Goal: Information Seeking & Learning: Learn about a topic

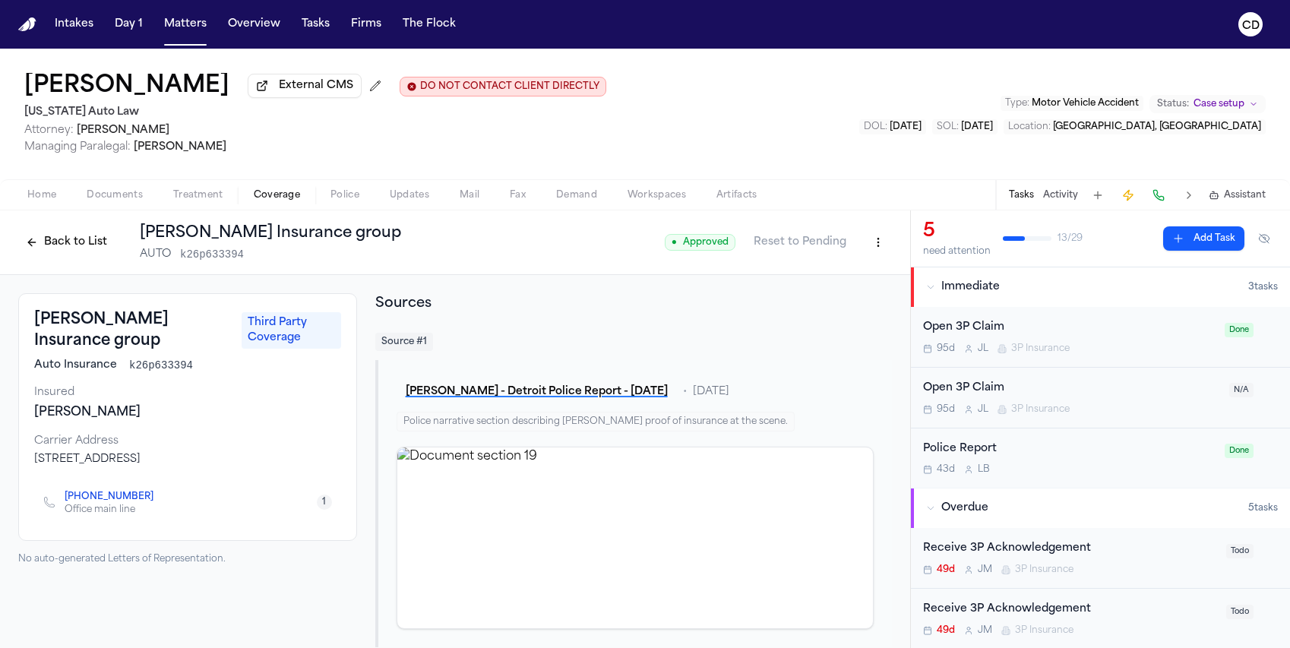
click at [90, 500] on link "[PHONE_NUMBER]" at bounding box center [109, 497] width 89 height 12
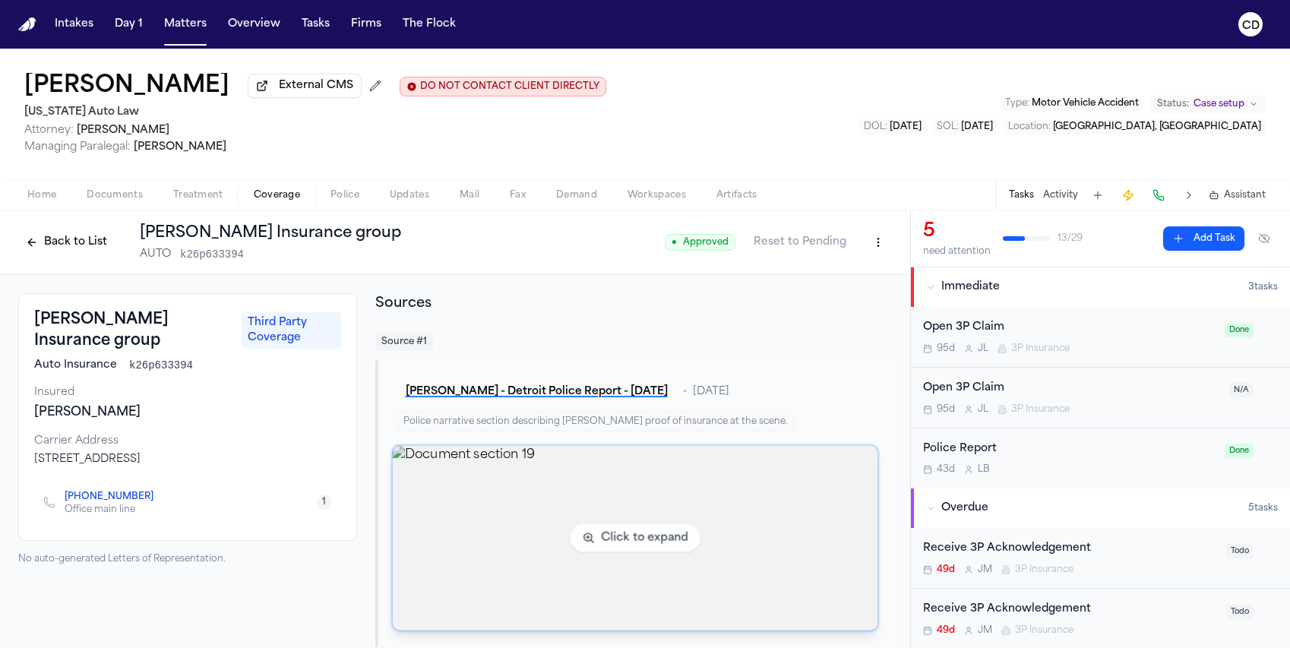
click at [642, 549] on img "View document section 19" at bounding box center [635, 538] width 486 height 185
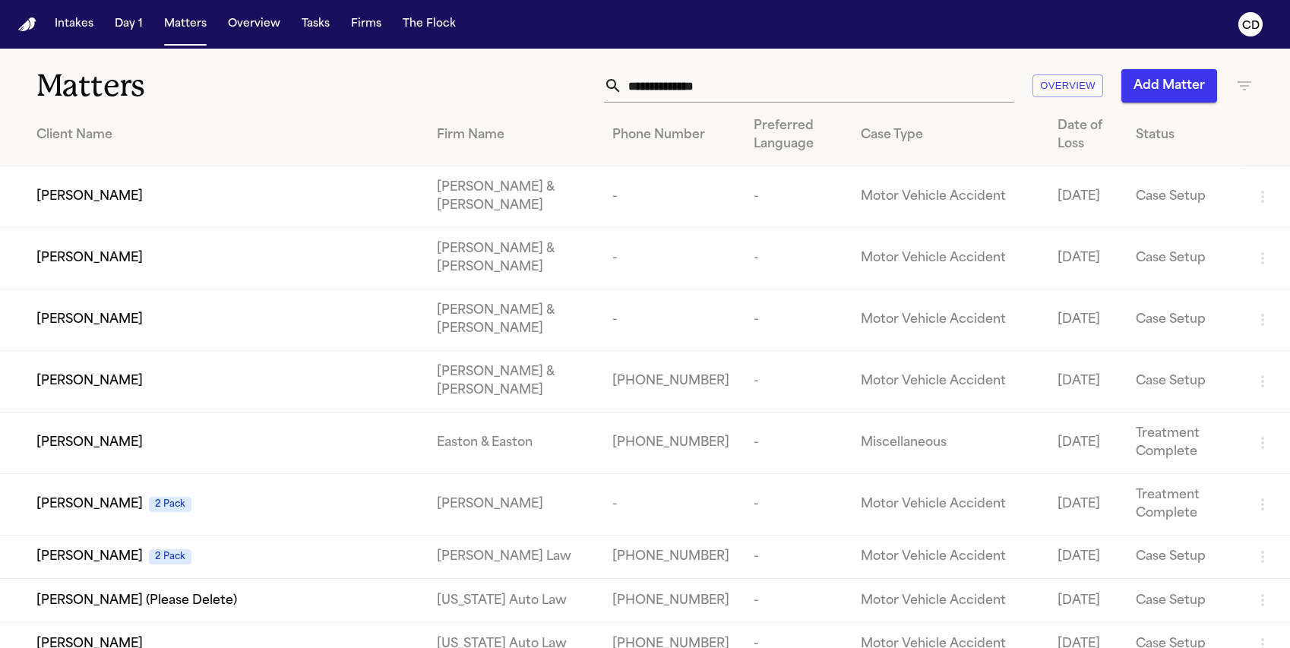
click at [726, 77] on input "text" at bounding box center [818, 85] width 392 height 33
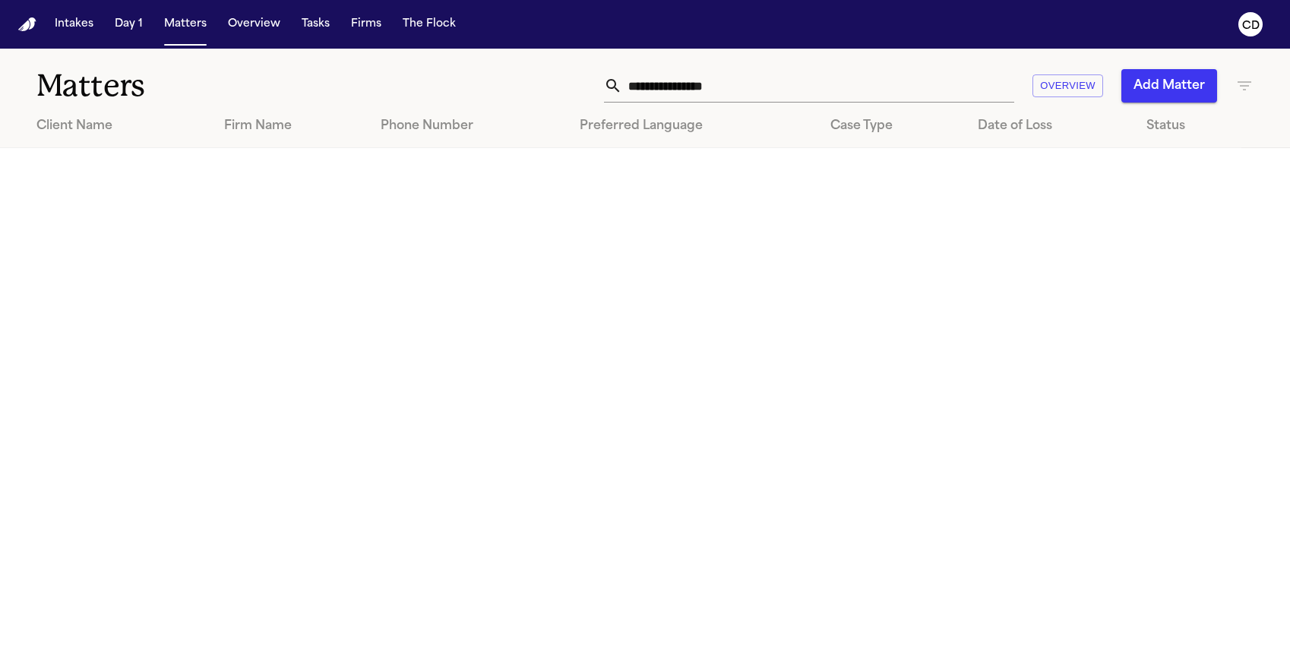
click at [702, 93] on input "**********" at bounding box center [818, 85] width 392 height 33
click at [704, 92] on input "**********" at bounding box center [818, 85] width 392 height 33
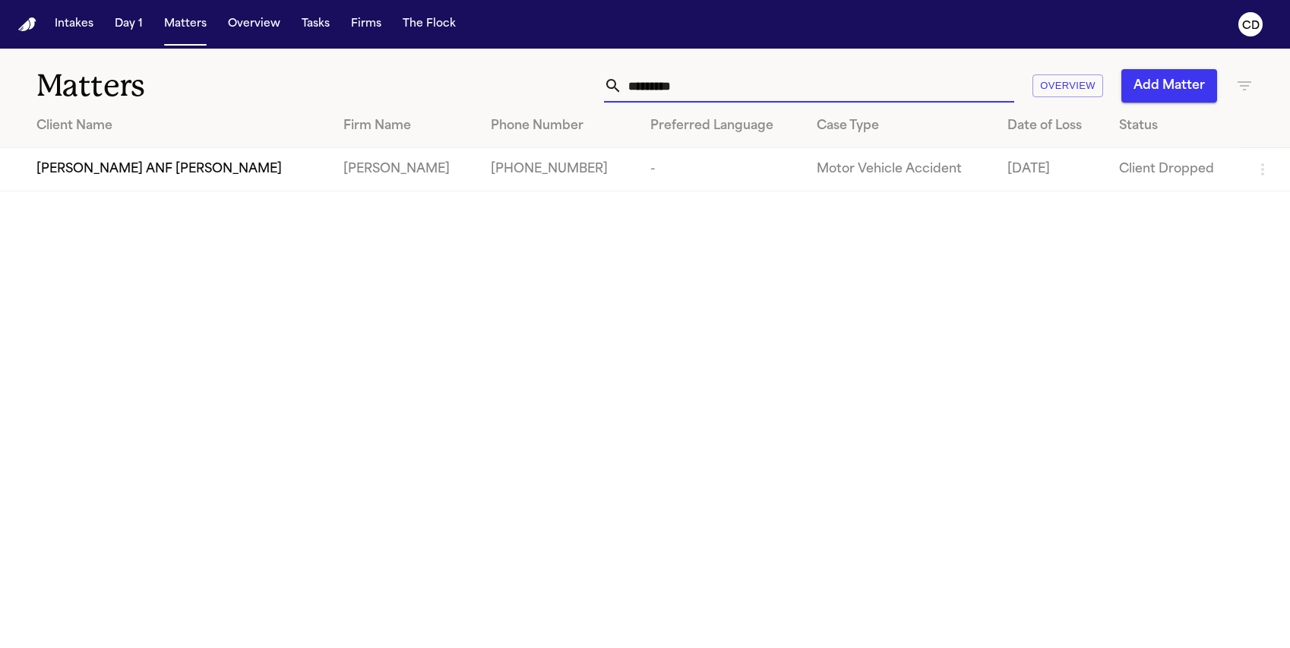
click at [698, 84] on input "*********" at bounding box center [818, 85] width 392 height 33
drag, startPoint x: 690, startPoint y: 90, endPoint x: 620, endPoint y: 88, distance: 69.9
click at [620, 88] on div "*********" at bounding box center [809, 85] width 410 height 33
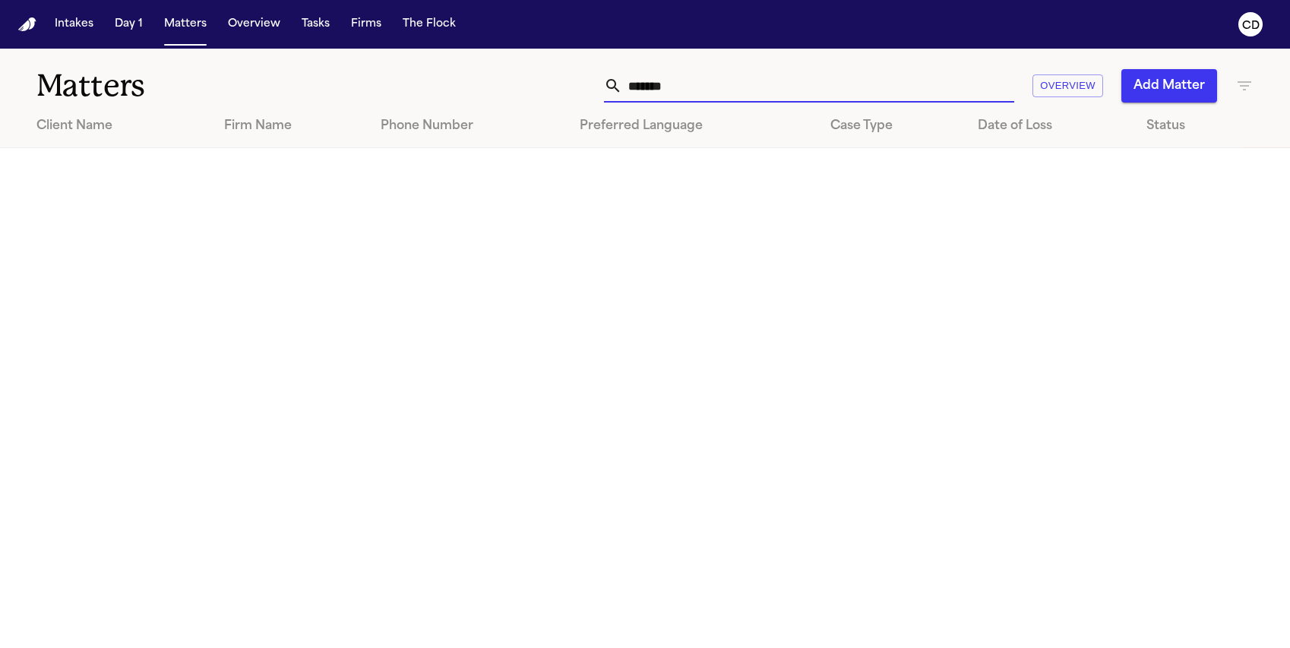
click at [667, 81] on input "******" at bounding box center [818, 85] width 392 height 33
click at [667, 82] on input "******" at bounding box center [818, 85] width 392 height 33
click at [655, 85] on input "******" at bounding box center [818, 85] width 392 height 33
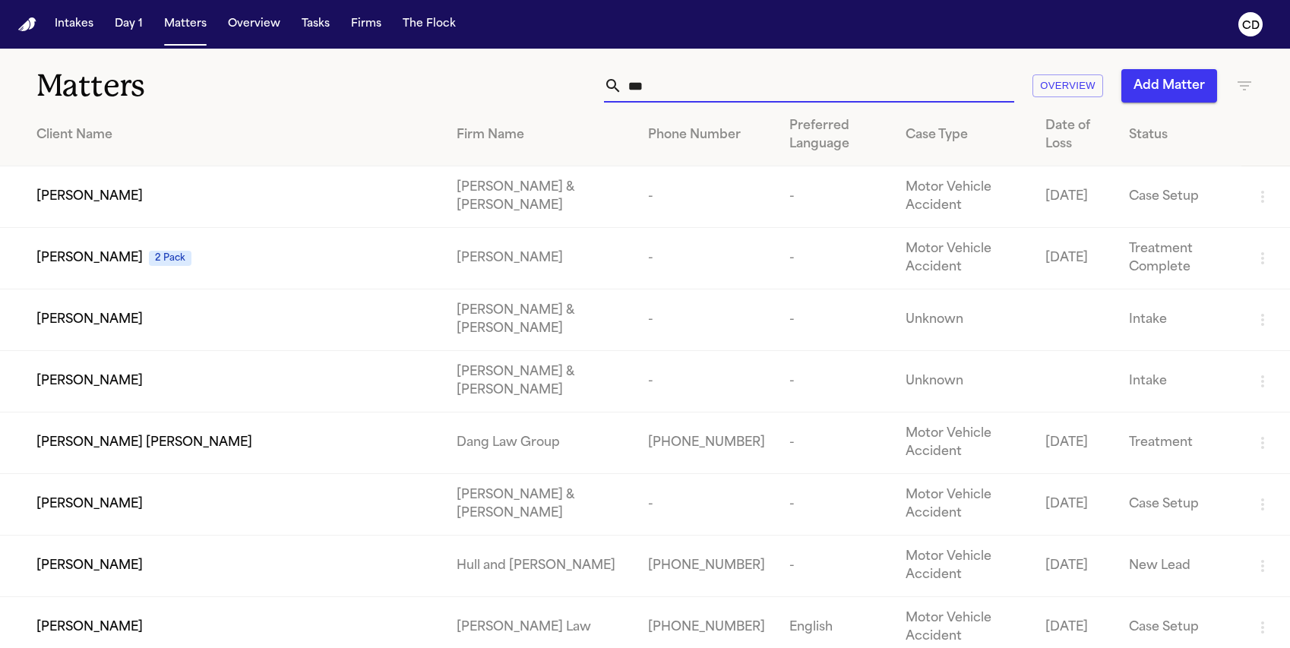
type input "*"
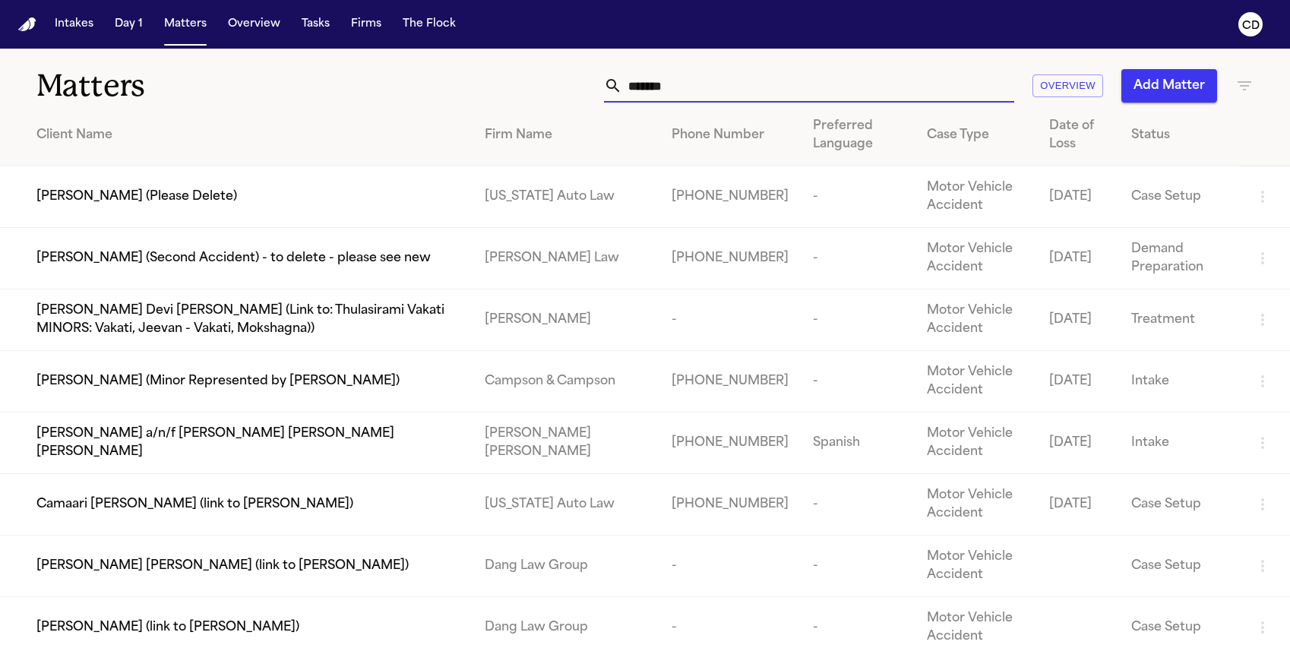
click at [650, 87] on input "*****" at bounding box center [818, 85] width 392 height 33
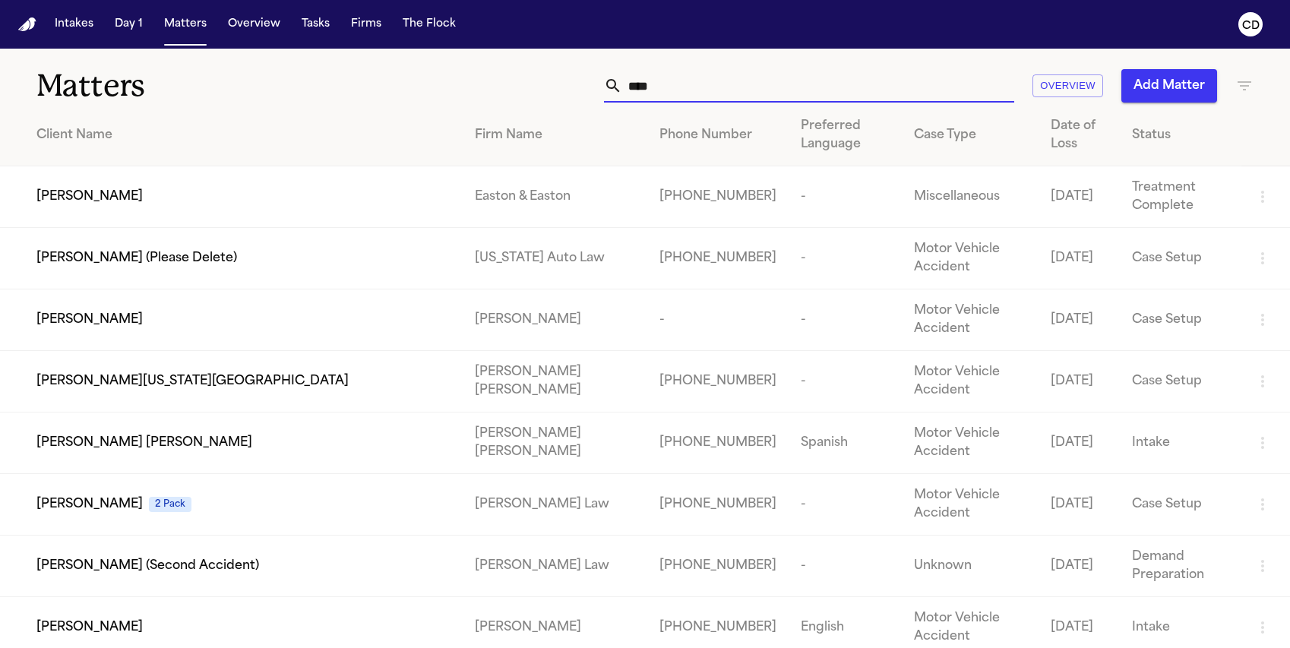
type input "*"
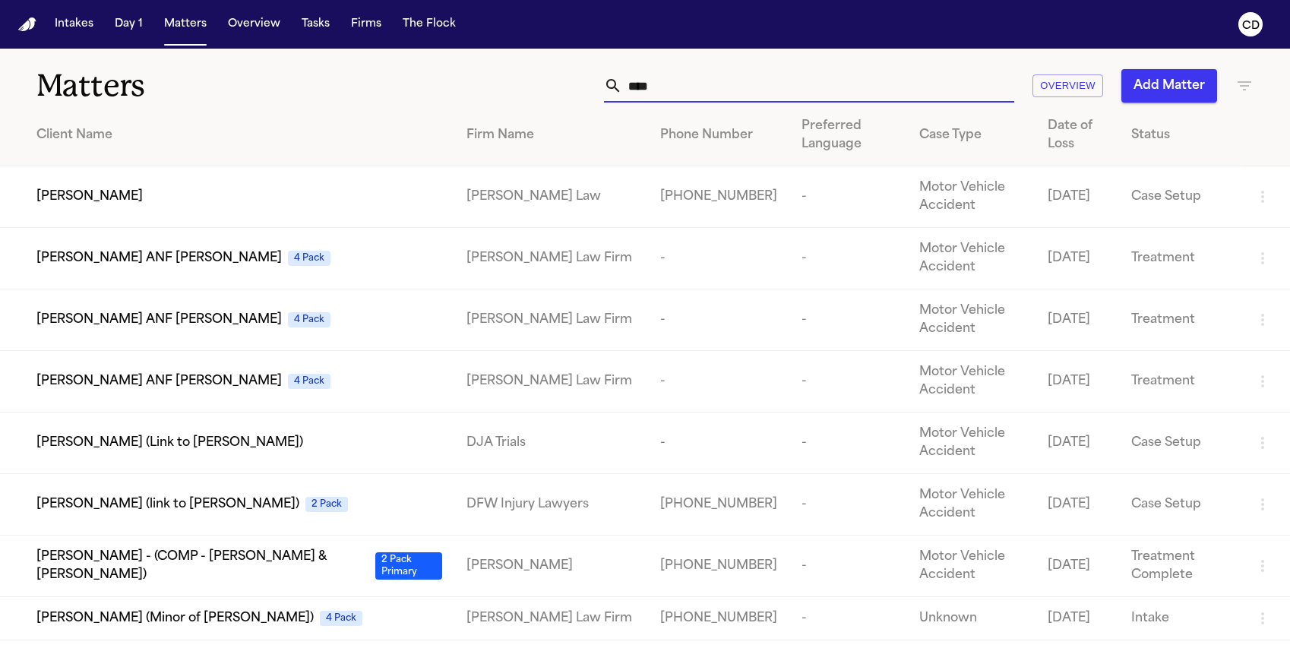
type input "*"
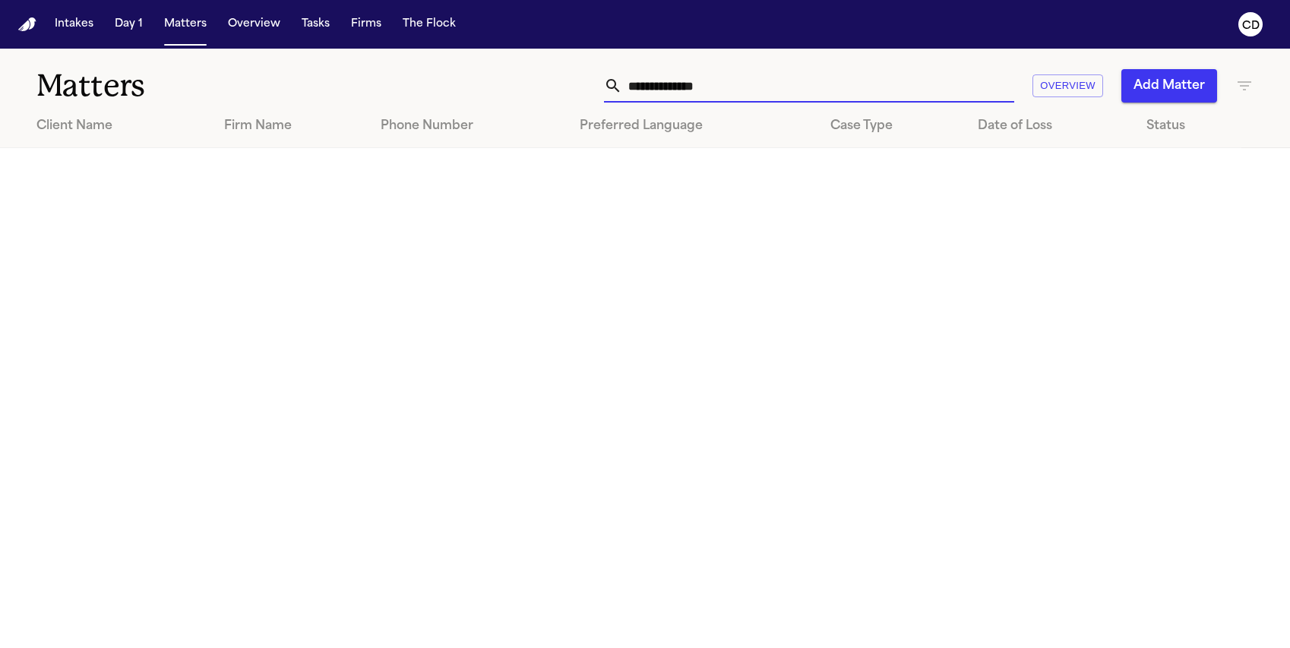
click at [742, 90] on input "**********" at bounding box center [818, 85] width 392 height 33
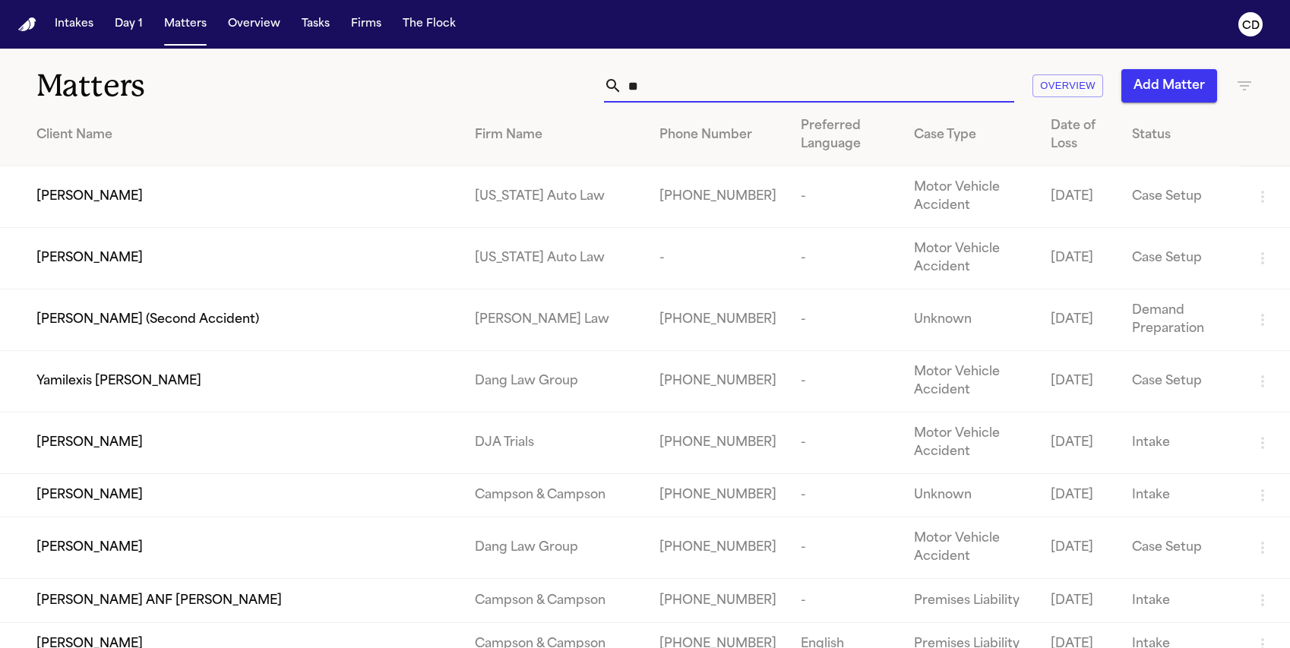
type input "*"
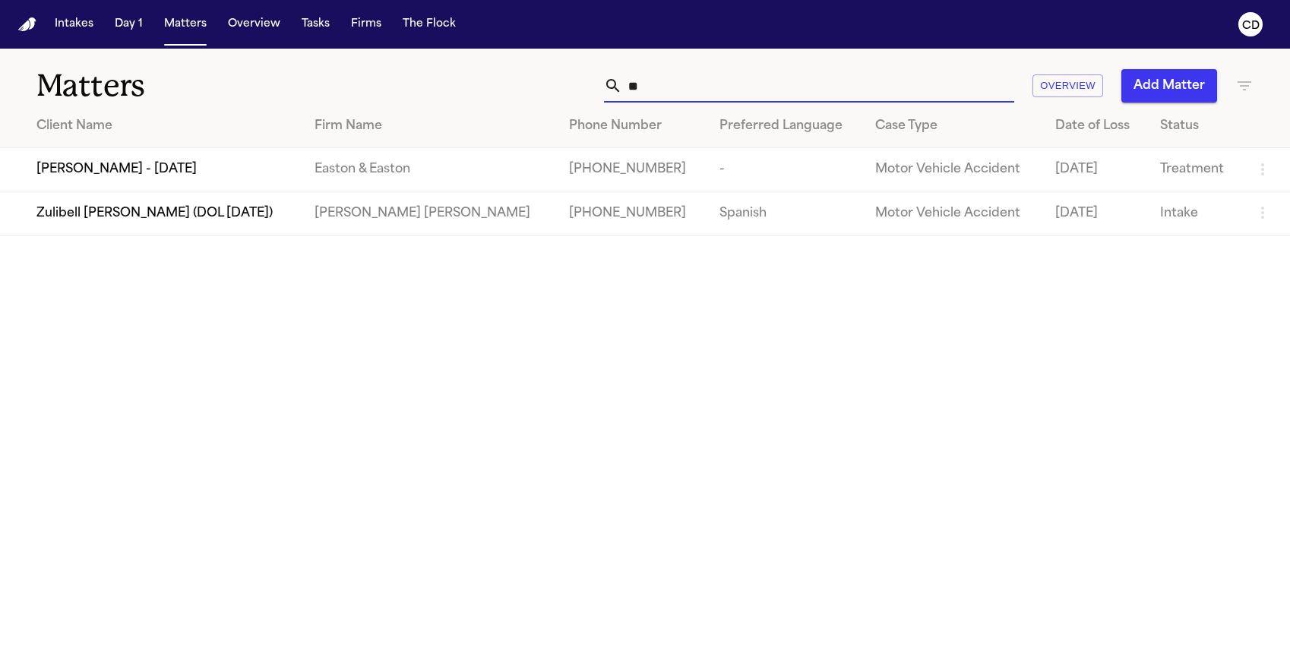
type input "*"
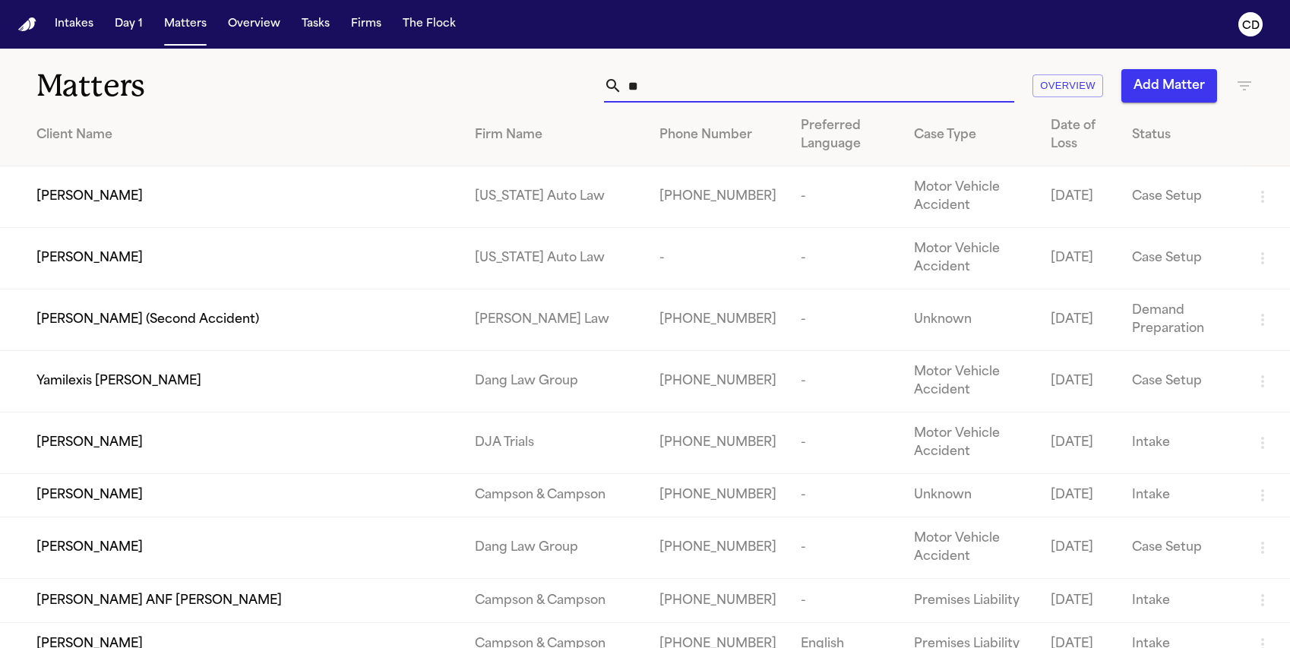
type input "*"
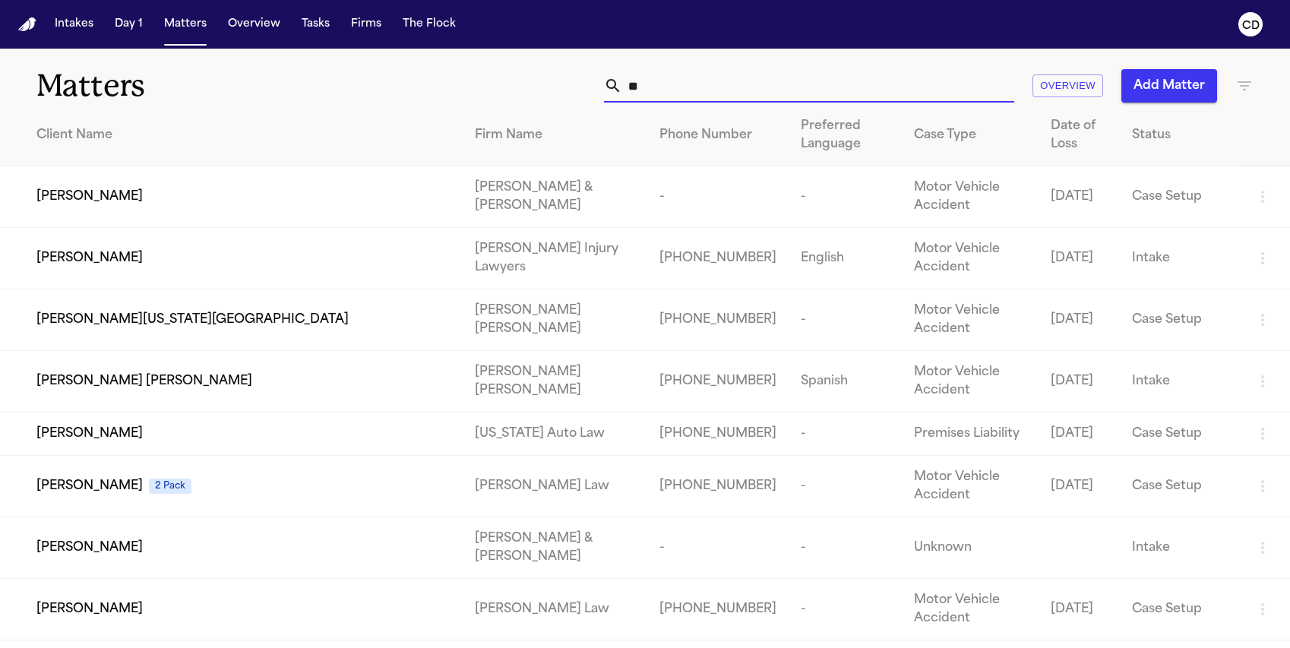
type input "*"
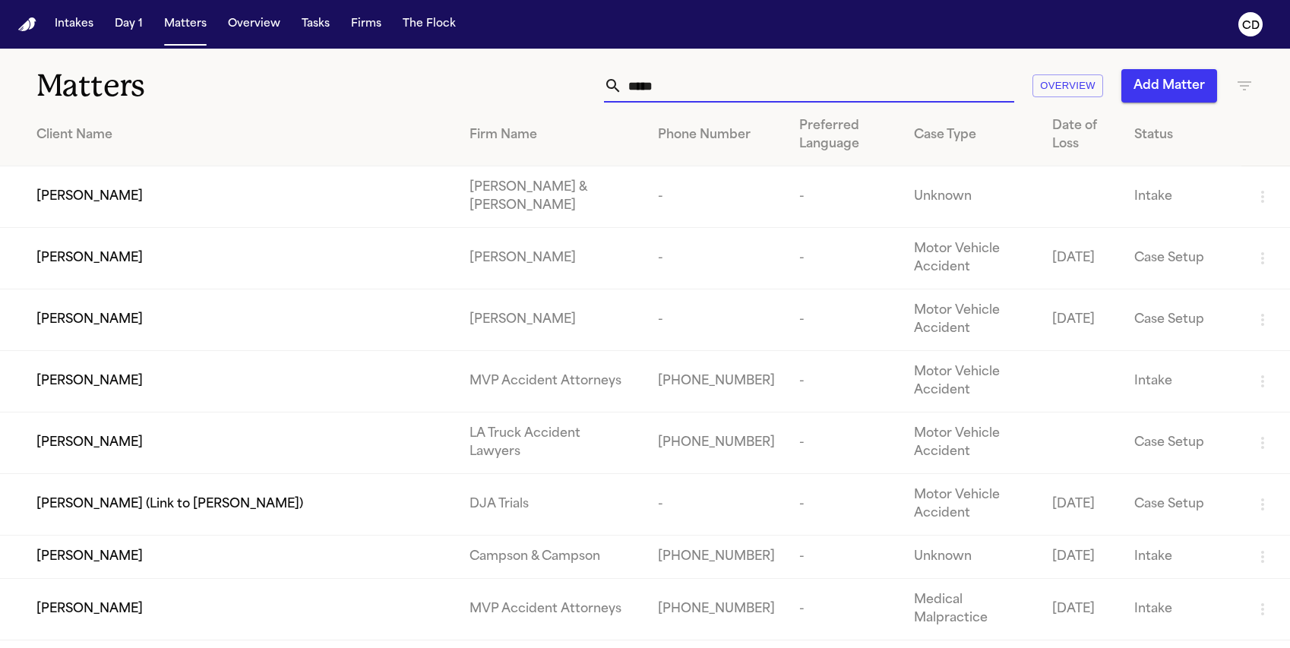
type input "******"
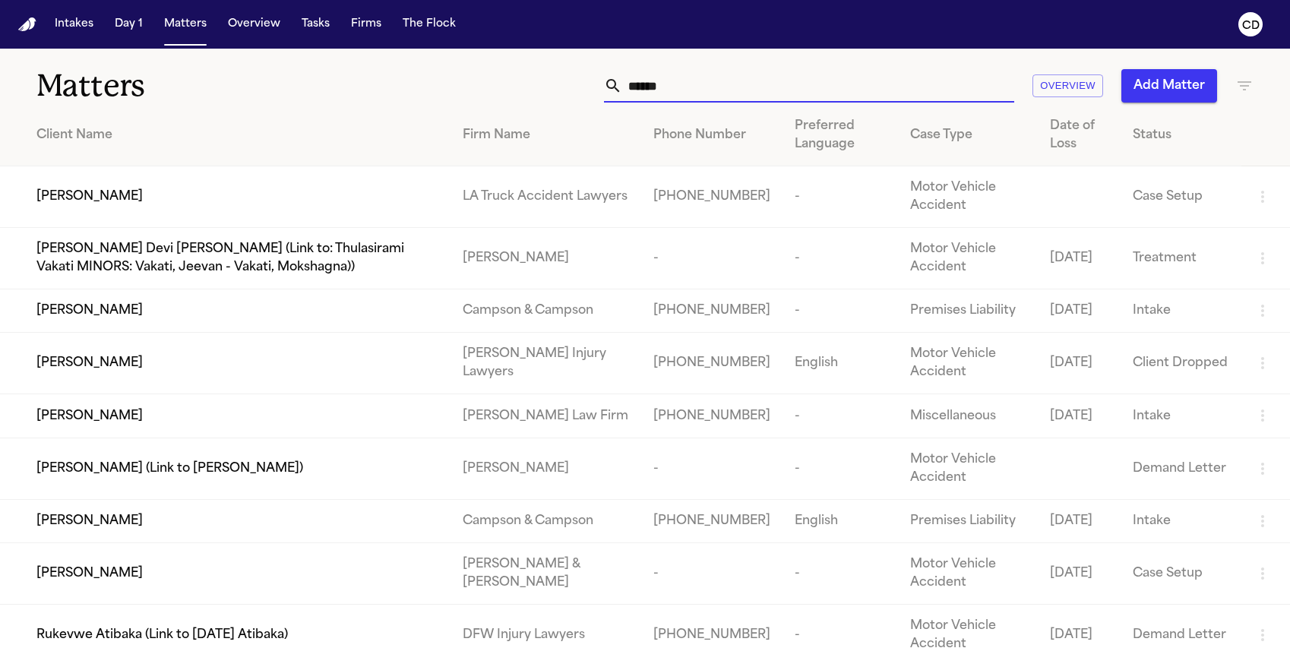
click at [650, 99] on input "******" at bounding box center [818, 85] width 392 height 33
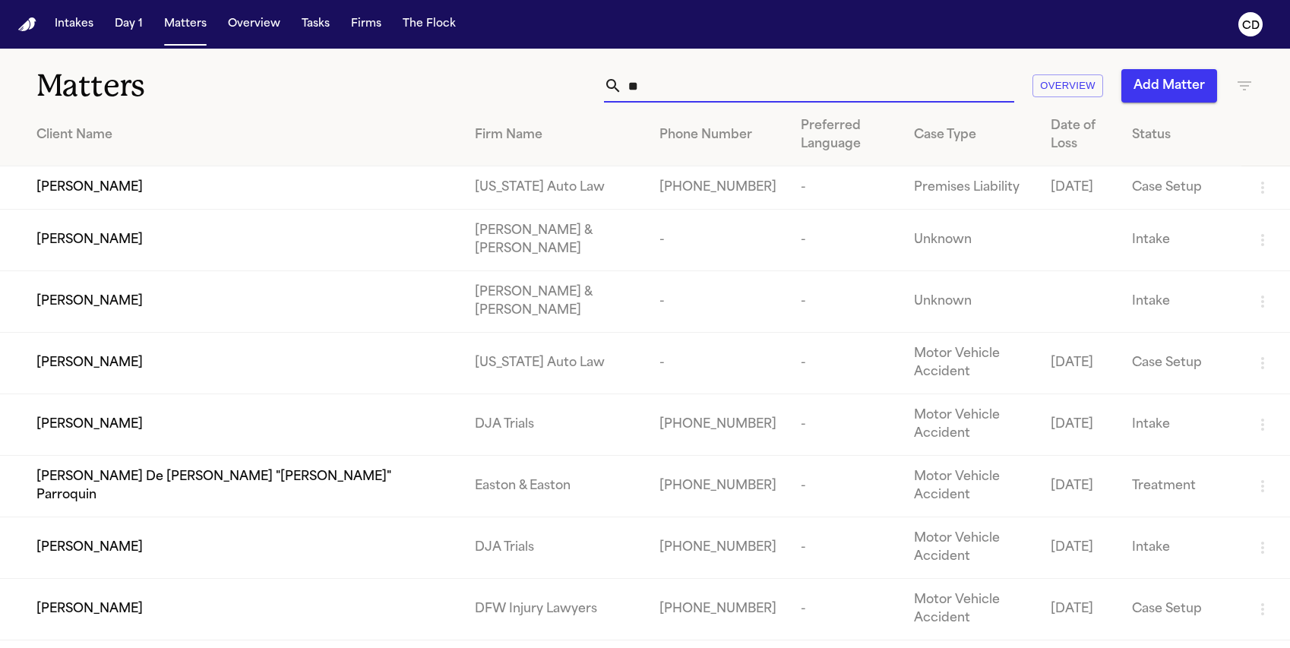
type input "*"
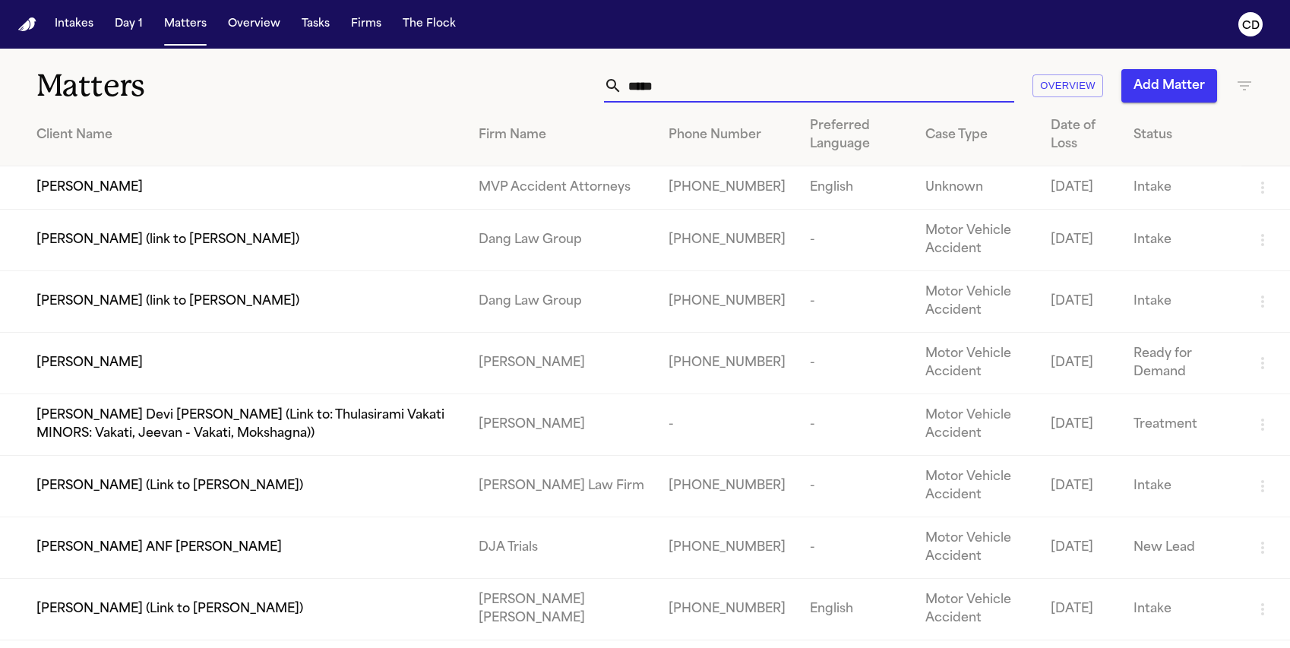
type input "******"
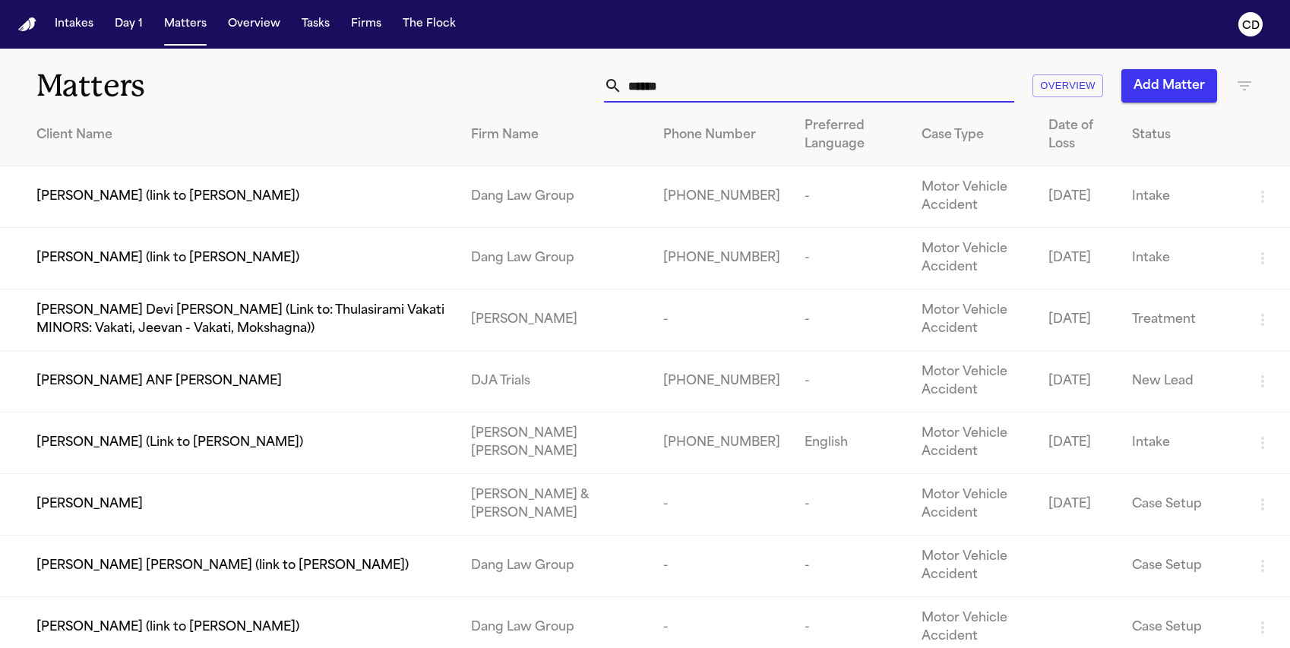
click at [641, 92] on input "******" at bounding box center [818, 85] width 392 height 33
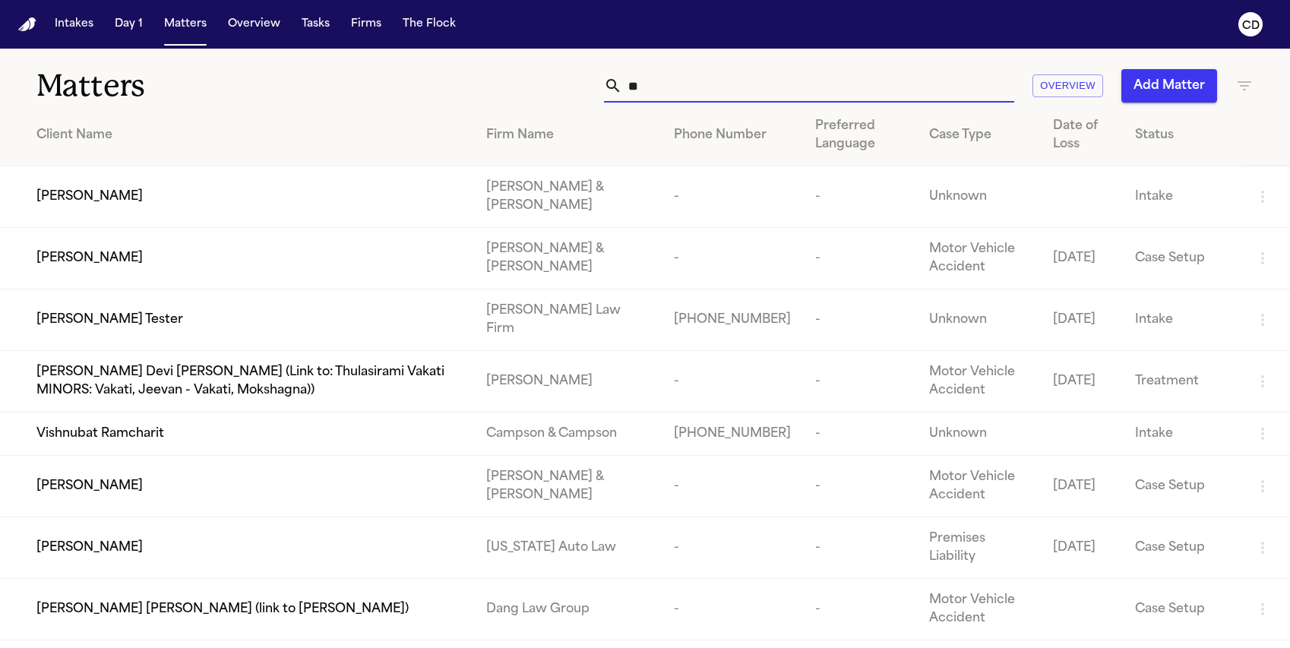
type input "*"
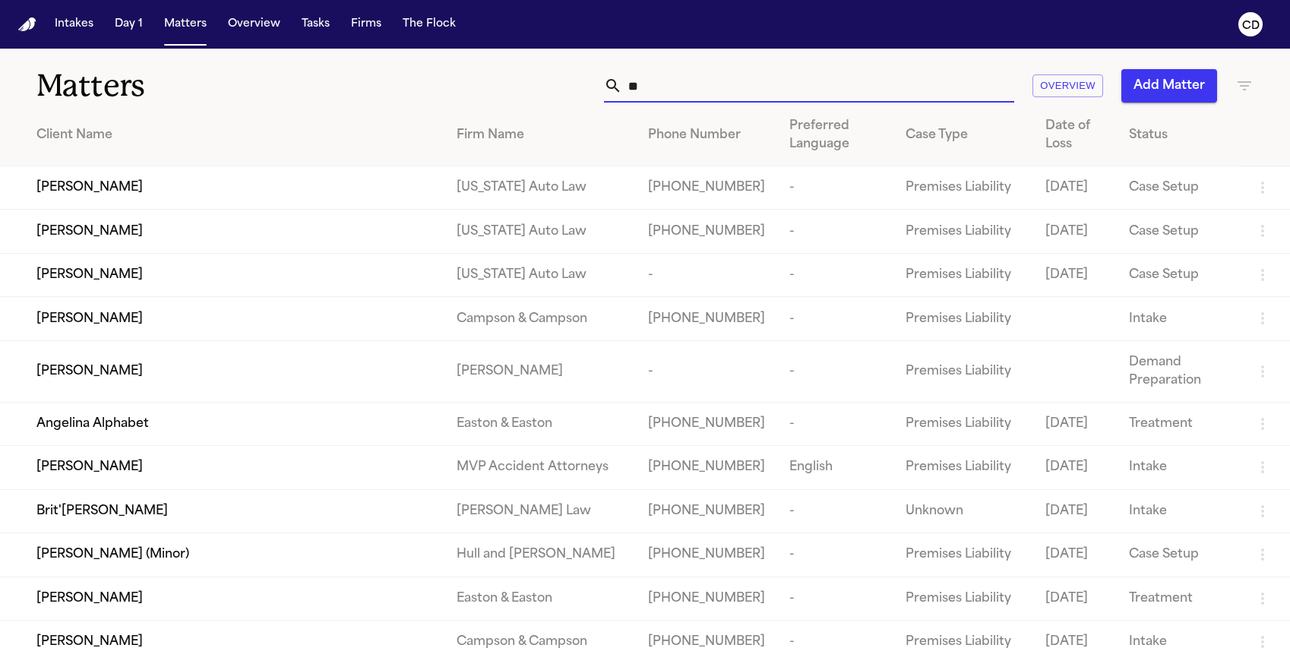
type input "*"
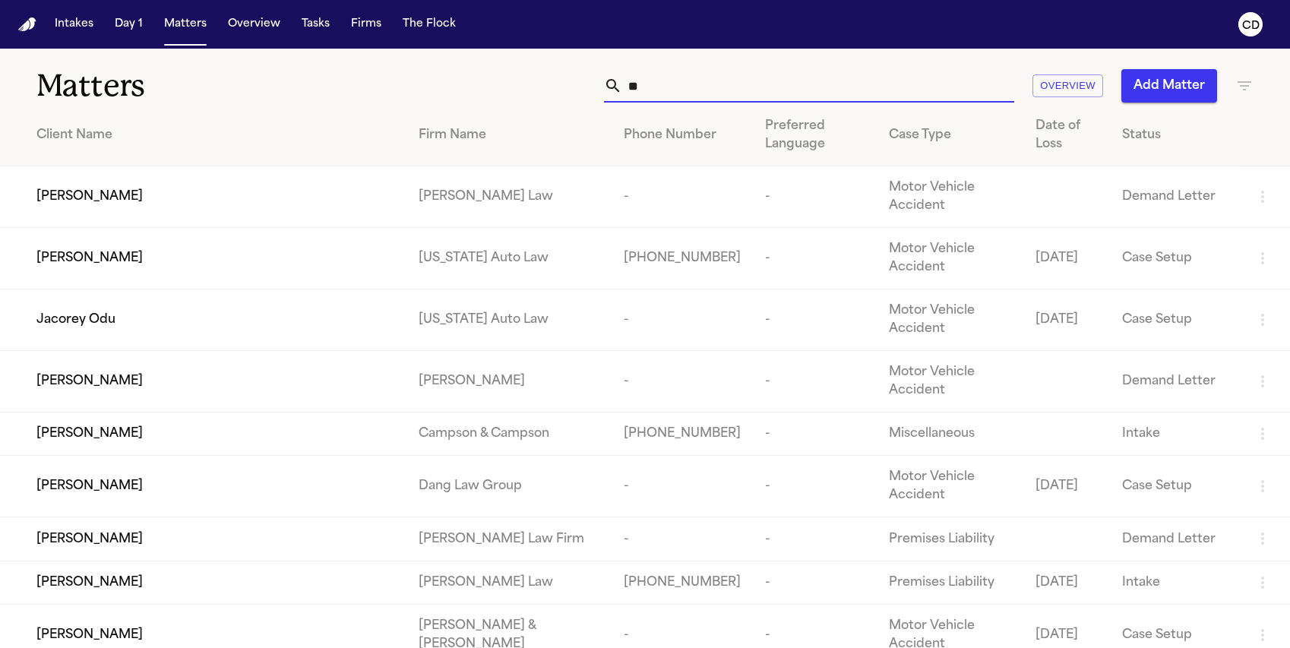
type input "*"
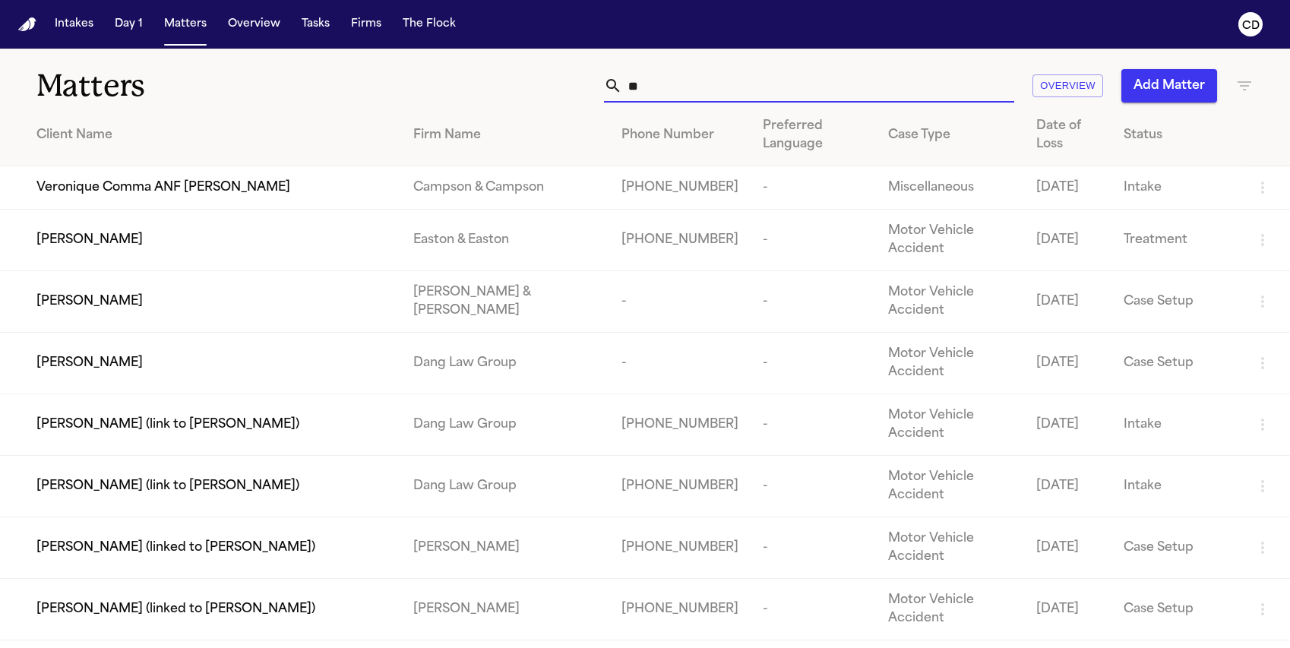
type input "*"
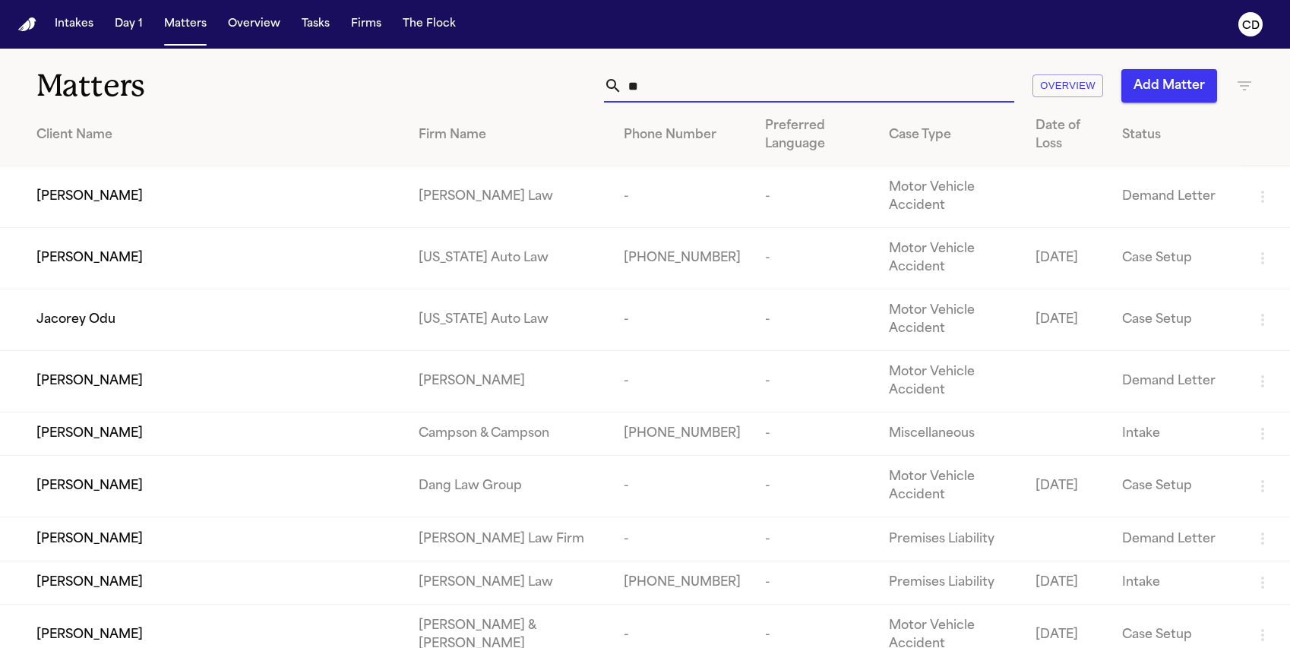
type input "*"
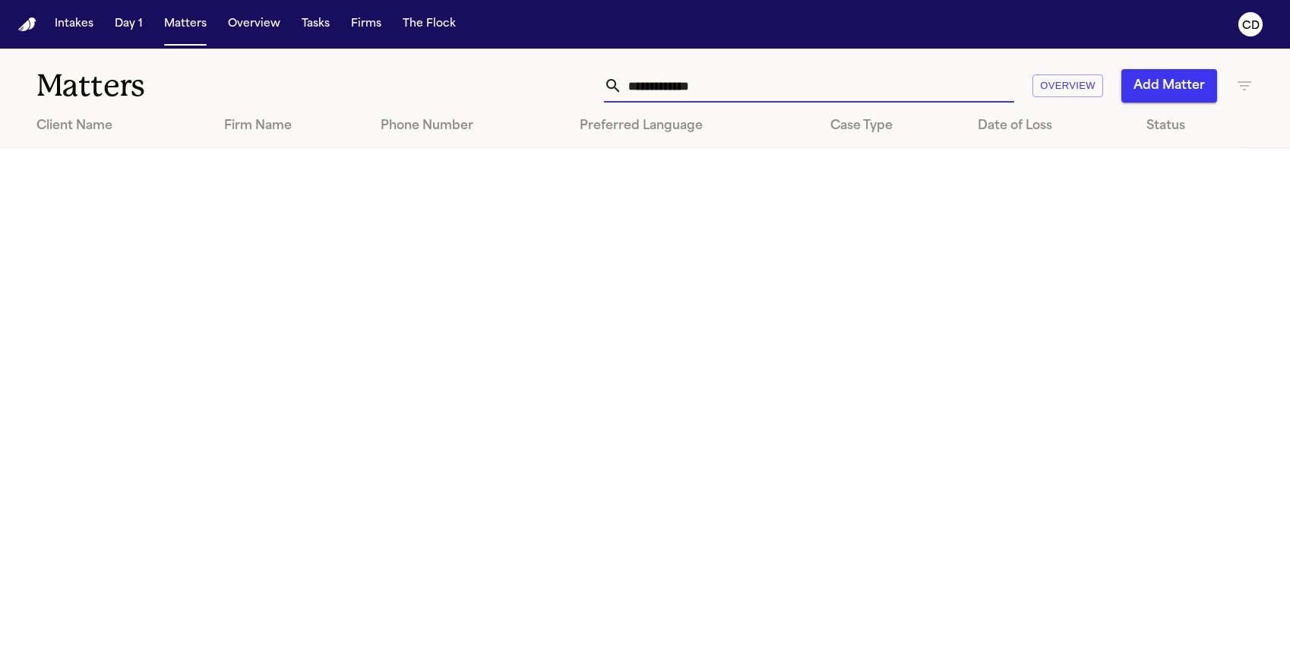
click at [791, 81] on input "**********" at bounding box center [818, 85] width 392 height 33
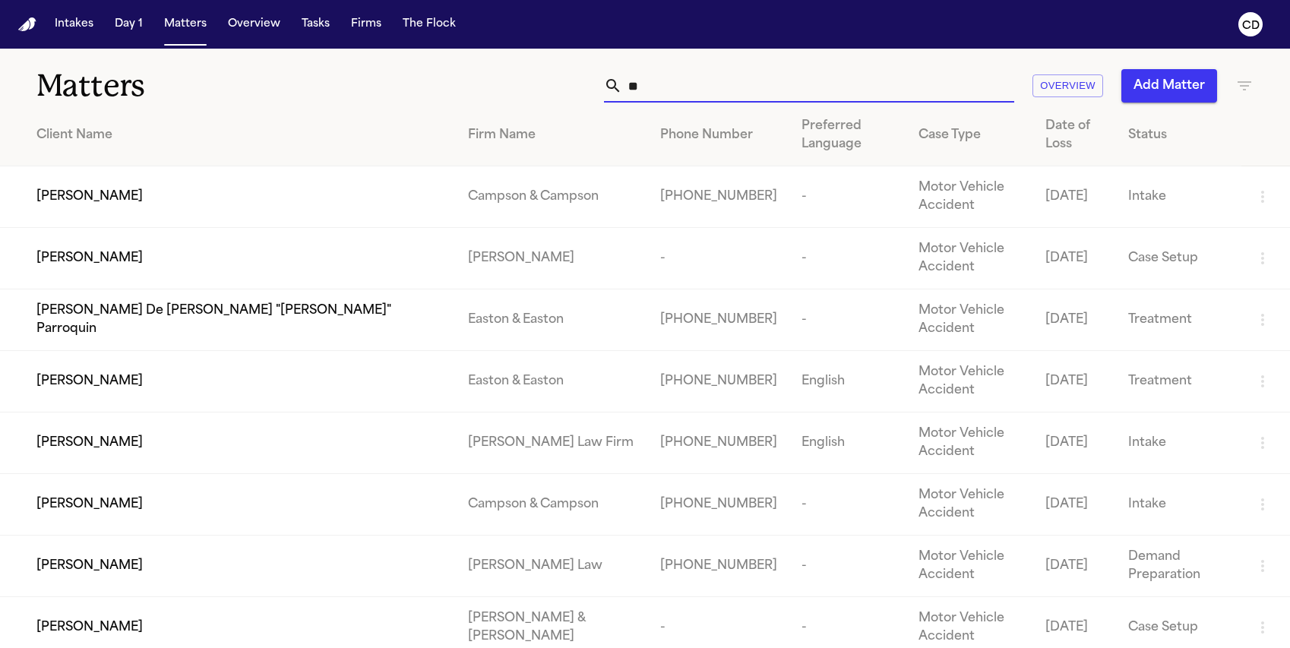
type input "*"
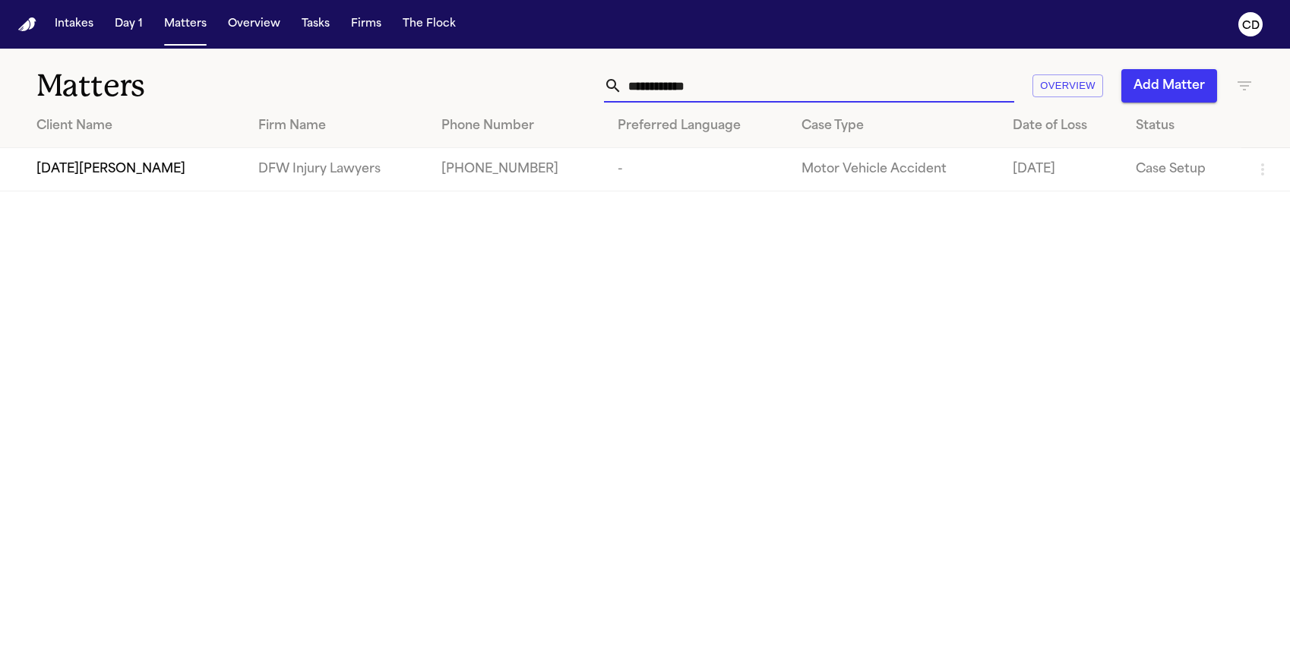
click at [692, 85] on input "**********" at bounding box center [818, 85] width 392 height 33
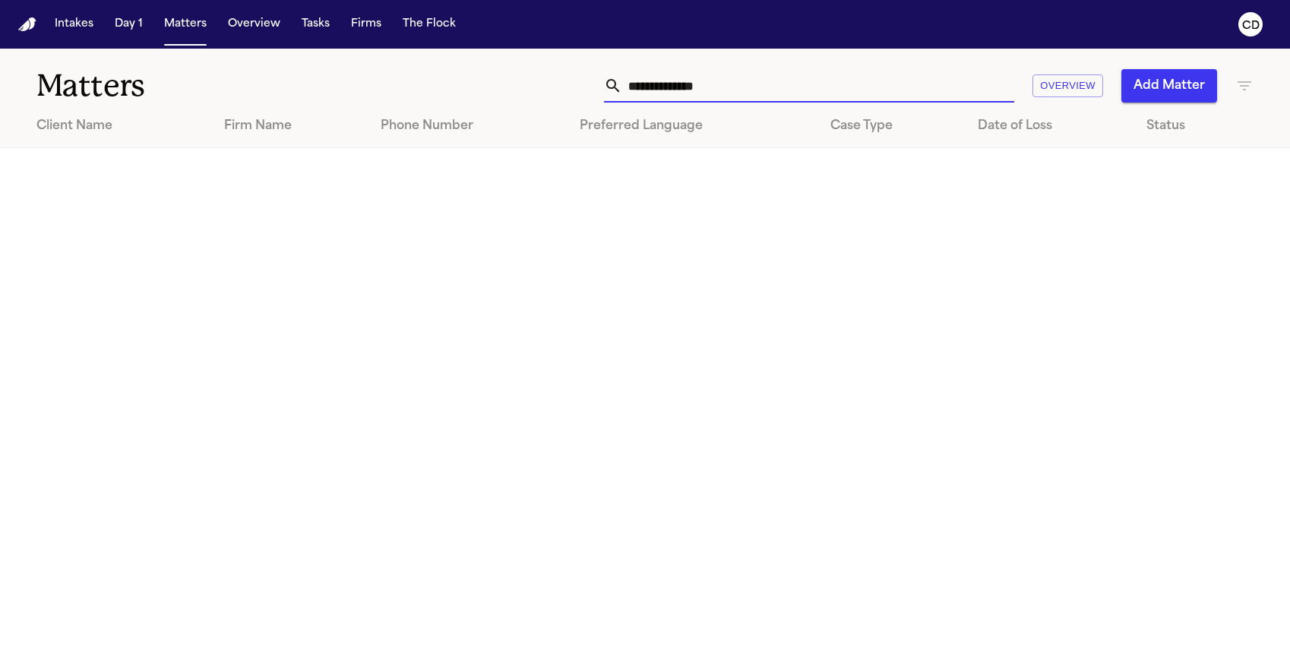
click at [707, 95] on input "**********" at bounding box center [818, 85] width 392 height 33
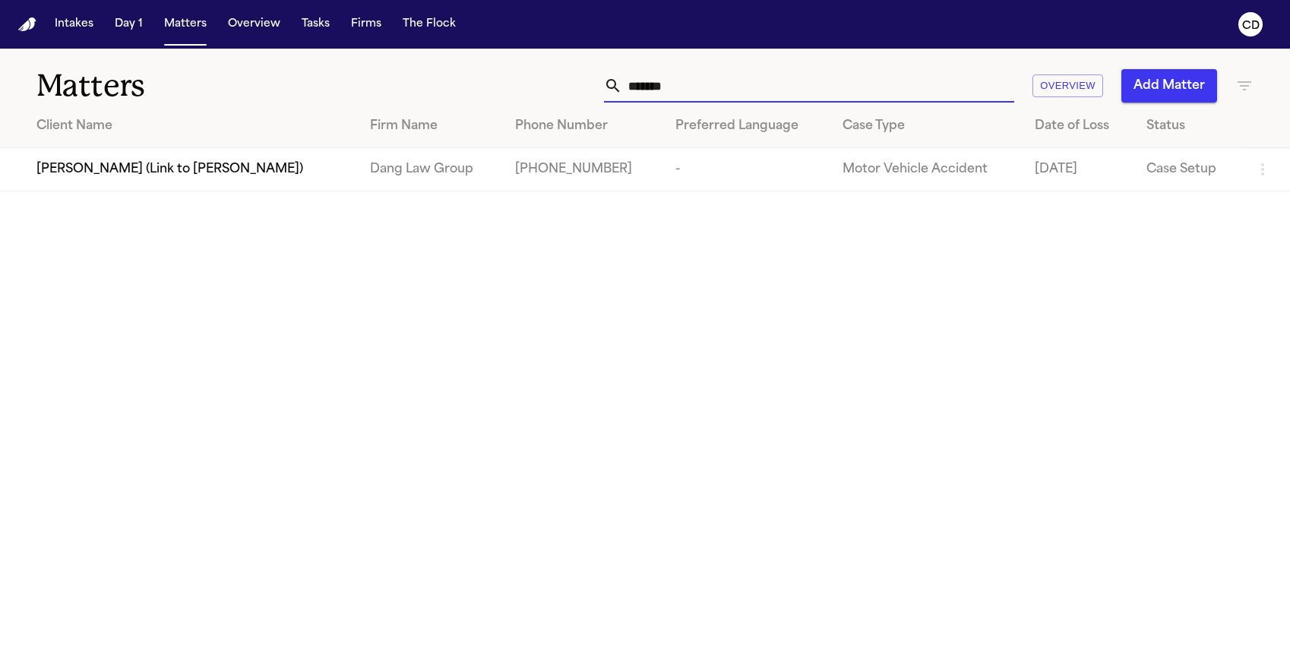
type input "*******"
click at [293, 175] on span "[PERSON_NAME] (Link to [PERSON_NAME])" at bounding box center [169, 169] width 267 height 18
click at [734, 103] on div "Matters ******* Overview Add Matter" at bounding box center [645, 77] width 1290 height 56
click at [646, 93] on input "*******" at bounding box center [818, 85] width 392 height 33
click at [646, 92] on input "*******" at bounding box center [818, 85] width 392 height 33
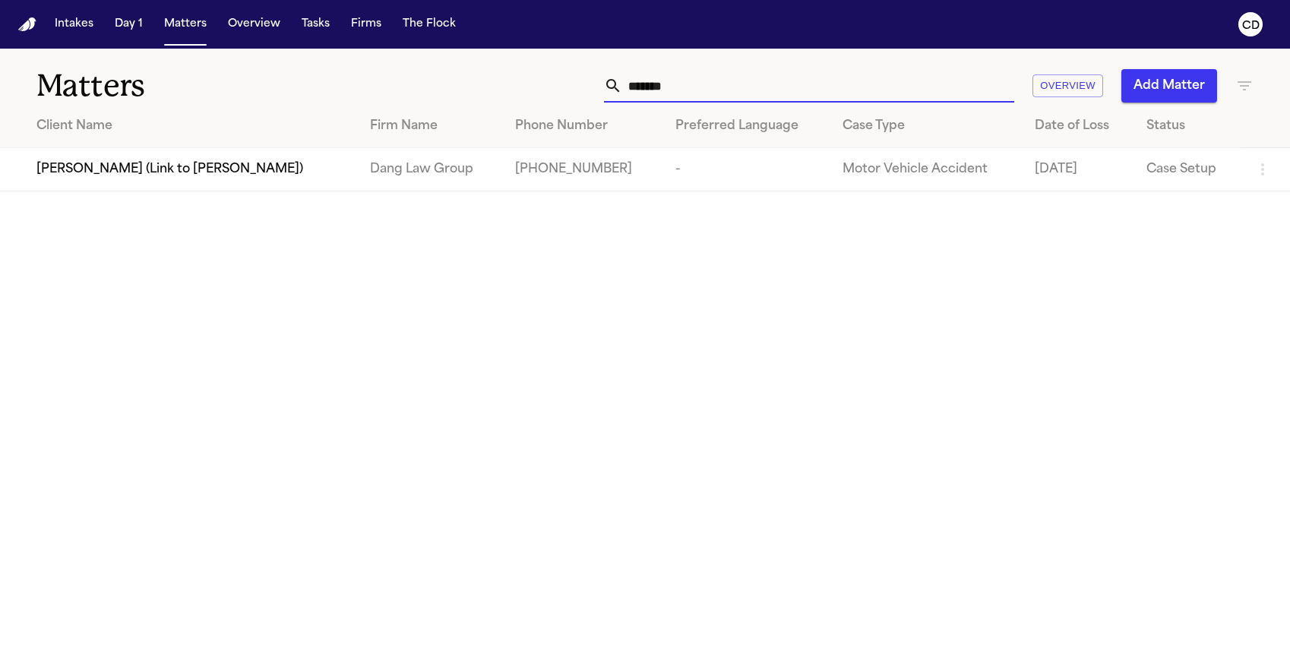
click at [911, 90] on input "*******" at bounding box center [818, 85] width 392 height 33
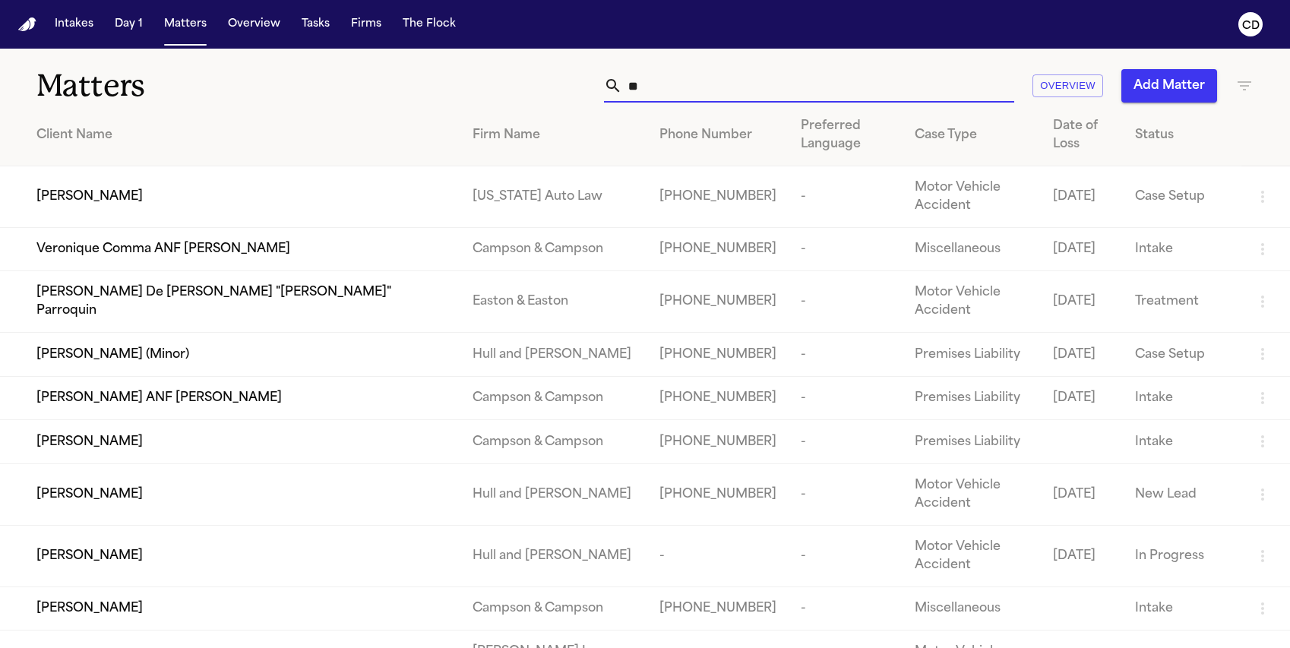
type input "*"
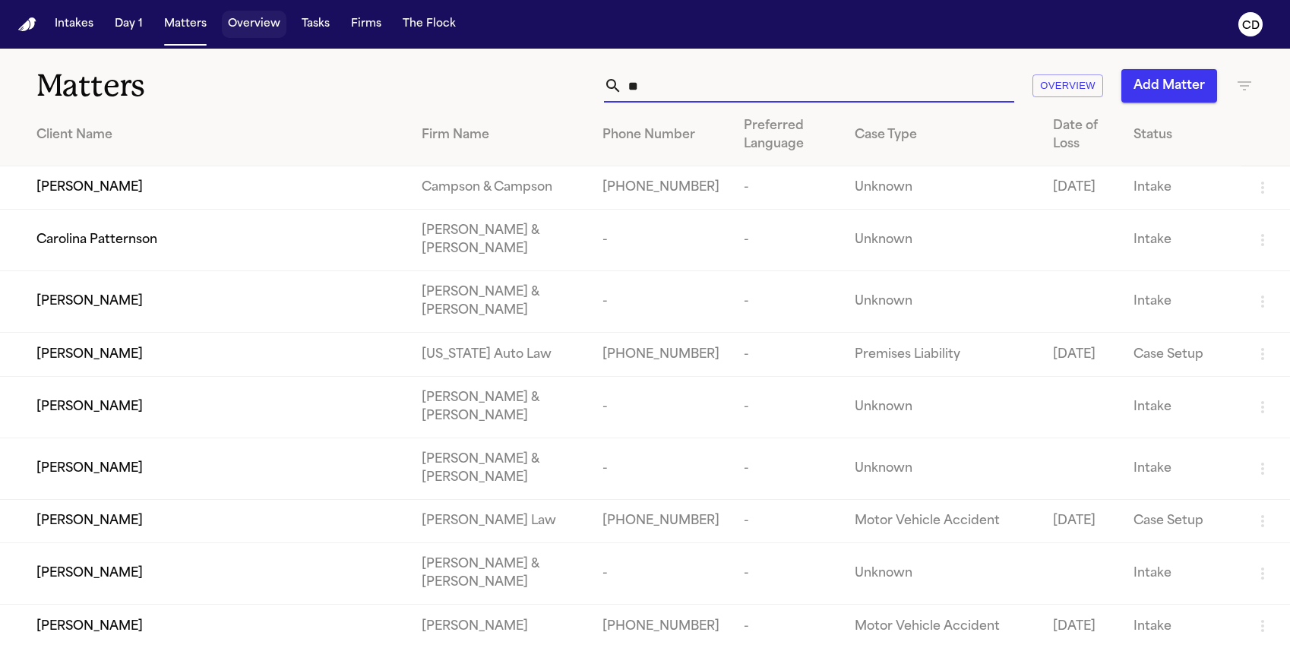
type input "*"
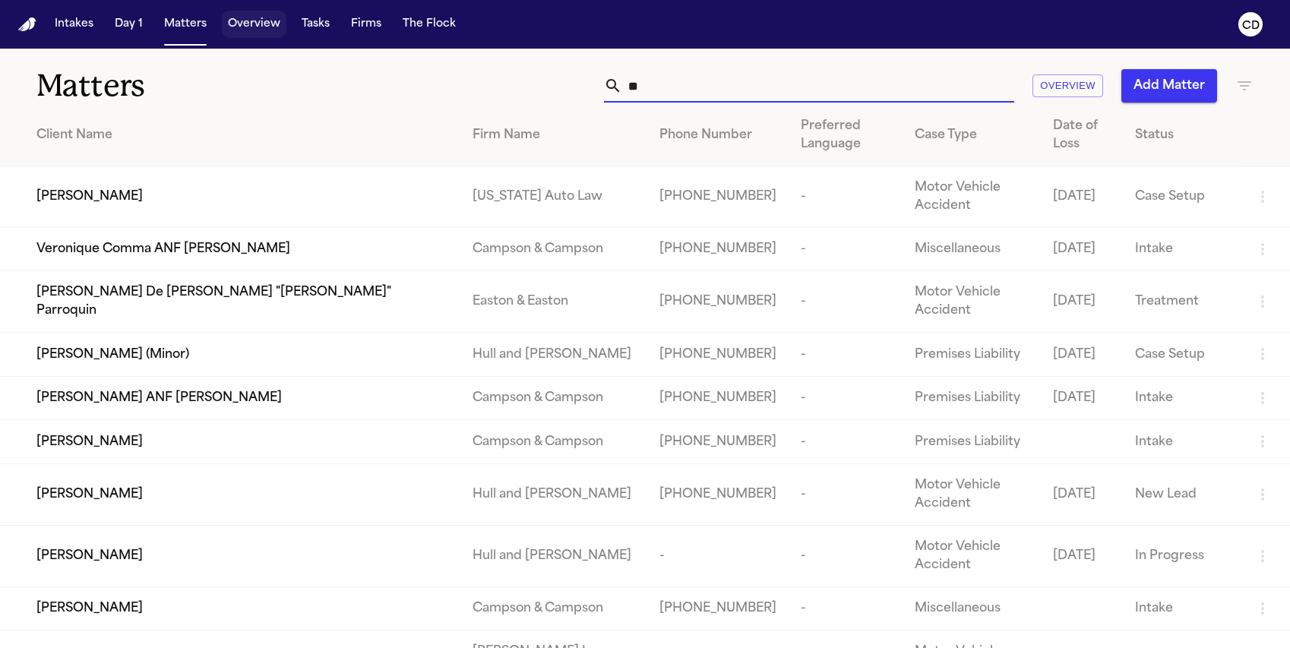
type input "*"
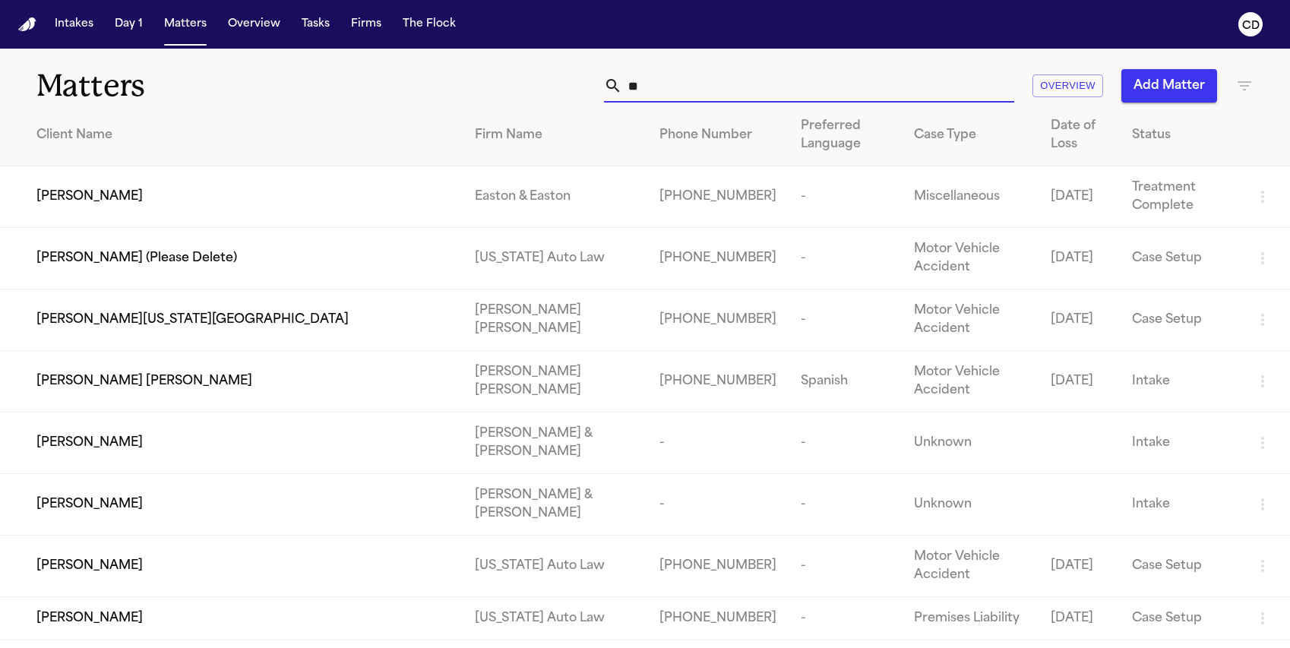
type input "*"
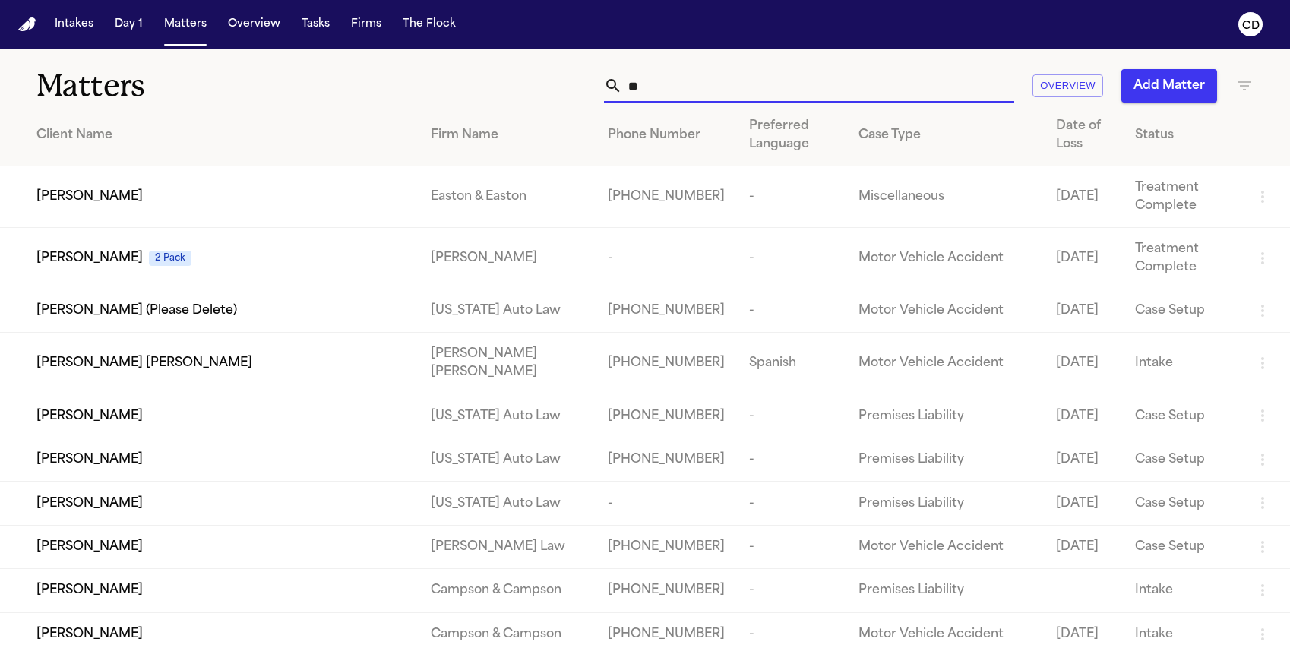
type input "*"
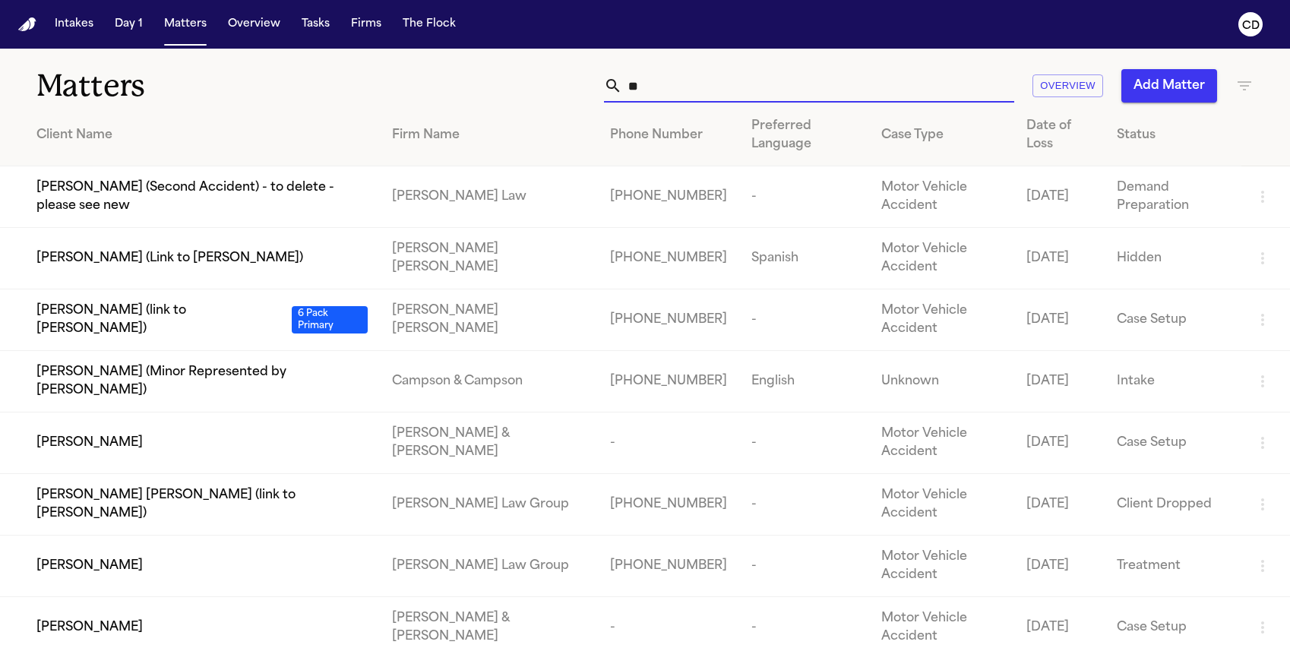
type input "*"
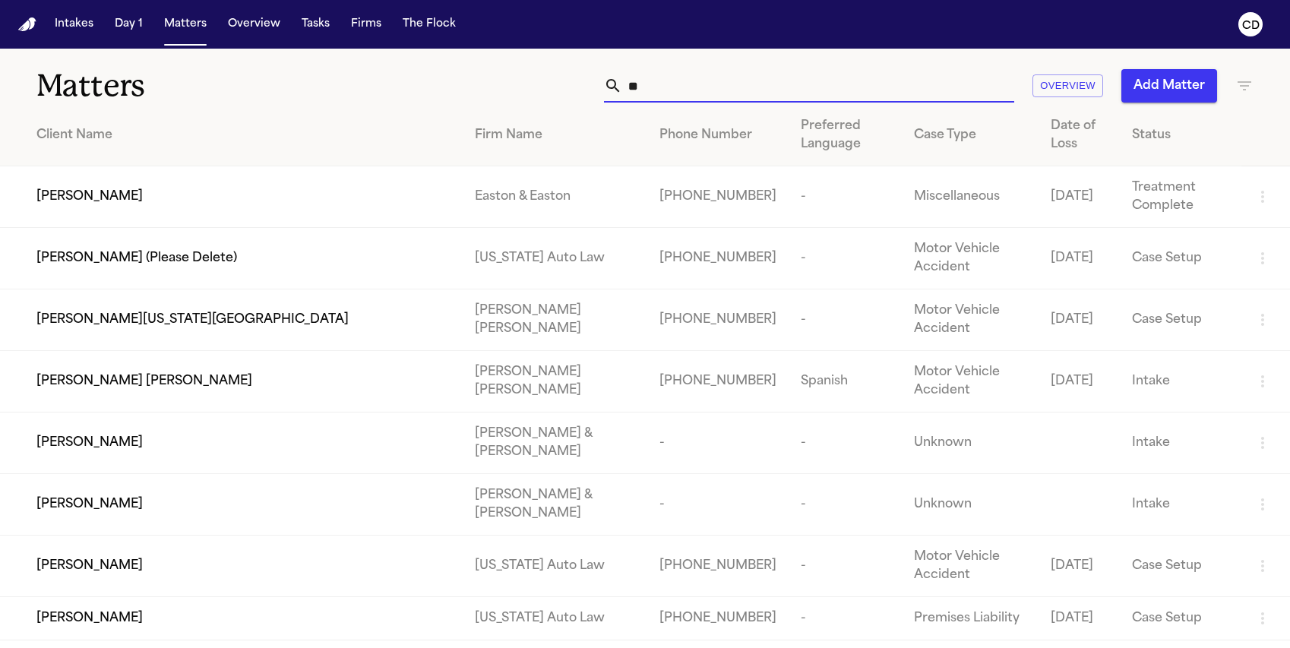
type input "*"
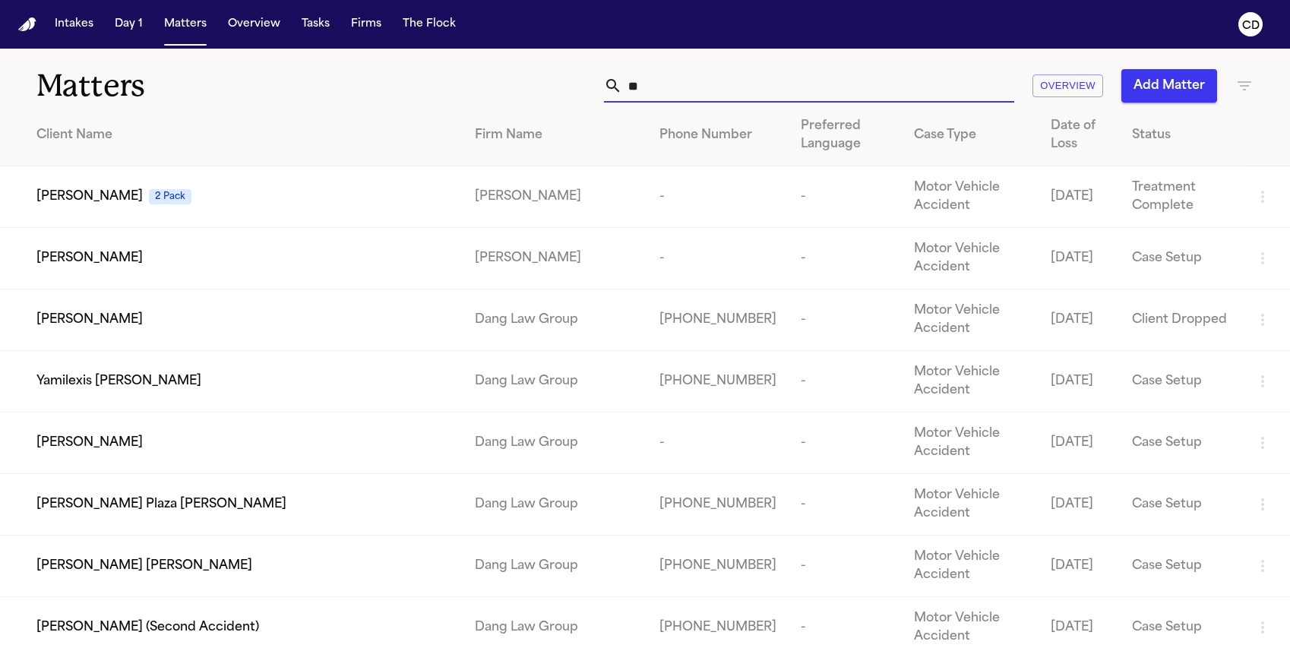
type input "*"
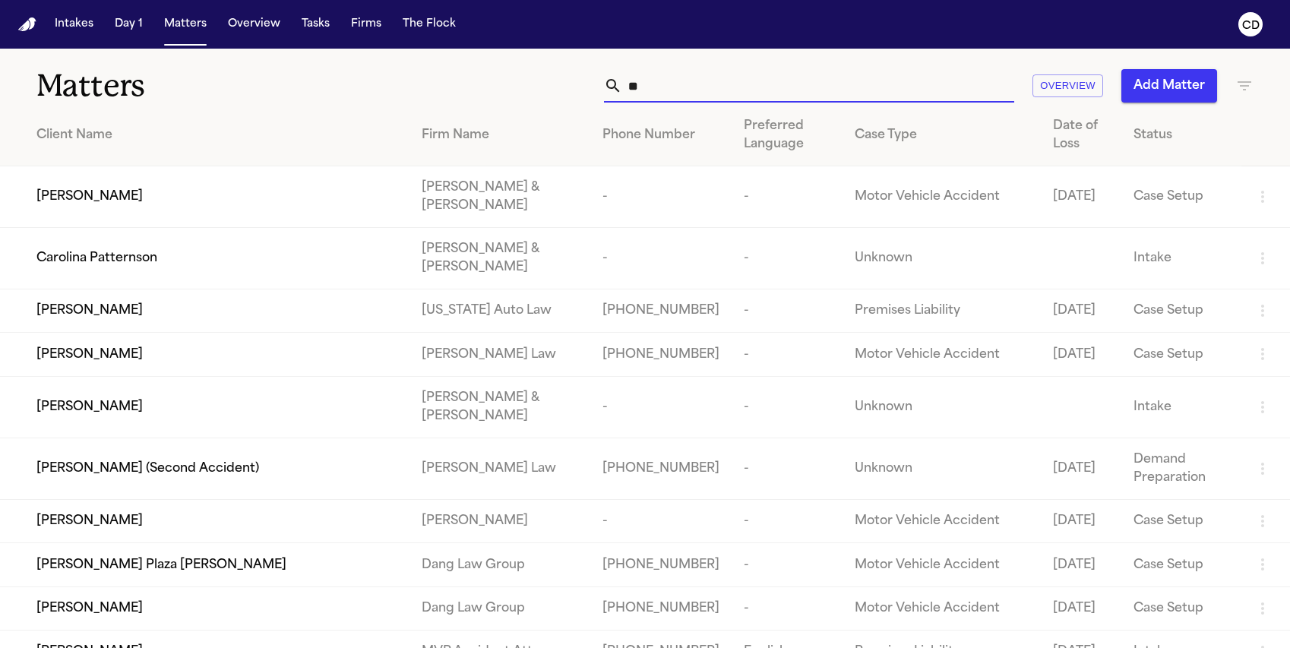
type input "*"
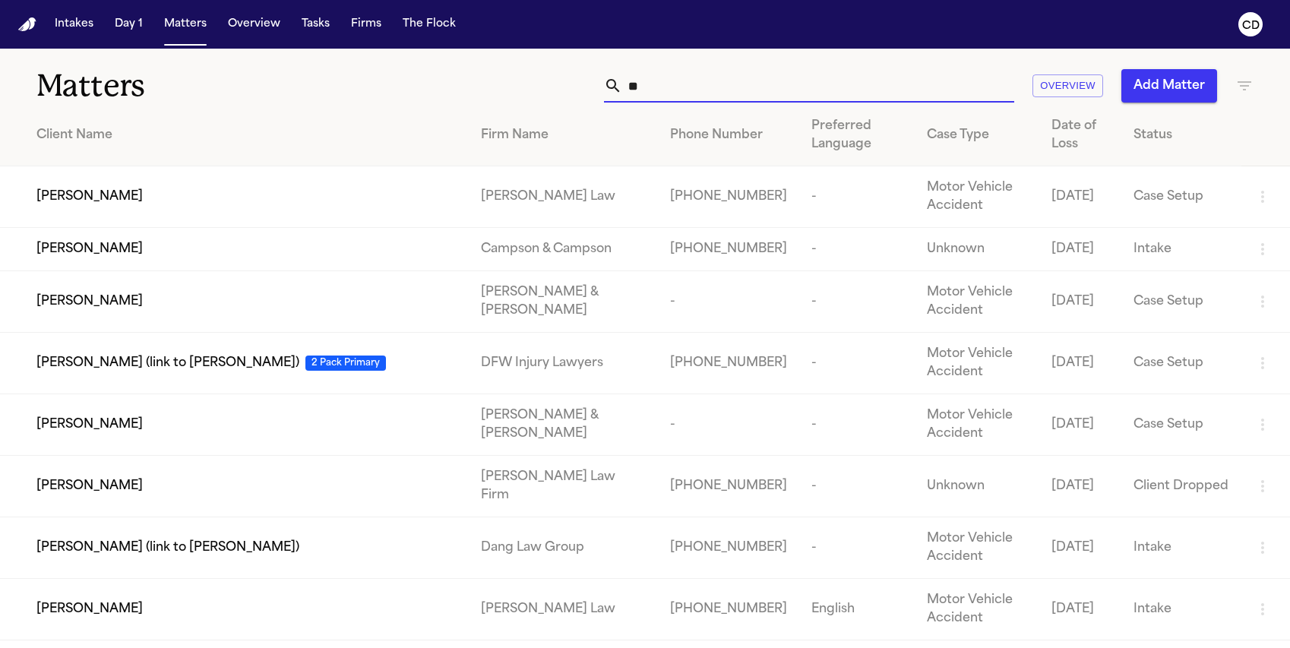
type input "*"
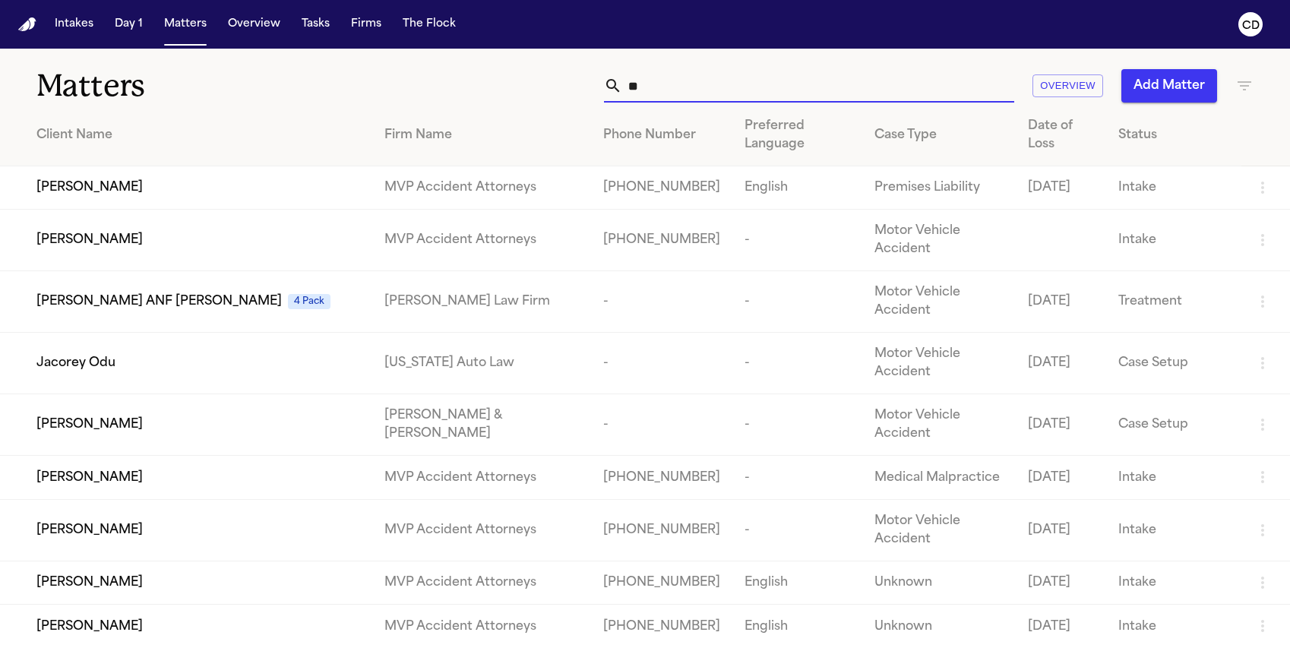
type input "*"
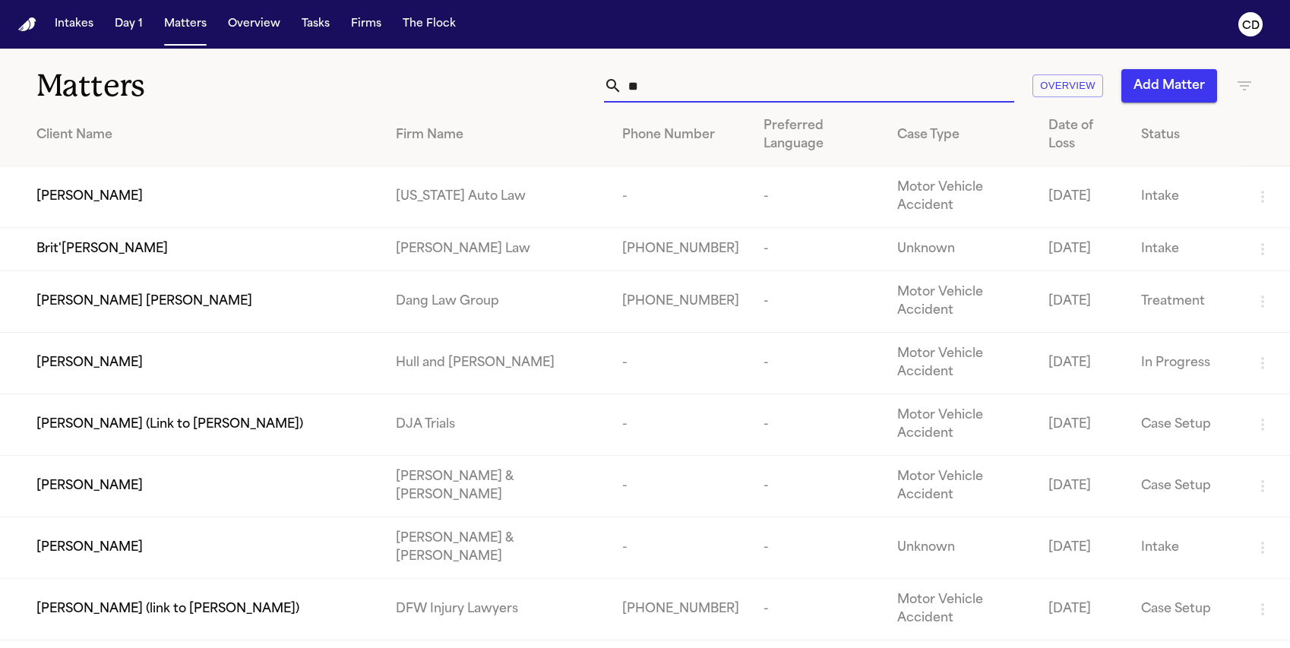
type input "*"
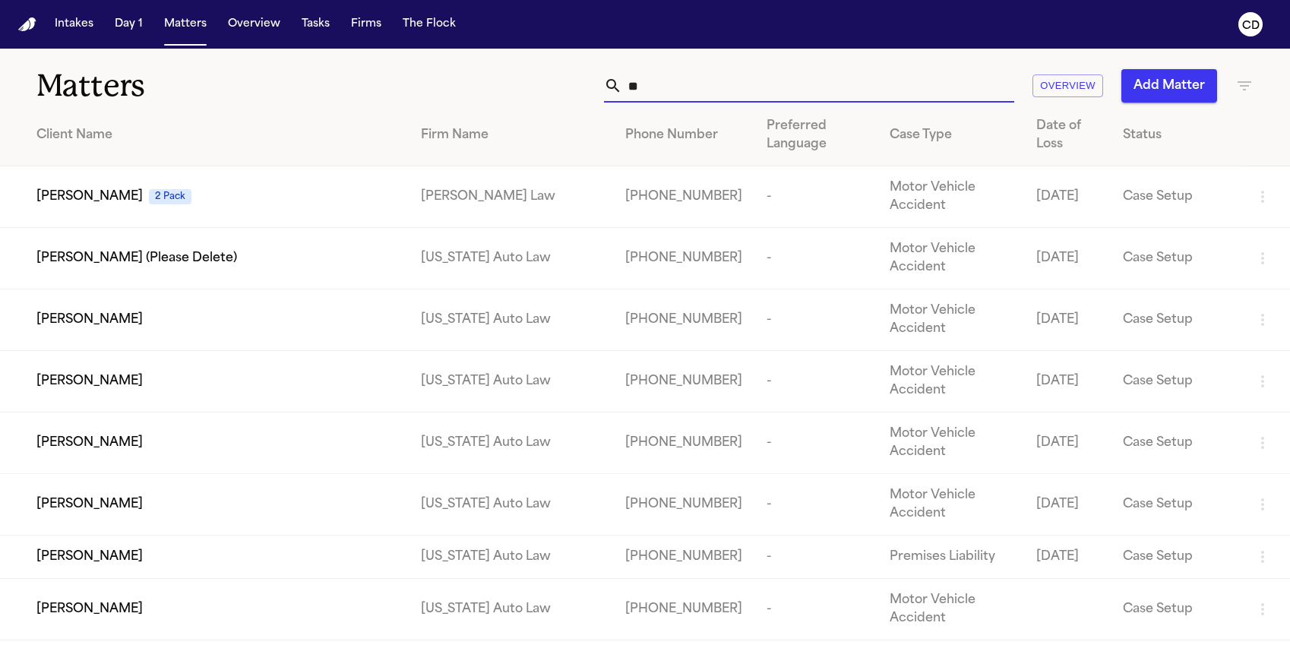
type input "*"
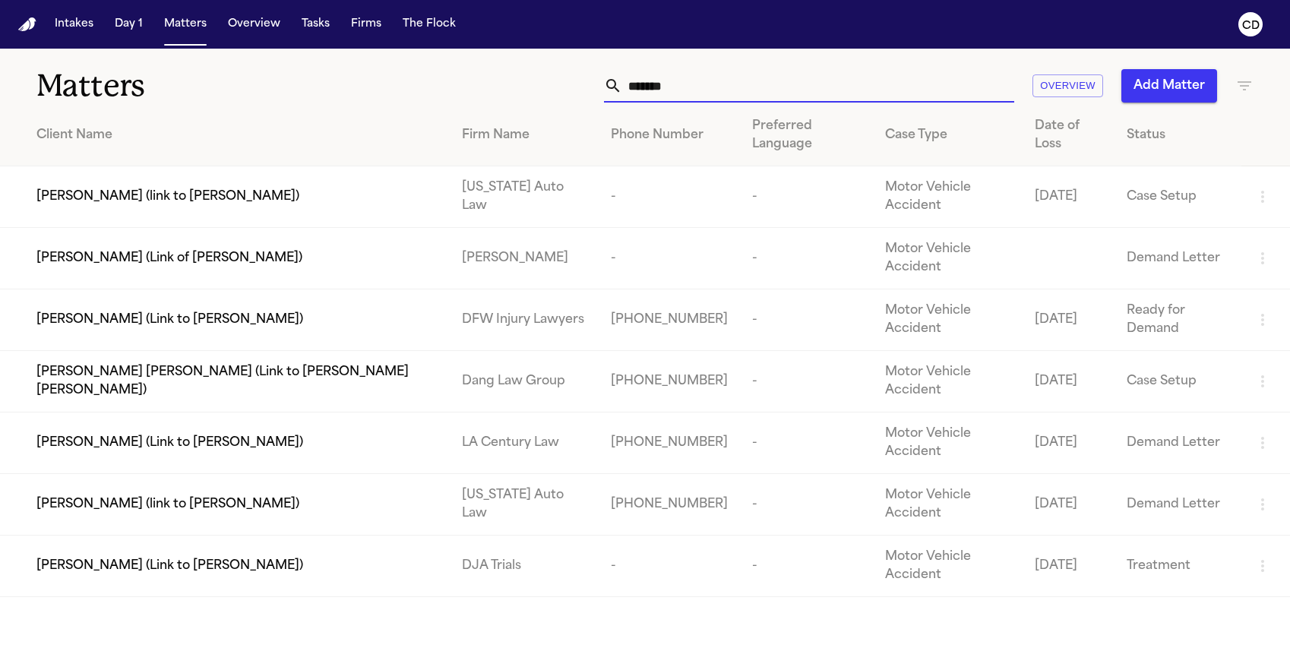
type input "********"
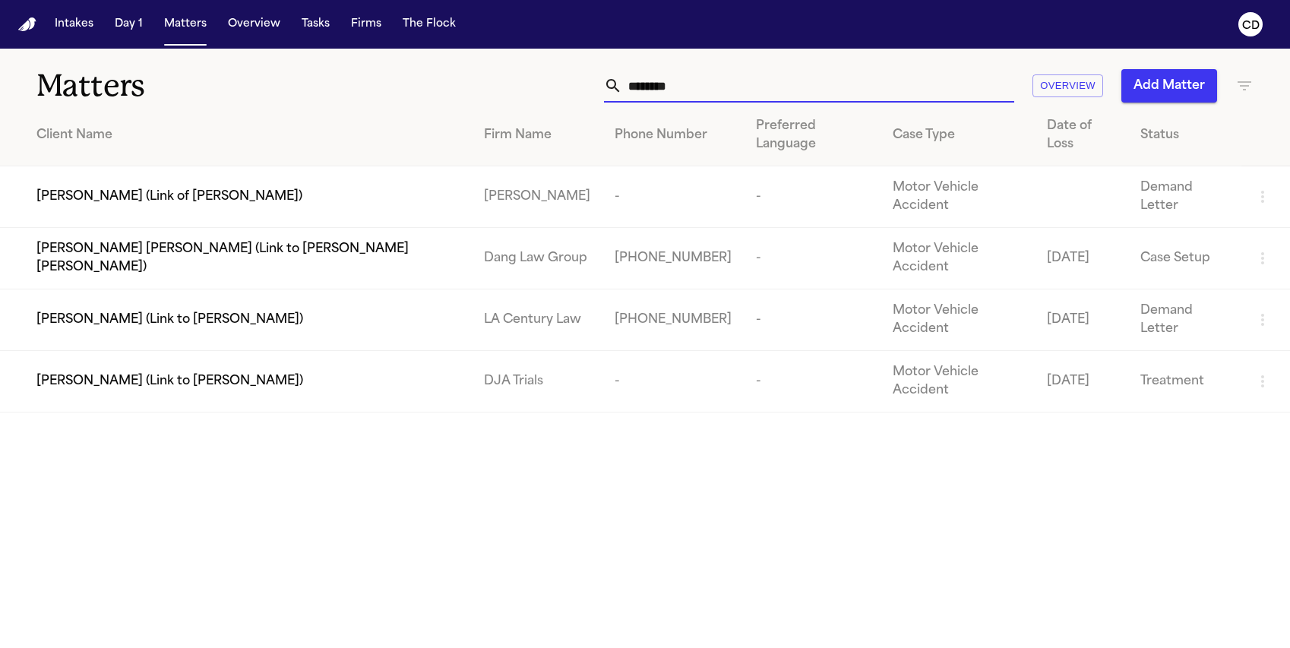
click at [685, 97] on input "********" at bounding box center [818, 85] width 392 height 33
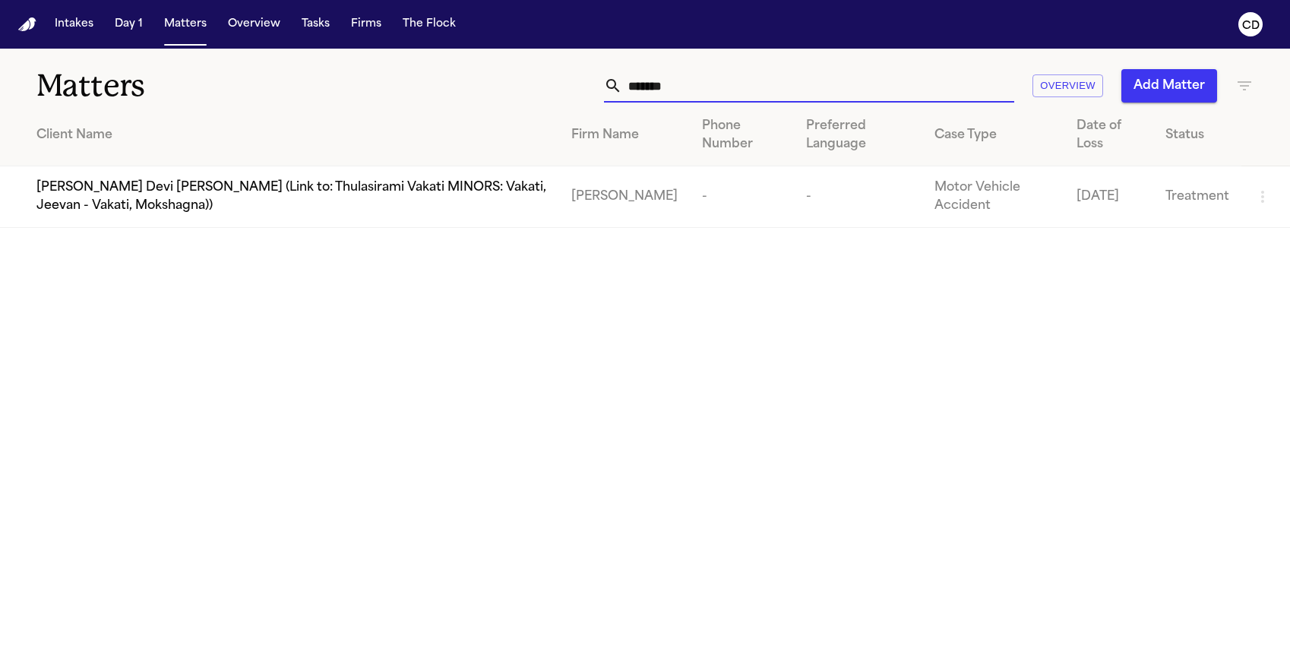
type input "*******"
click at [128, 234] on main "Matters ******* Overview Add Matter Client Name Firm Name Phone Number Preferre…" at bounding box center [645, 349] width 1290 height 600
click at [124, 186] on span "[PERSON_NAME] Devi [PERSON_NAME] (Link to: Thulasirami Vakati MINORS: Vakati, J…" at bounding box center [291, 197] width 511 height 36
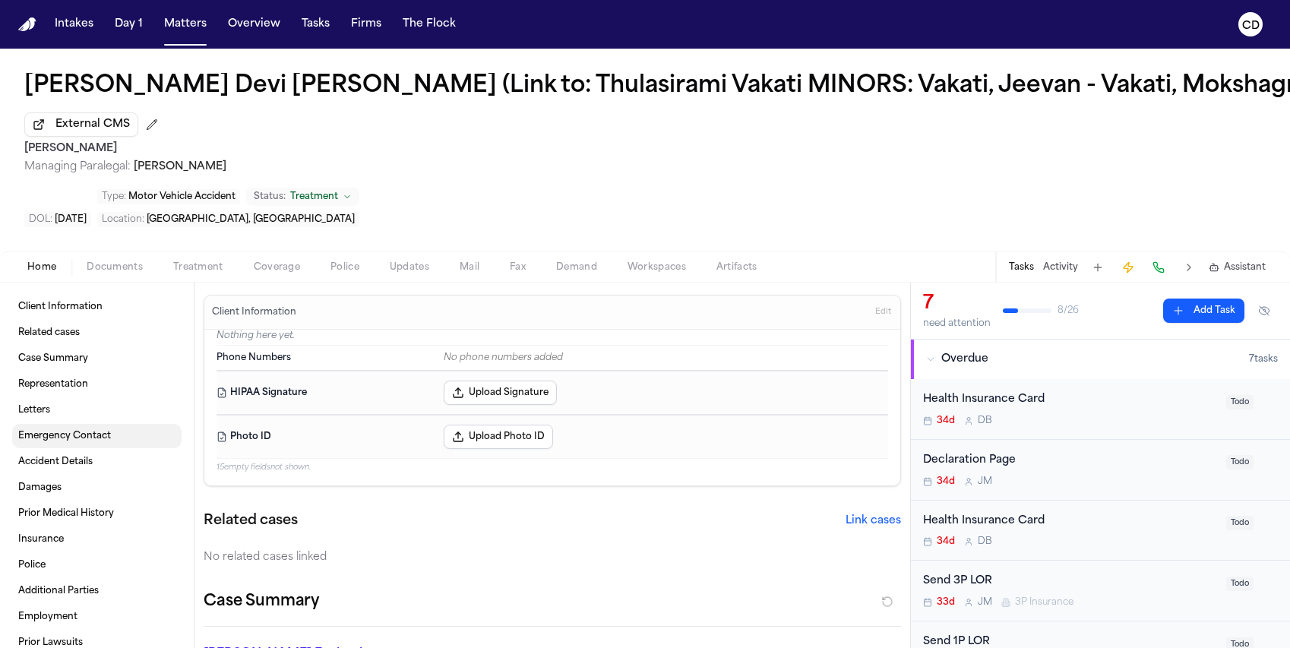
scroll to position [20, 0]
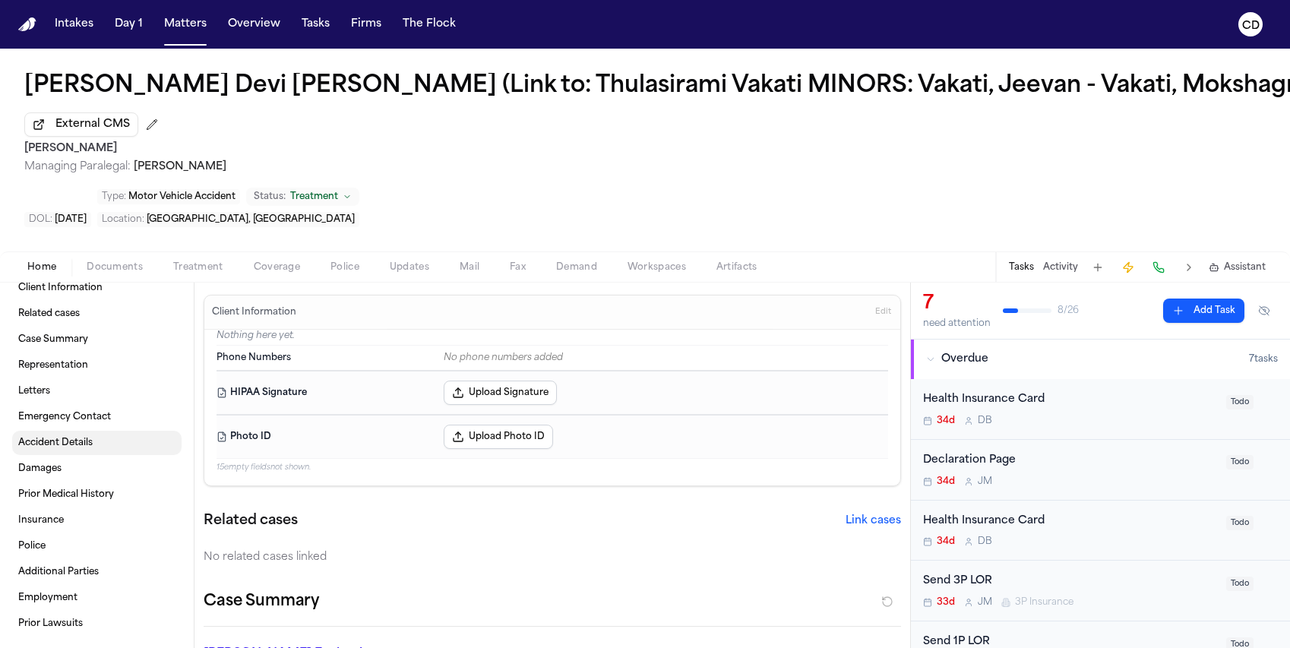
click at [72, 438] on span "Accident Details" at bounding box center [55, 443] width 74 height 12
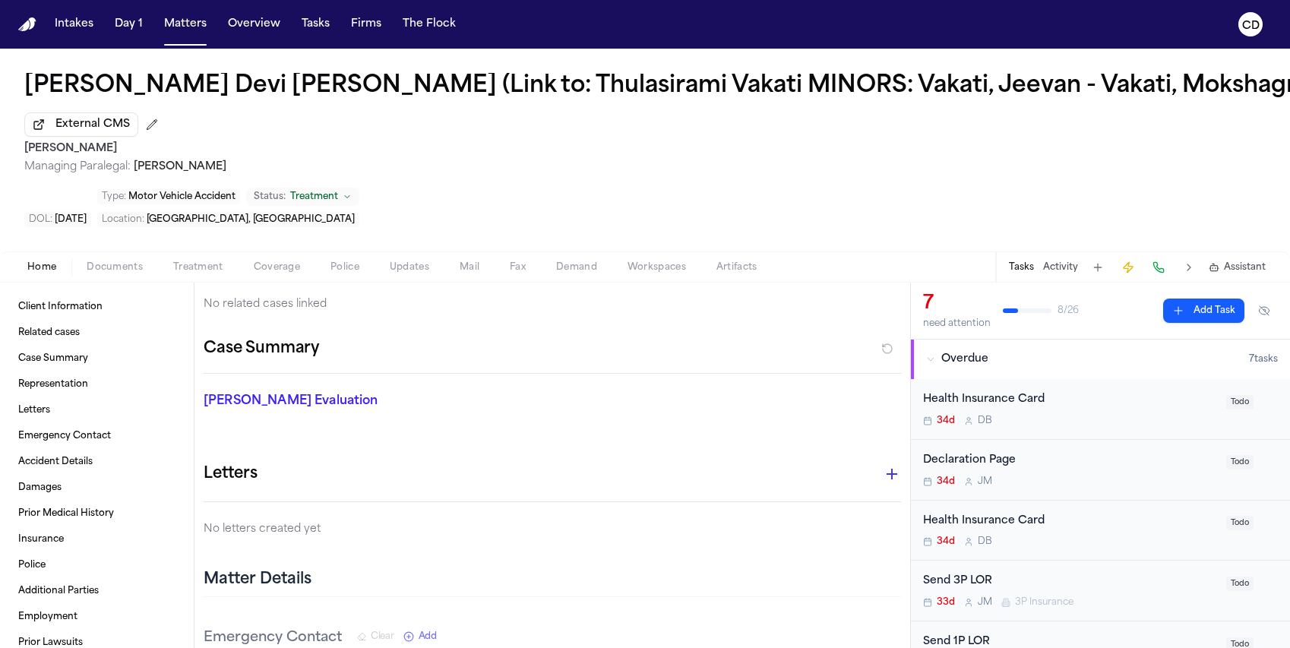
scroll to position [183, 0]
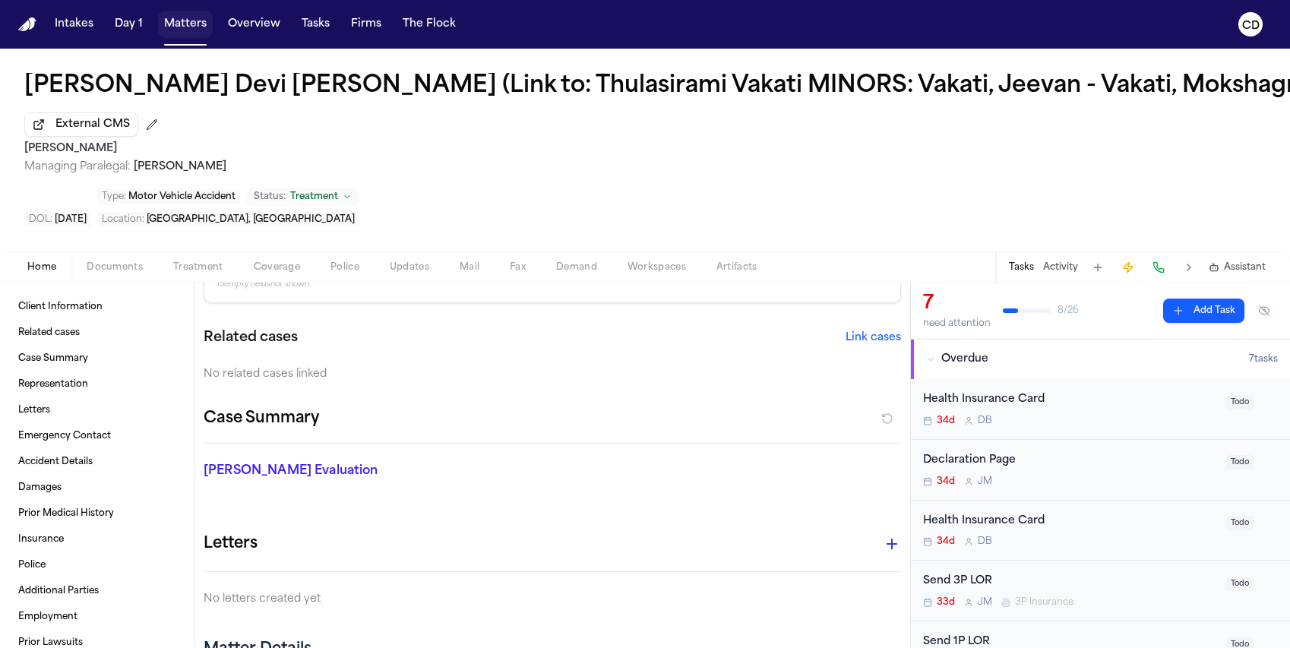
click at [179, 30] on button "Matters" at bounding box center [185, 24] width 55 height 27
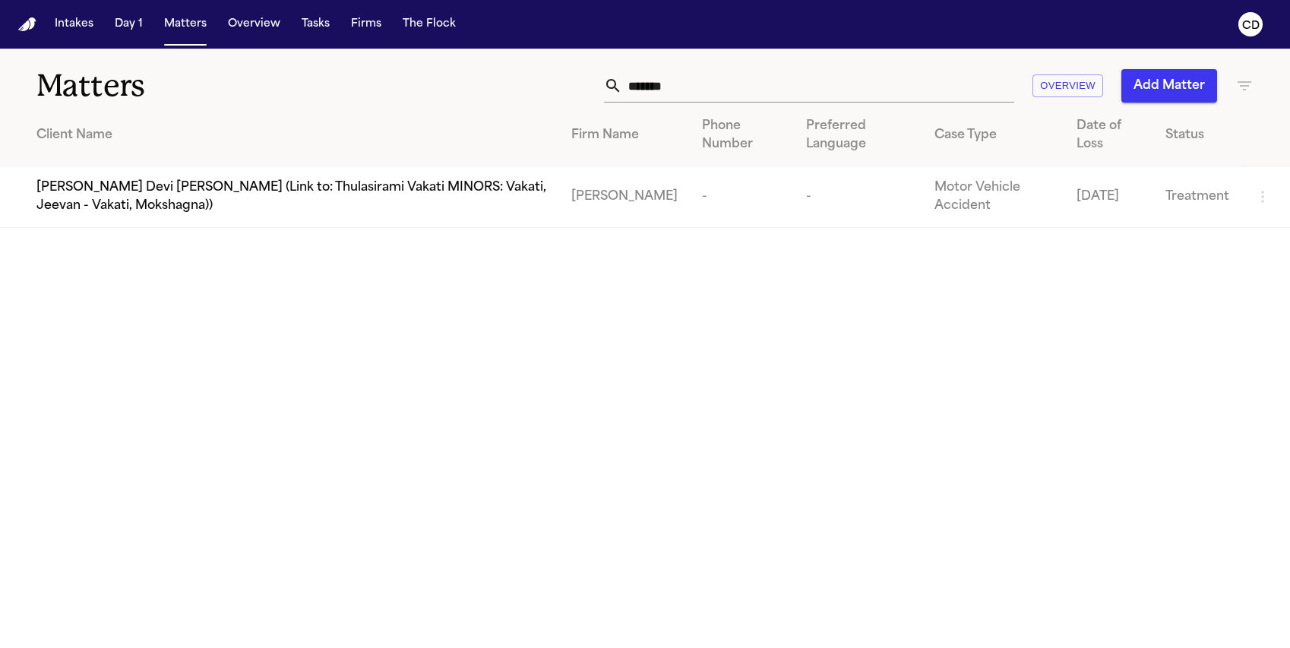
click at [710, 103] on div "Matters ******* Overview Add Matter" at bounding box center [645, 77] width 1290 height 56
click at [677, 92] on input "*******" at bounding box center [818, 85] width 392 height 33
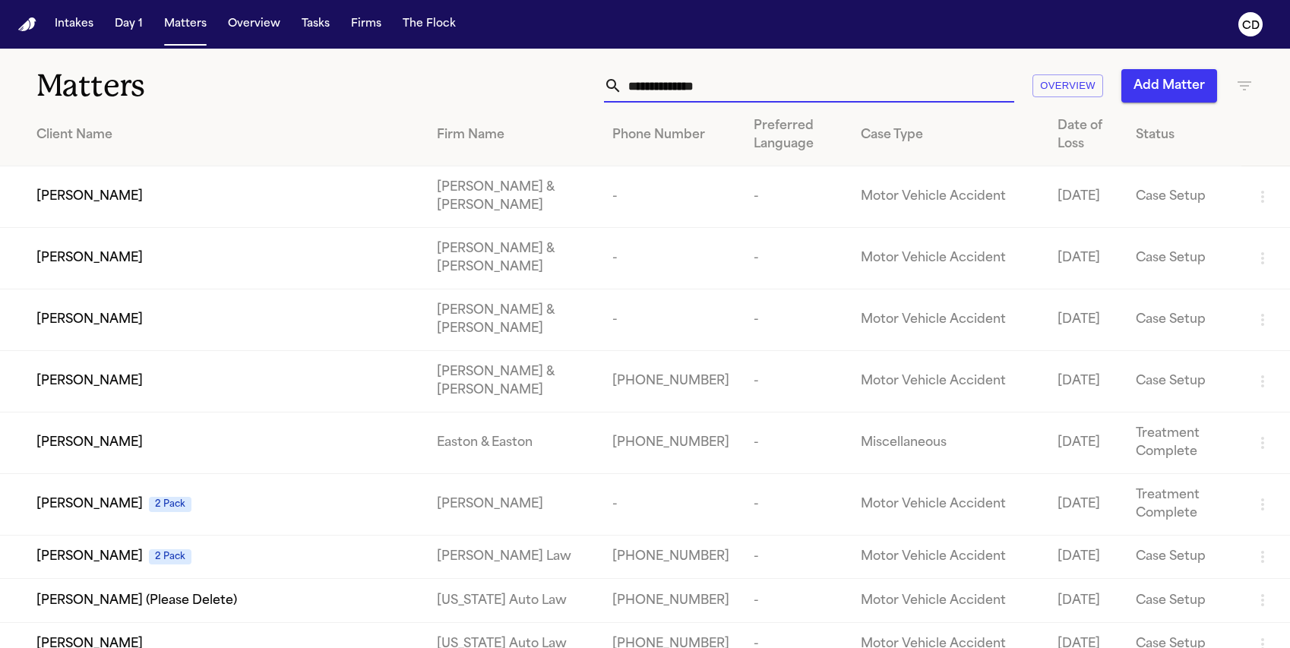
click at [809, 96] on input "text" at bounding box center [818, 85] width 392 height 33
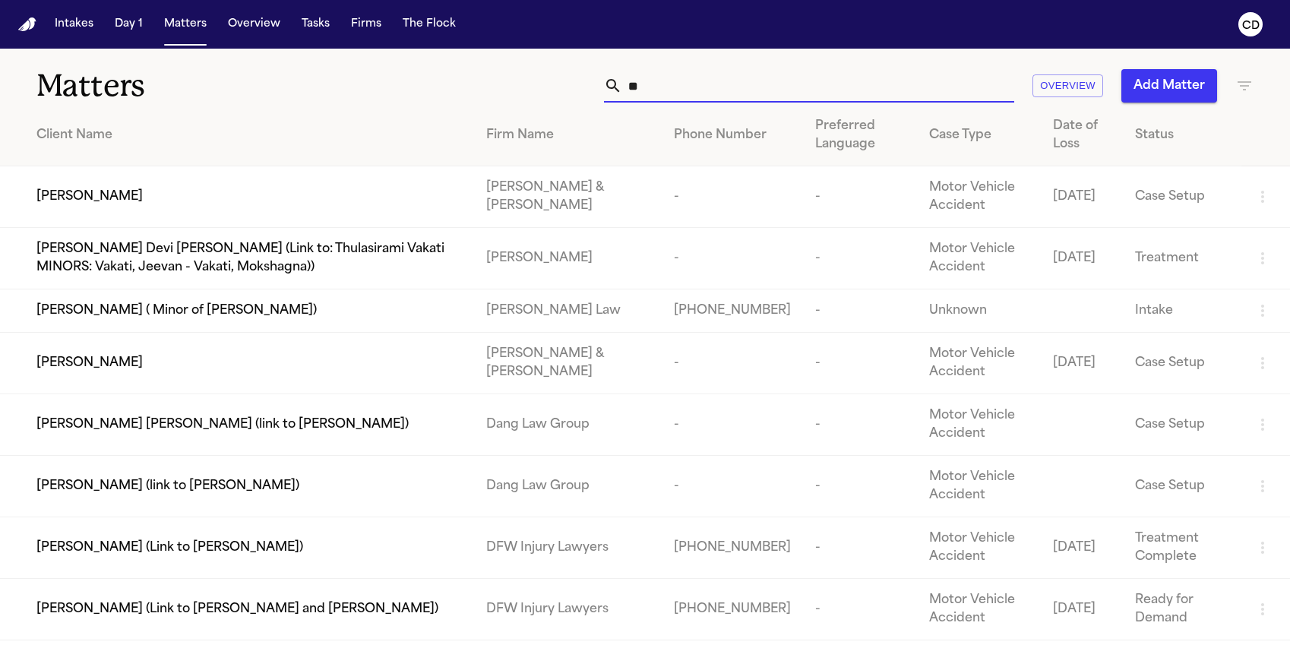
type input "*"
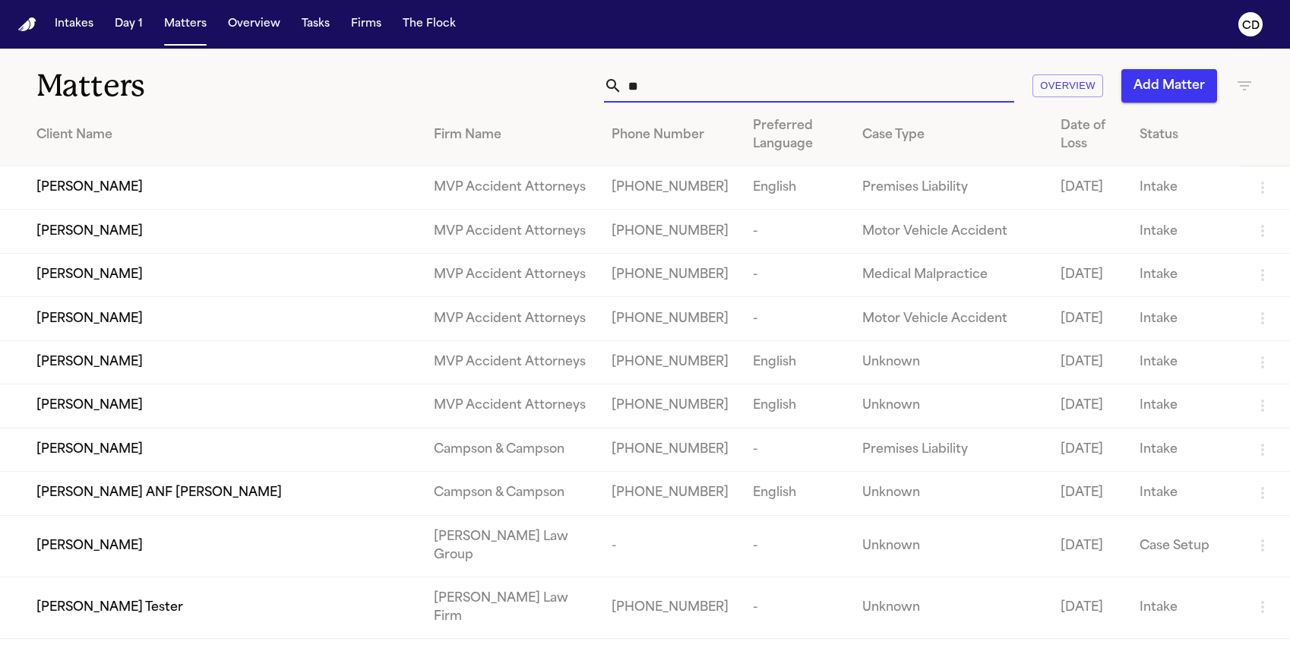
type input "*"
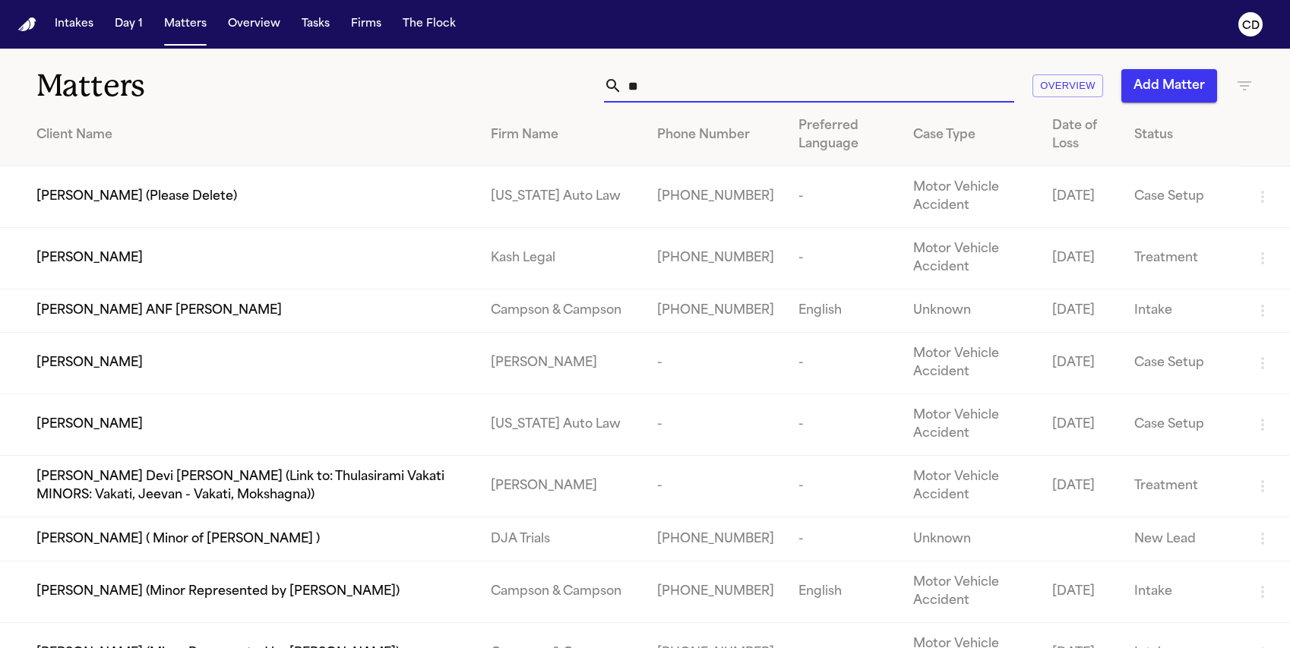
type input "*"
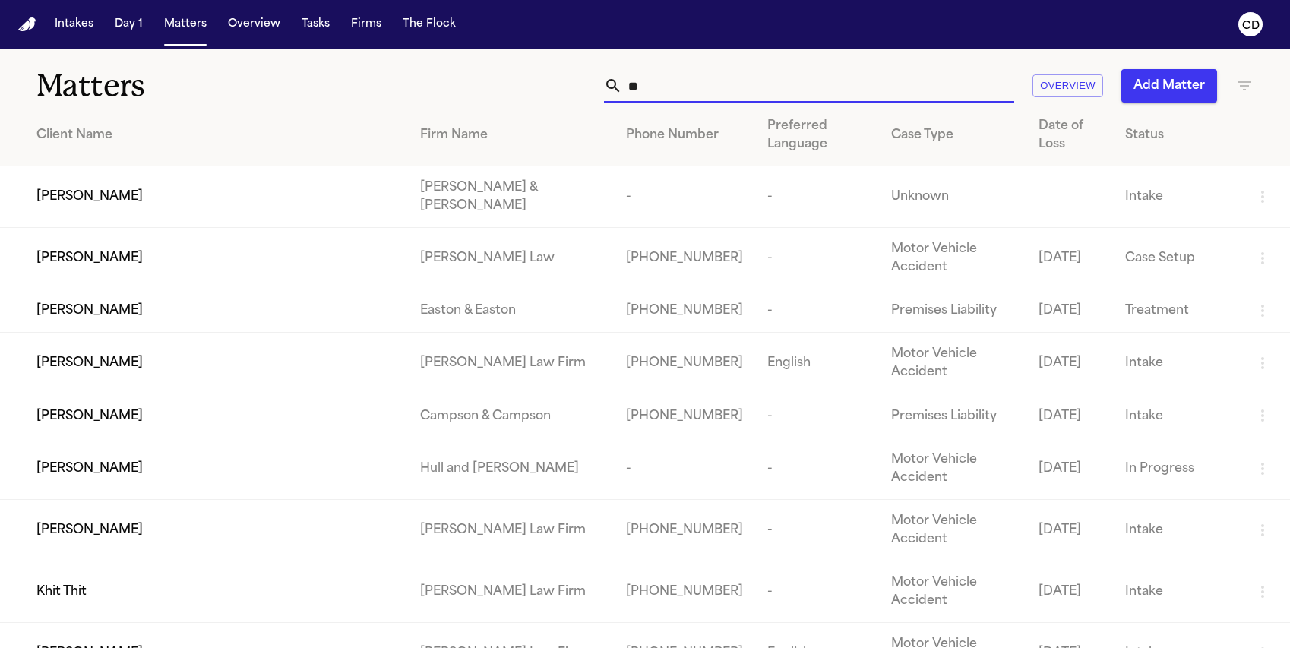
type input "*"
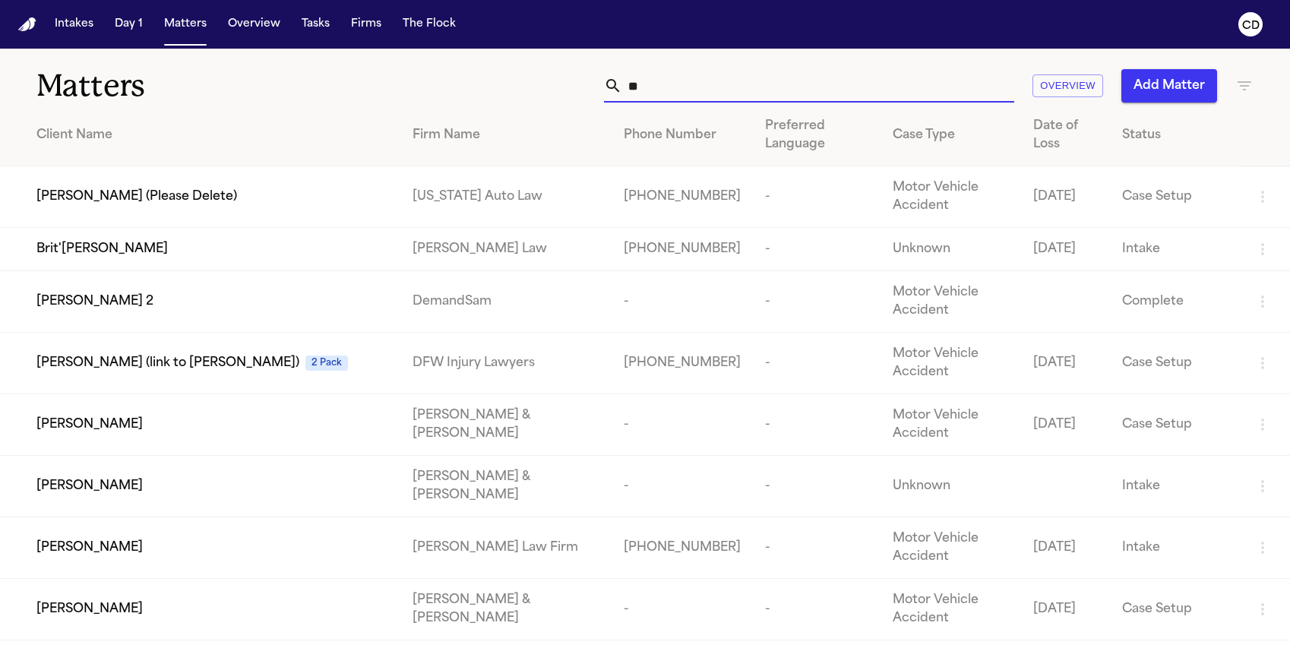
type input "*"
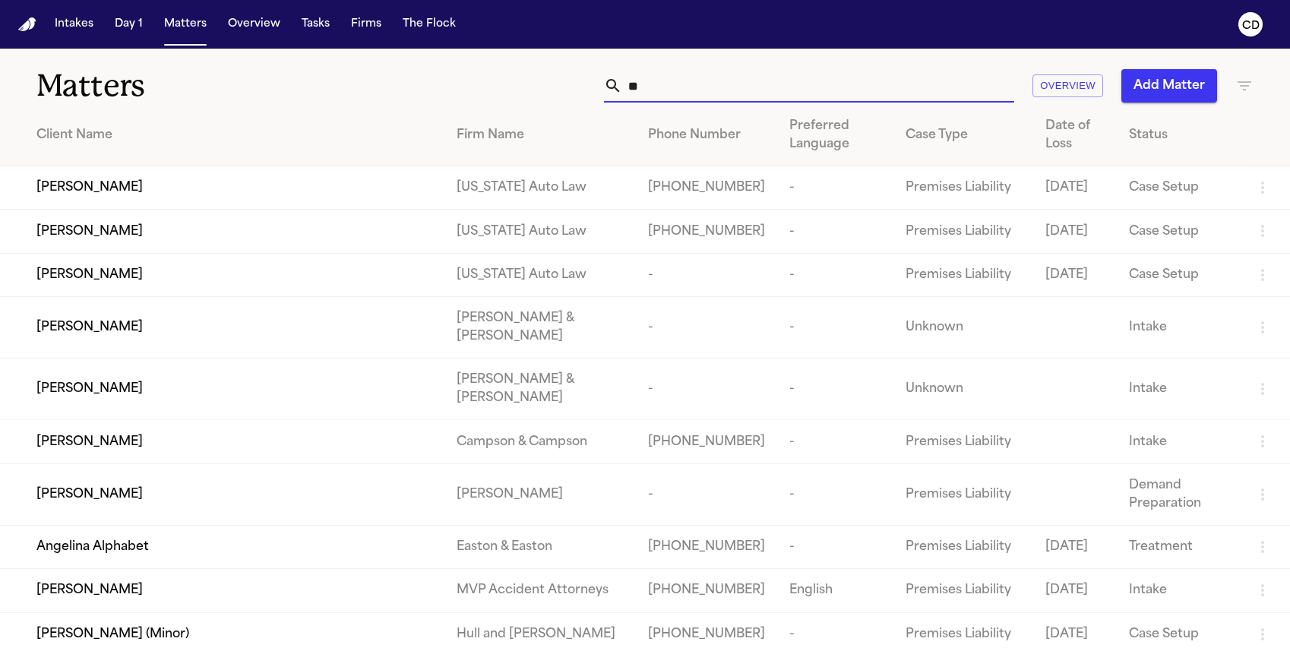
type input "*"
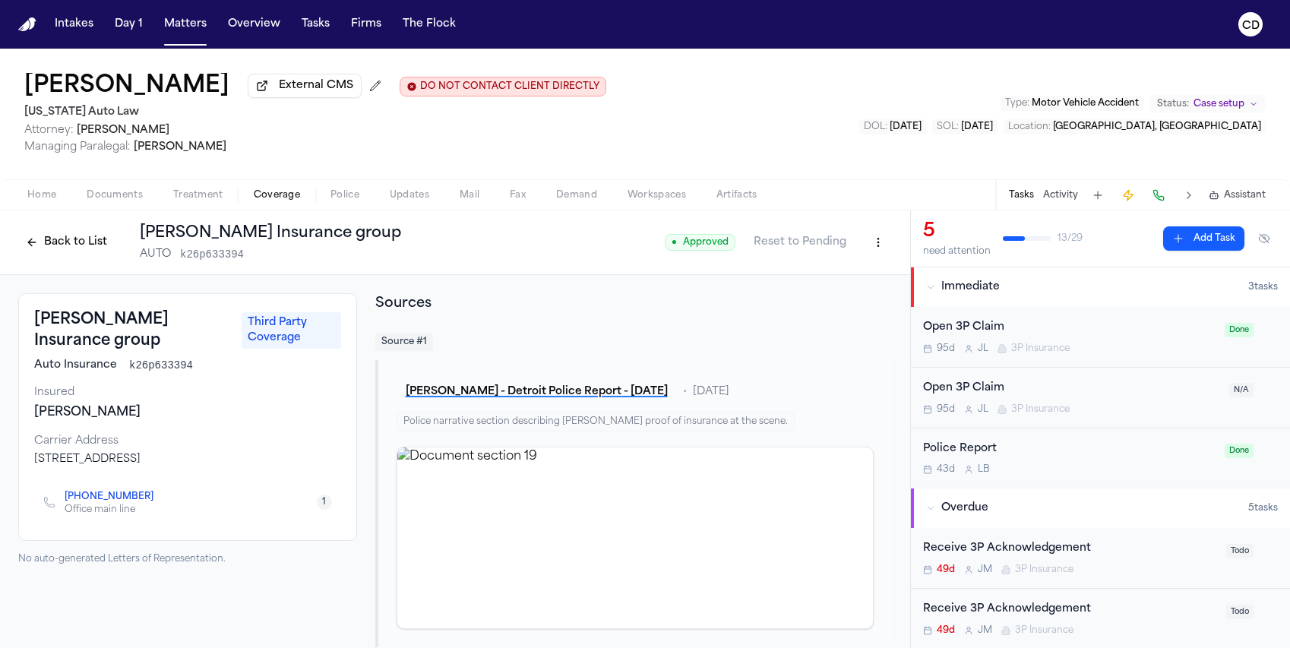
click at [791, 112] on div "[PERSON_NAME] External CMS DO NOT CONTACT CLIENT DIRECTLY DO NOT CONTACT [US_ST…" at bounding box center [645, 114] width 1290 height 131
click at [97, 249] on button "Back to List" at bounding box center [66, 242] width 97 height 24
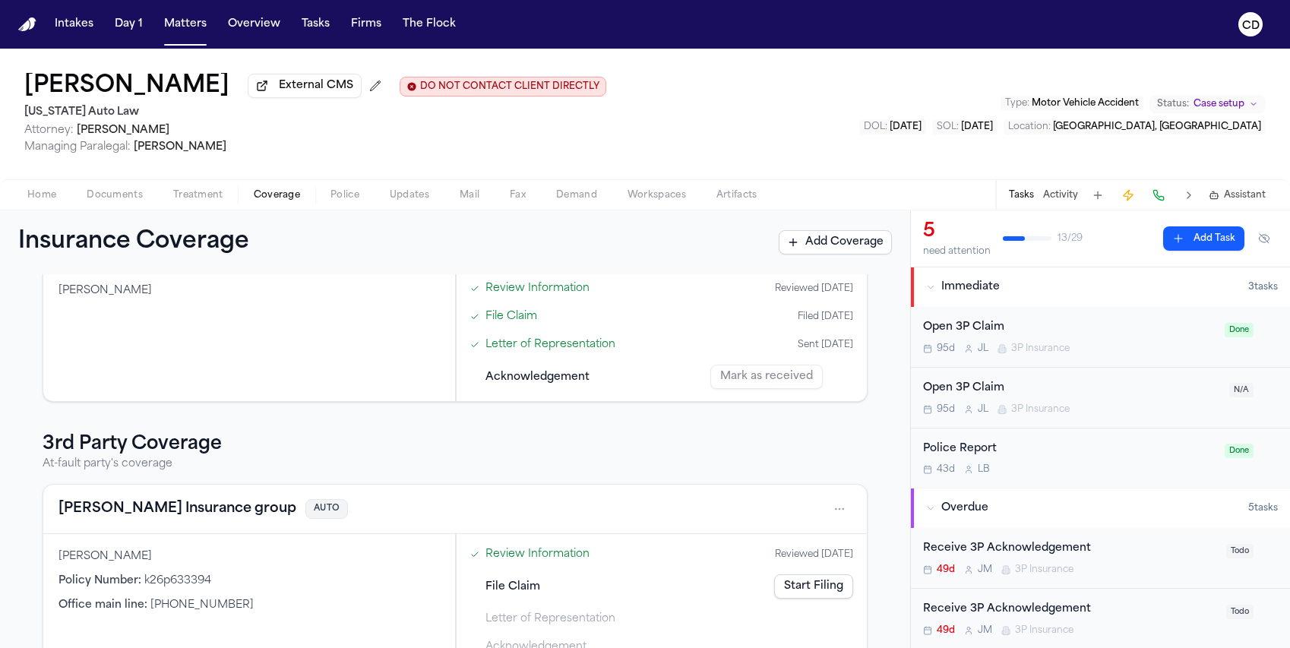
scroll to position [329, 0]
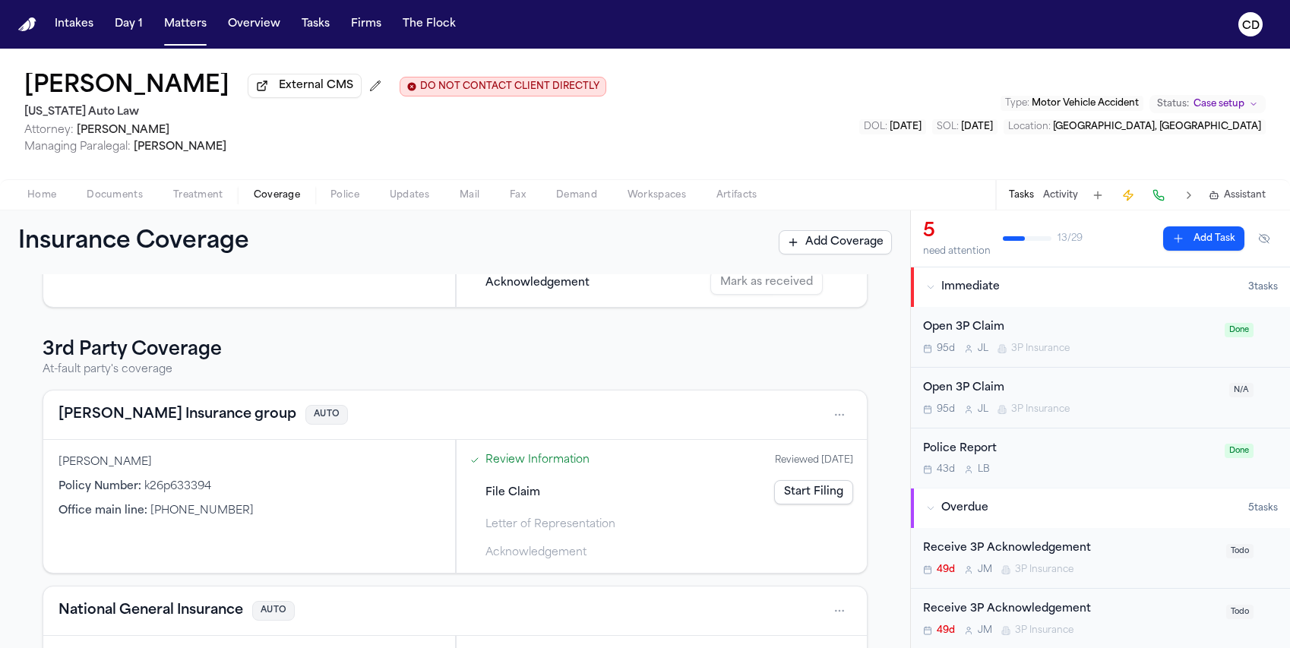
click at [159, 417] on button "[PERSON_NAME] Insurance group" at bounding box center [178, 414] width 238 height 21
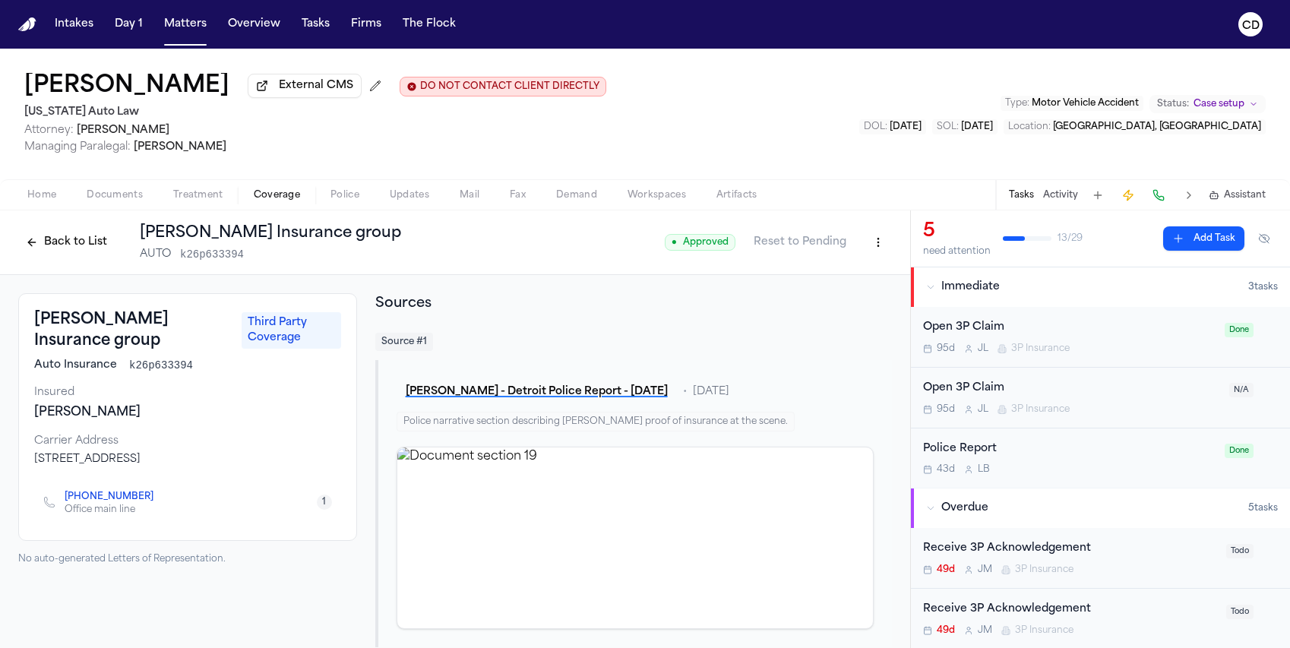
scroll to position [21, 0]
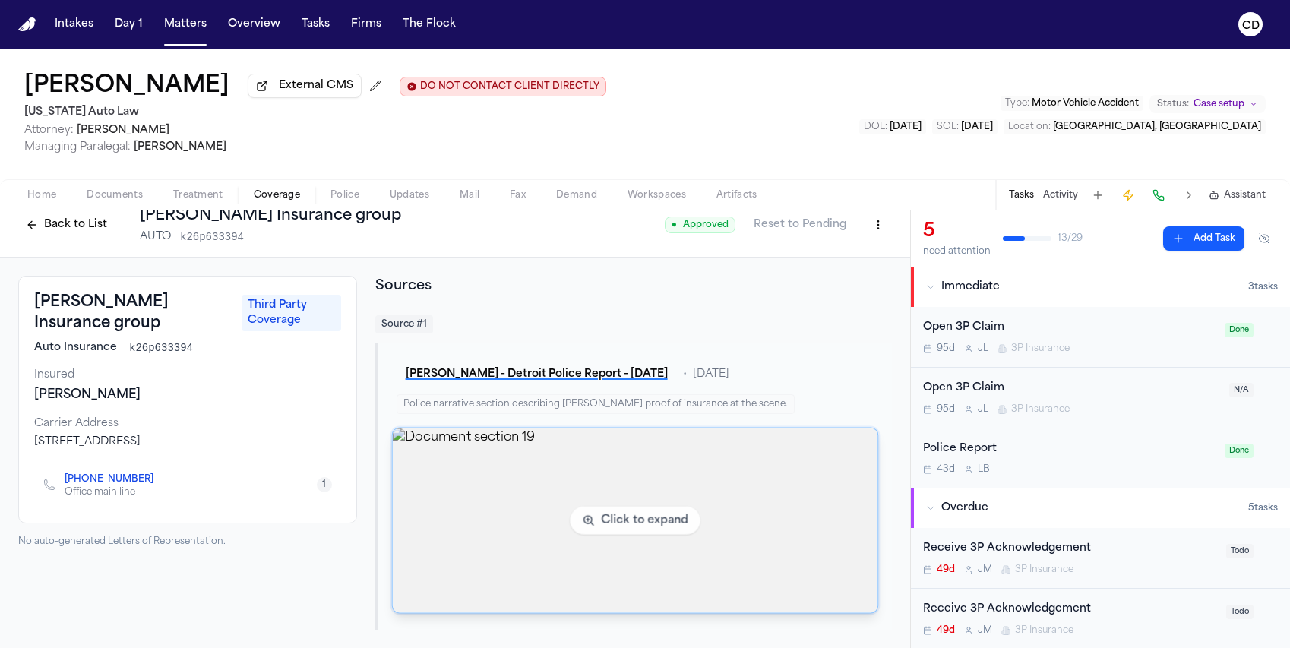
click at [619, 503] on img "View document section 19" at bounding box center [635, 521] width 486 height 185
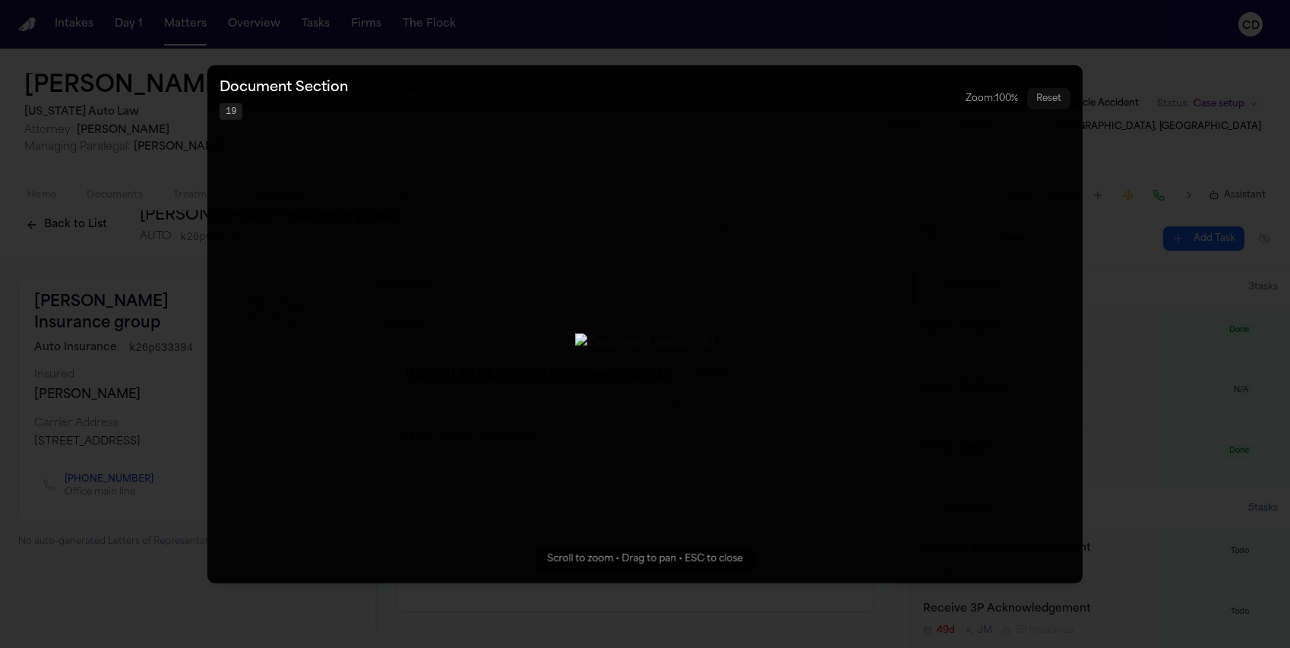
click at [1068, 325] on button "Zoomable image viewer. Use mouse wheel to zoom, drag to pan, or press R to rese…" at bounding box center [644, 324] width 875 height 518
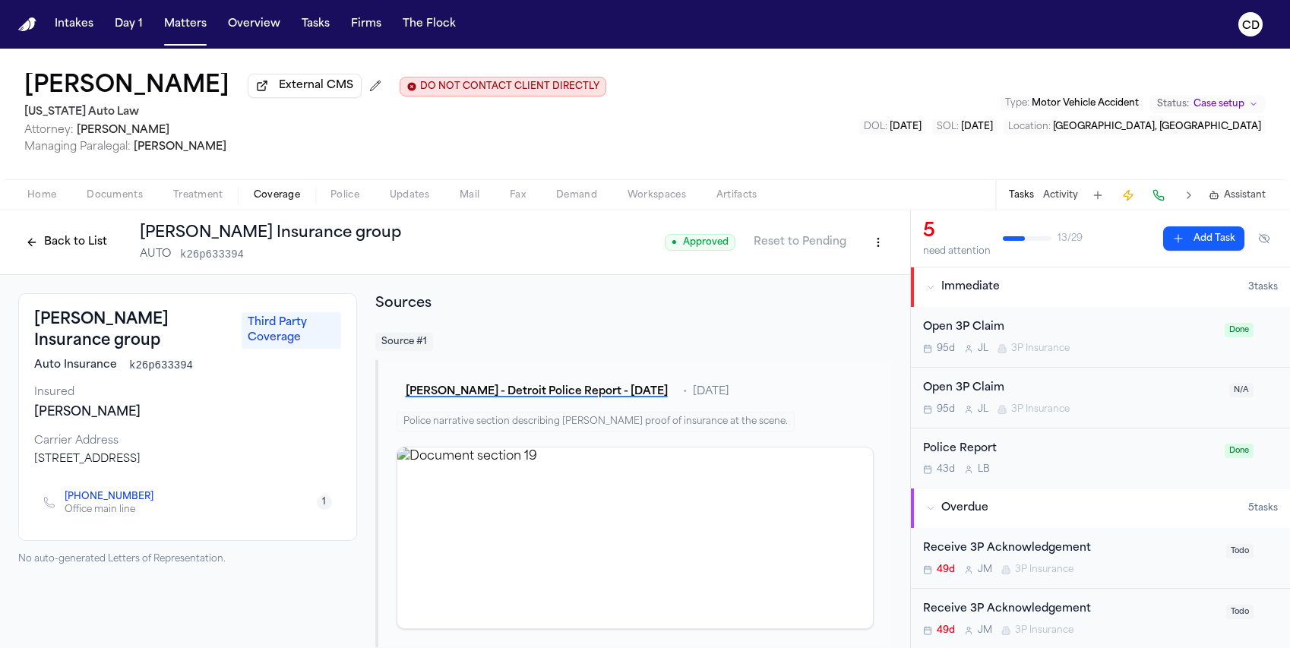
scroll to position [0, 0]
click at [357, 201] on span "Police" at bounding box center [345, 195] width 29 height 12
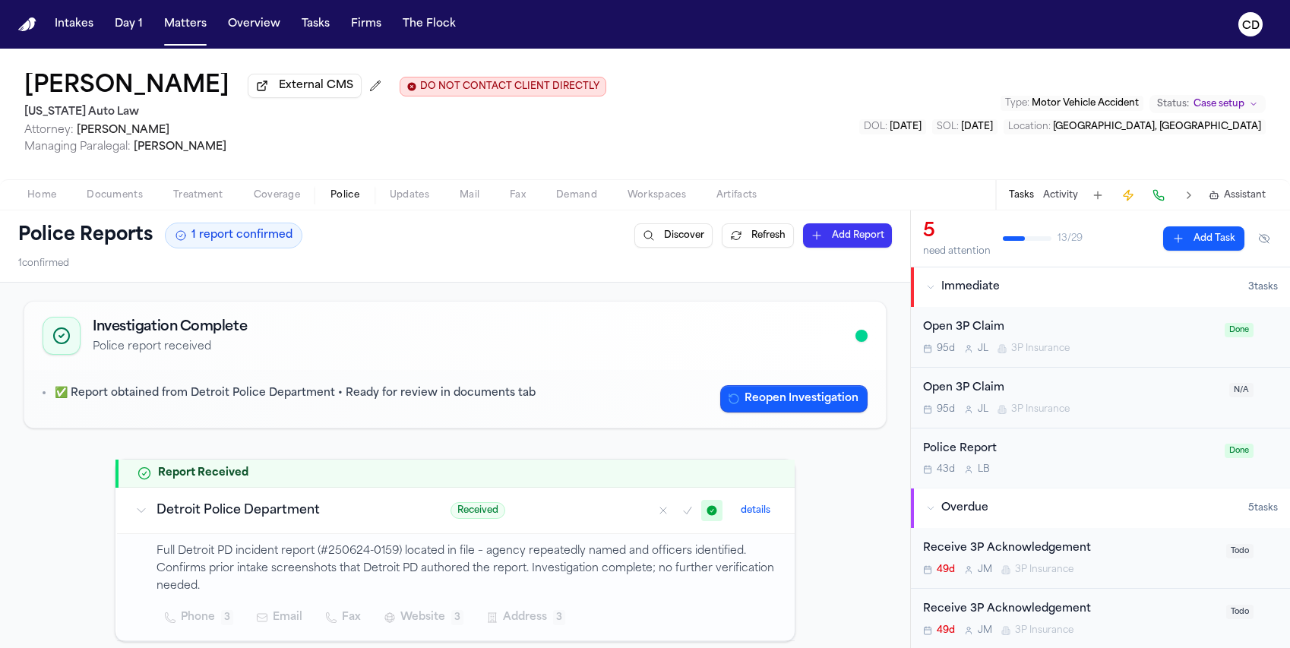
click at [48, 195] on span "Home" at bounding box center [41, 195] width 29 height 12
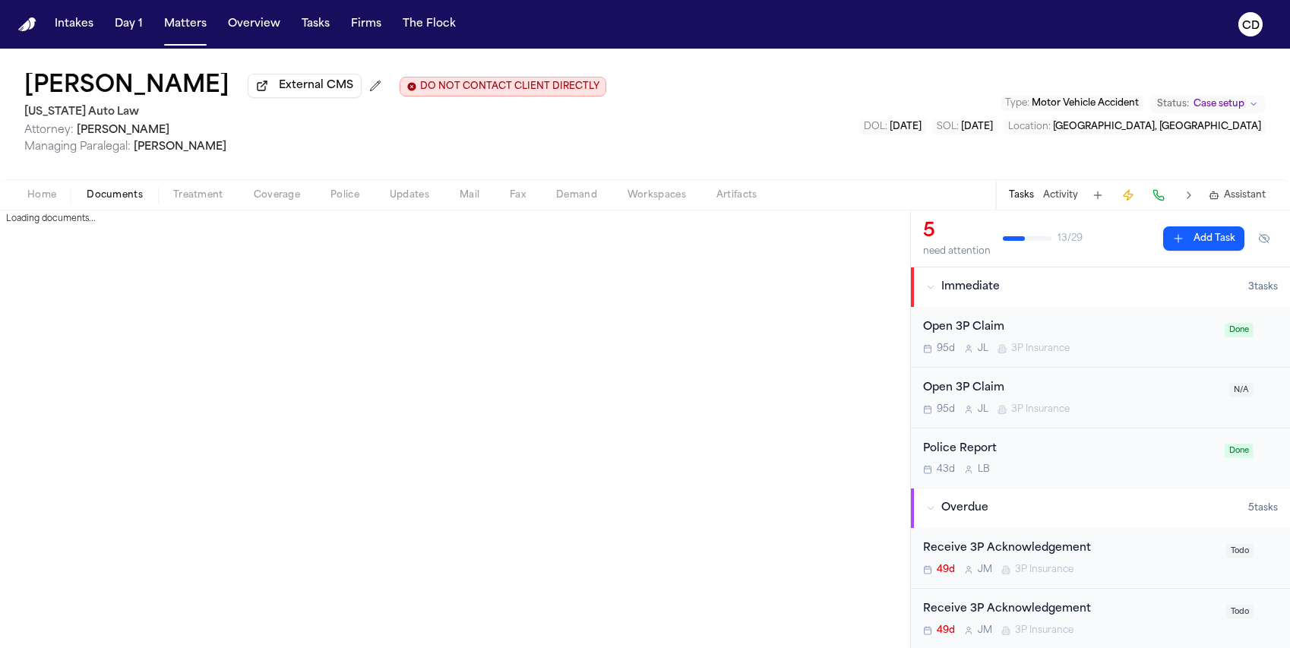
click at [139, 201] on span "Documents" at bounding box center [115, 195] width 56 height 12
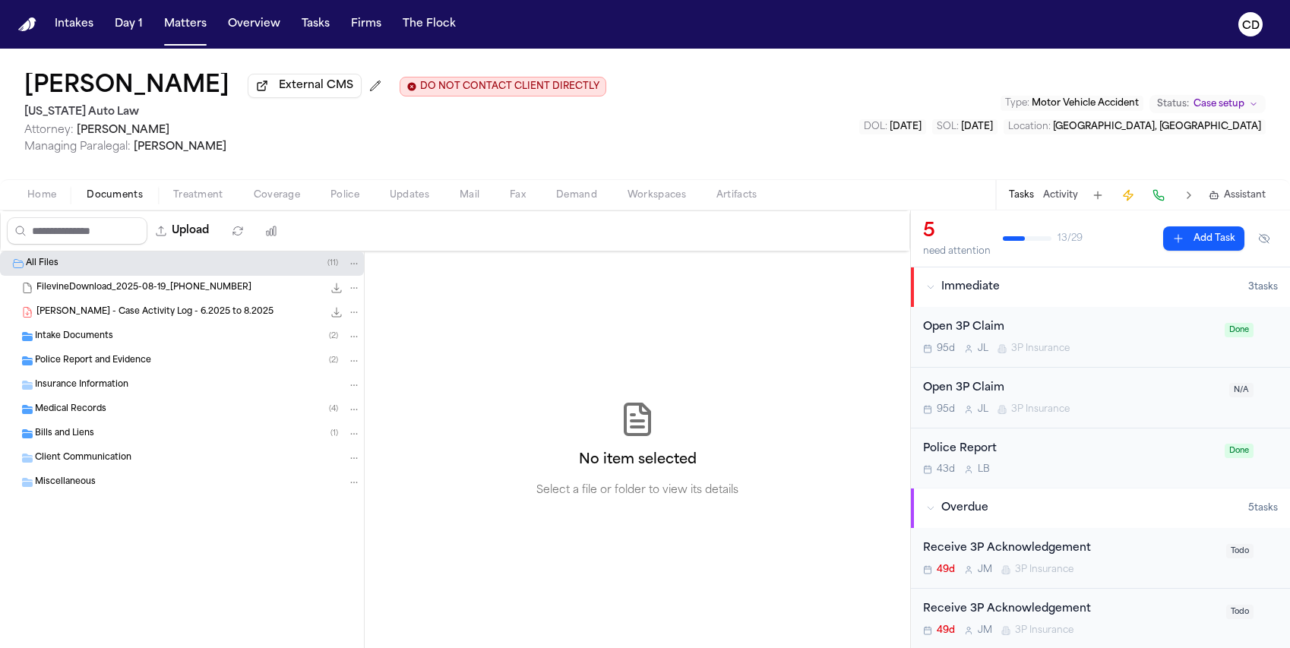
click at [200, 368] on div "Police Report and Evidence ( 2 )" at bounding box center [198, 361] width 326 height 14
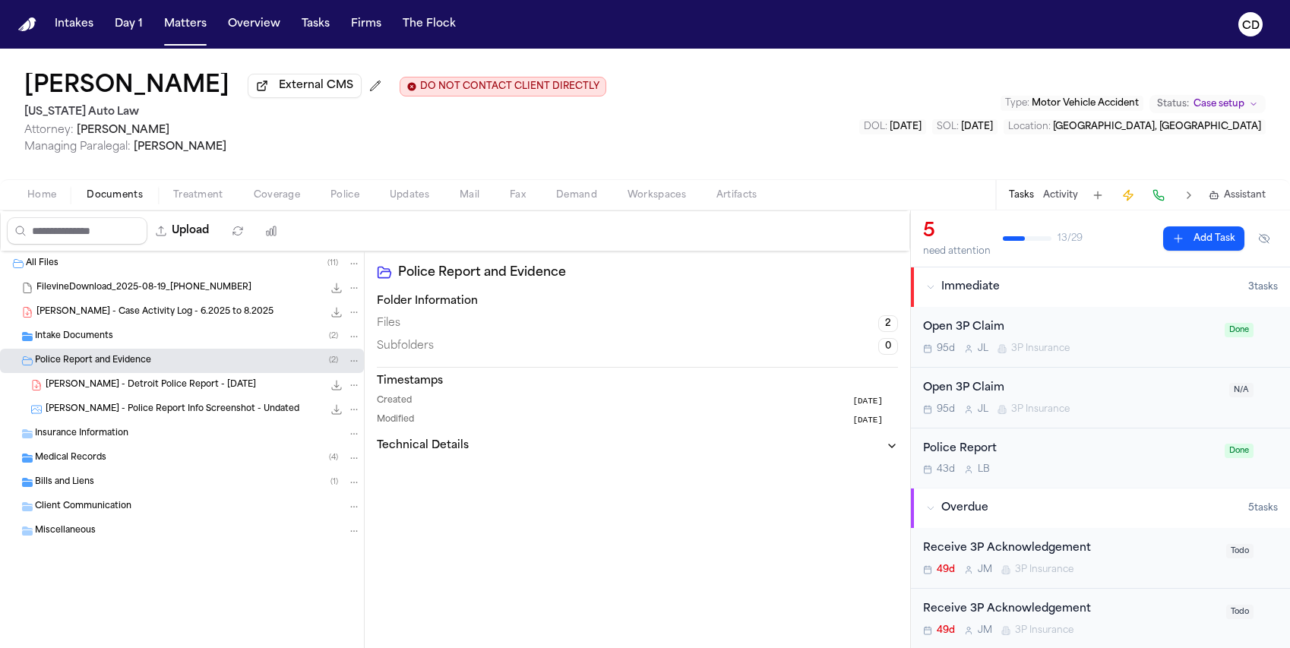
click at [337, 391] on icon "File: M. Westbrook - Detroit Police Report - 6.24.25" at bounding box center [337, 385] width 12 height 12
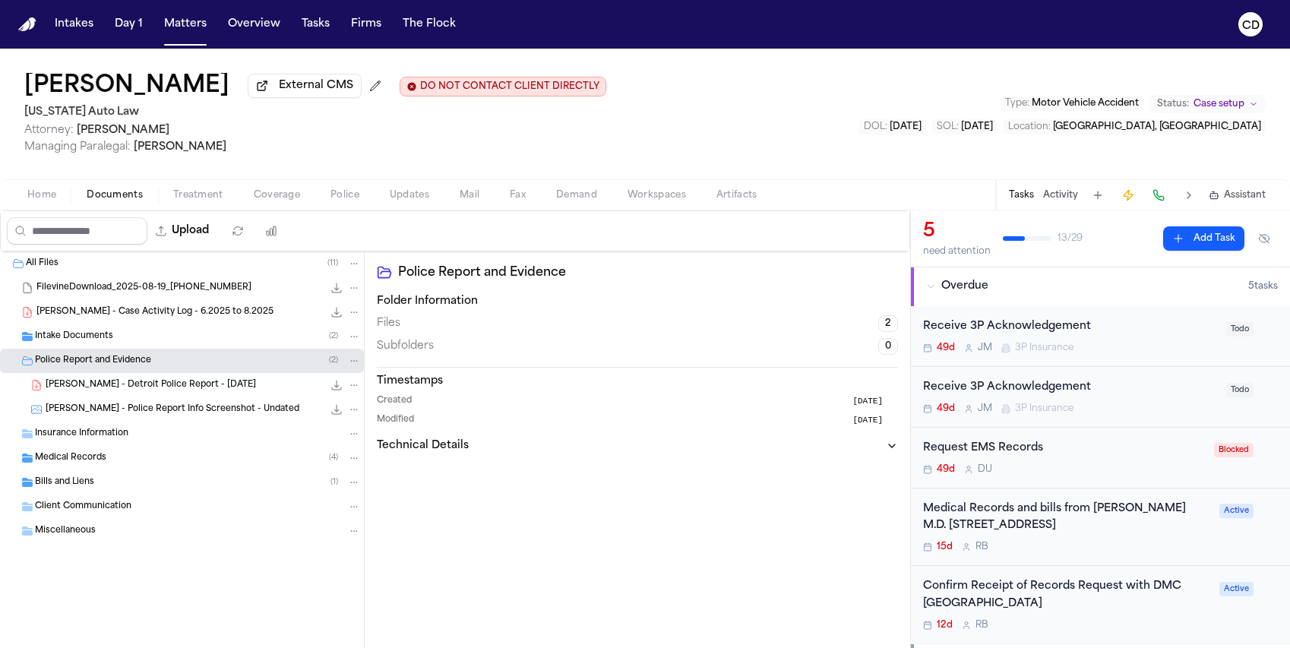
scroll to position [213, 0]
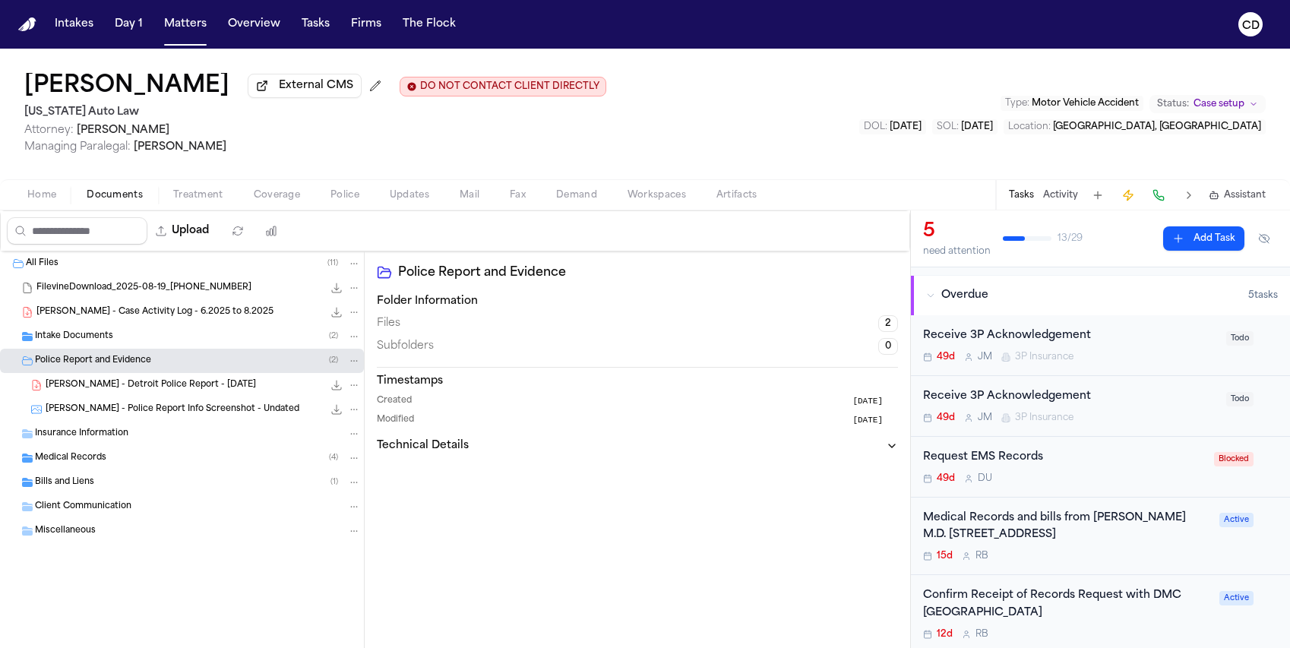
click at [287, 201] on span "Coverage" at bounding box center [277, 195] width 46 height 12
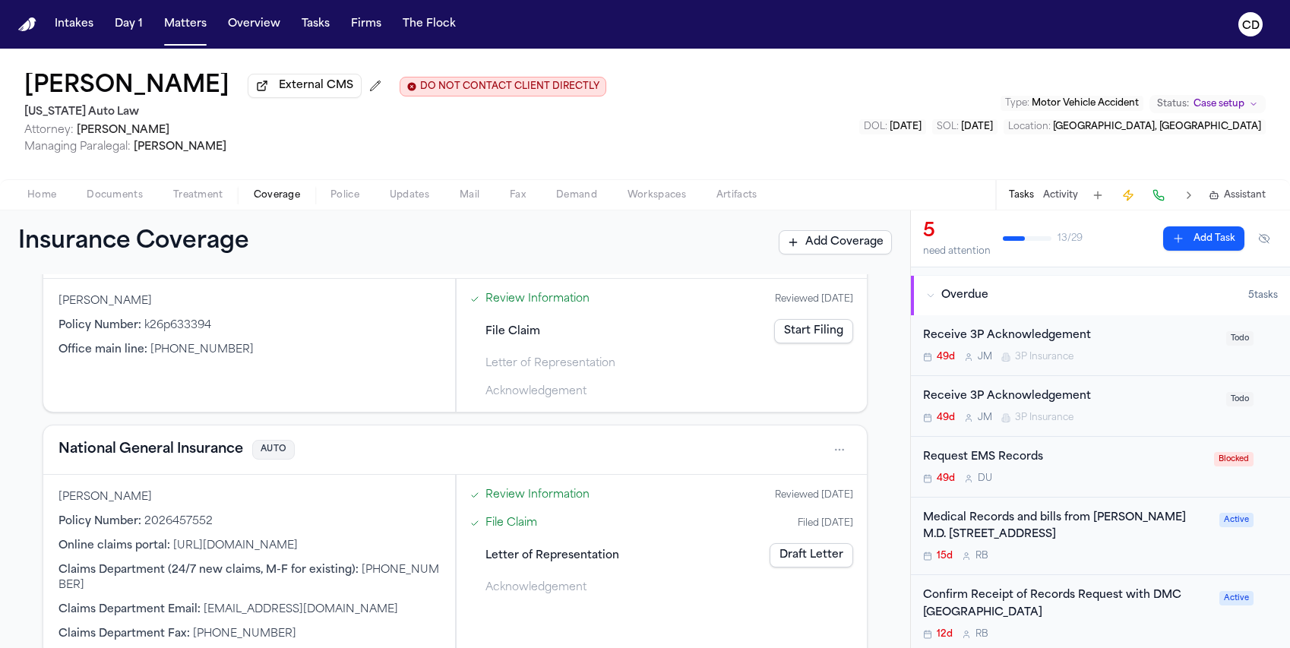
scroll to position [521, 0]
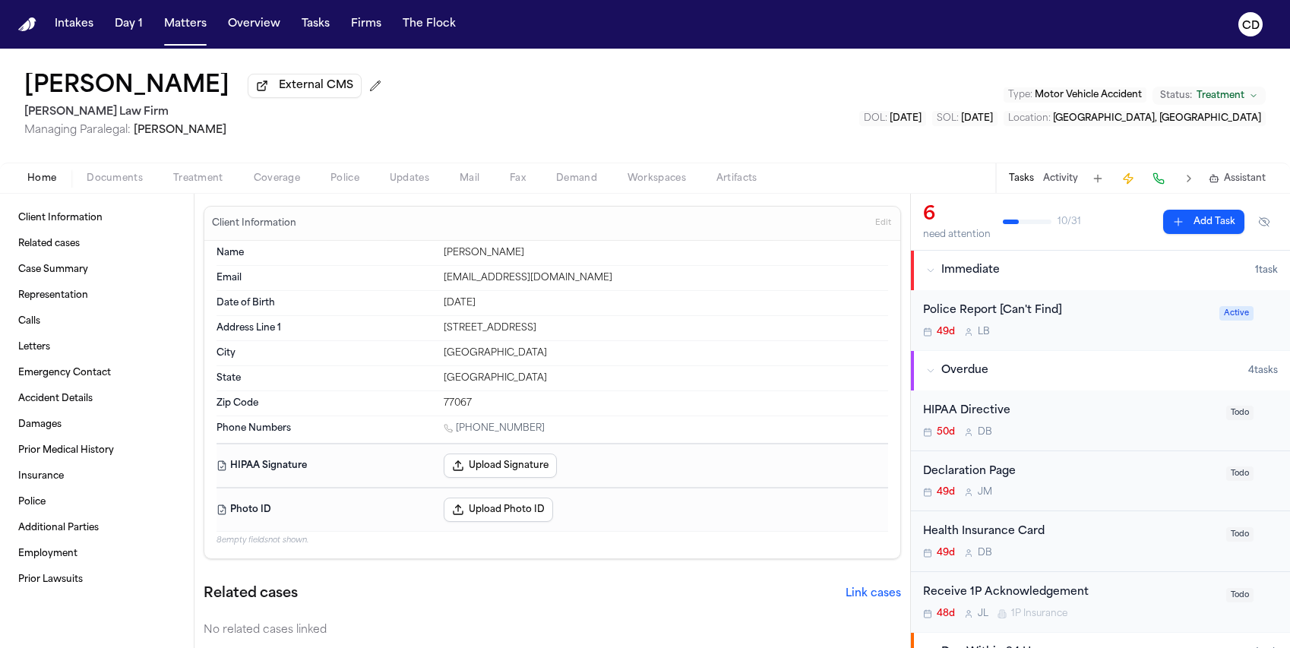
click at [403, 179] on span "Updates" at bounding box center [410, 178] width 40 height 12
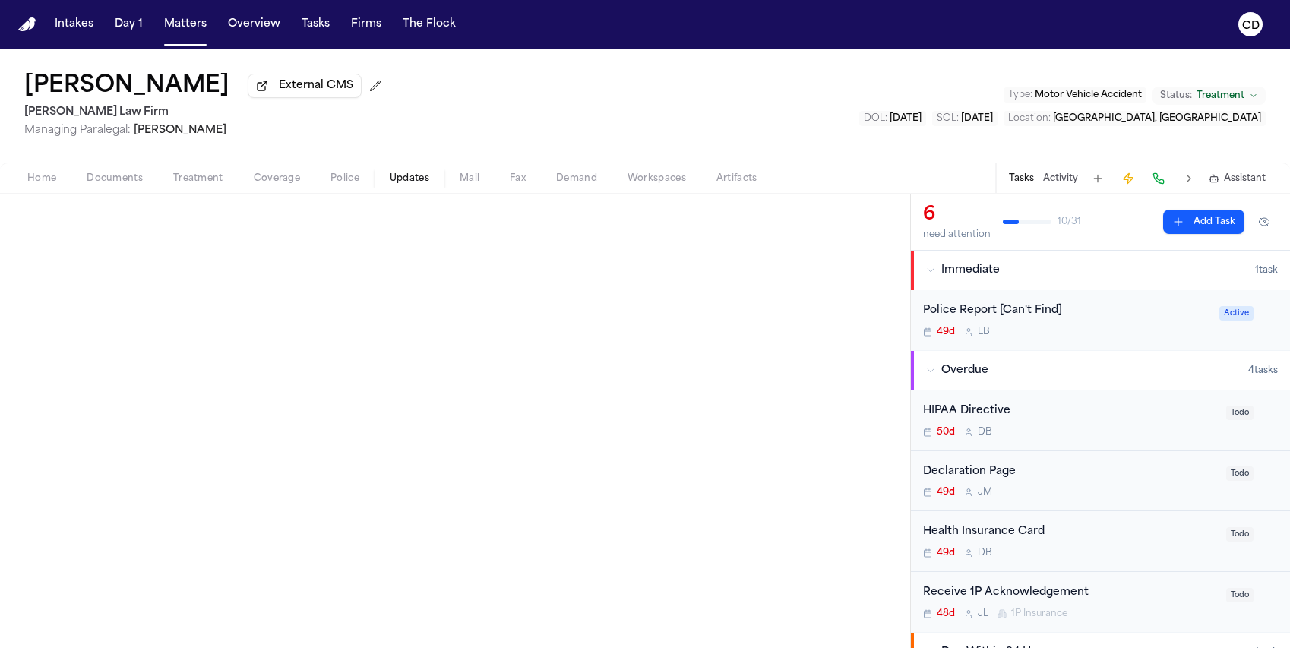
click at [334, 182] on span "Police" at bounding box center [345, 178] width 29 height 12
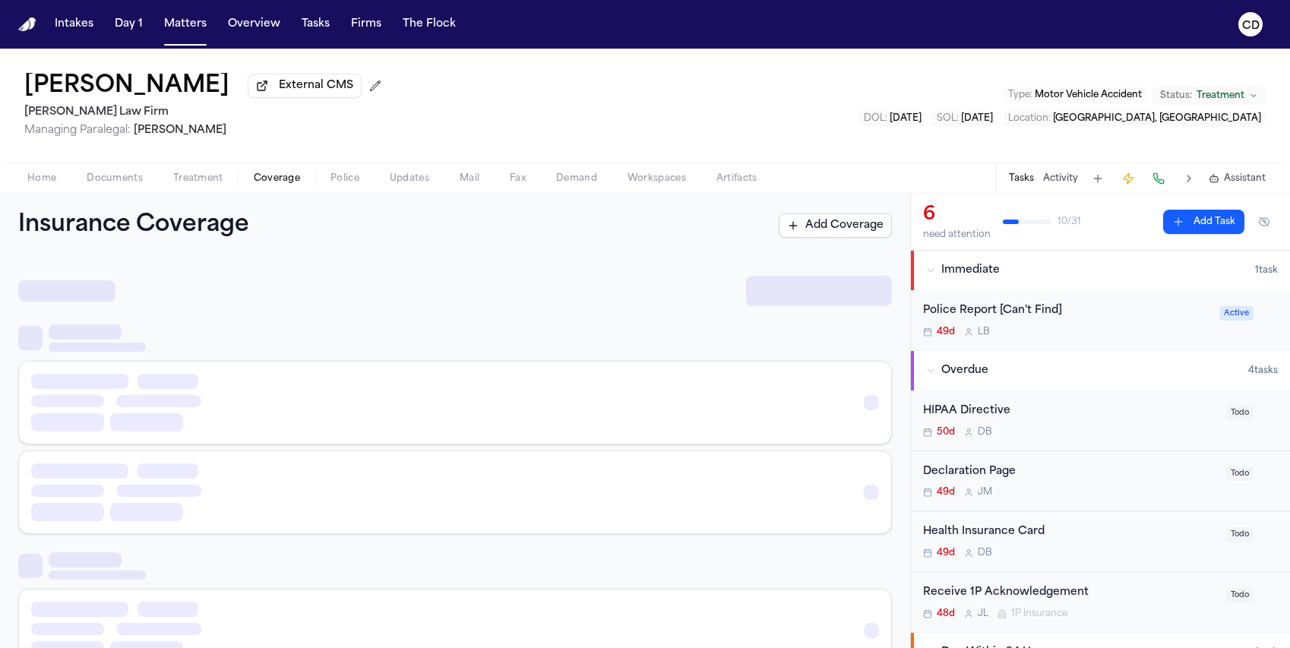
click at [267, 188] on button "Coverage" at bounding box center [277, 178] width 77 height 18
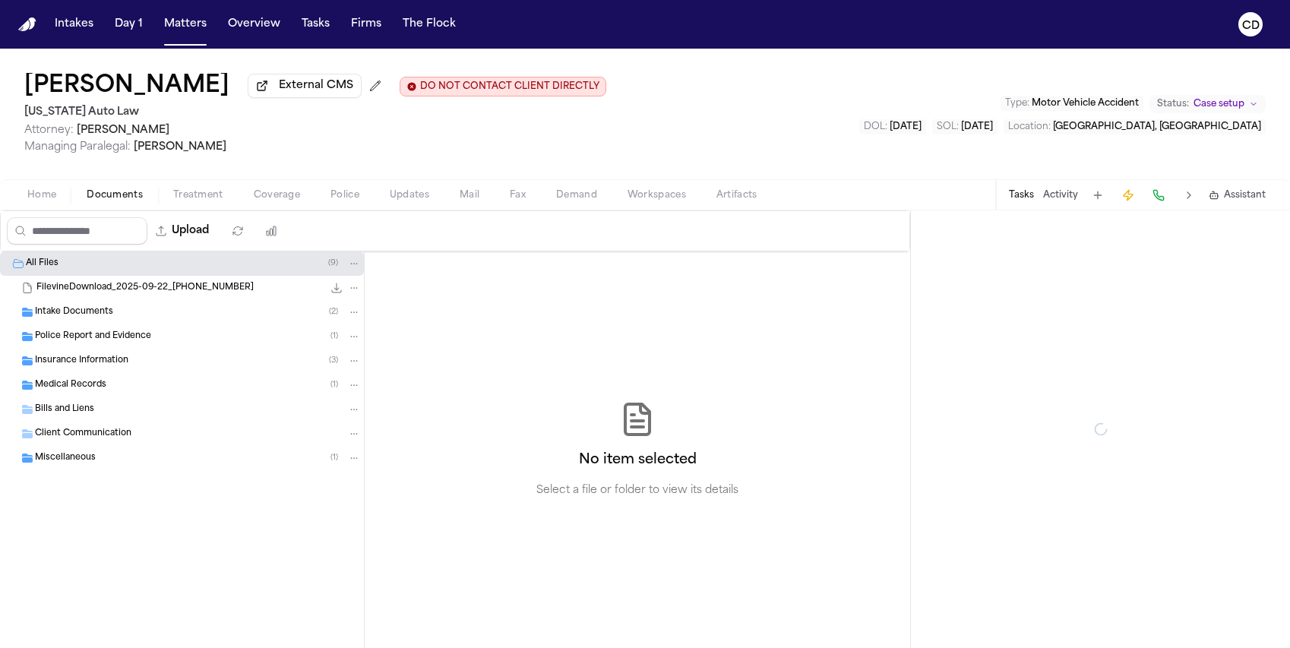
click at [126, 201] on span "Documents" at bounding box center [115, 195] width 56 height 12
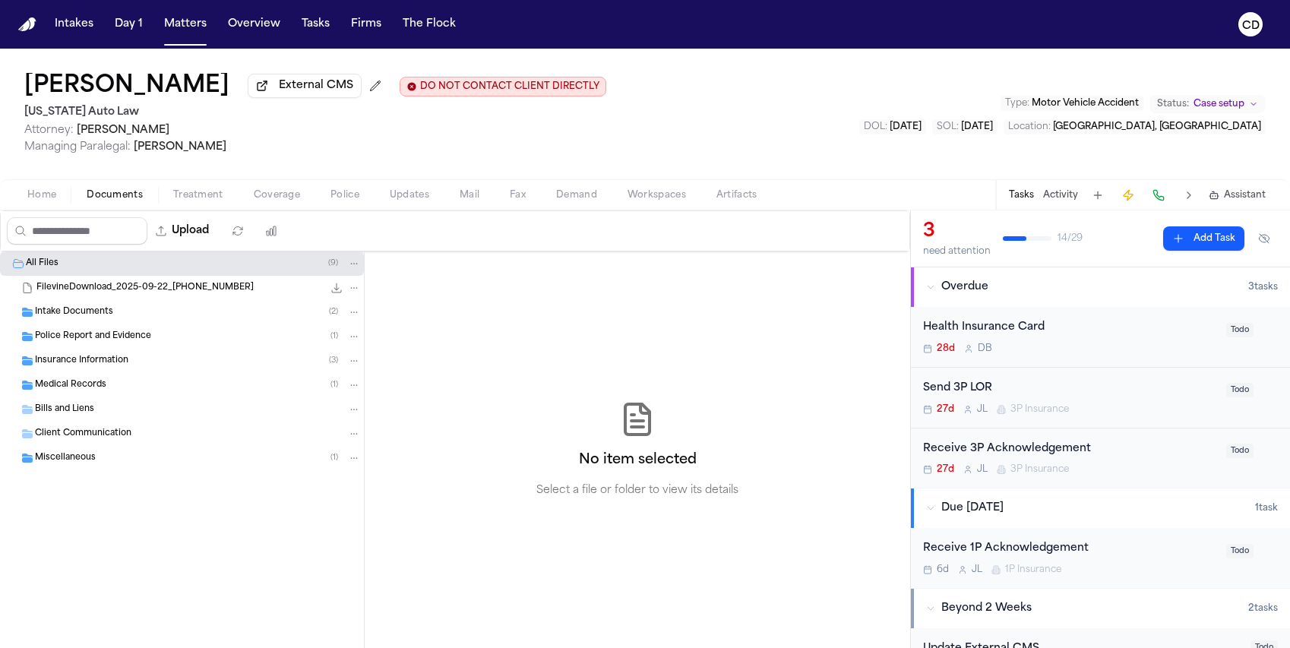
click at [280, 340] on div "Police Report and Evidence ( 1 )" at bounding box center [198, 337] width 326 height 14
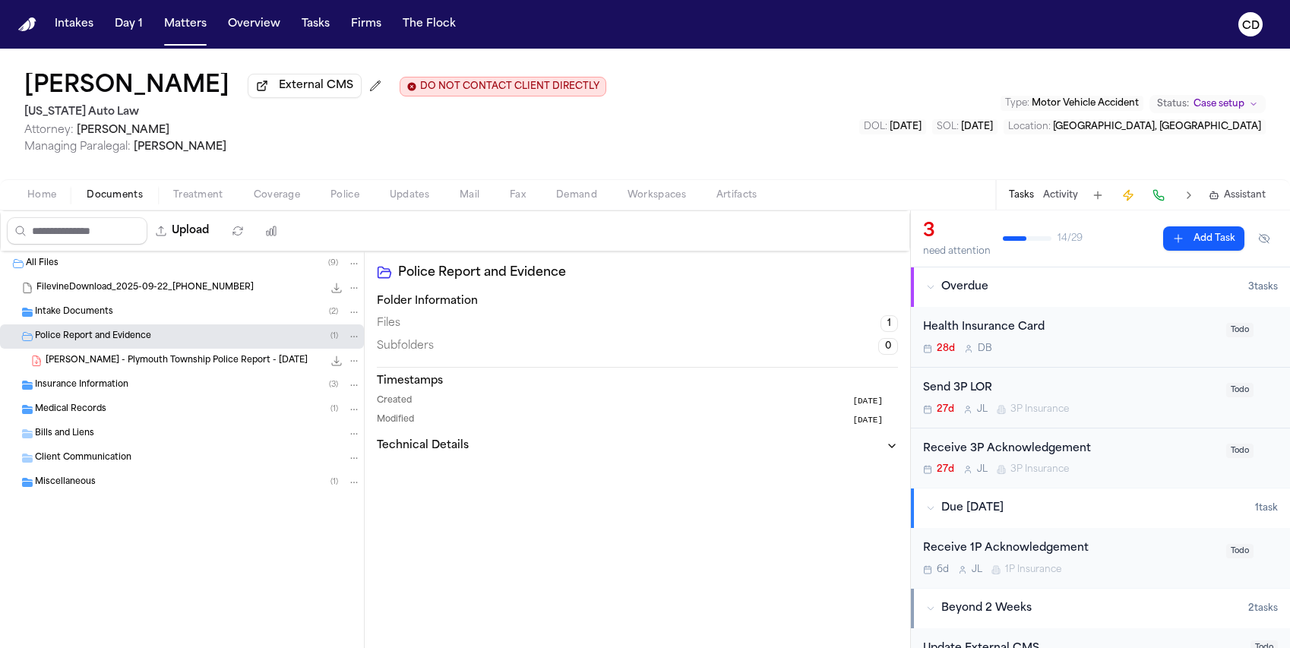
click at [338, 367] on icon "File: K. Stanley - Plymouth Township Police Report - 8.24.25" at bounding box center [337, 361] width 12 height 12
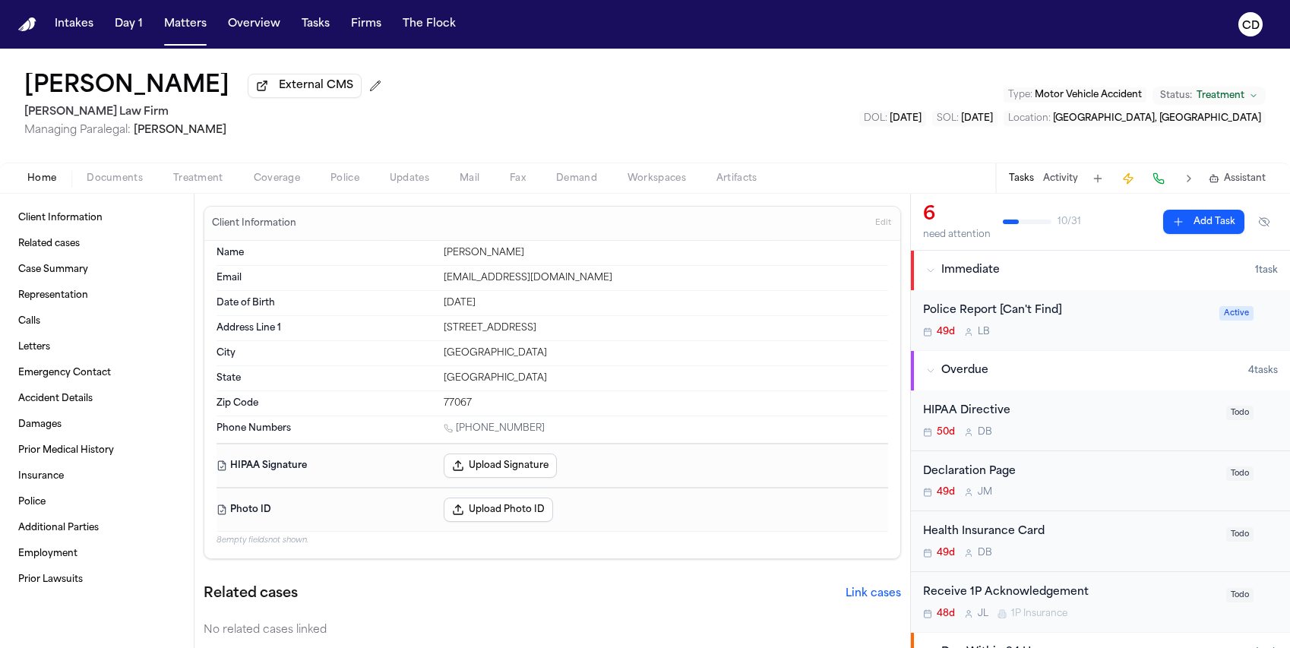
click at [270, 184] on span "Coverage" at bounding box center [277, 178] width 46 height 12
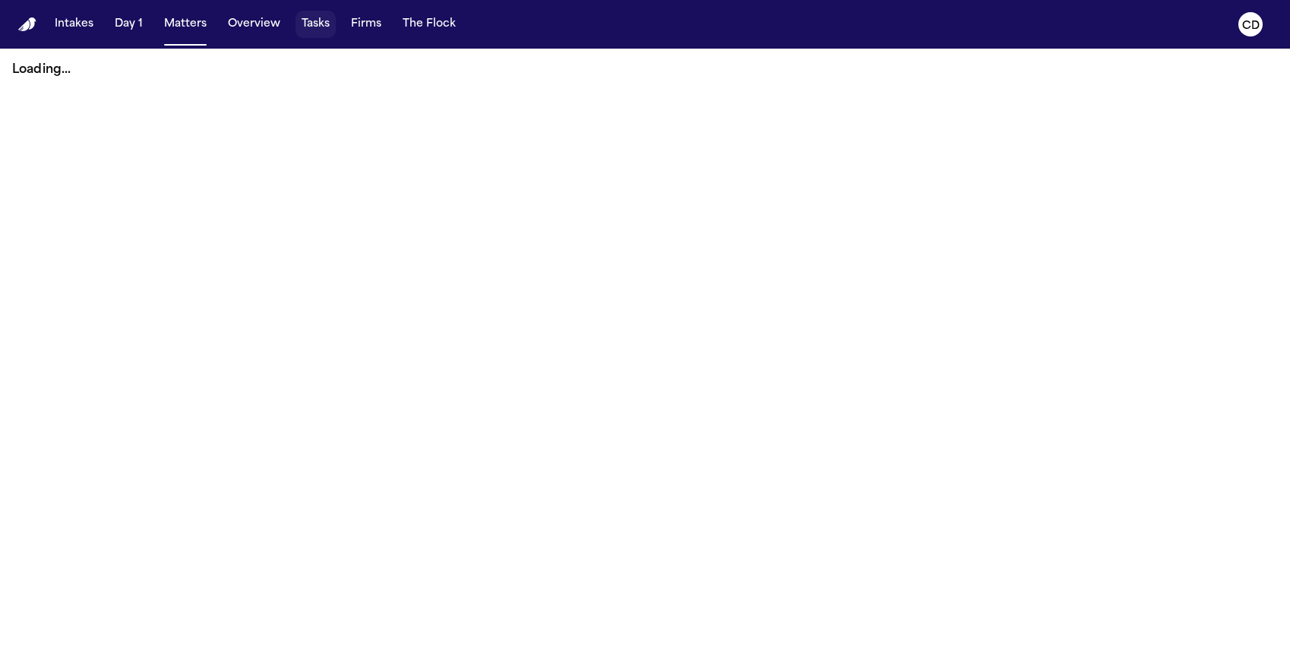
click at [321, 33] on button "Tasks" at bounding box center [316, 24] width 40 height 27
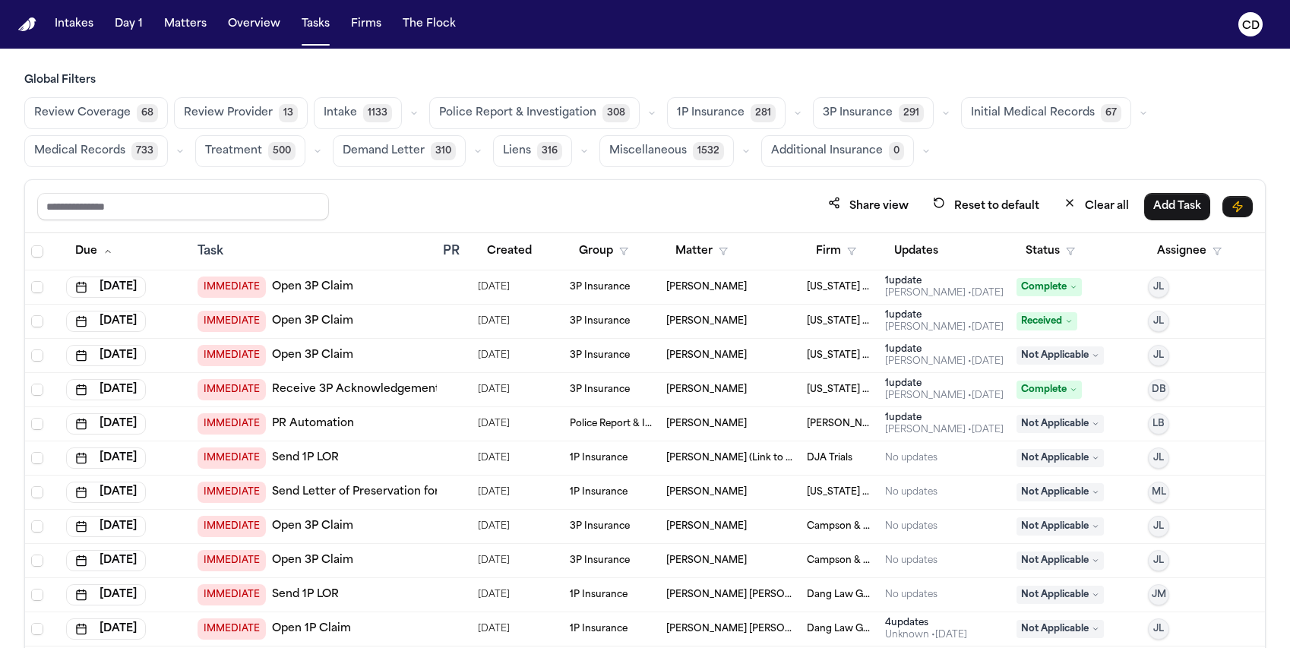
click at [937, 106] on button "button" at bounding box center [946, 113] width 18 height 18
click at [884, 154] on button "Open Claim 28" at bounding box center [889, 151] width 150 height 30
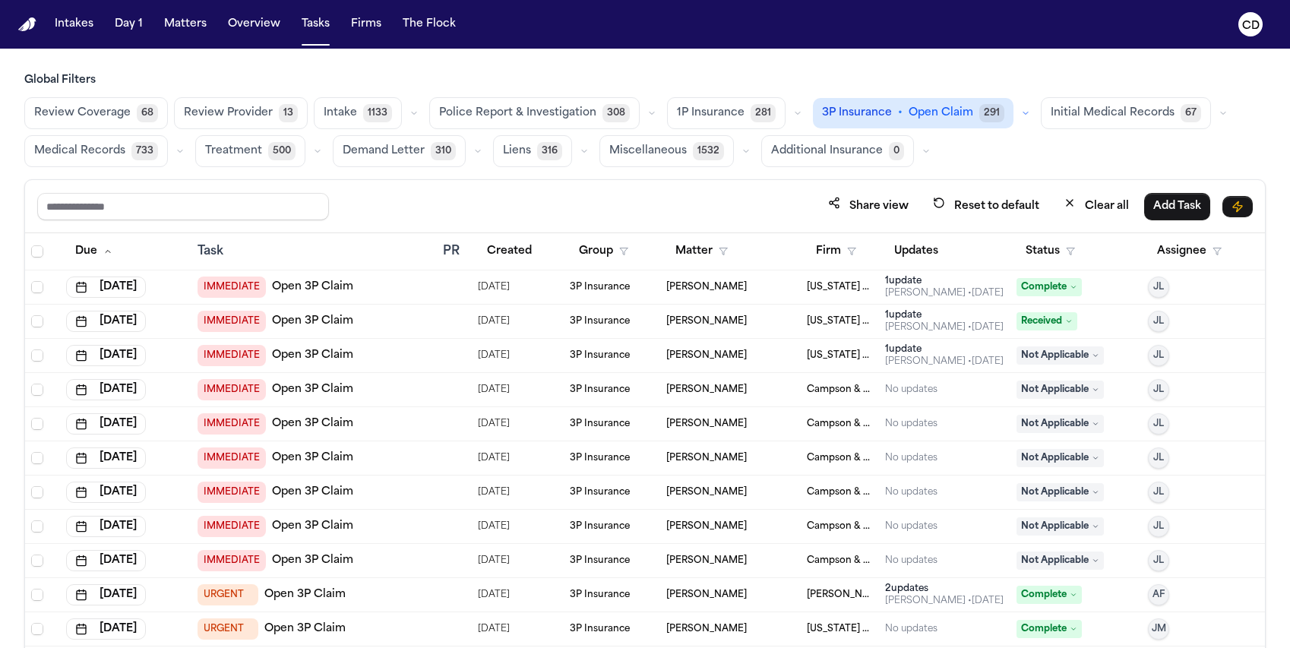
click at [997, 113] on div "3P Insurance • Open Claim 291" at bounding box center [924, 113] width 222 height 30
click at [1021, 111] on icon "button" at bounding box center [1025, 113] width 9 height 9
click at [884, 191] on button "Send LOR 38" at bounding box center [899, 181] width 170 height 30
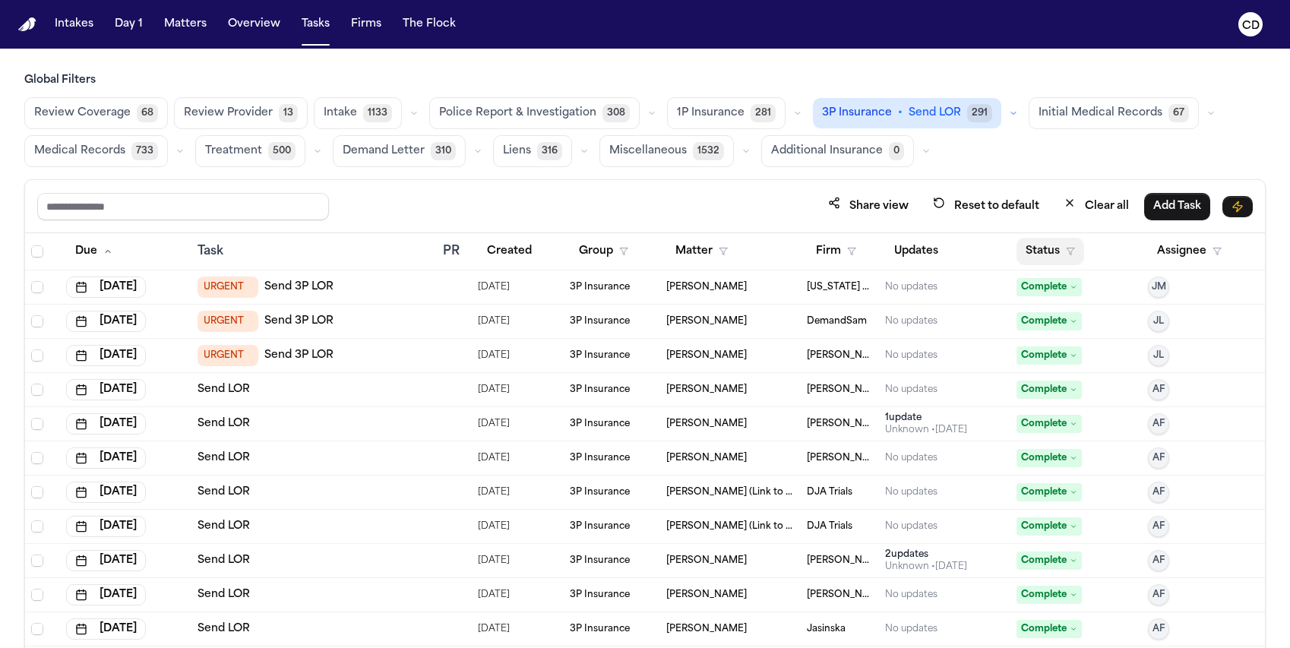
click at [1066, 255] on icon "button" at bounding box center [1070, 251] width 9 height 9
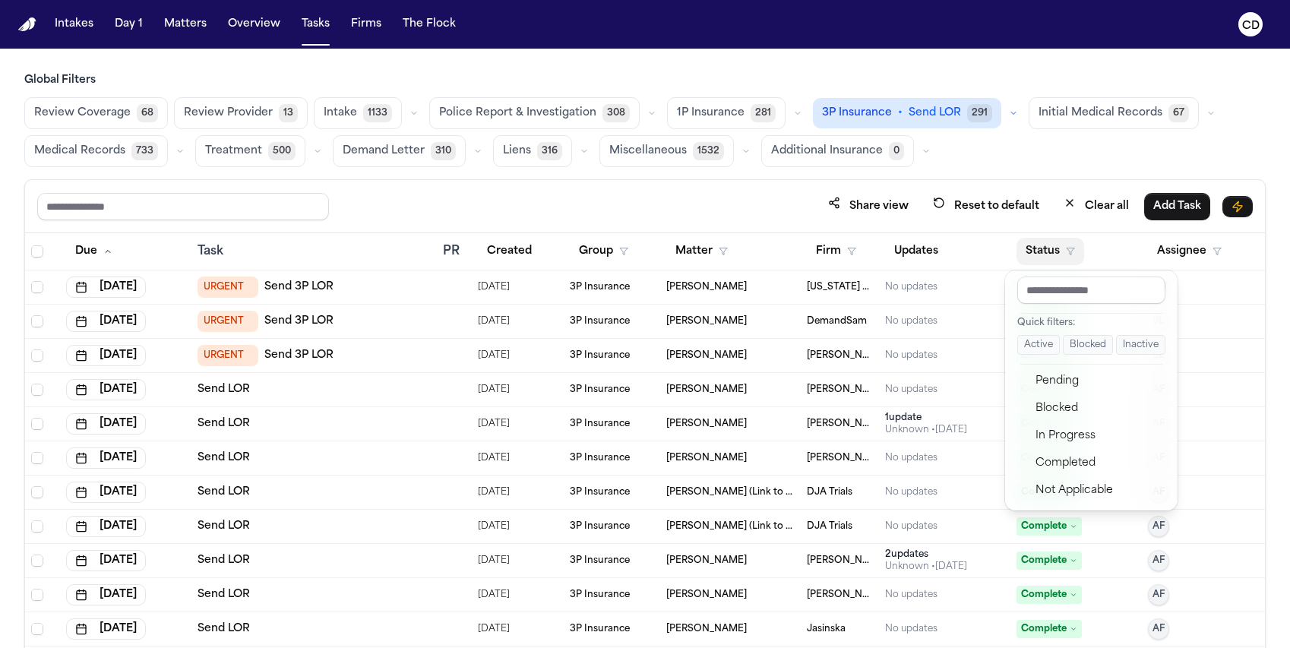
click at [1055, 346] on button "Active" at bounding box center [1038, 345] width 43 height 20
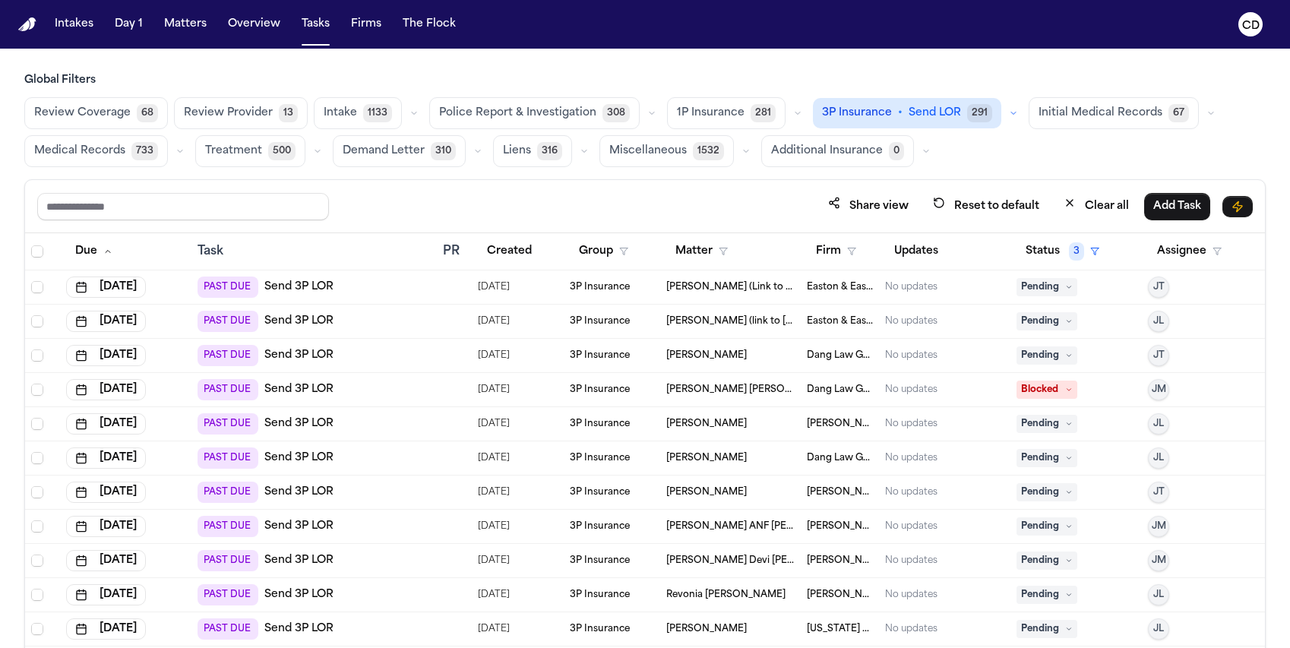
click at [1005, 119] on button "button" at bounding box center [1014, 113] width 18 height 18
click at [905, 212] on span "LOR Acknowledgement" at bounding box center [887, 211] width 129 height 15
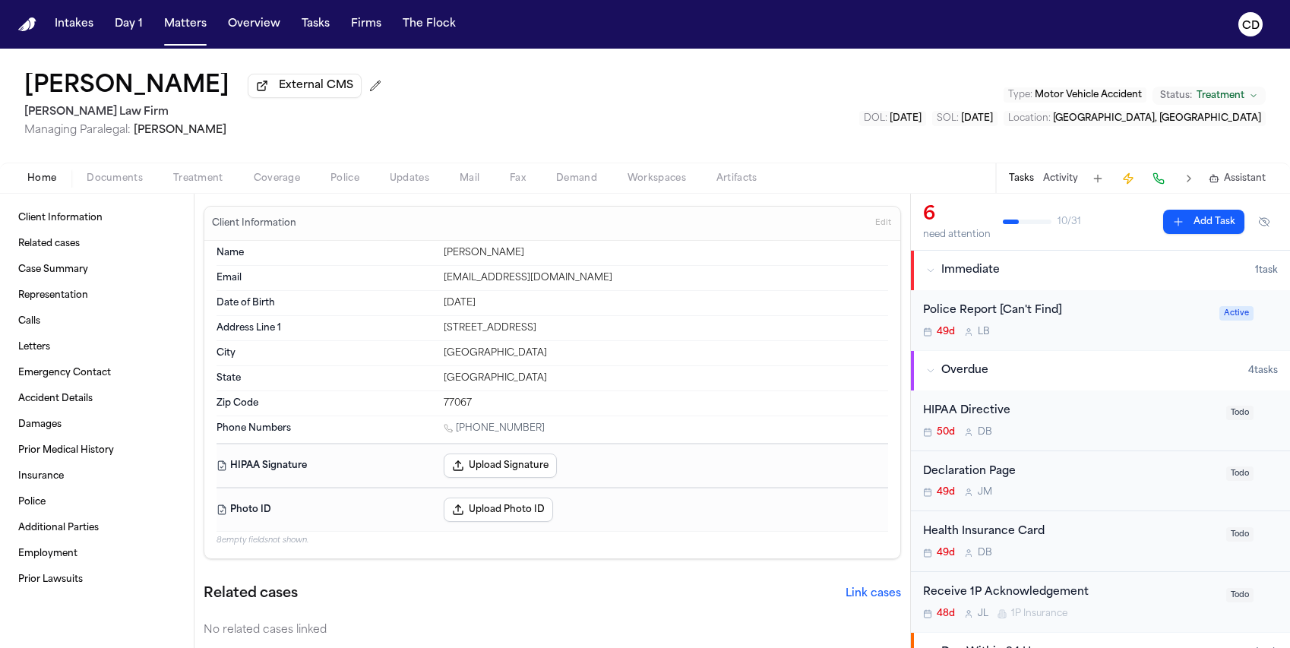
click at [280, 185] on span "Coverage" at bounding box center [277, 178] width 46 height 12
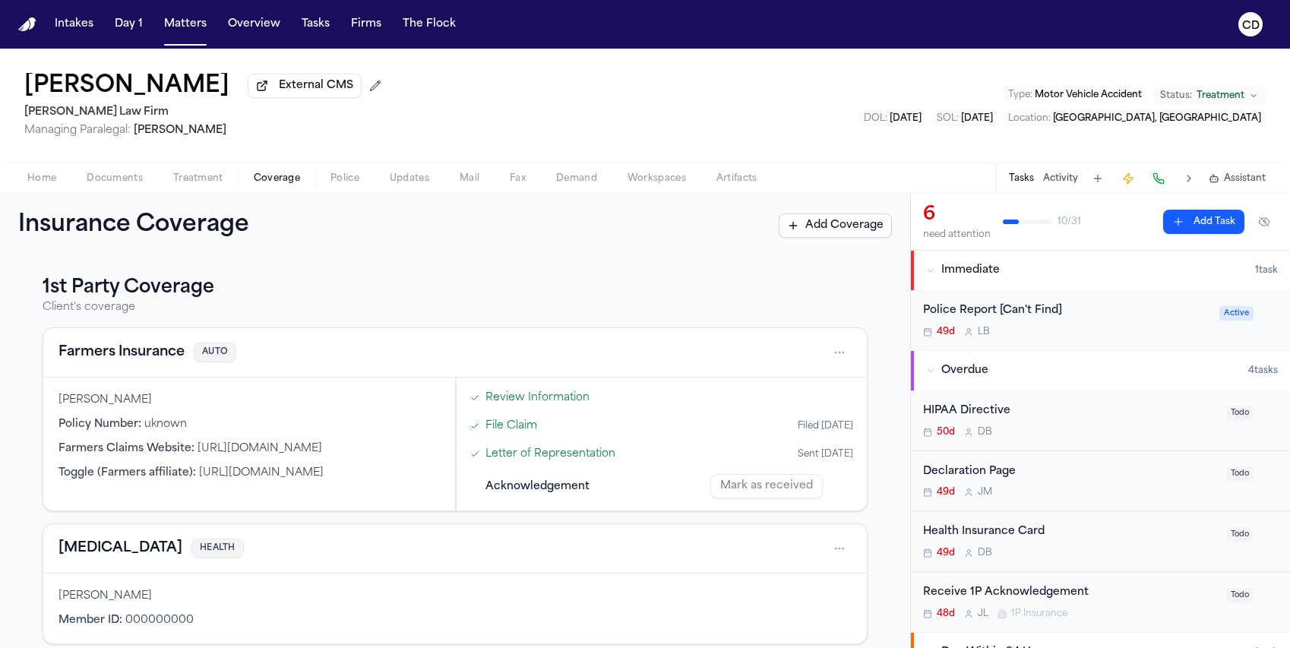
click at [116, 358] on button "Farmers Insurance" at bounding box center [122, 352] width 126 height 21
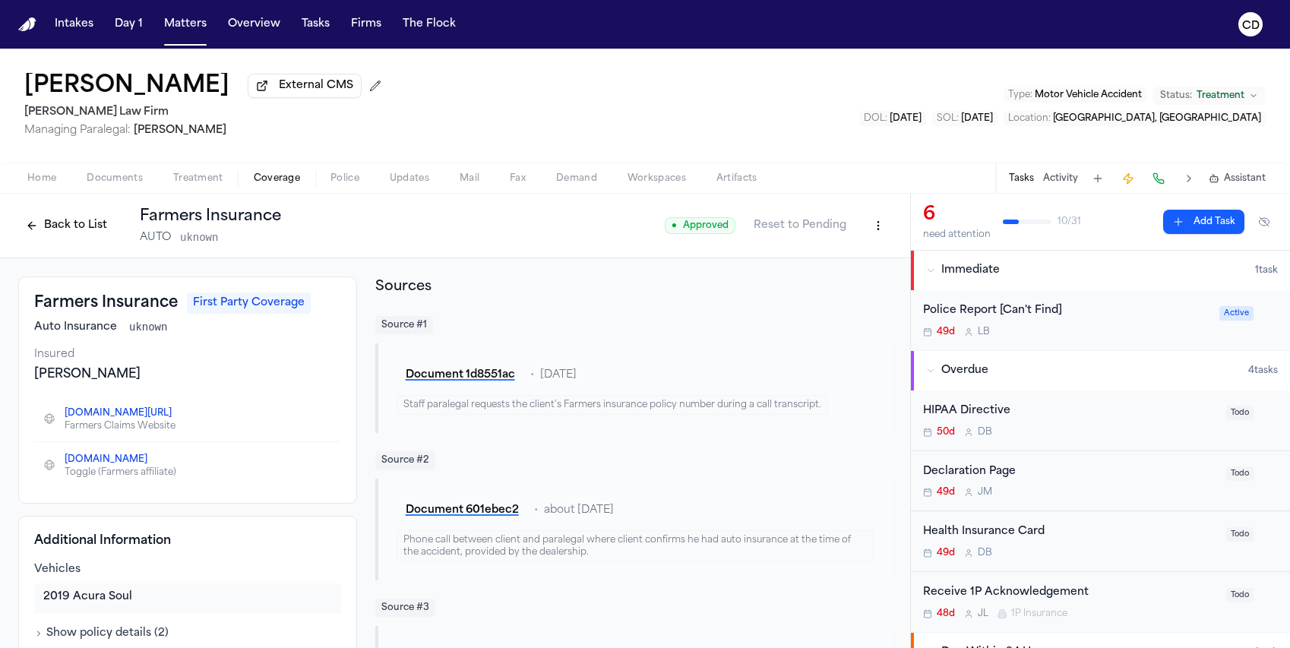
click at [77, 229] on button "Back to List" at bounding box center [66, 226] width 97 height 24
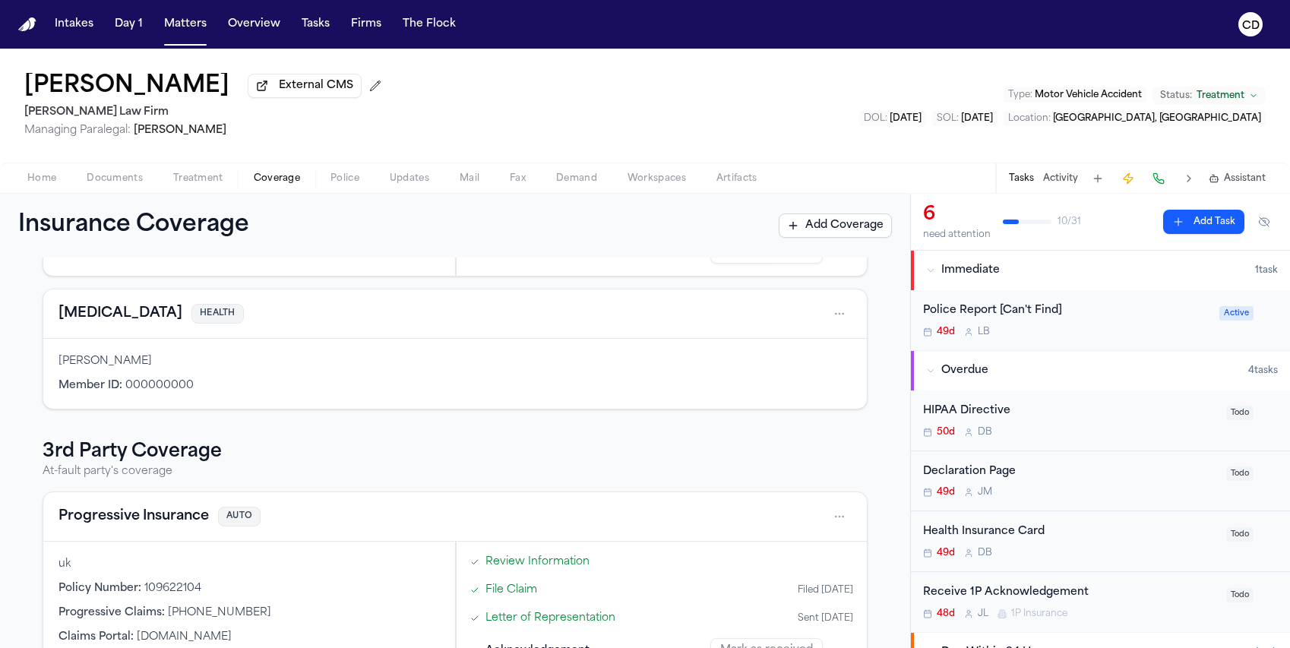
scroll to position [293, 0]
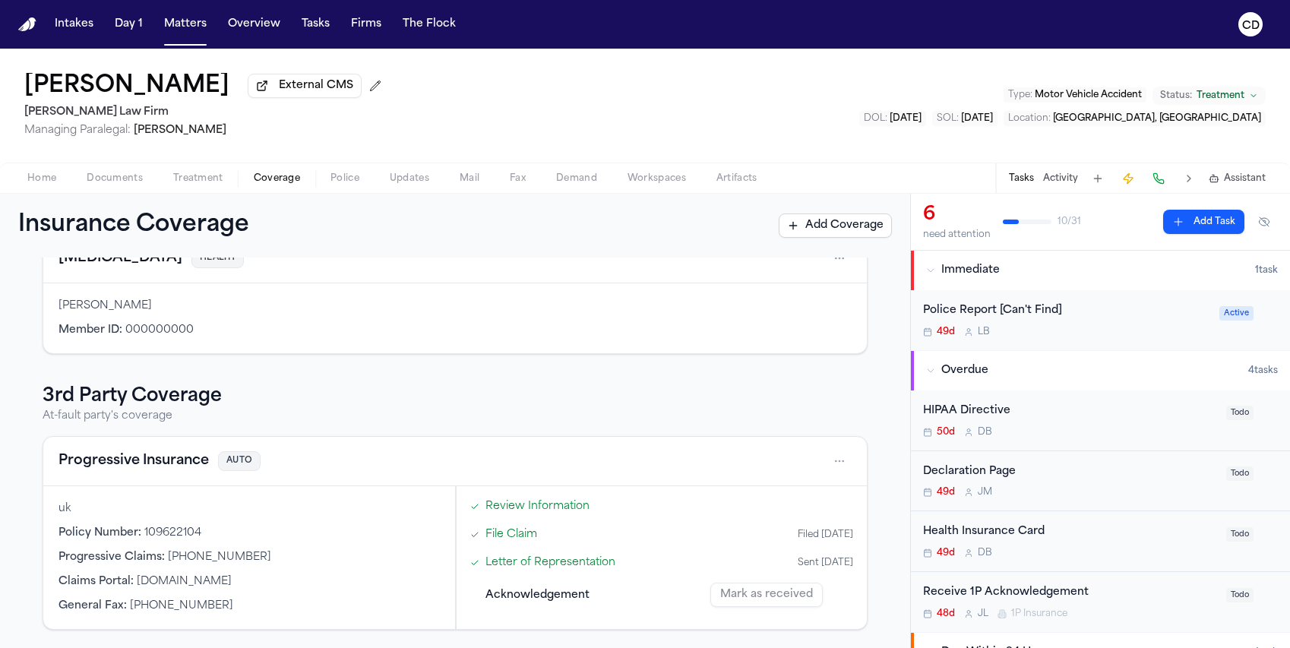
click at [153, 470] on button "Progressive Insurance" at bounding box center [134, 461] width 150 height 21
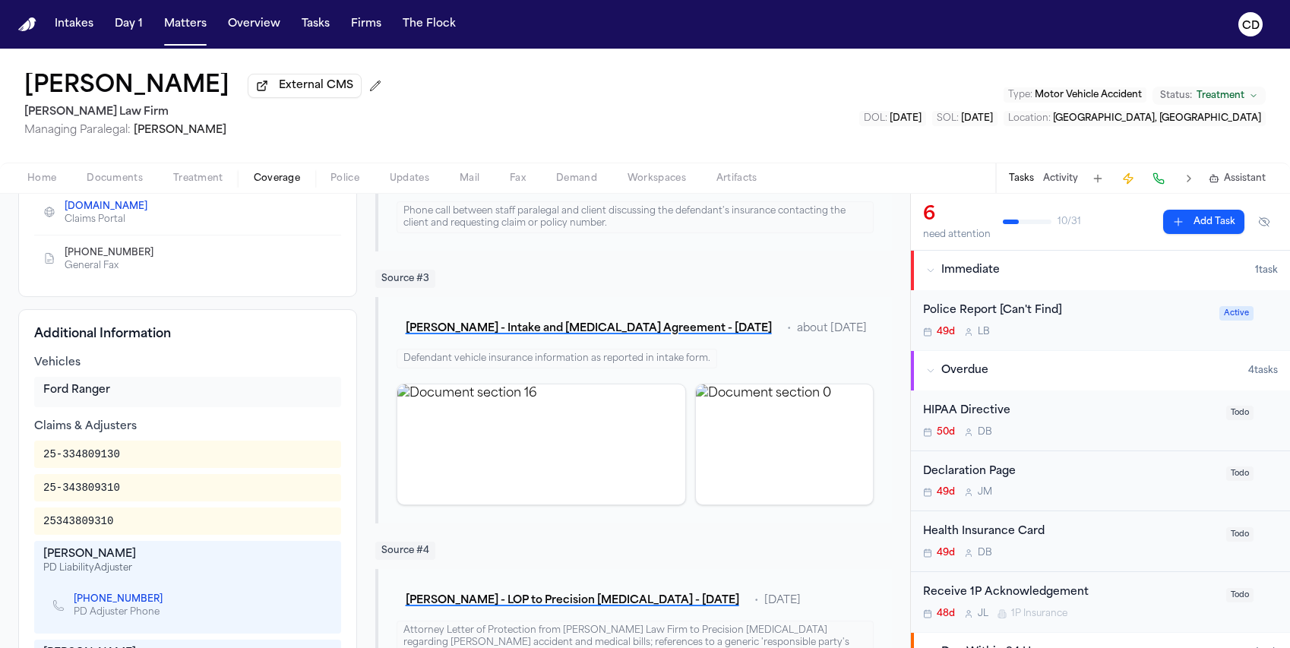
scroll to position [627, 0]
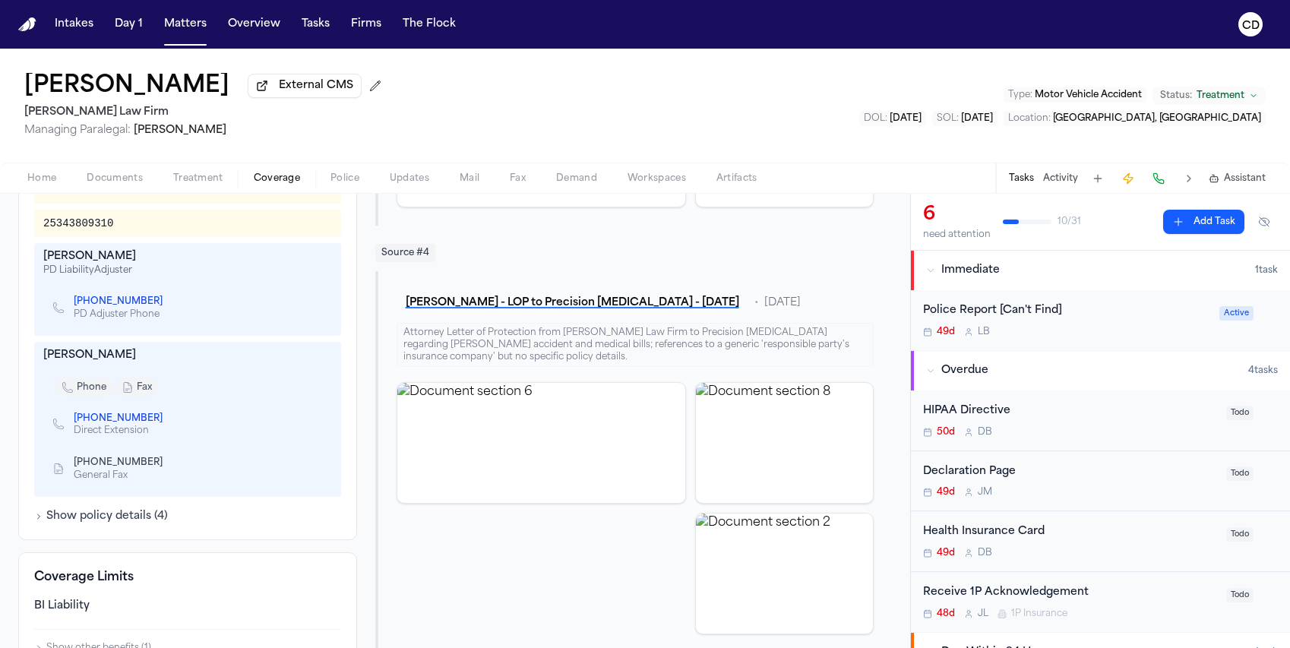
click at [136, 308] on link "[PHONE_NUMBER]" at bounding box center [118, 302] width 89 height 12
click at [100, 425] on link "[PHONE_NUMBER]" at bounding box center [118, 419] width 89 height 12
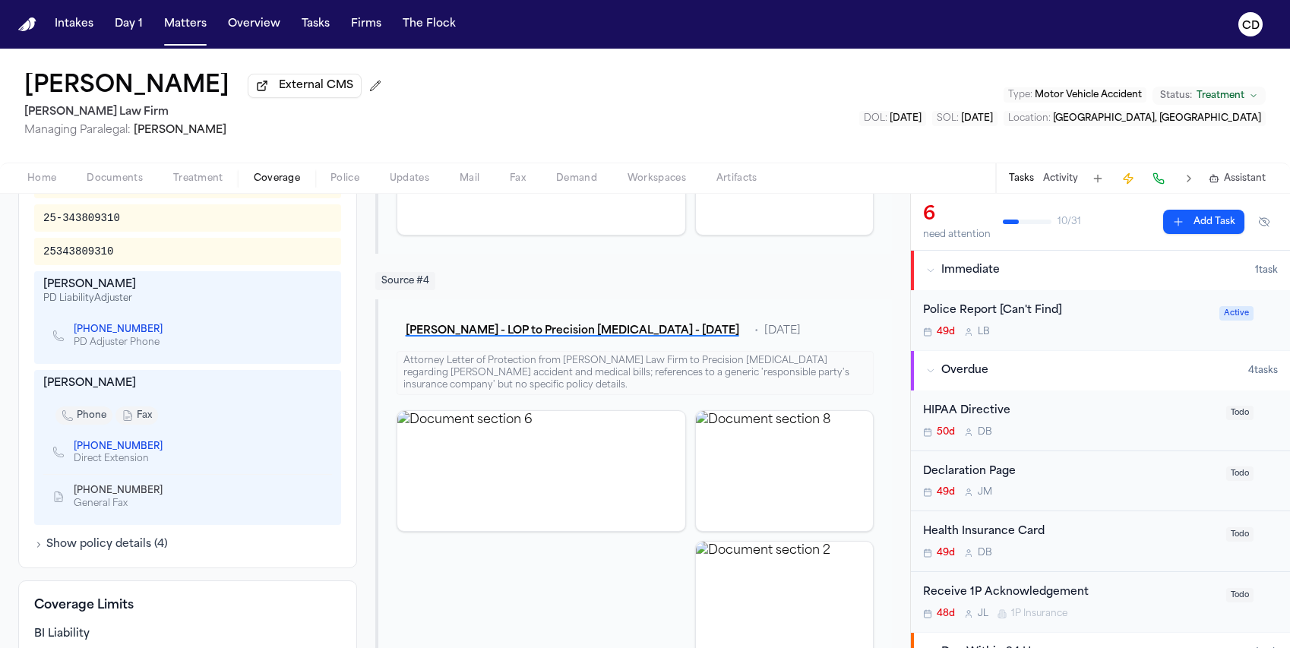
scroll to position [49, 0]
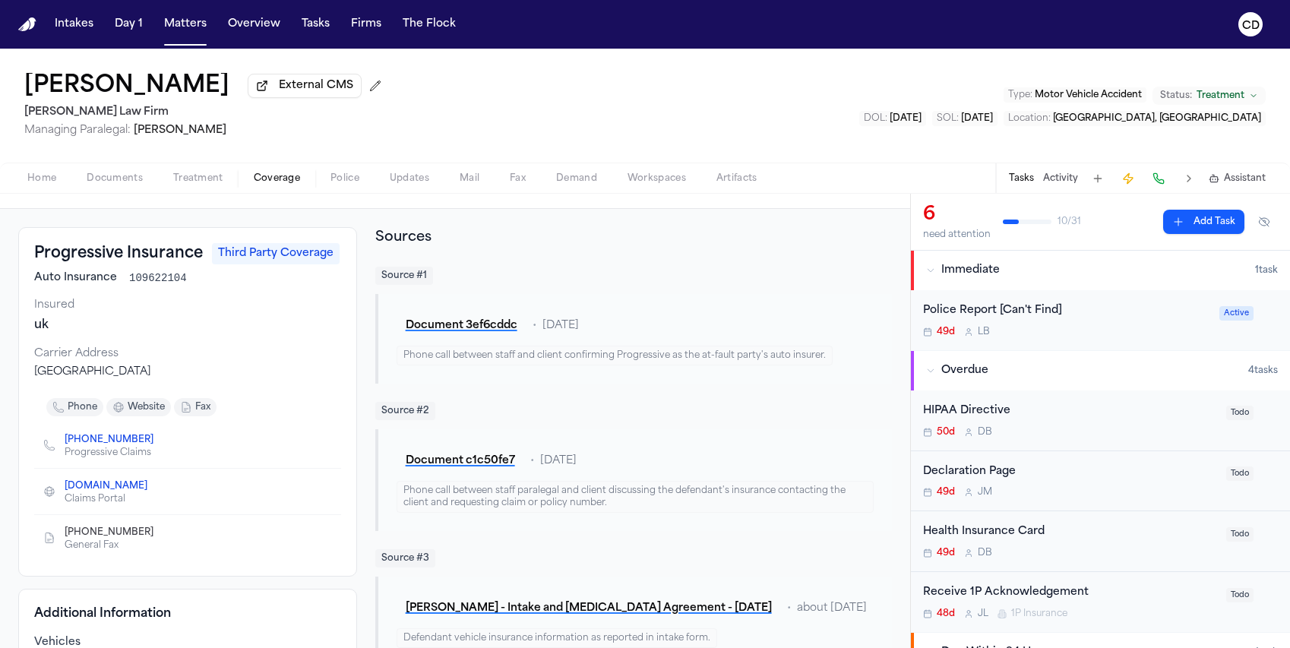
click at [56, 193] on div "Home Documents Treatment Coverage Police Updates Mail Fax Demand Workspaces Art…" at bounding box center [645, 178] width 1290 height 30
click at [43, 188] on span "button" at bounding box center [41, 187] width 47 height 2
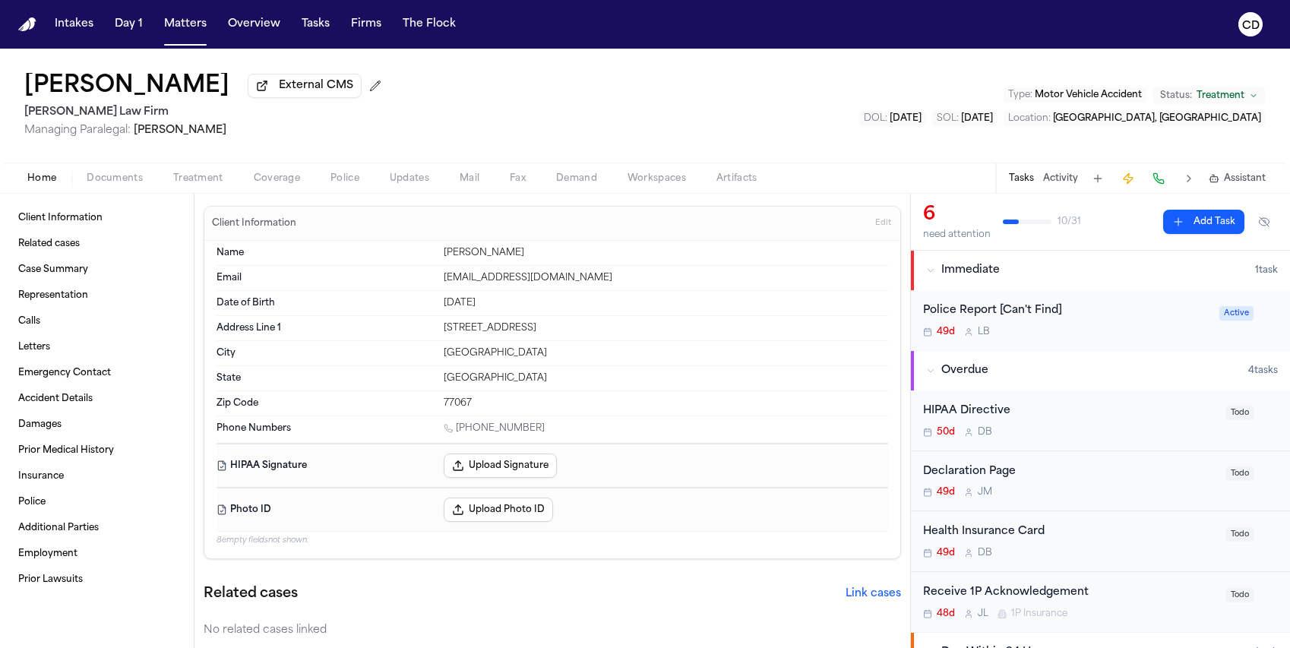
drag, startPoint x: 734, startPoint y: 124, endPoint x: 749, endPoint y: 116, distance: 17.0
click at [734, 124] on div "[PERSON_NAME] External CMS [PERSON_NAME] Law Firm Managing Paralegal: [PERSON_N…" at bounding box center [645, 106] width 1290 height 114
click at [193, 33] on button "Matters" at bounding box center [185, 24] width 55 height 27
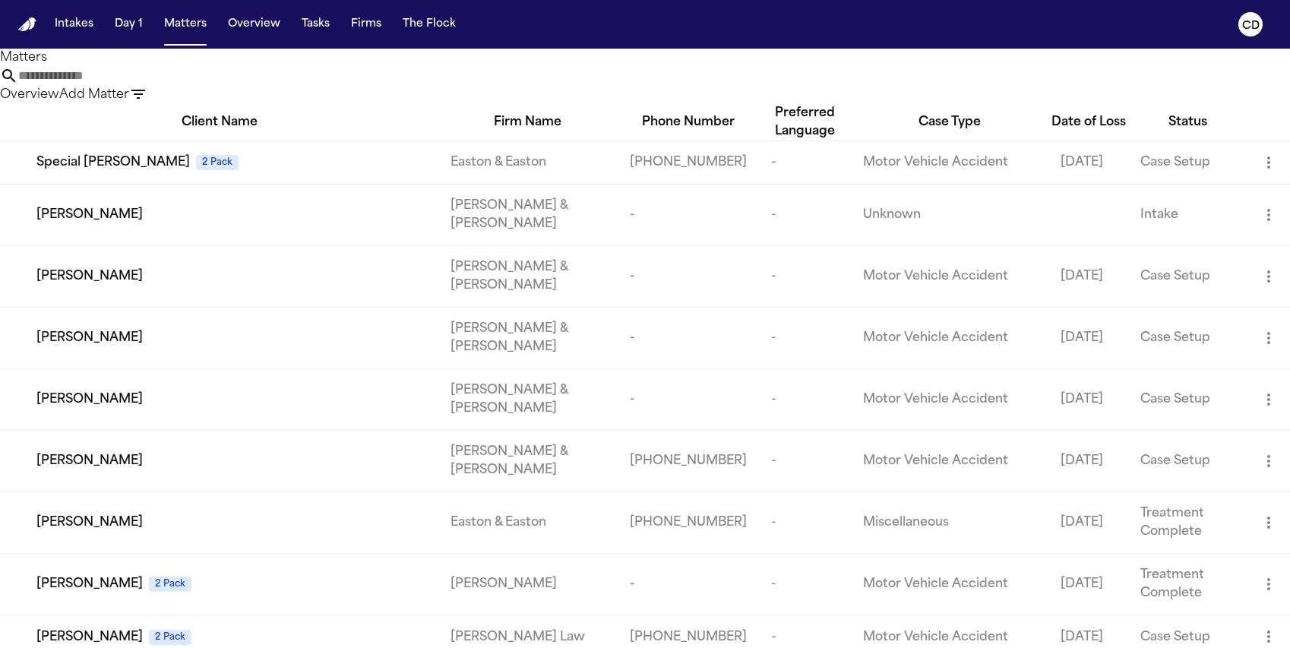
click at [140, 85] on input "text" at bounding box center [79, 76] width 122 height 18
click at [321, 39] on nav "Intakes Day 1 Matters Overview Tasks Firms The Flock CD" at bounding box center [645, 24] width 1290 height 49
click at [324, 28] on button "Tasks" at bounding box center [316, 24] width 40 height 27
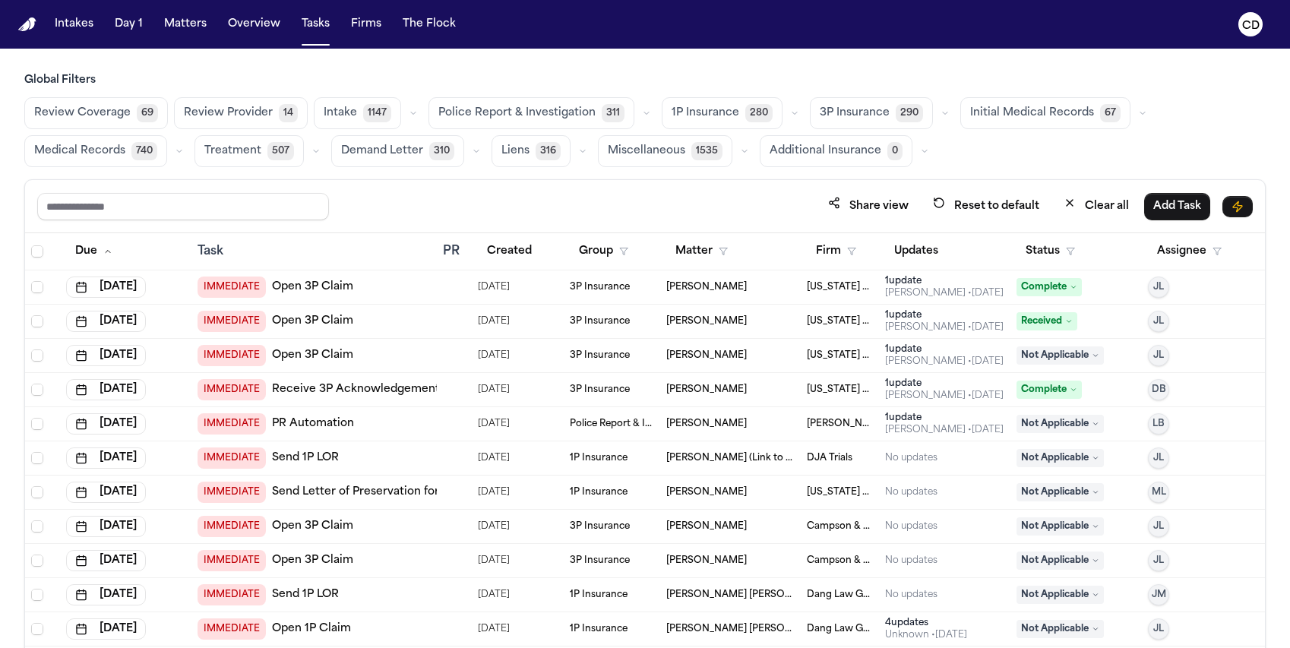
click at [936, 120] on button "button" at bounding box center [945, 113] width 18 height 18
click at [914, 73] on h3 "Global Filters" at bounding box center [645, 80] width 1242 height 15
click at [846, 255] on button "Firm" at bounding box center [836, 251] width 59 height 27
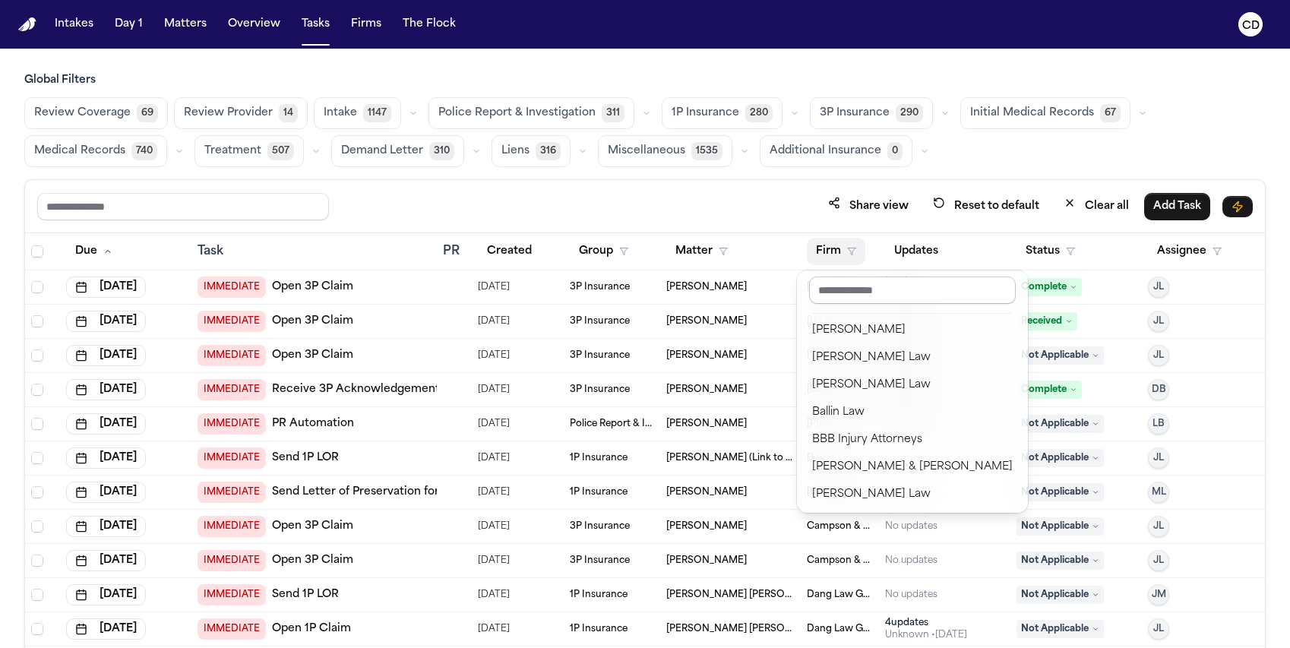
click at [862, 296] on input "text" at bounding box center [912, 290] width 207 height 27
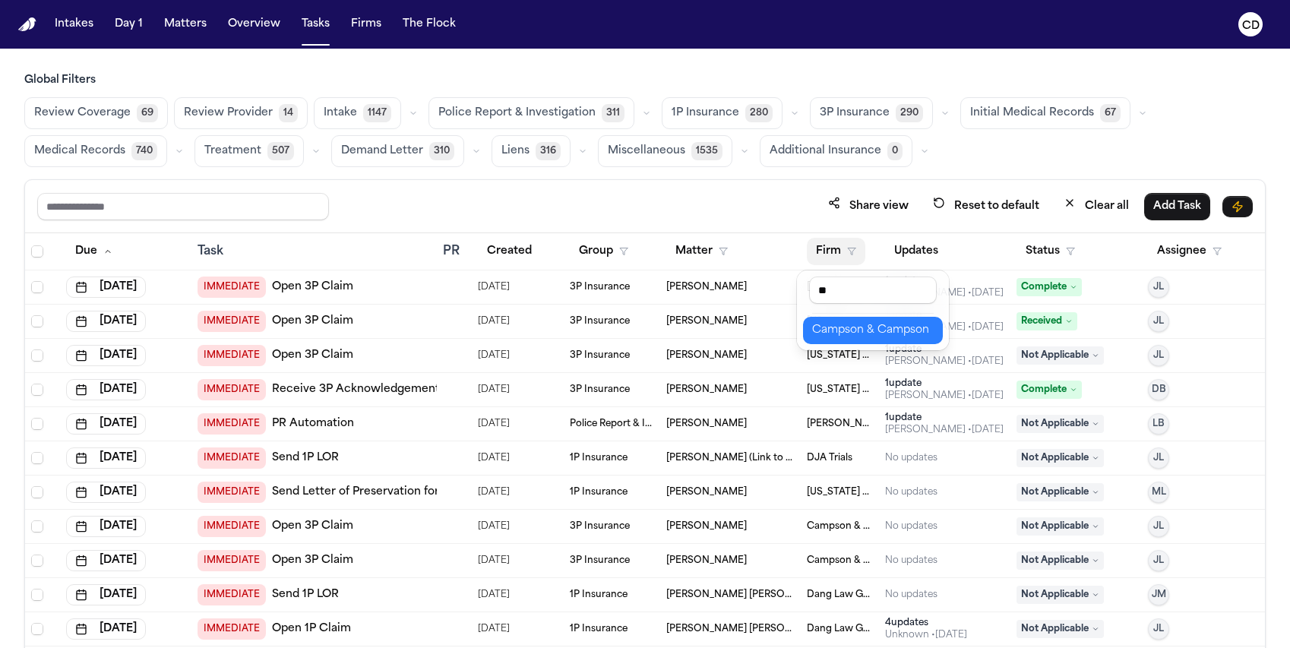
type input "**"
click at [873, 336] on div "Campson & Campson" at bounding box center [873, 330] width 122 height 18
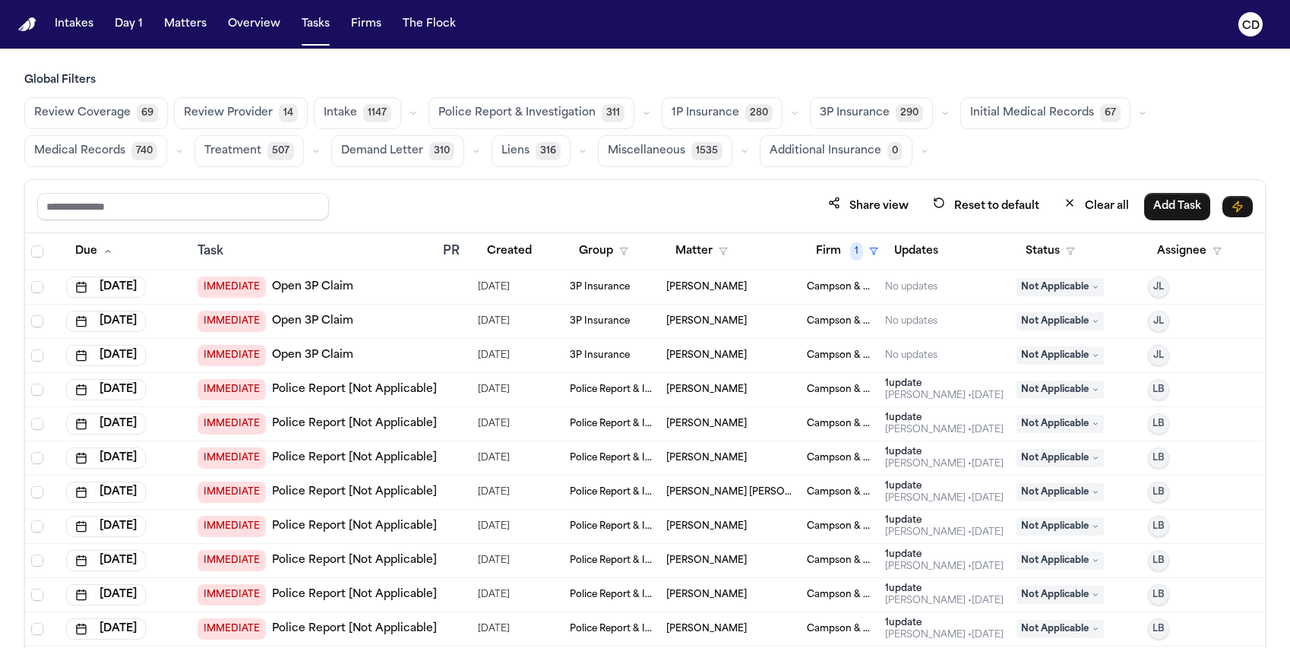
click at [936, 120] on button "button" at bounding box center [945, 113] width 18 height 18
click at [875, 220] on span "LOR Acknowledgement" at bounding box center [874, 218] width 109 height 30
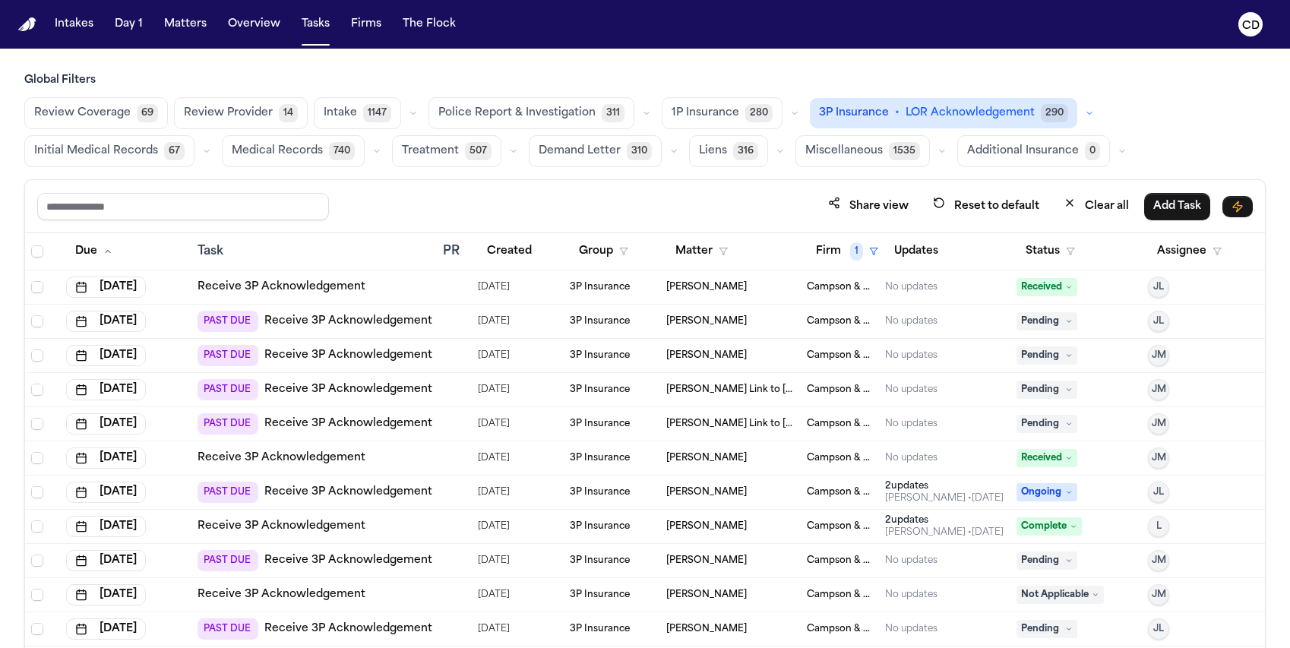
click at [790, 116] on icon "button" at bounding box center [794, 113] width 9 height 9
click at [708, 225] on span "LOR Acknowledgement" at bounding box center [725, 218] width 107 height 30
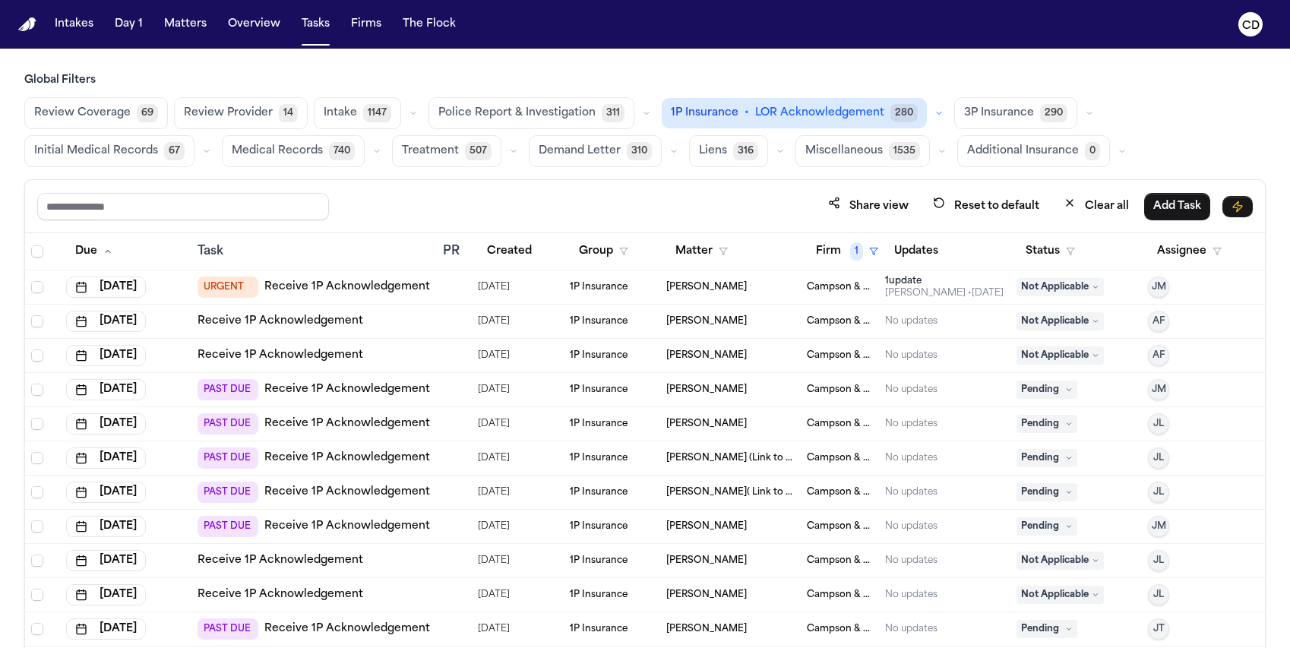
click at [859, 112] on span "LOR Acknowledgement" at bounding box center [819, 113] width 129 height 15
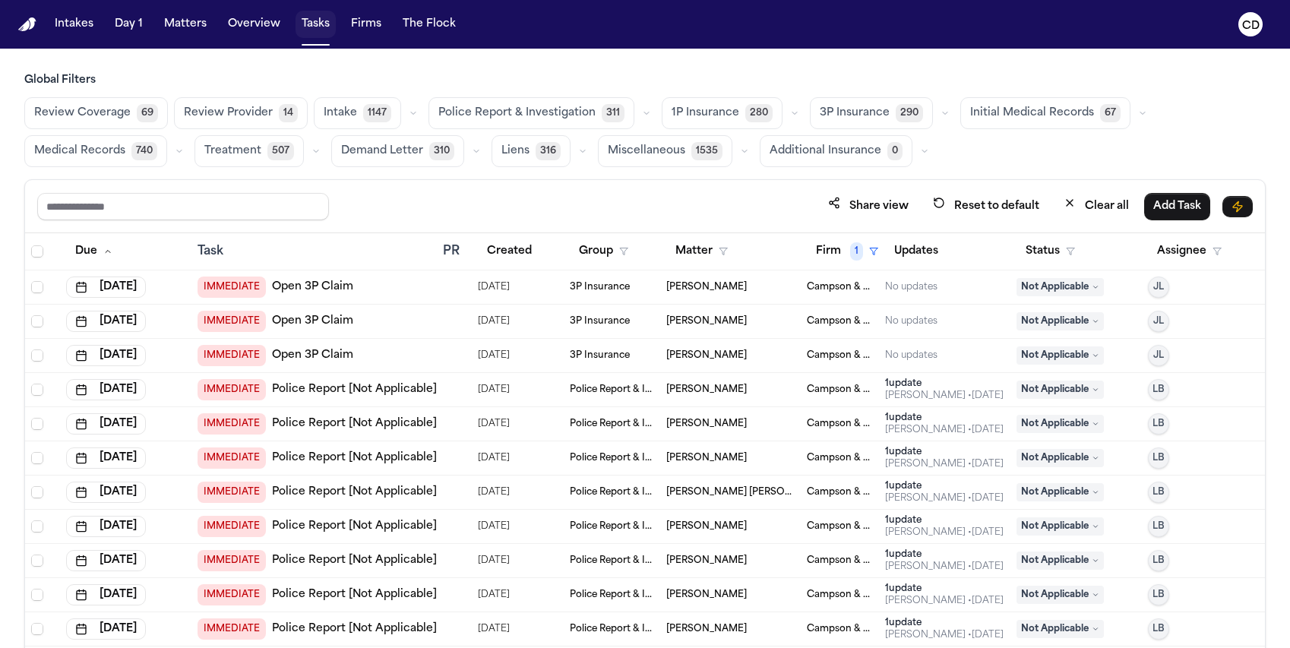
click at [315, 23] on button "Tasks" at bounding box center [316, 24] width 40 height 27
click at [234, 22] on button "Overview" at bounding box center [254, 24] width 65 height 27
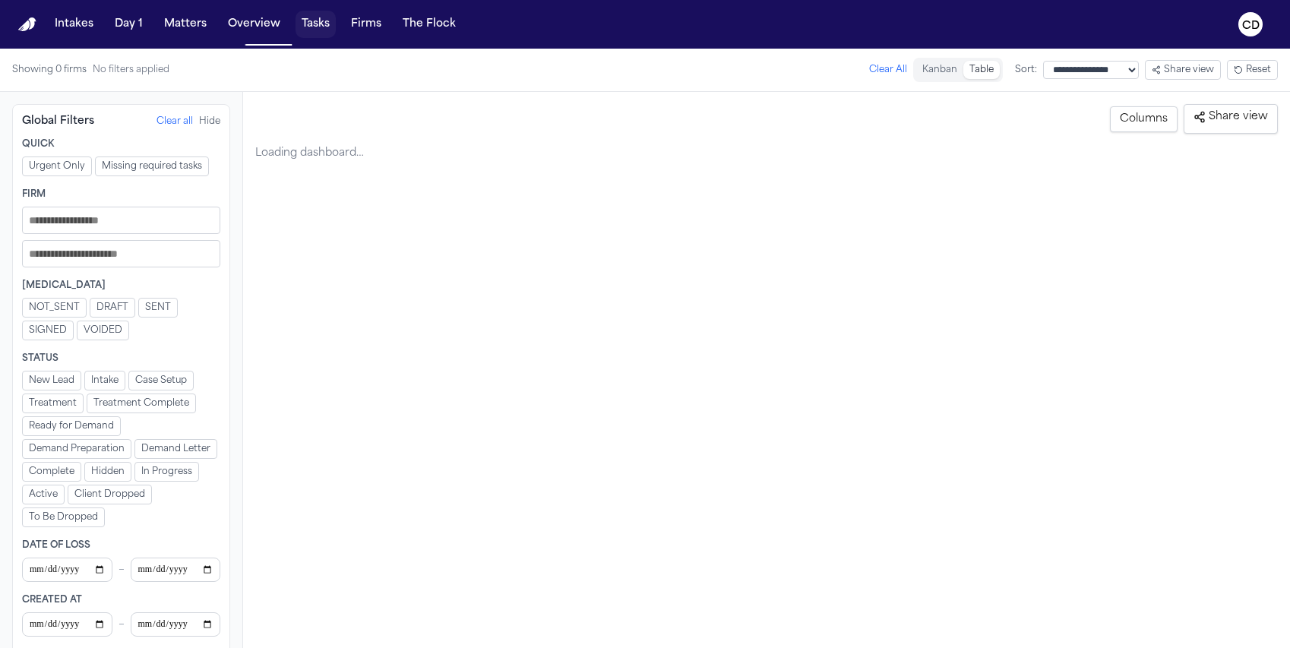
click at [321, 24] on button "Tasks" at bounding box center [316, 24] width 40 height 27
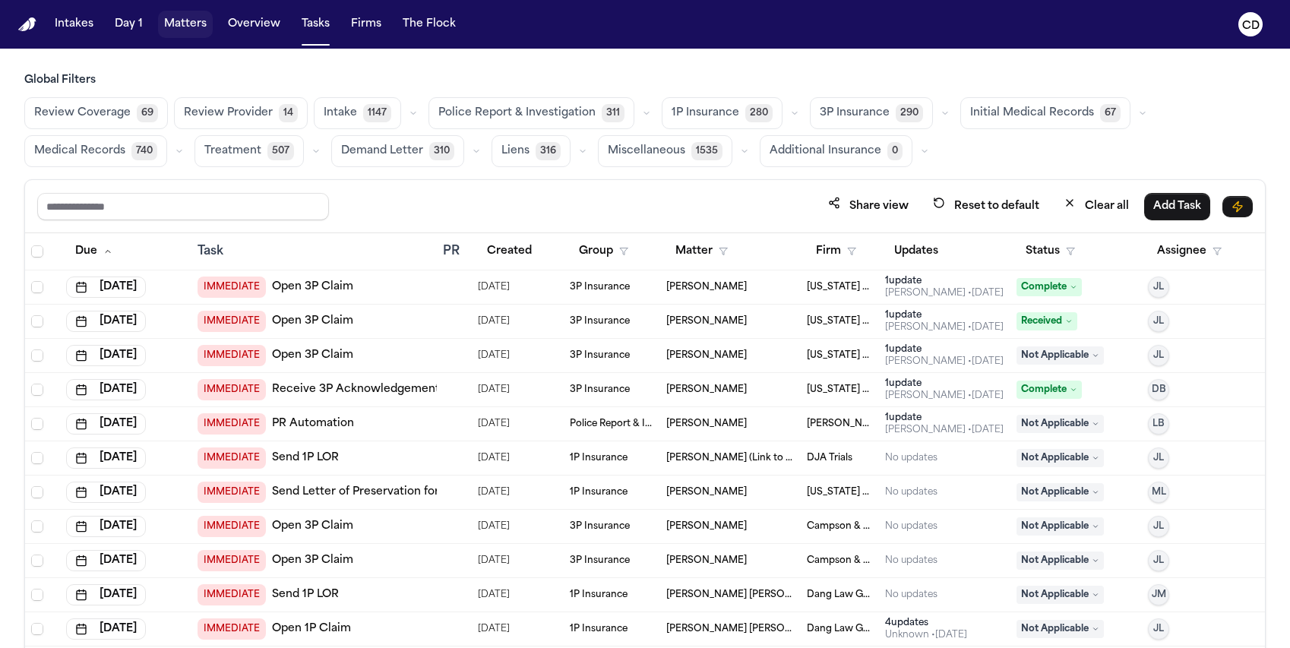
click at [202, 29] on button "Matters" at bounding box center [185, 24] width 55 height 27
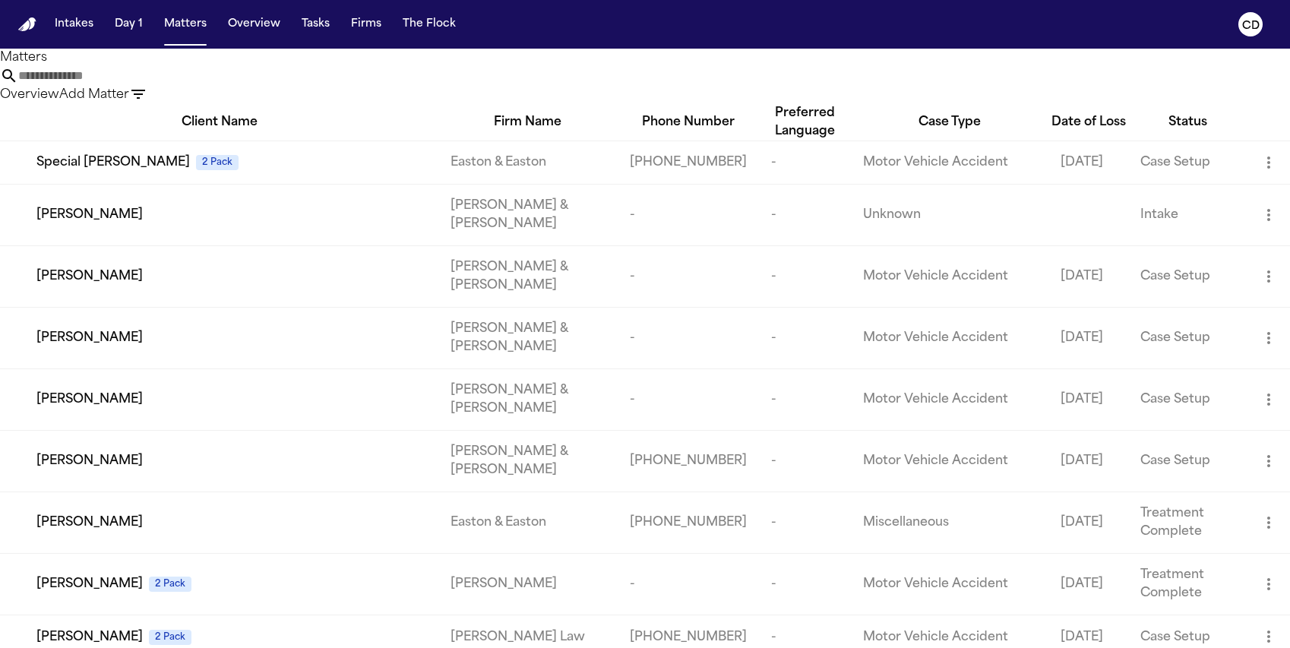
click at [140, 85] on input "text" at bounding box center [79, 76] width 122 height 18
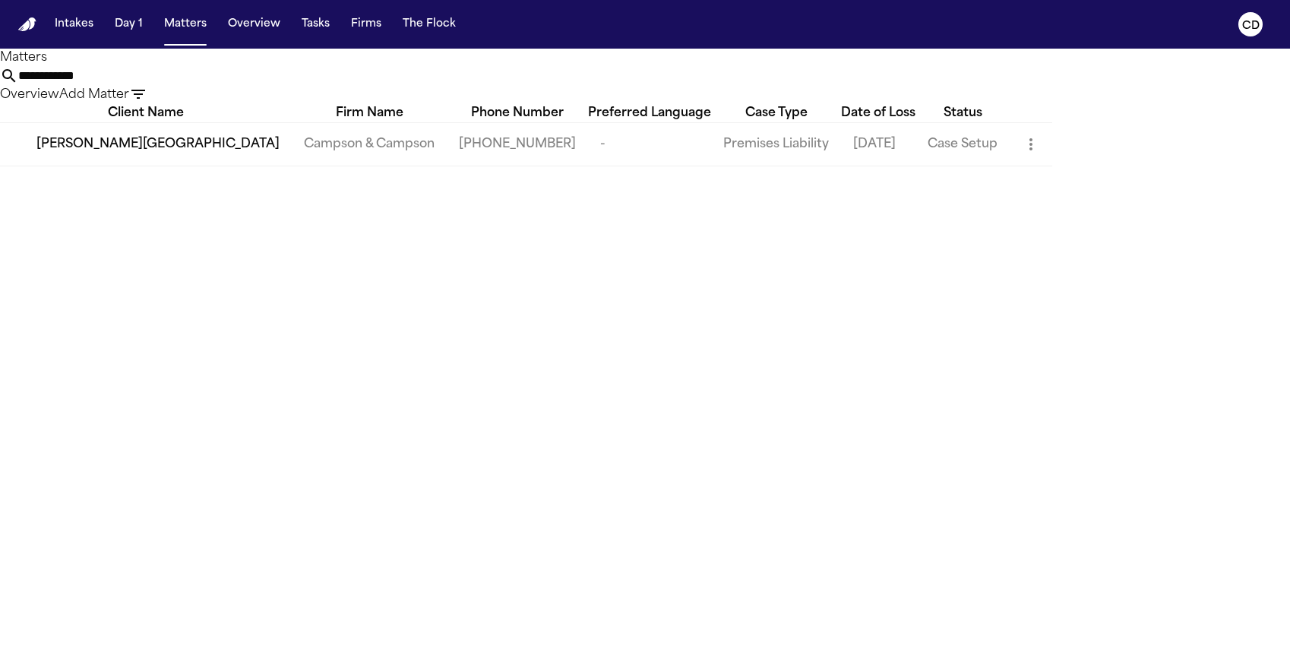
type input "**********"
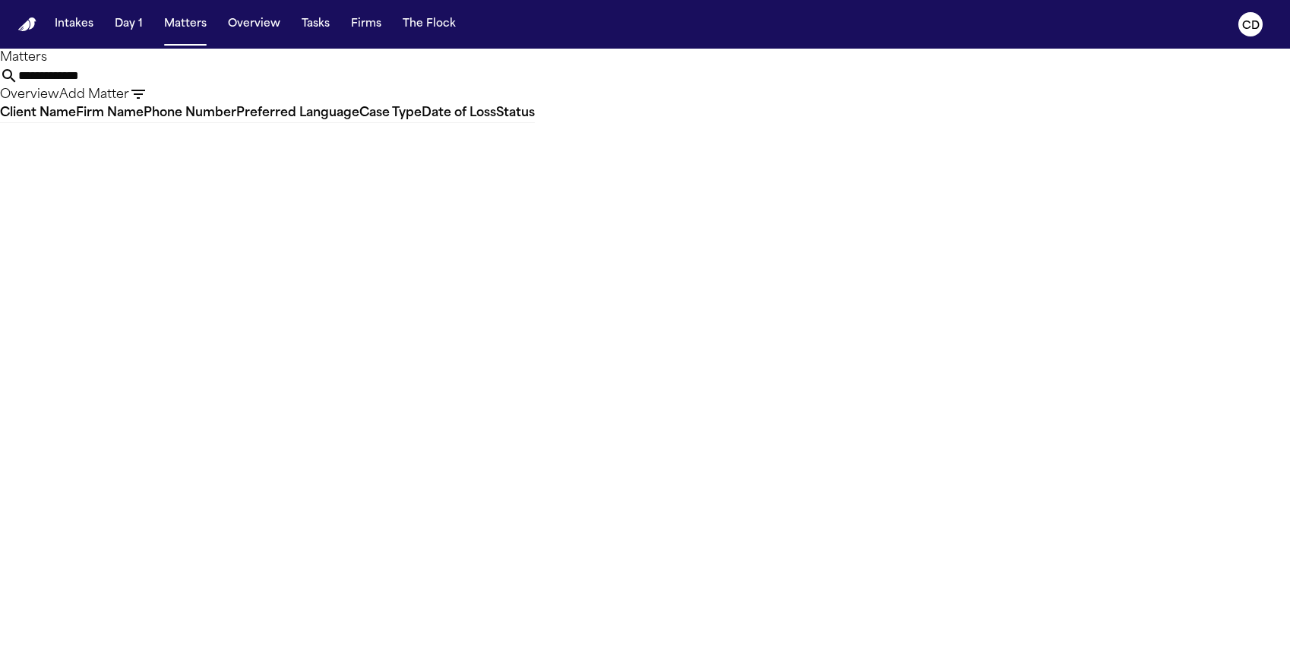
click at [140, 83] on input "**********" at bounding box center [79, 76] width 122 height 18
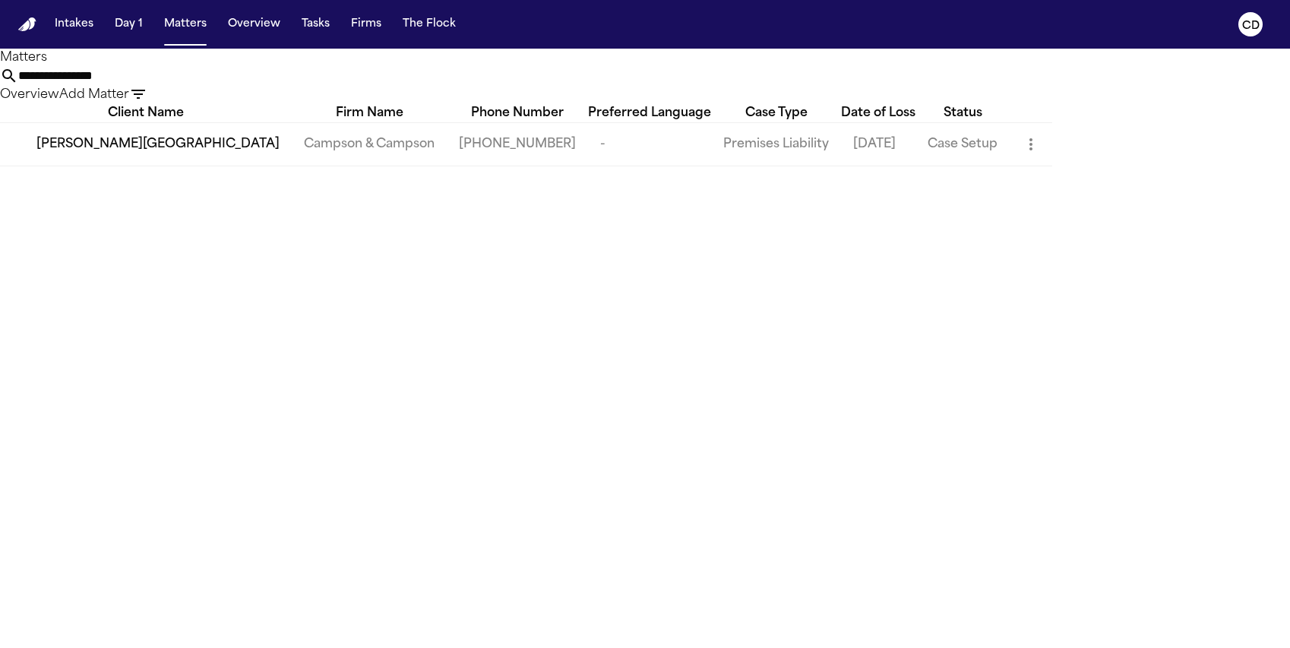
type input "**********"
click at [103, 166] on td "Vernice Maitland" at bounding box center [146, 143] width 292 height 43
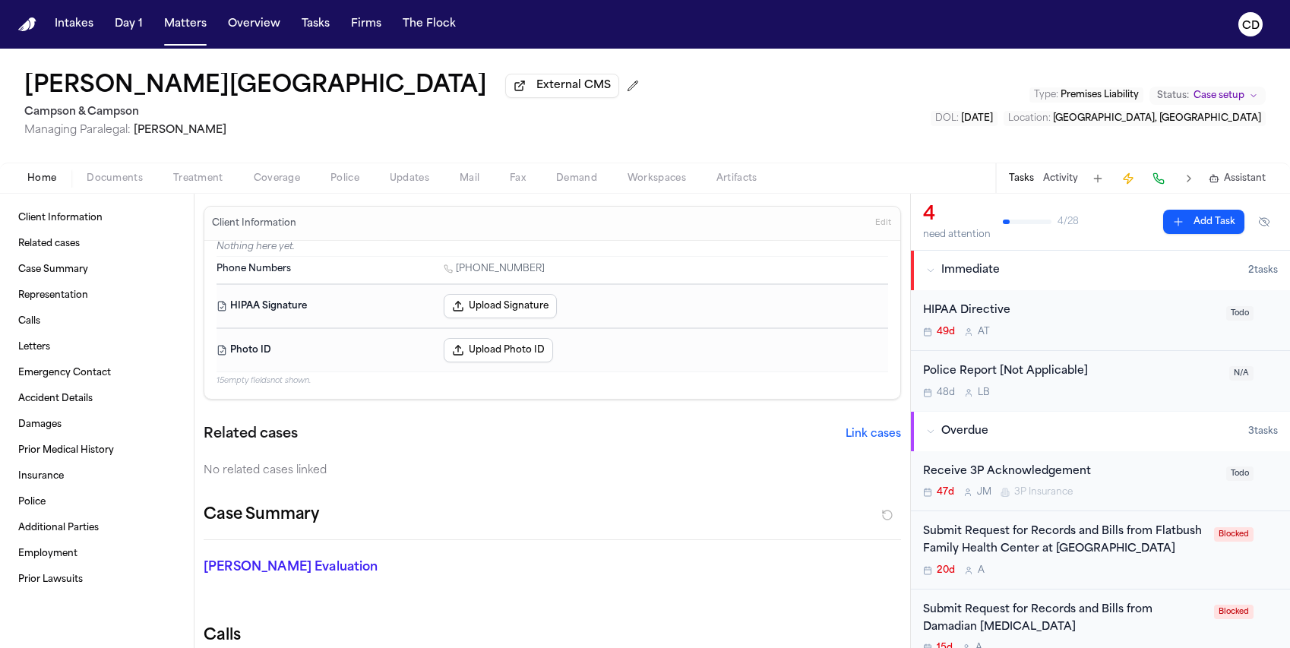
click at [289, 180] on span "Coverage" at bounding box center [277, 178] width 46 height 12
click at [48, 185] on span "Home" at bounding box center [41, 178] width 29 height 12
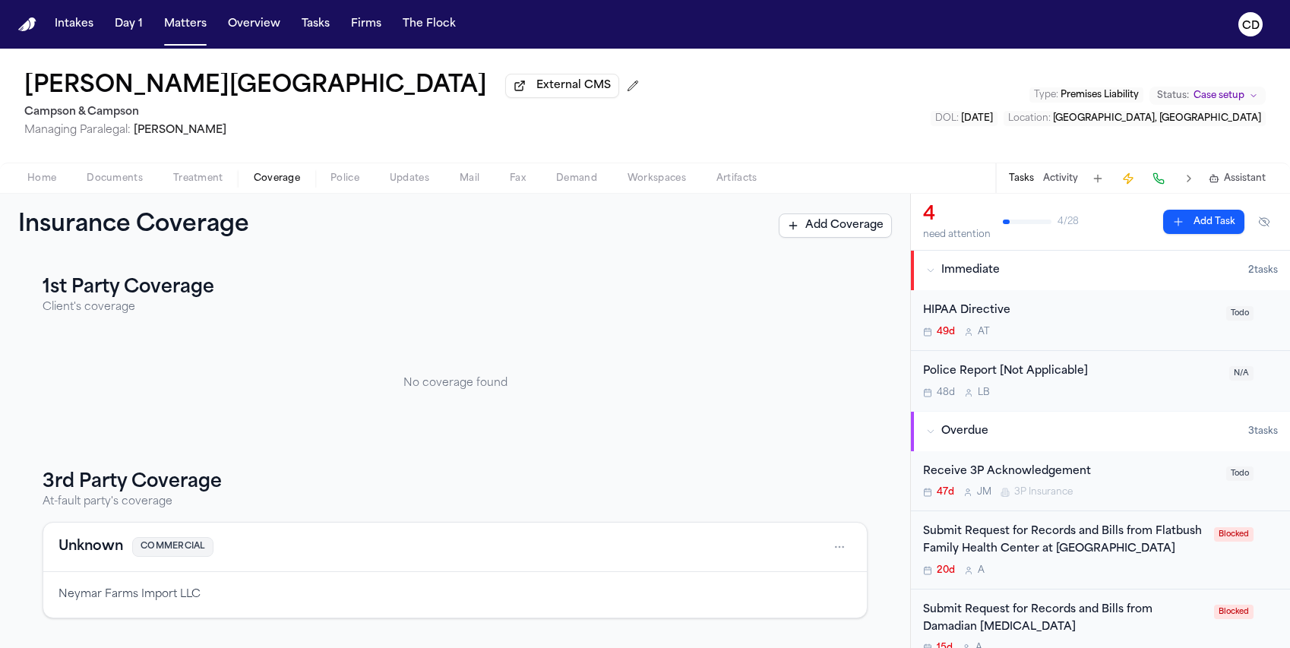
click at [297, 176] on span "Coverage" at bounding box center [277, 178] width 46 height 12
click at [117, 174] on span "Documents" at bounding box center [115, 178] width 56 height 12
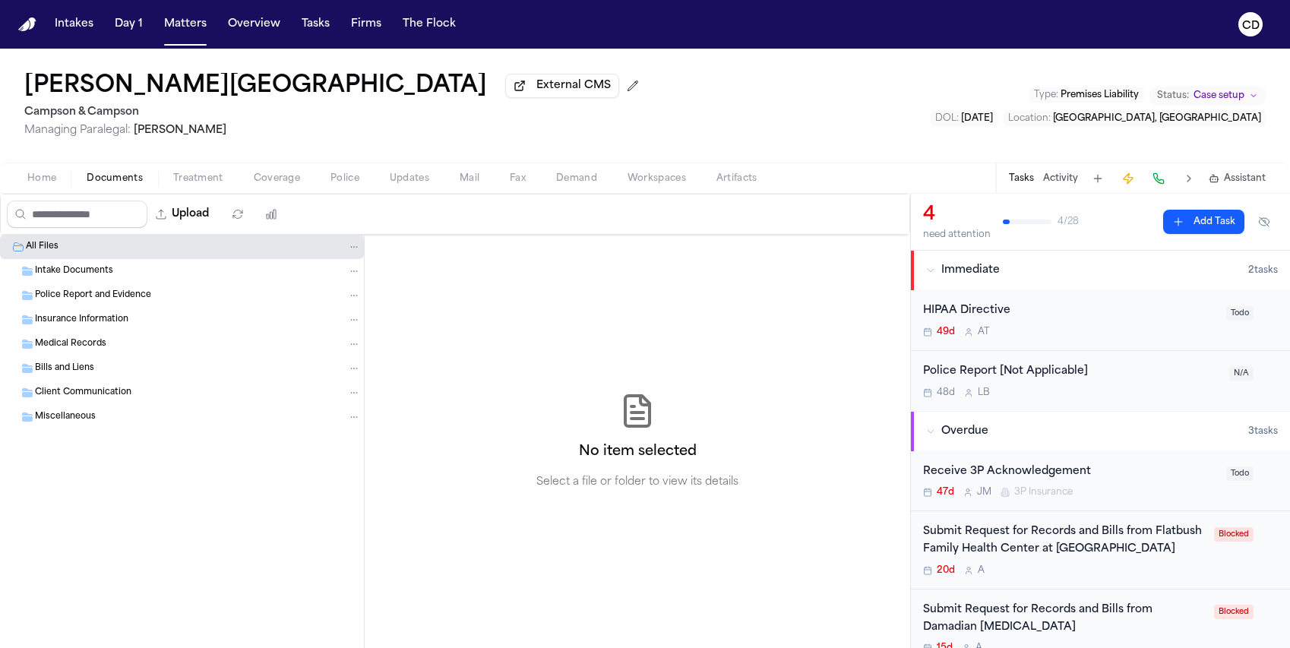
click at [116, 332] on div "Insurance Information" at bounding box center [182, 320] width 364 height 24
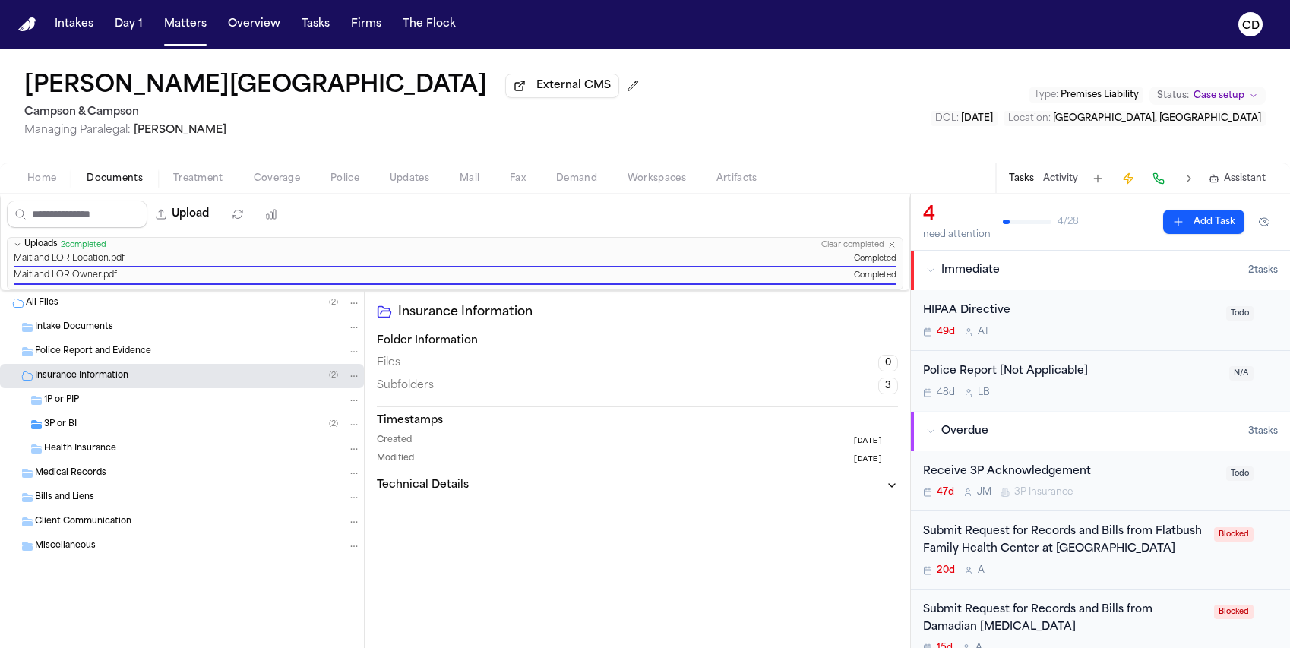
click at [209, 426] on div "3P or BI ( 2 )" at bounding box center [202, 425] width 317 height 14
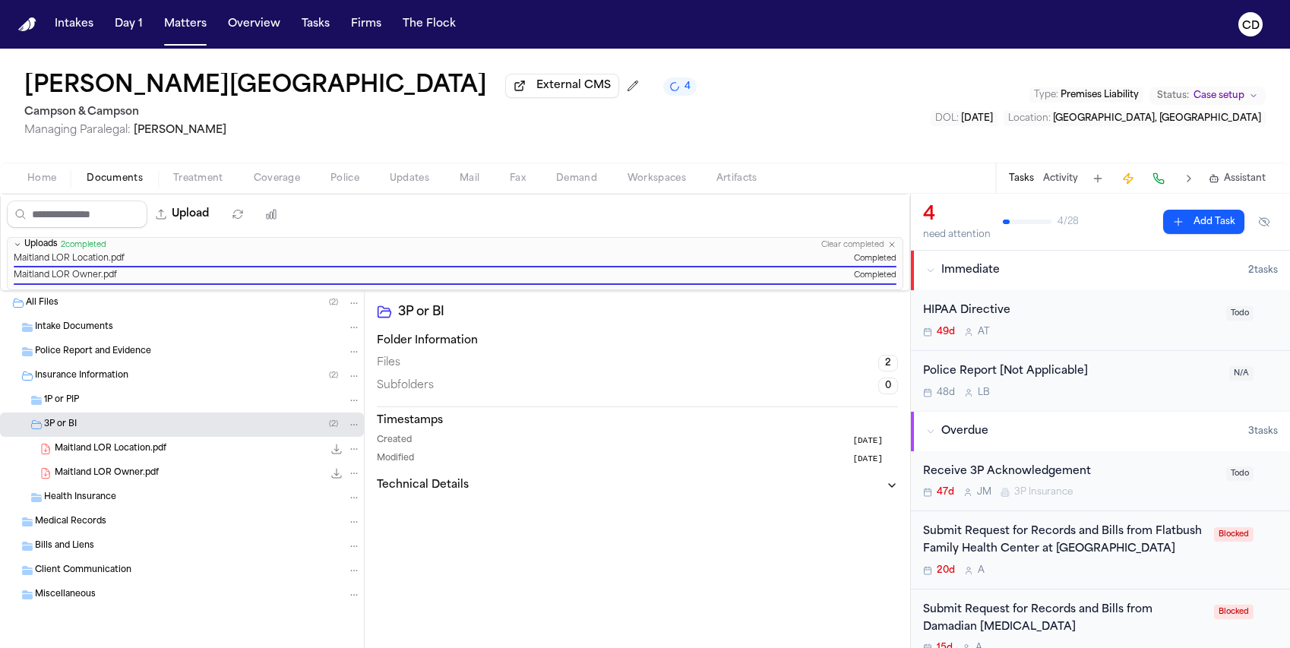
click at [191, 427] on div "3P or BI ( 2 )" at bounding box center [202, 425] width 317 height 14
click at [537, 527] on div "3P or BI Folder Information Files 2 Subfolders 0 Timestamps Created 1 month ago…" at bounding box center [638, 469] width 546 height 357
click at [663, 87] on button "4" at bounding box center [679, 87] width 33 height 18
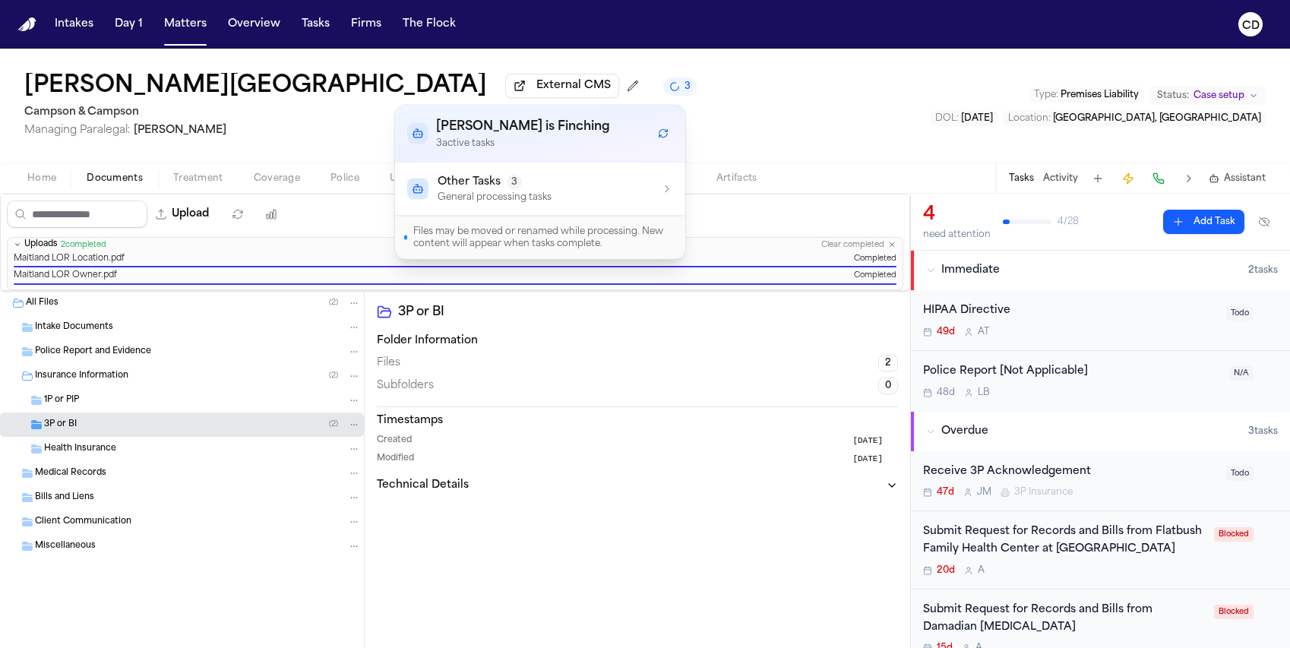
click at [503, 191] on p "General processing tasks" at bounding box center [495, 197] width 114 height 12
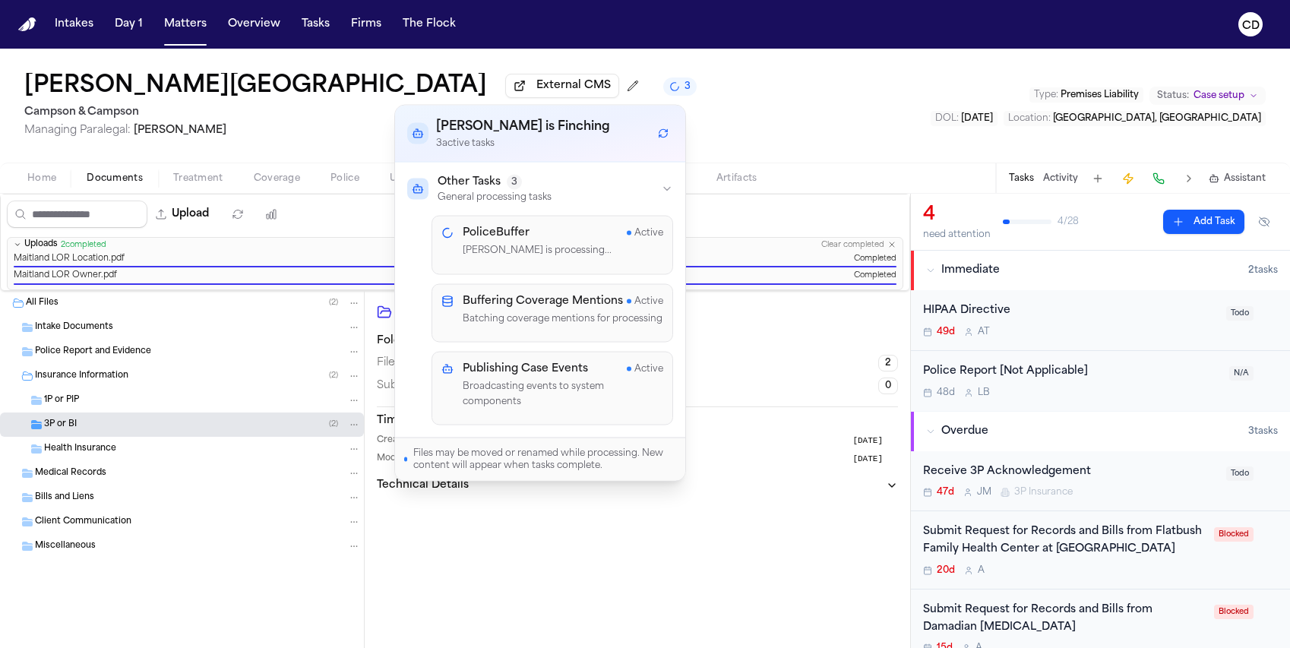
click at [687, 85] on div "Vernice Maitland External CMS 3 Campson & Campson Managing Paralegal: Jacquelin…" at bounding box center [645, 106] width 1290 height 114
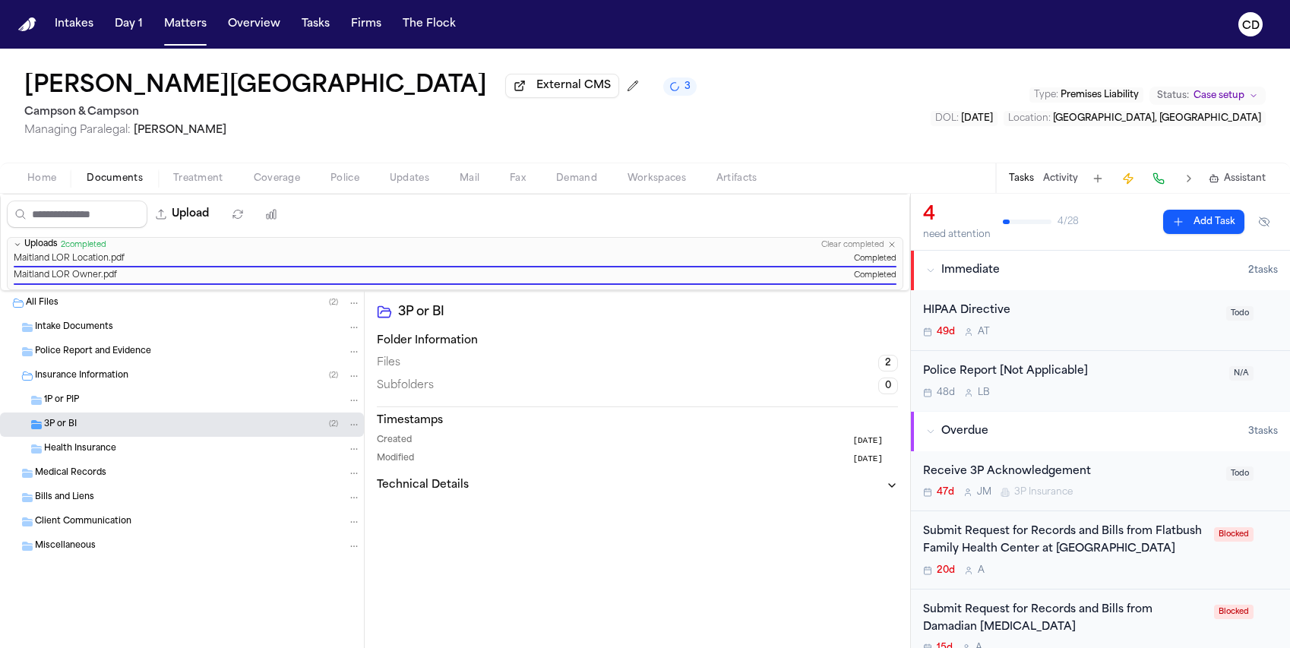
click at [184, 185] on span "Treatment" at bounding box center [198, 178] width 50 height 12
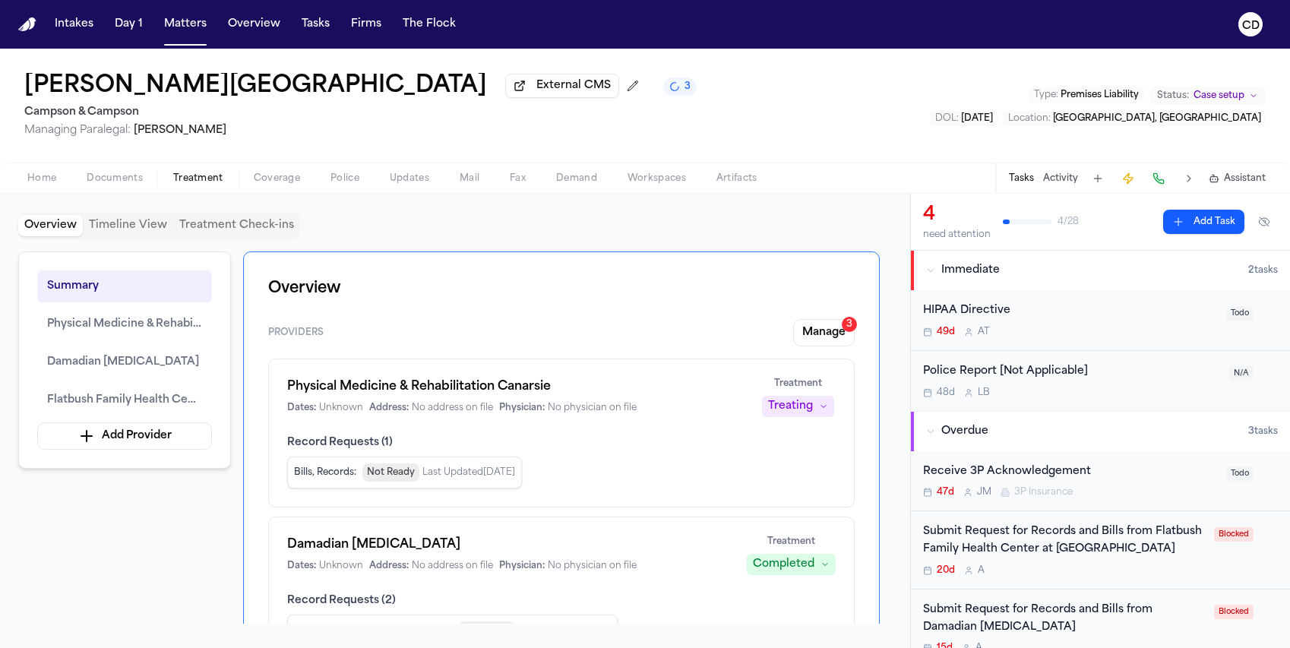
click at [124, 182] on span "Documents" at bounding box center [115, 178] width 56 height 12
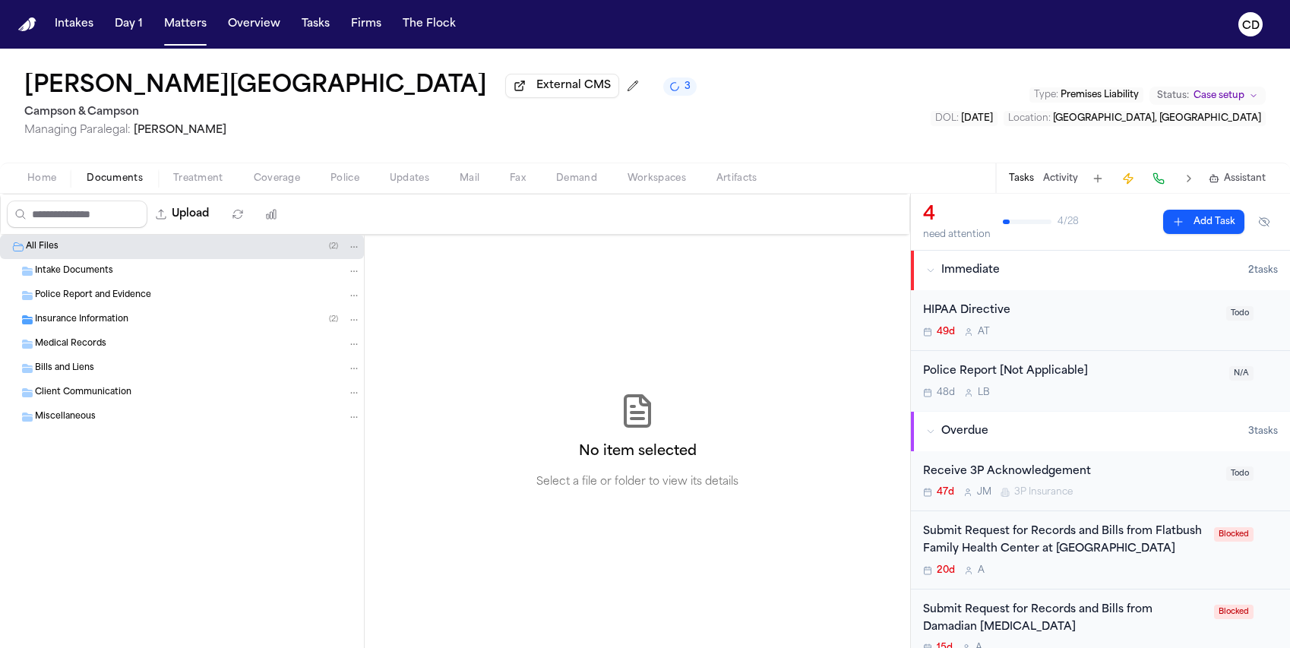
click at [54, 185] on span "Home" at bounding box center [41, 178] width 29 height 12
click at [112, 185] on span "Documents" at bounding box center [115, 178] width 56 height 12
click at [258, 335] on div "Medical Records" at bounding box center [182, 344] width 364 height 24
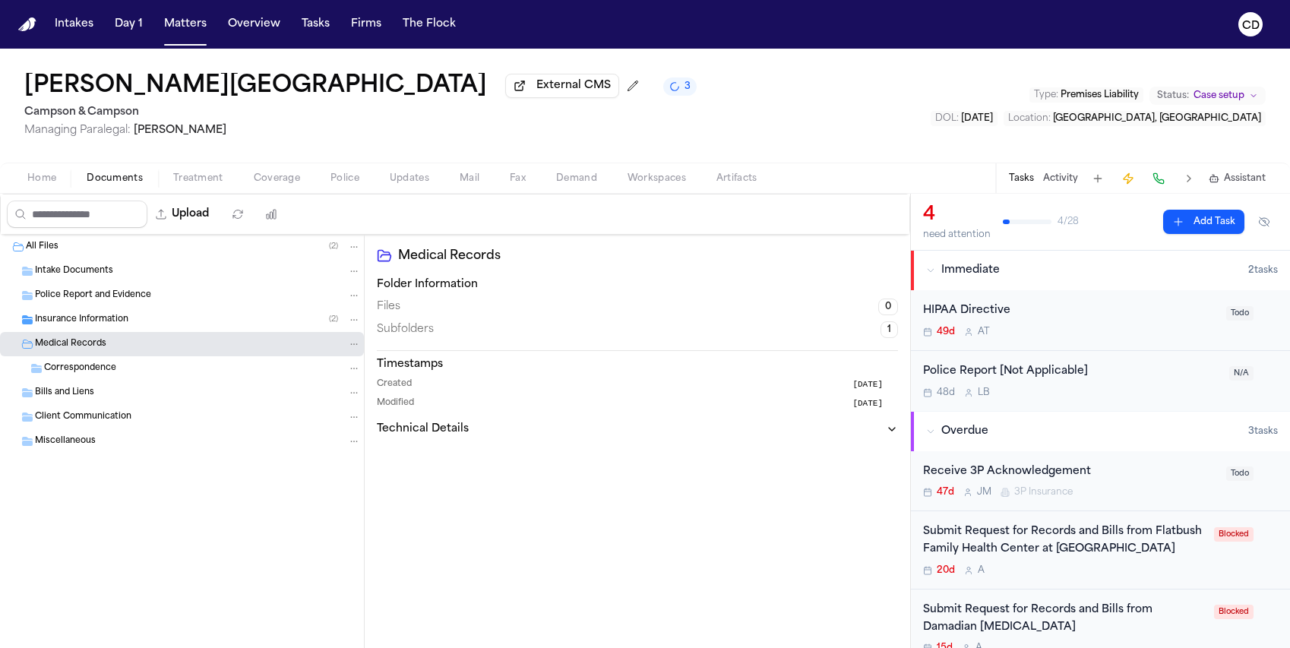
click at [261, 331] on div "Insurance Information ( 2 )" at bounding box center [182, 320] width 364 height 24
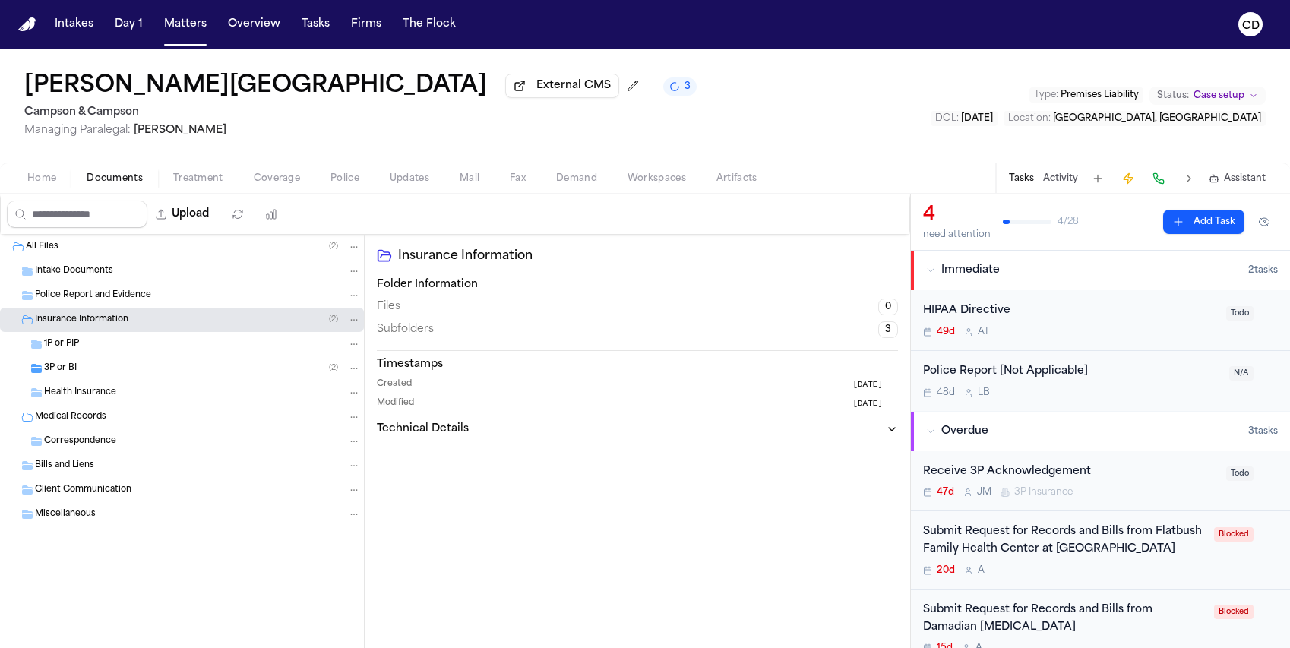
click at [259, 331] on div "Insurance Information ( 2 )" at bounding box center [182, 320] width 364 height 24
click at [189, 331] on div "Insurance Information ( 2 )" at bounding box center [182, 320] width 364 height 24
click at [190, 375] on div "3P or BI ( 2 )" at bounding box center [202, 369] width 317 height 14
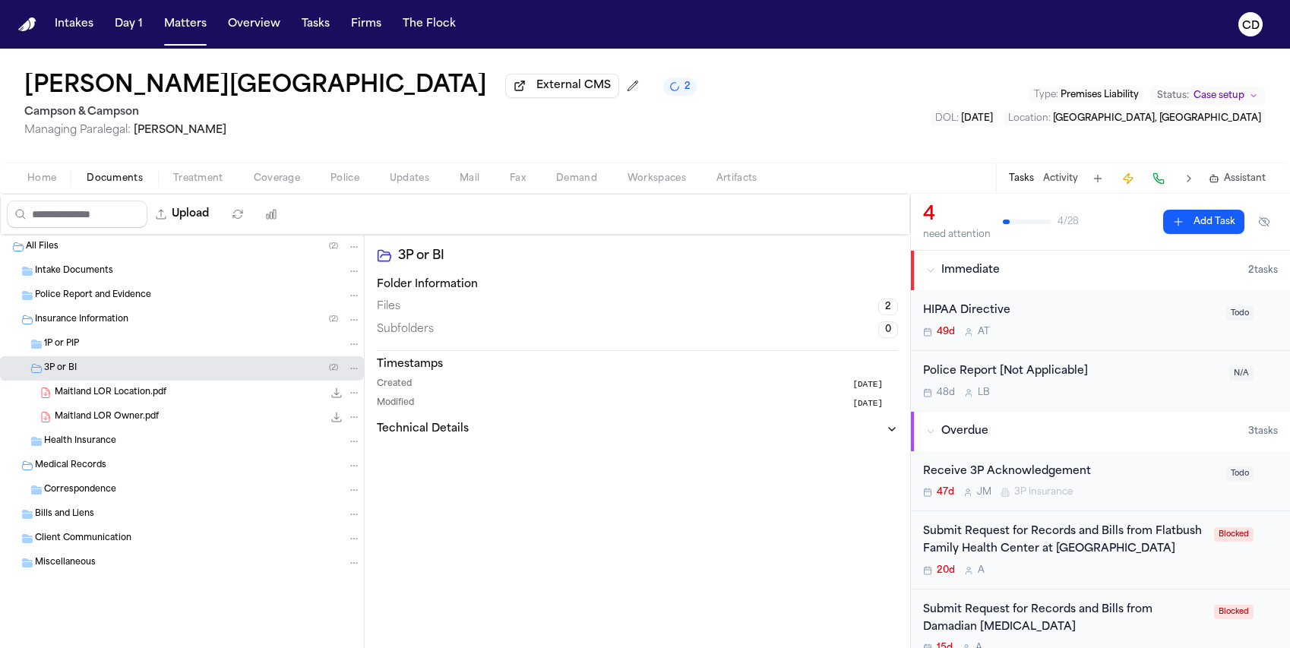
click at [339, 399] on icon "File: Maitland LOR Location.pdf" at bounding box center [337, 393] width 12 height 12
click at [174, 381] on div "3P or BI ( 2 )" at bounding box center [182, 368] width 364 height 24
click at [173, 381] on div "3P or BI ( 2 )" at bounding box center [182, 368] width 364 height 24
click at [171, 373] on div "3P or BI ( 2 )" at bounding box center [202, 369] width 317 height 14
click at [160, 302] on div "Police Report and Evidence" at bounding box center [198, 296] width 326 height 14
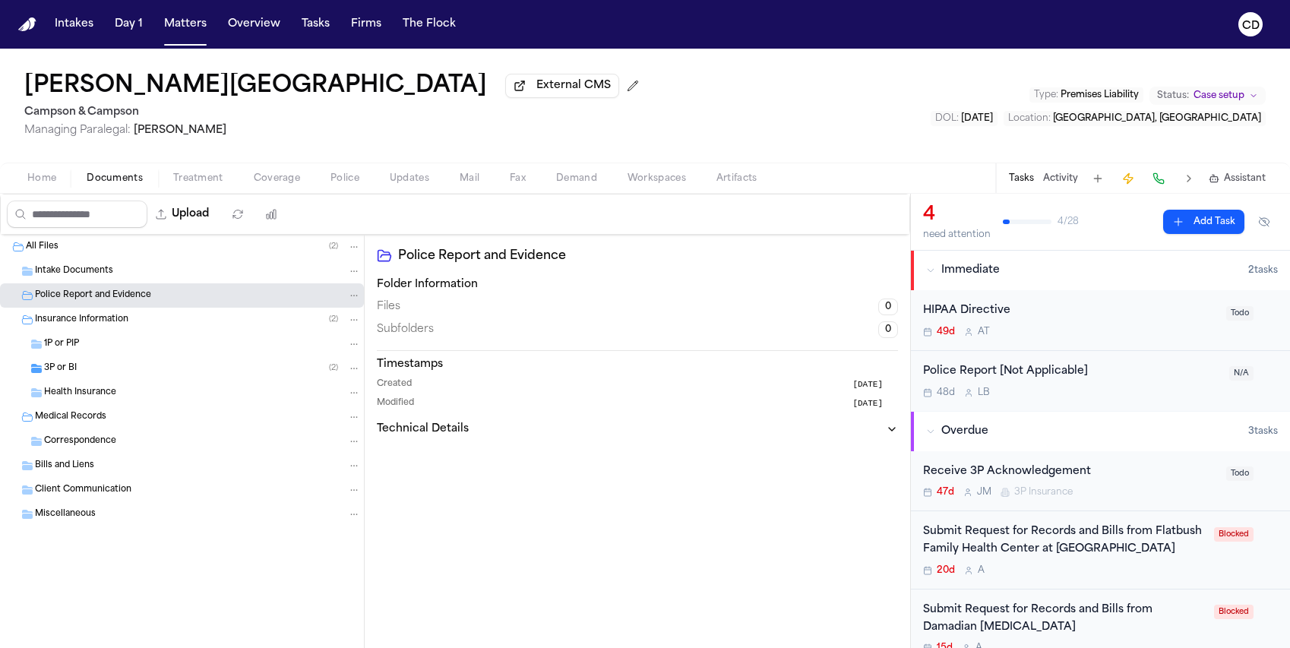
click at [160, 302] on div "Police Report and Evidence" at bounding box center [198, 296] width 326 height 14
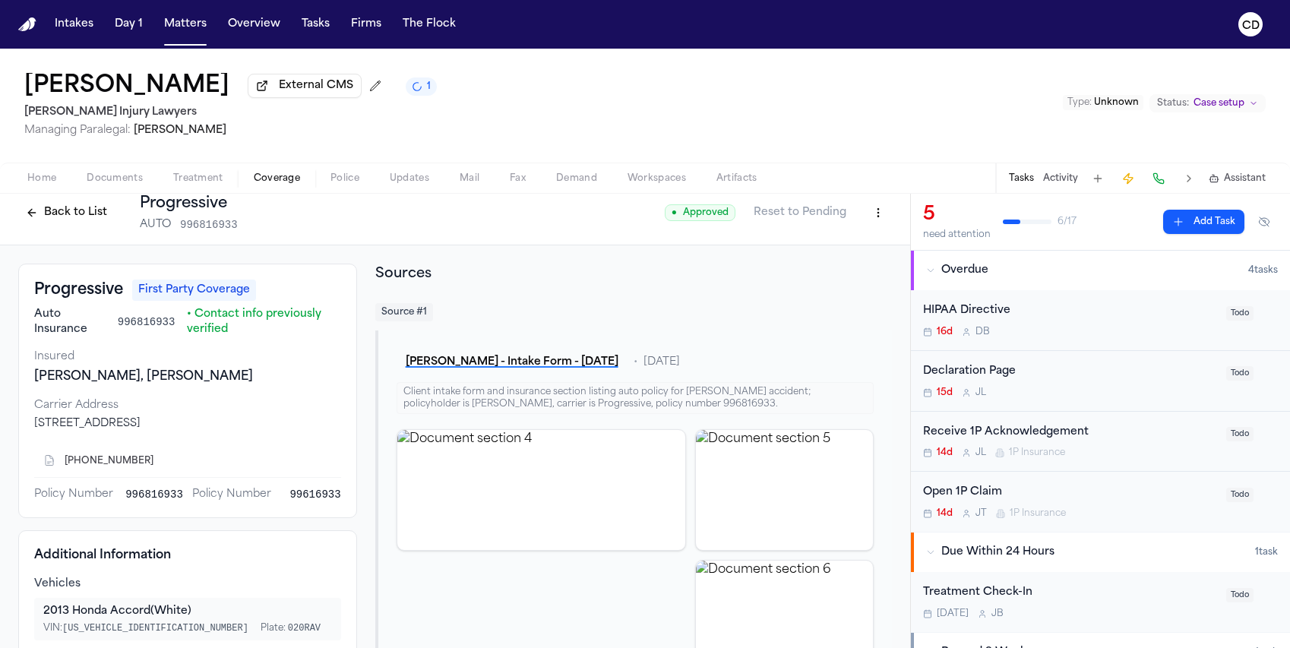
scroll to position [28, 0]
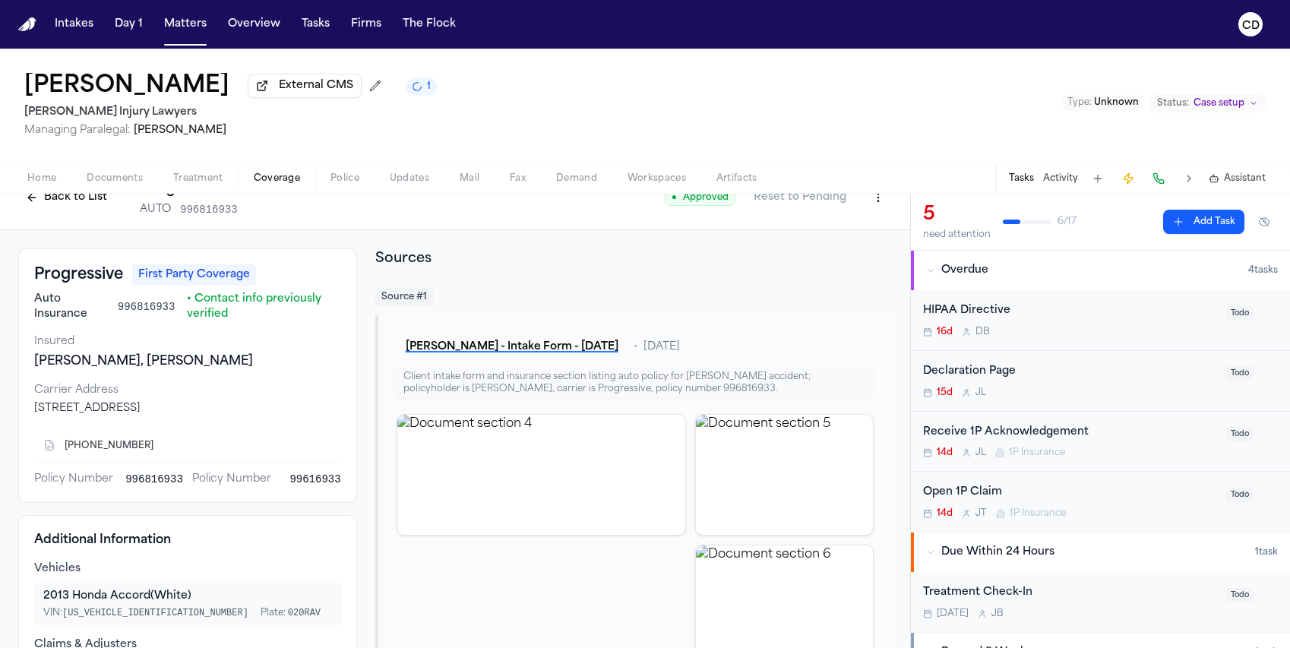
click at [65, 208] on button "Back to List" at bounding box center [66, 197] width 97 height 24
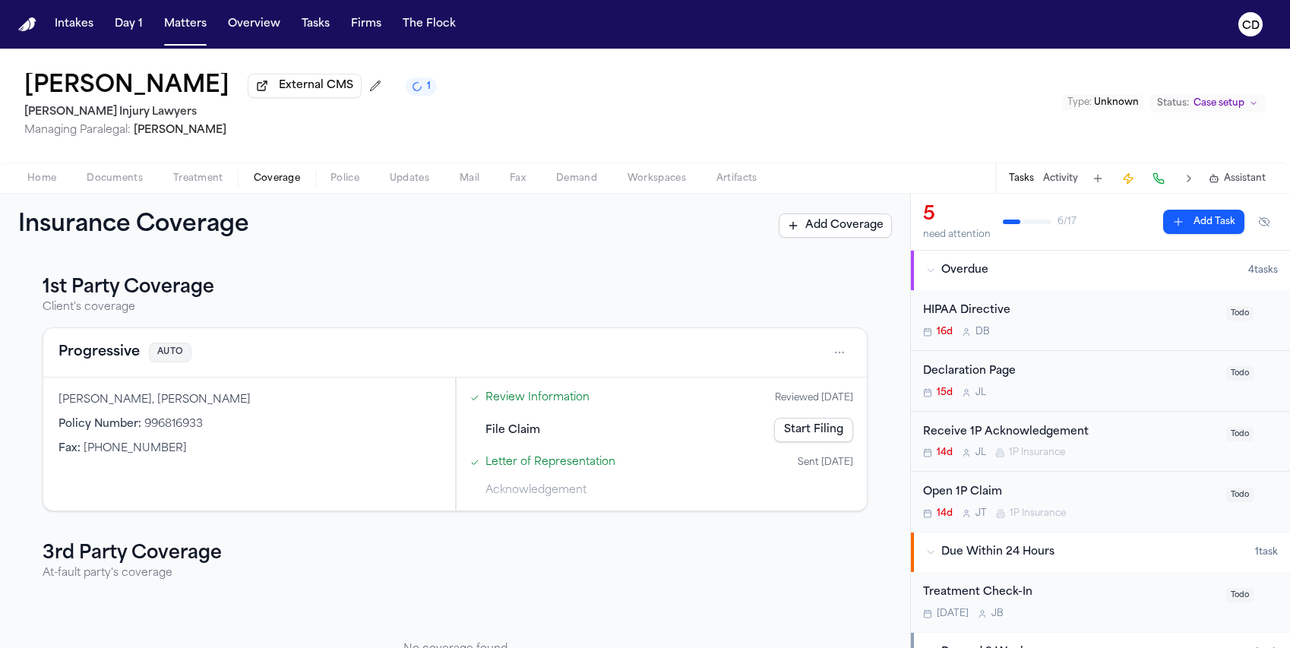
click at [137, 300] on h3 "1st Party Coverage" at bounding box center [455, 288] width 825 height 24
click at [113, 359] on button "Progressive" at bounding box center [99, 352] width 81 height 21
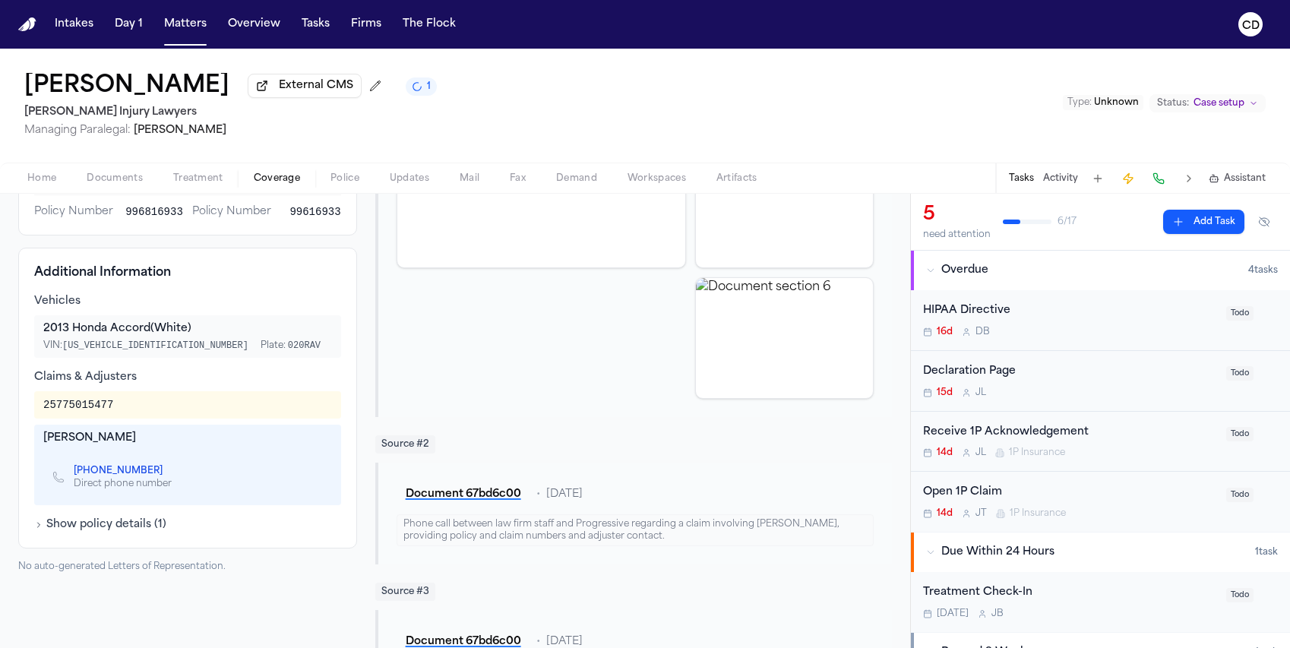
scroll to position [294, 0]
click at [116, 474] on link "+1 (601) 718-6861" at bounding box center [118, 473] width 89 height 12
click at [1018, 435] on div "Receive 1P Acknowledgement" at bounding box center [1070, 432] width 294 height 17
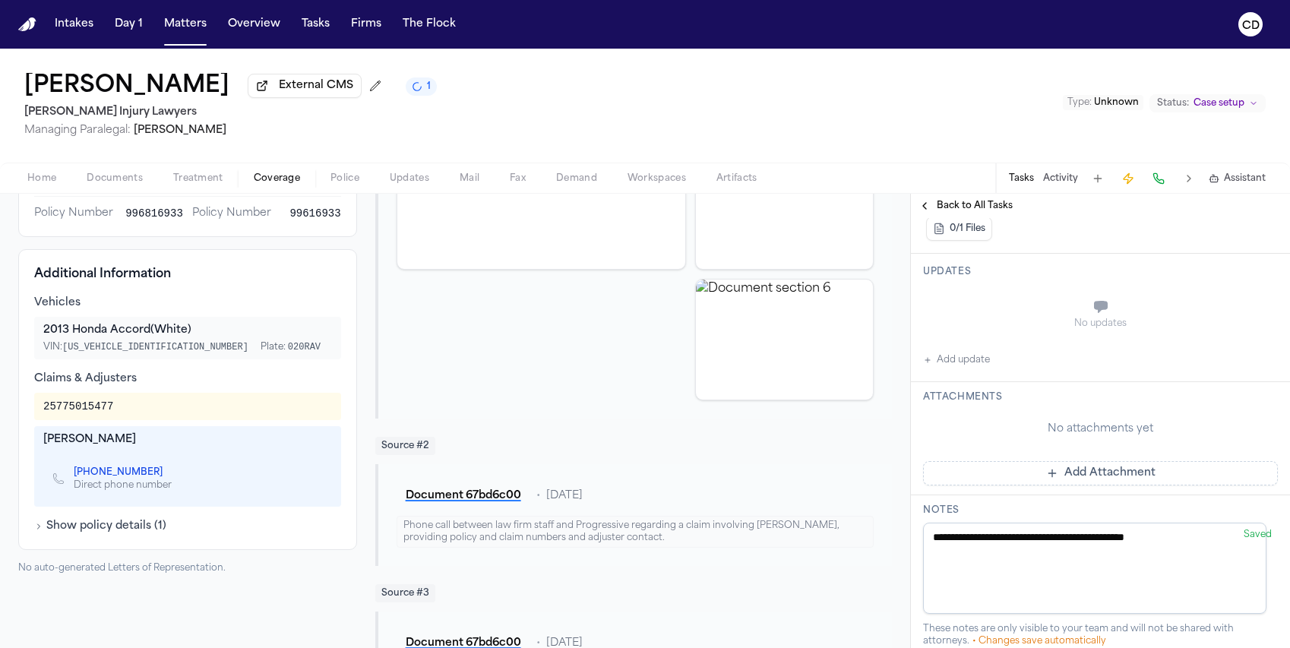
scroll to position [296, 0]
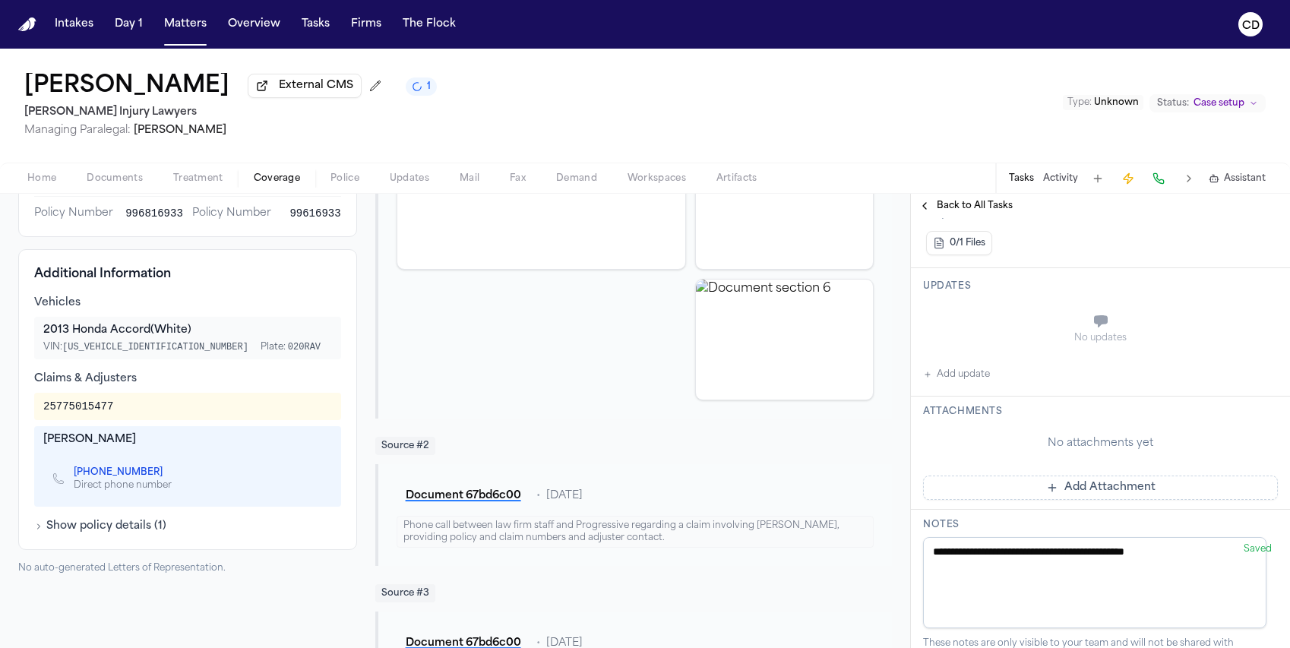
click at [964, 377] on button "Add update" at bounding box center [956, 374] width 67 height 18
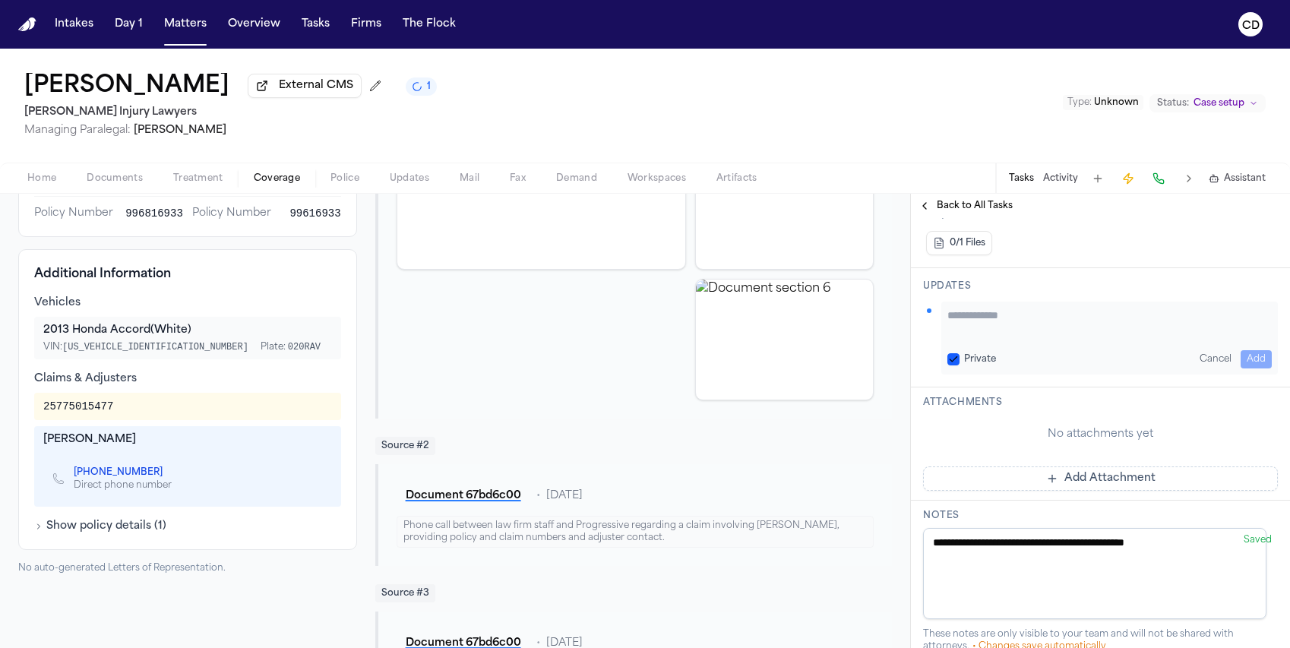
click at [1008, 330] on textarea "Add your update" at bounding box center [1110, 323] width 324 height 30
type textarea "**********"
click at [1247, 358] on button "Add" at bounding box center [1256, 359] width 31 height 18
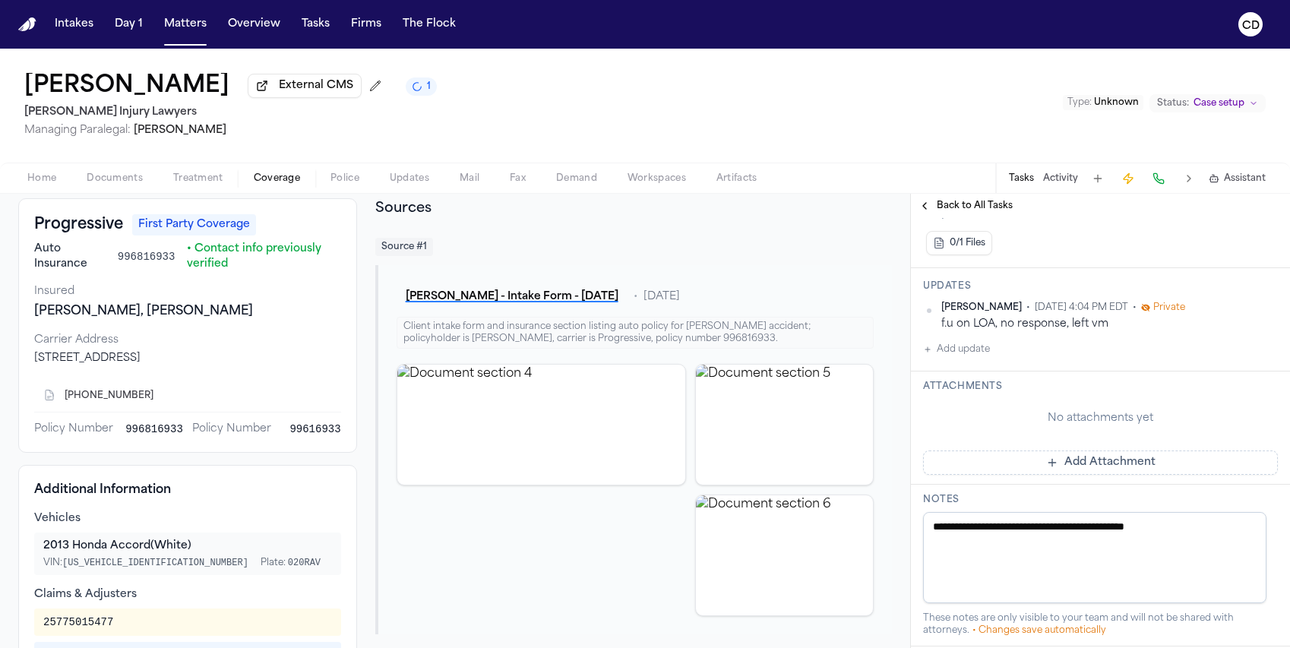
scroll to position [0, 0]
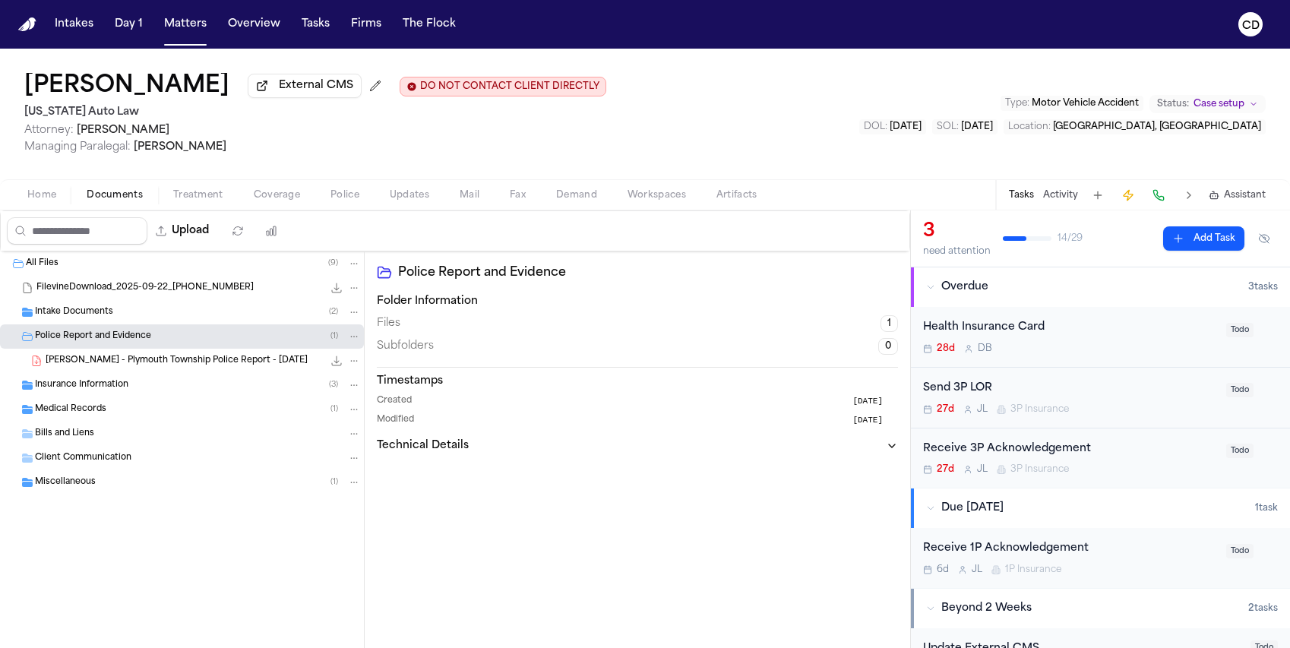
click at [176, 397] on div "Insurance Information ( 3 )" at bounding box center [182, 385] width 364 height 24
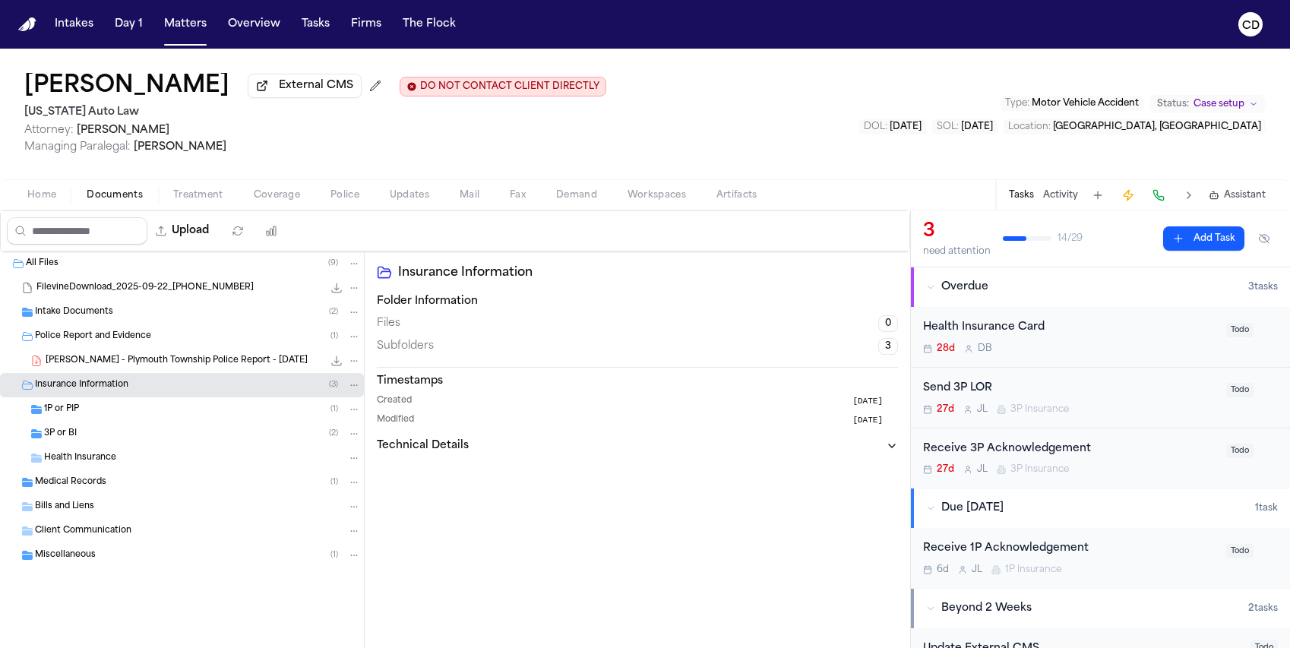
click at [95, 436] on div "3P or BI ( 2 )" at bounding box center [202, 434] width 317 height 14
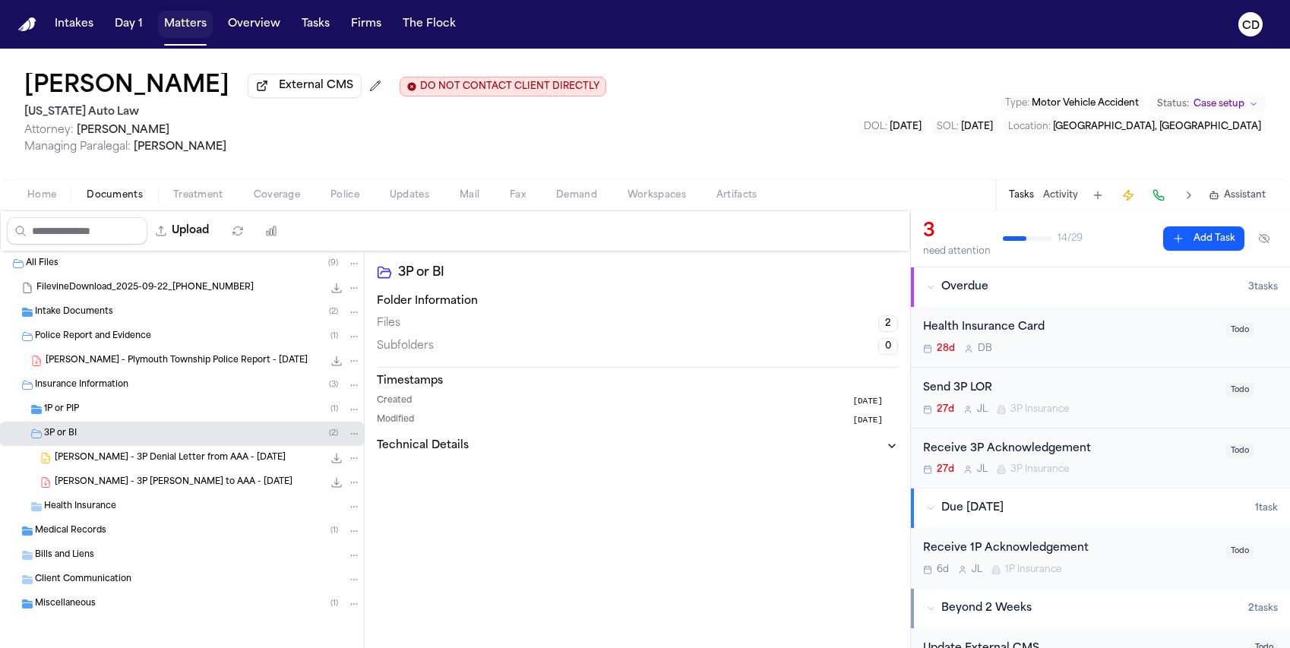
click at [178, 37] on button "Matters" at bounding box center [185, 24] width 55 height 27
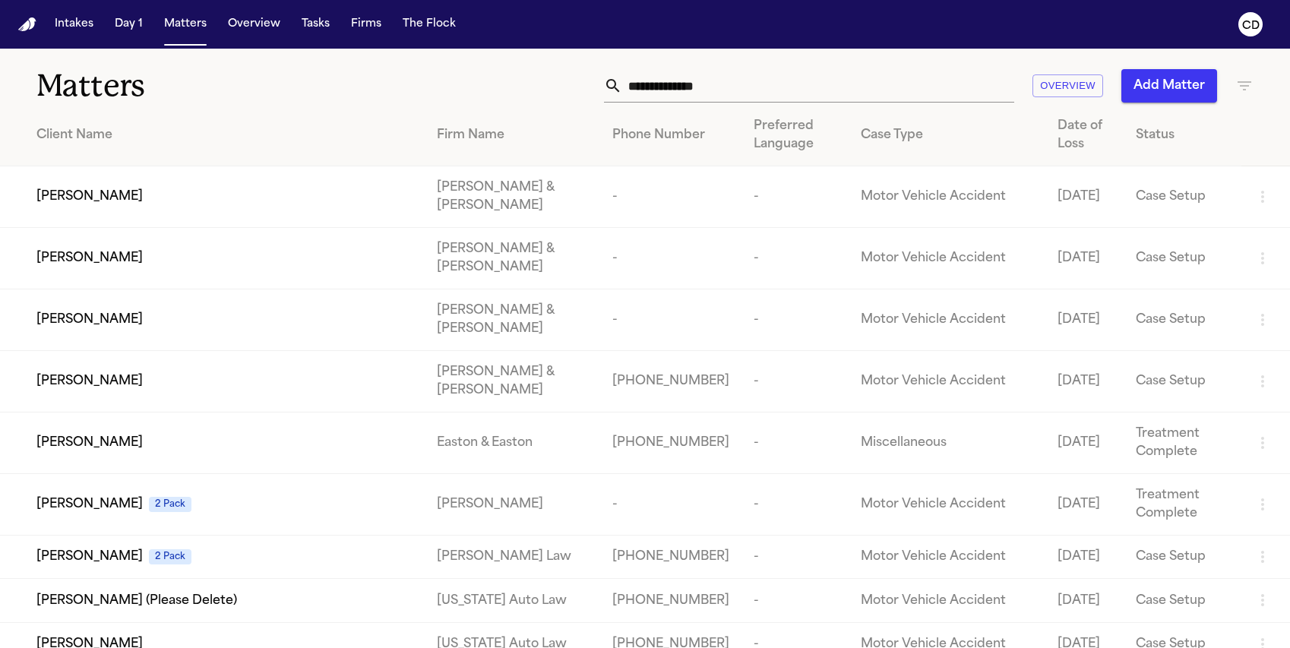
click at [684, 79] on input "text" at bounding box center [818, 85] width 392 height 33
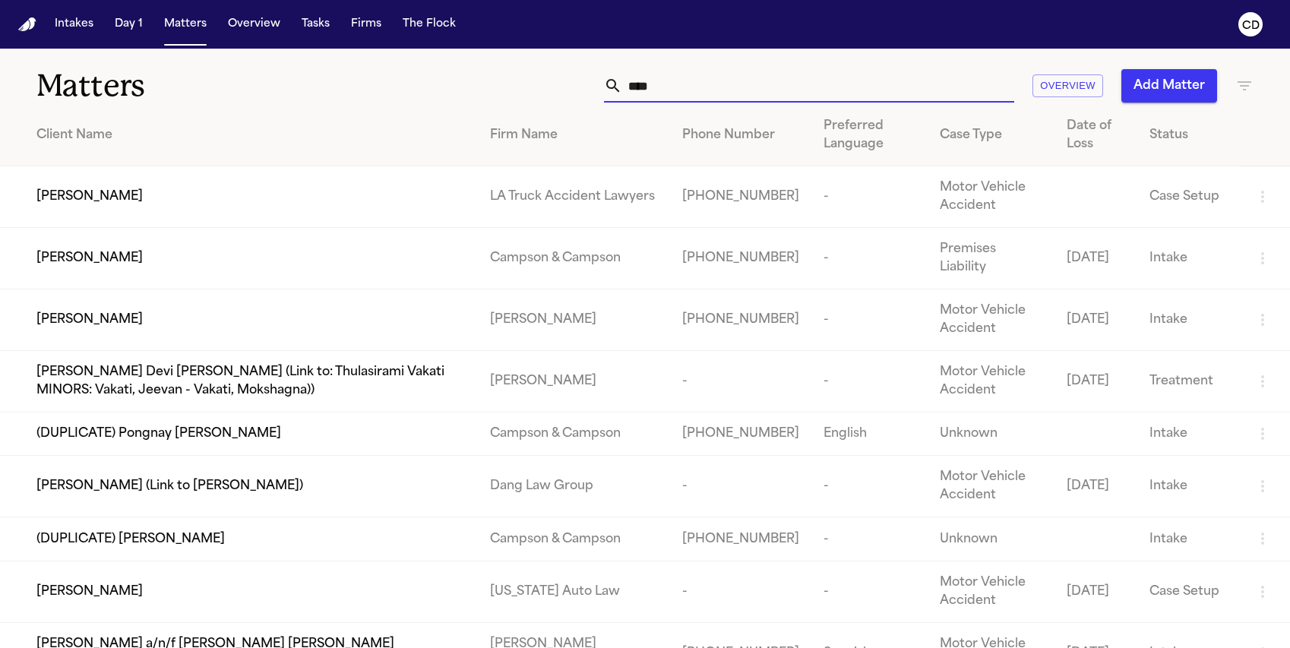
type input "****"
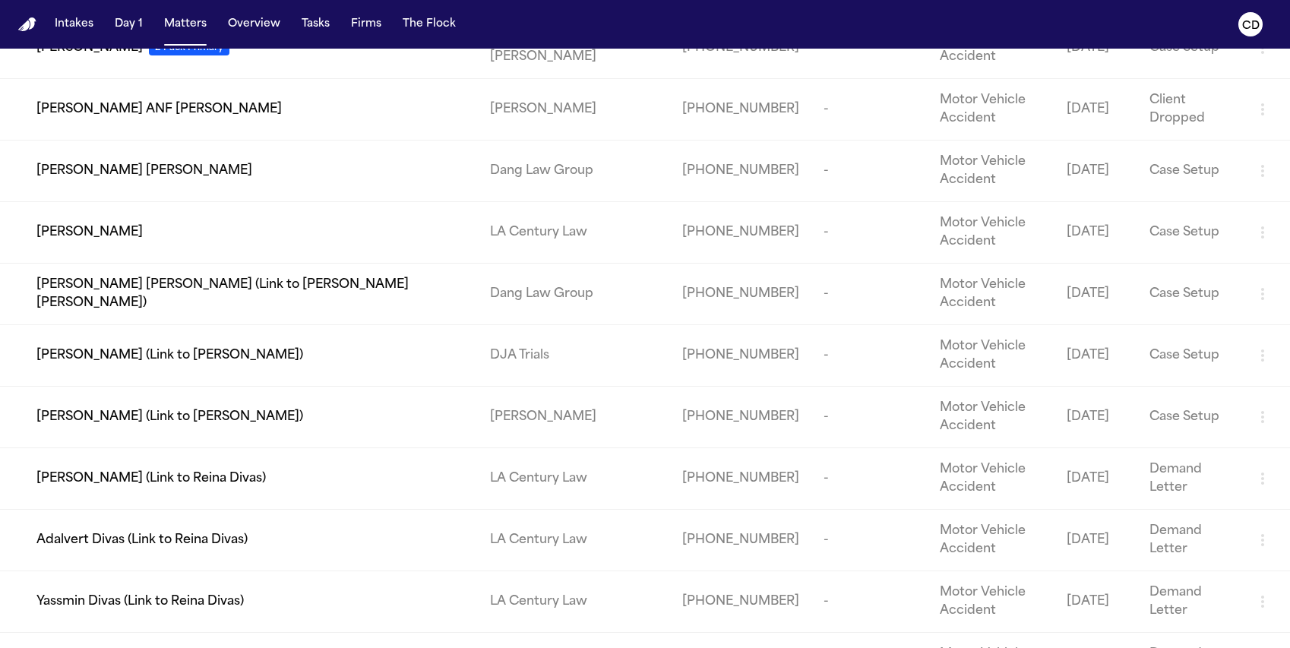
scroll to position [1267, 0]
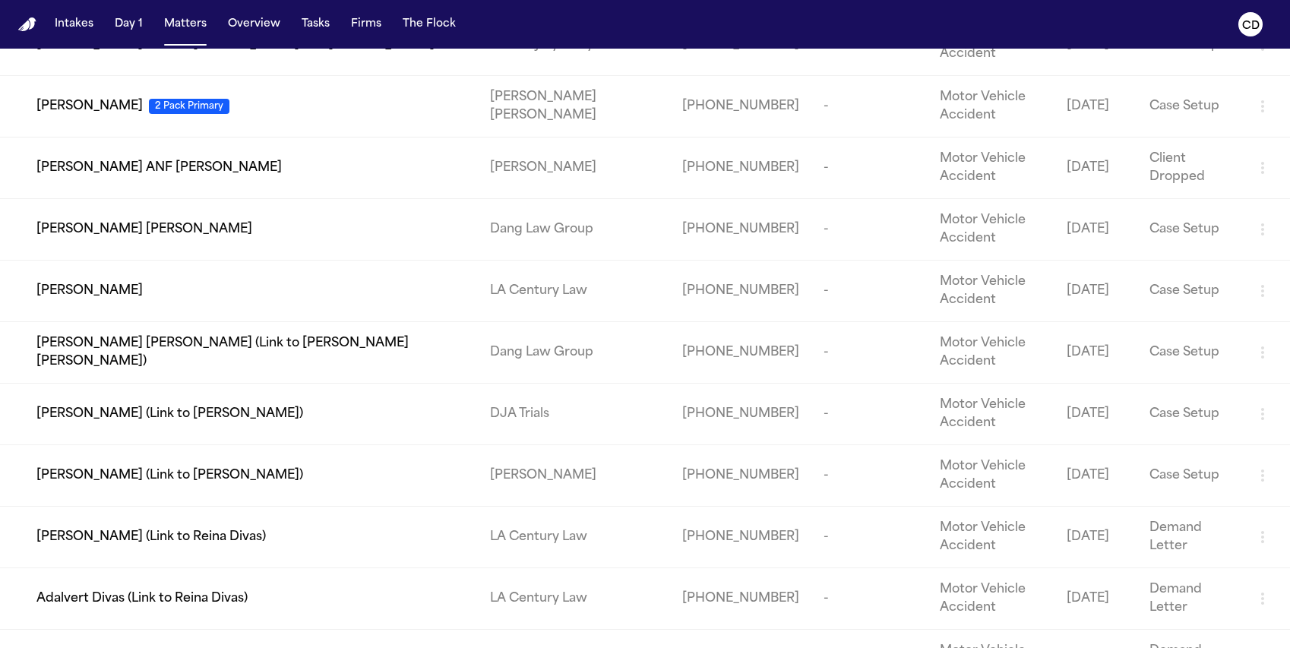
click at [100, 116] on span "Malissa Latu" at bounding box center [89, 106] width 106 height 18
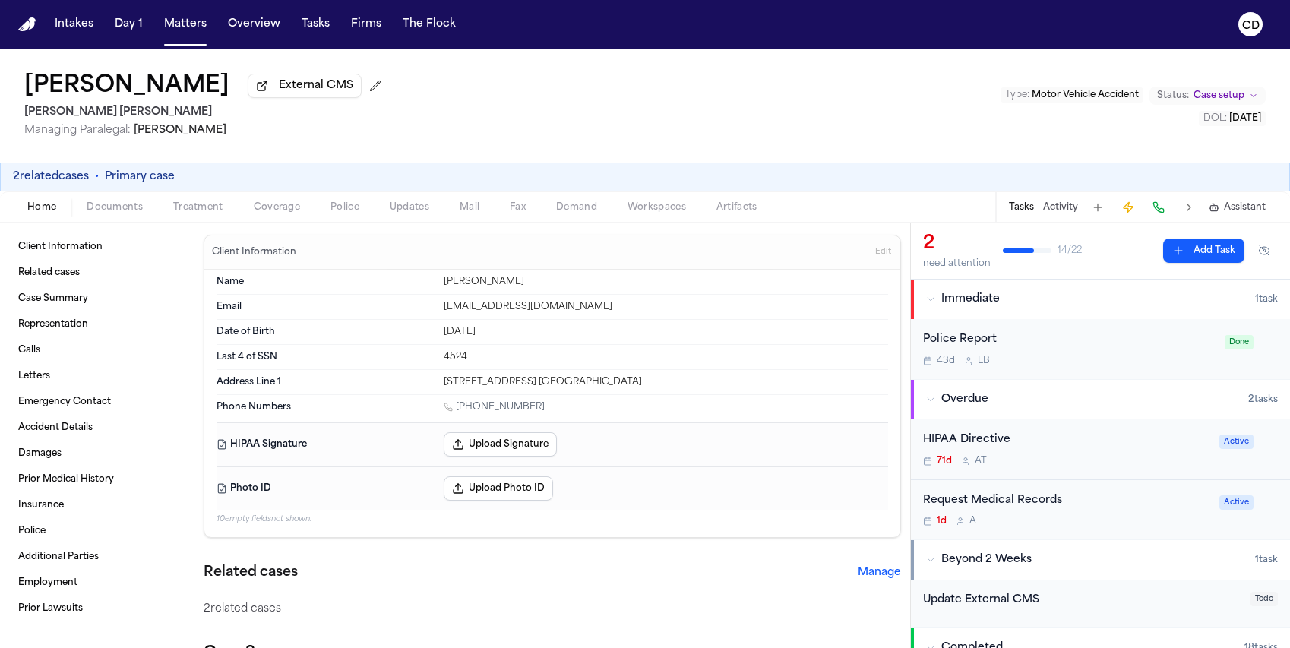
click at [71, 178] on button "2 related cases" at bounding box center [51, 176] width 76 height 15
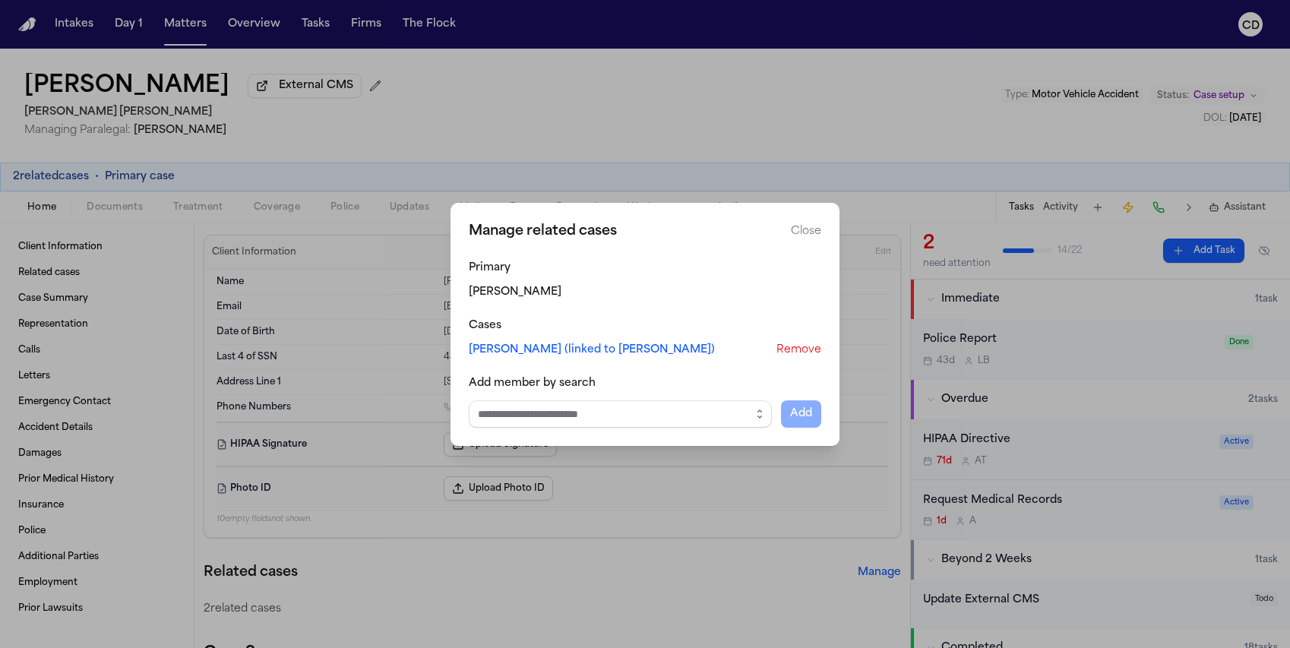
click at [802, 231] on button "Close" at bounding box center [806, 231] width 30 height 15
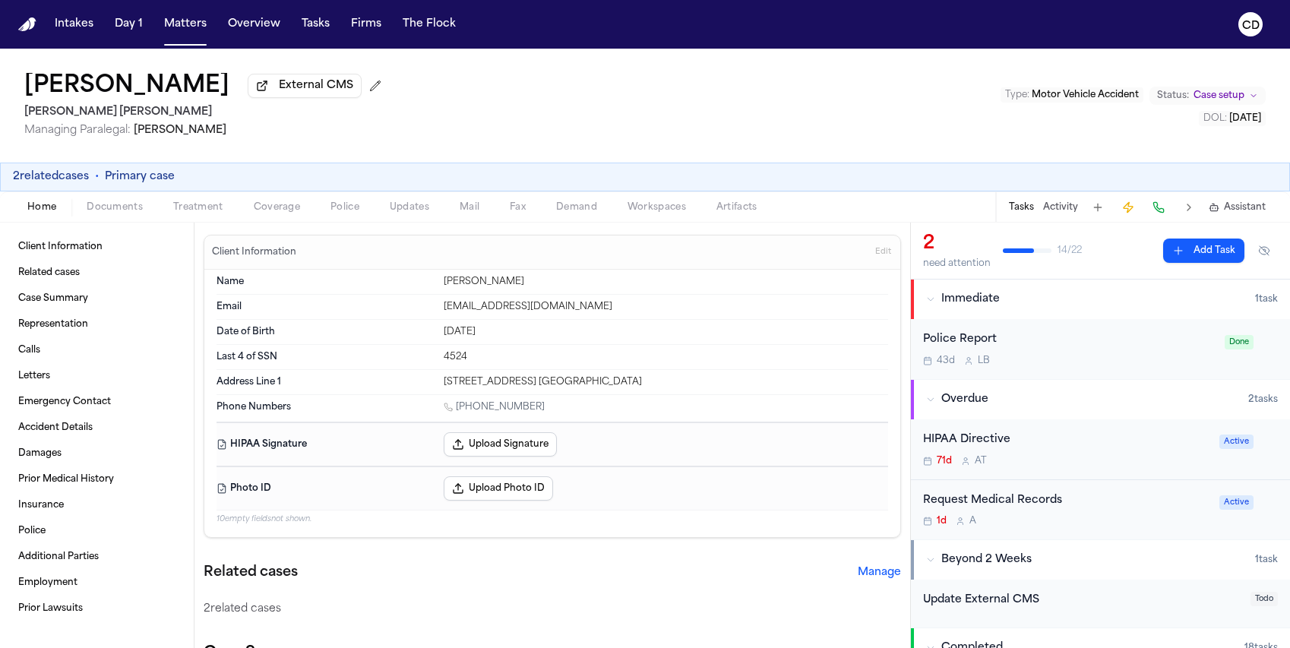
click at [37, 179] on button "2 related cases" at bounding box center [51, 176] width 76 height 15
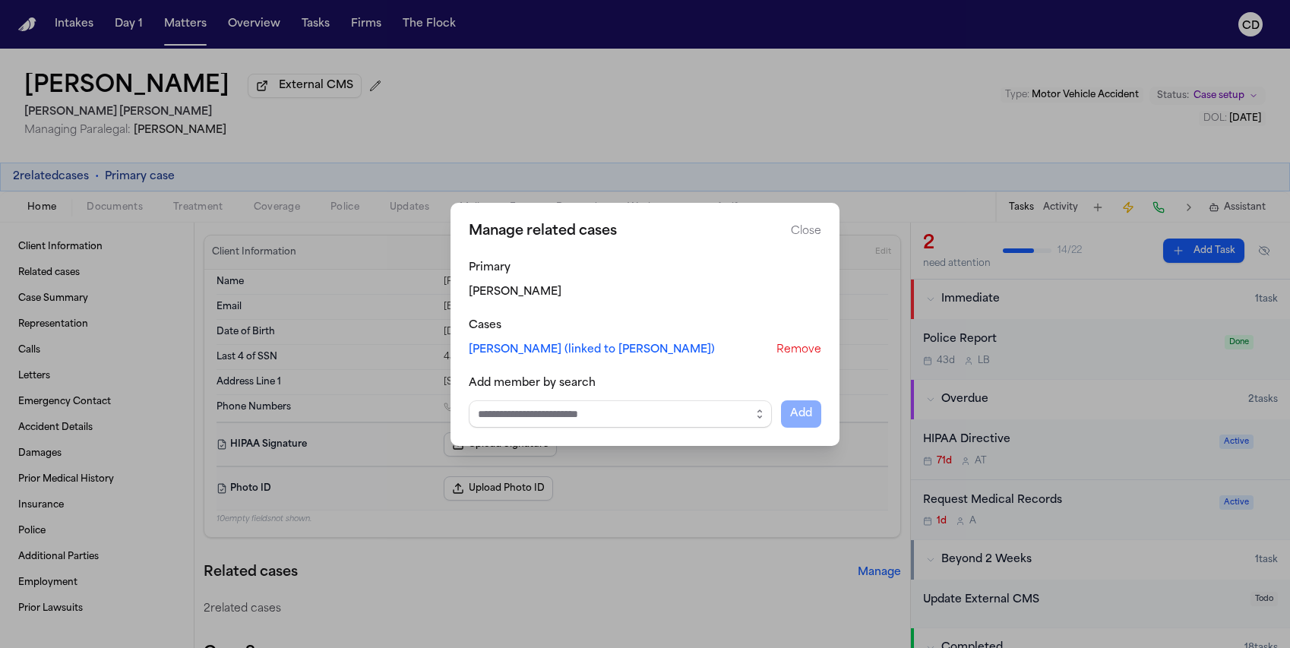
click at [37, 179] on button "Close manage related cases" at bounding box center [645, 324] width 1290 height 648
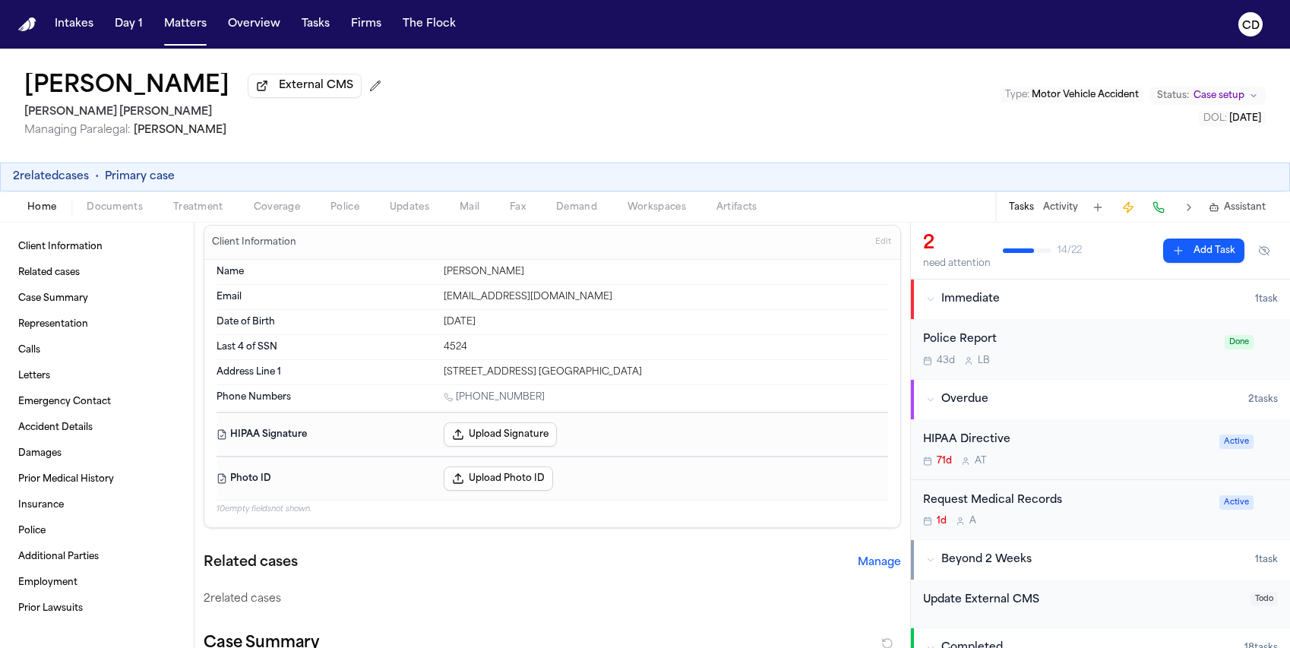
scroll to position [26, 0]
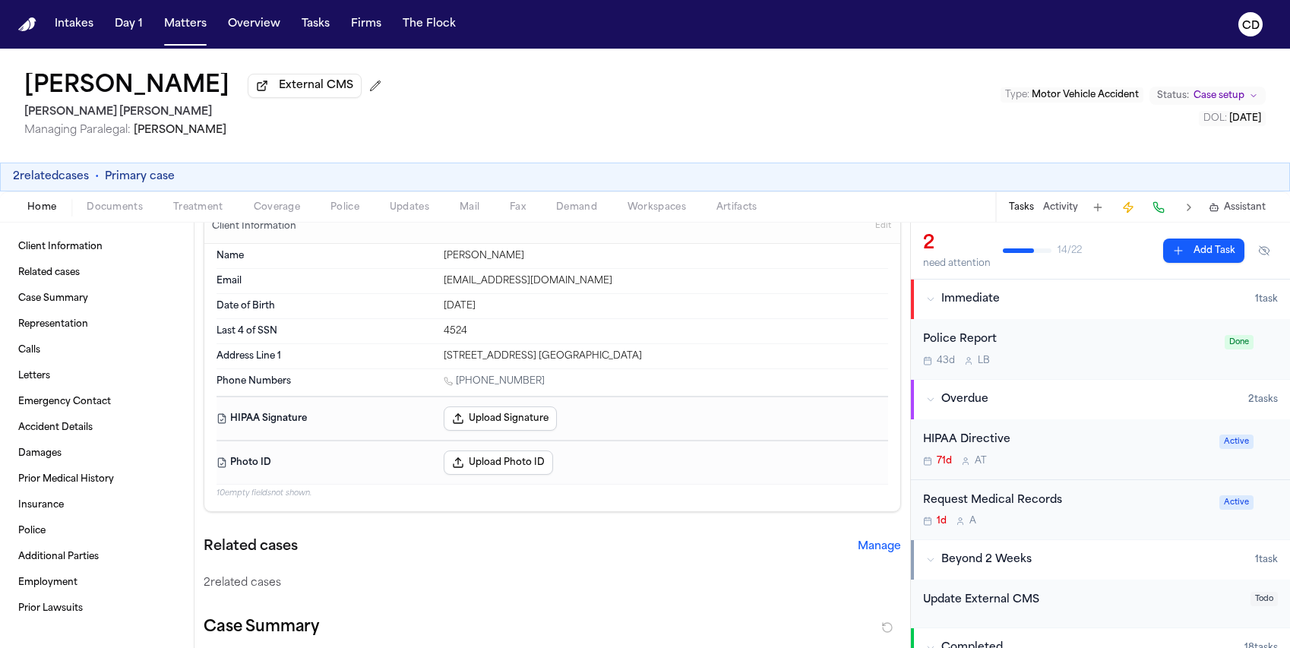
click at [276, 214] on span "Coverage" at bounding box center [277, 207] width 46 height 12
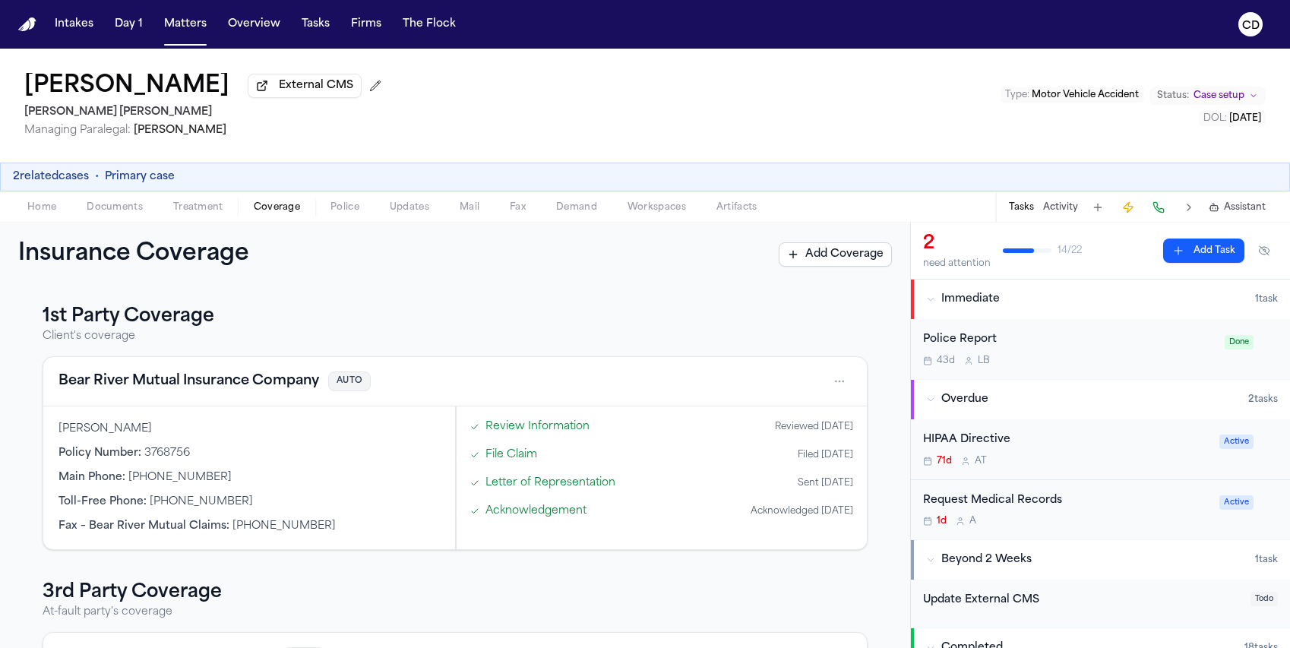
click at [281, 382] on button "Bear River Mutual Insurance Company" at bounding box center [189, 381] width 261 height 21
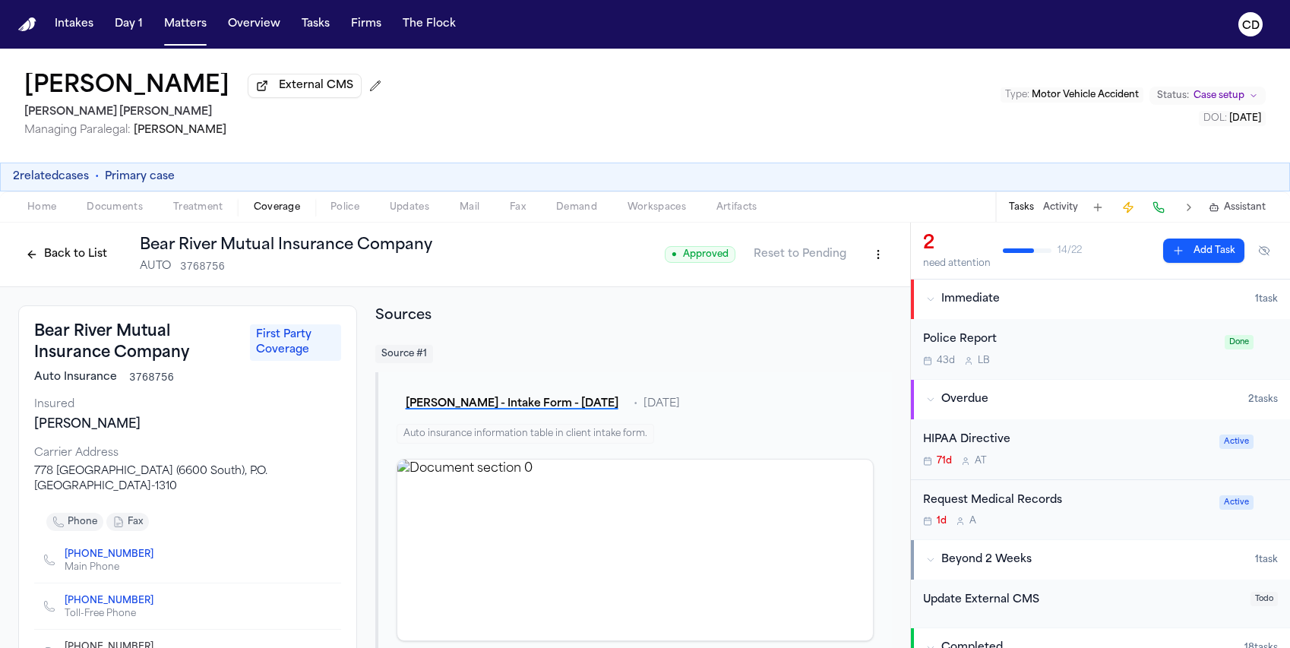
click at [53, 258] on button "Back to List" at bounding box center [66, 254] width 97 height 24
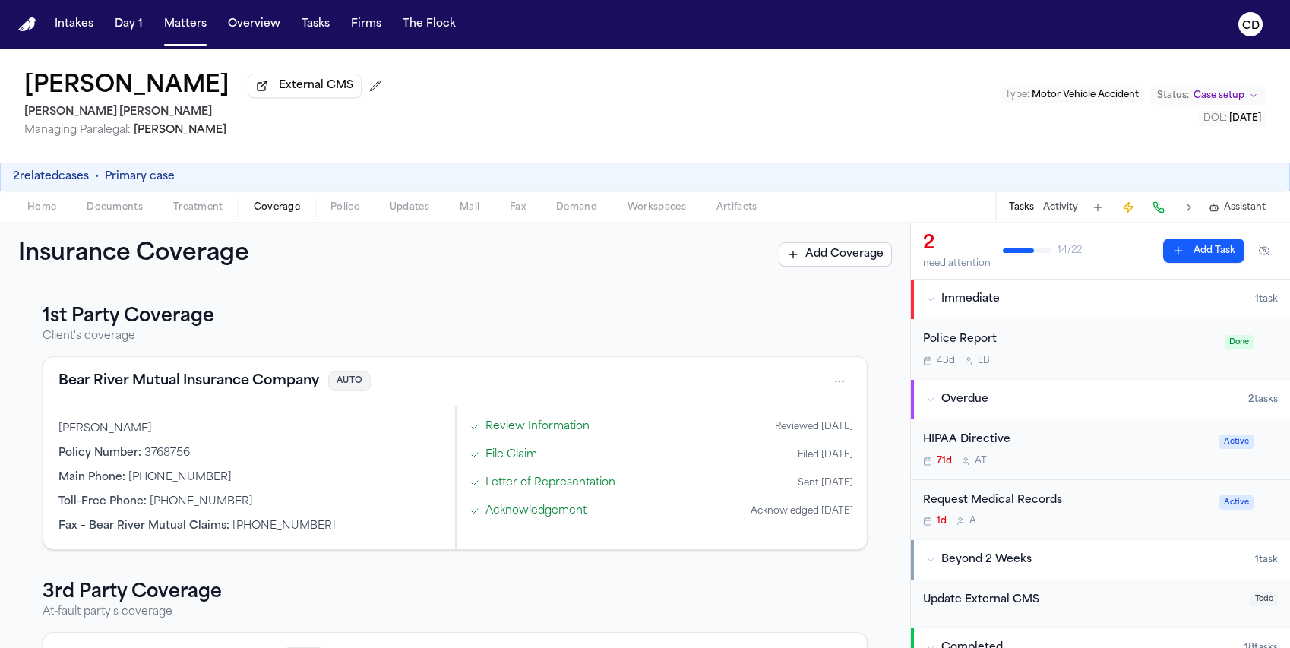
click at [261, 388] on button "Bear River Mutual Insurance Company" at bounding box center [189, 381] width 261 height 21
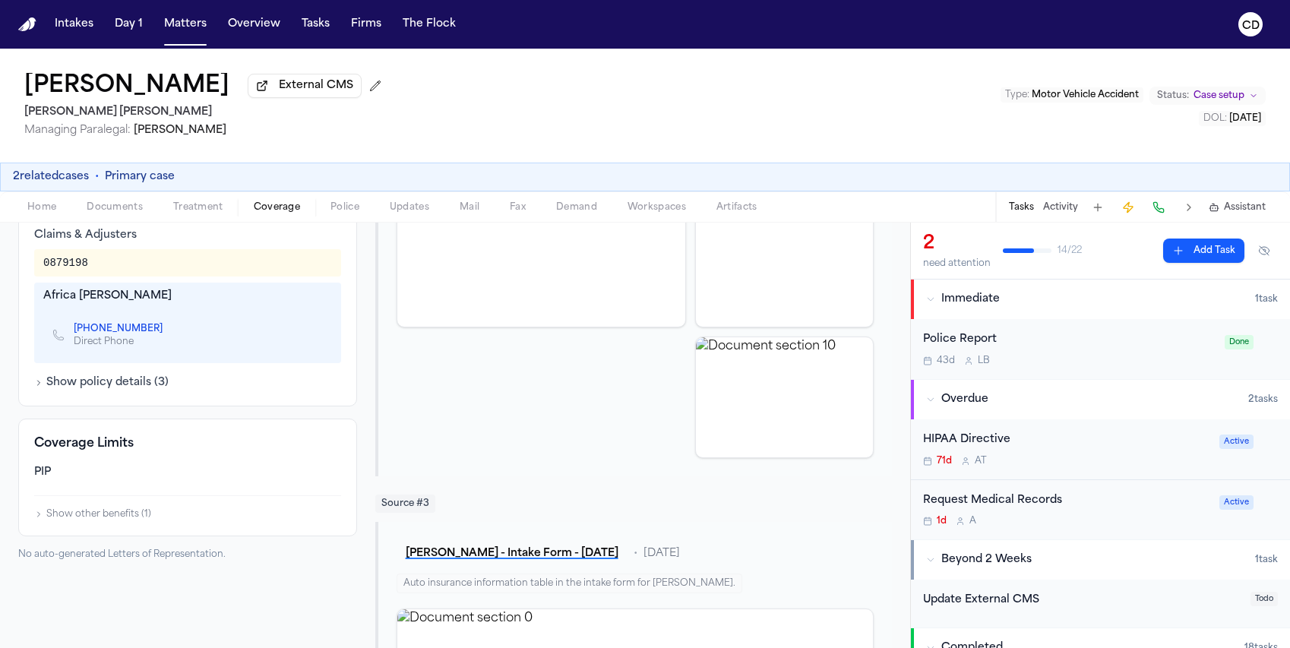
scroll to position [536, 0]
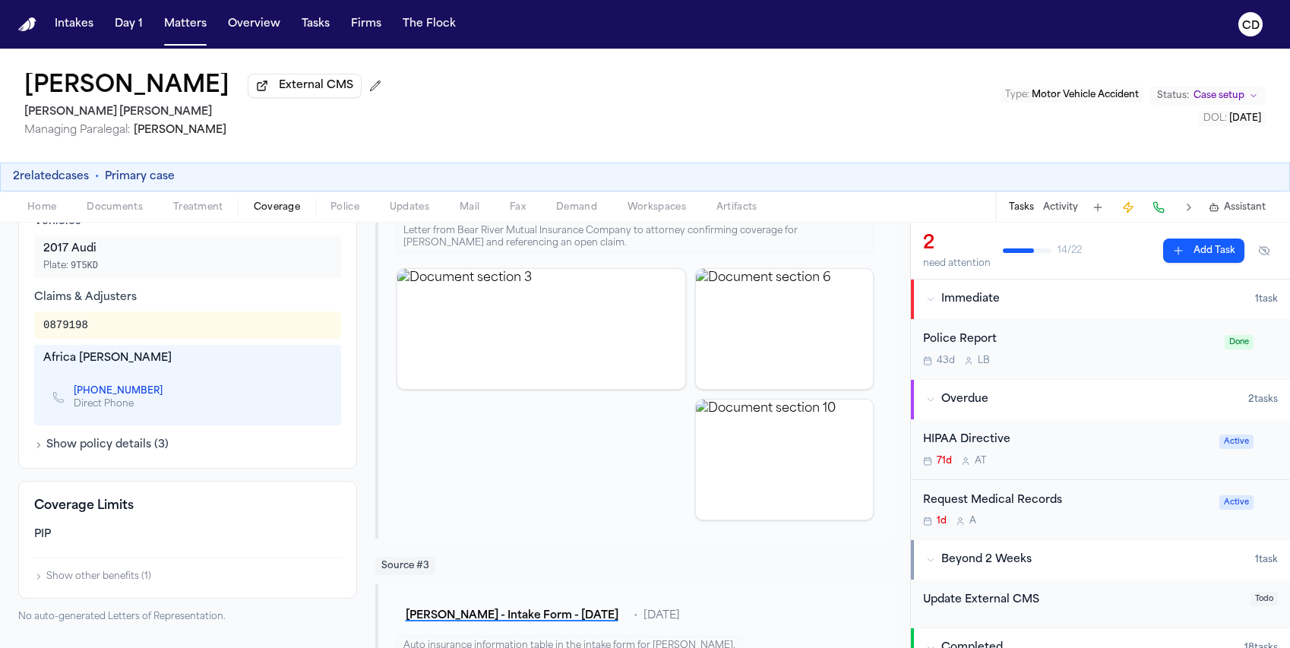
click at [67, 184] on button "2 related cases" at bounding box center [51, 176] width 76 height 15
click at [76, 185] on button "2 related cases" at bounding box center [51, 176] width 76 height 15
click at [109, 73] on h1 "Malissa Latu" at bounding box center [126, 86] width 205 height 27
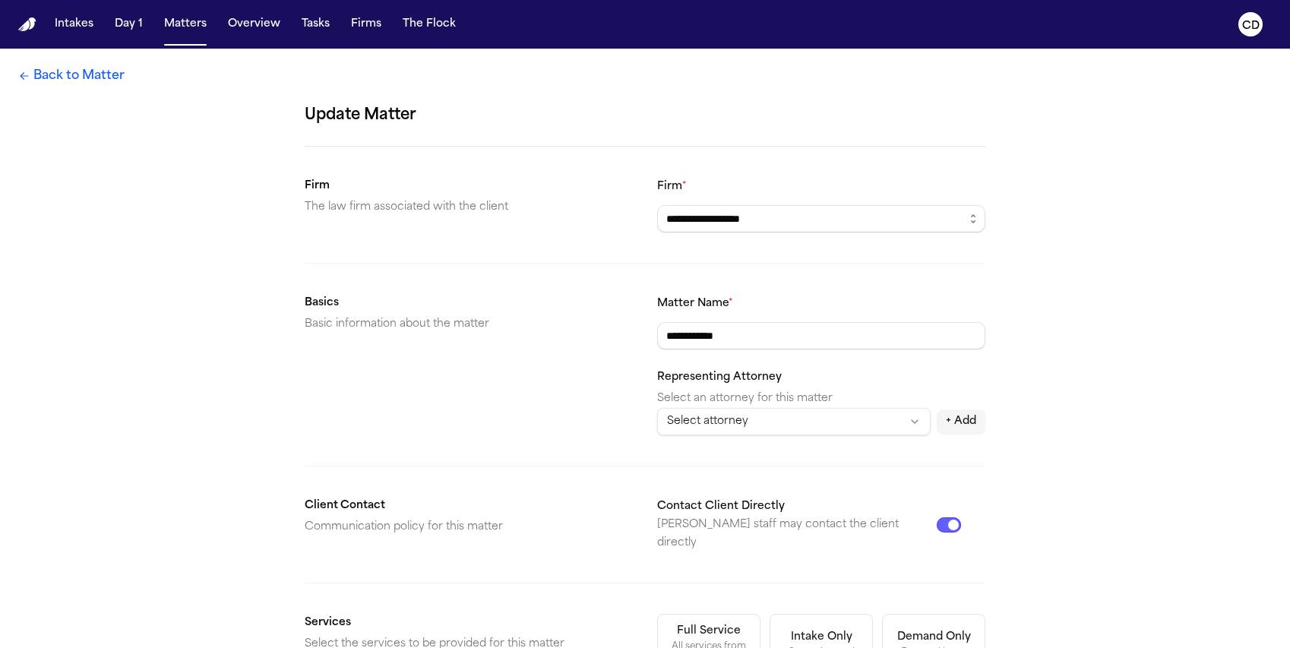
click at [116, 83] on link "Back to Matter" at bounding box center [71, 76] width 106 height 18
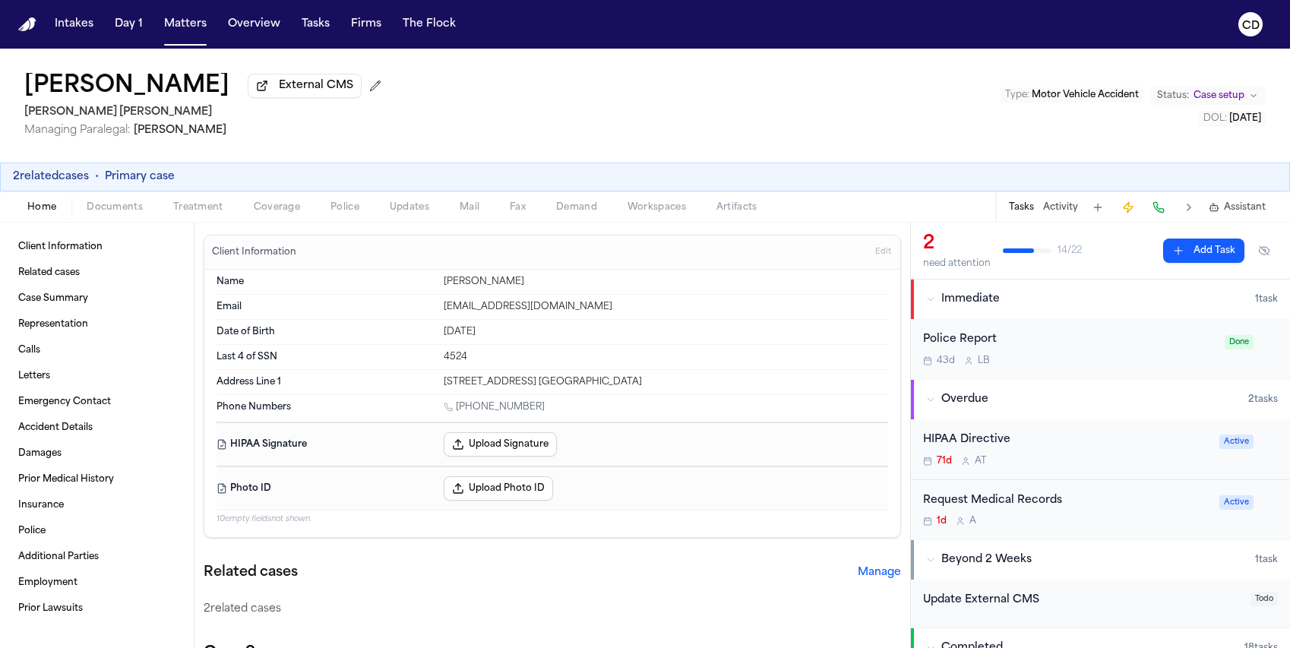
click at [67, 179] on button "2 related cases" at bounding box center [51, 176] width 76 height 15
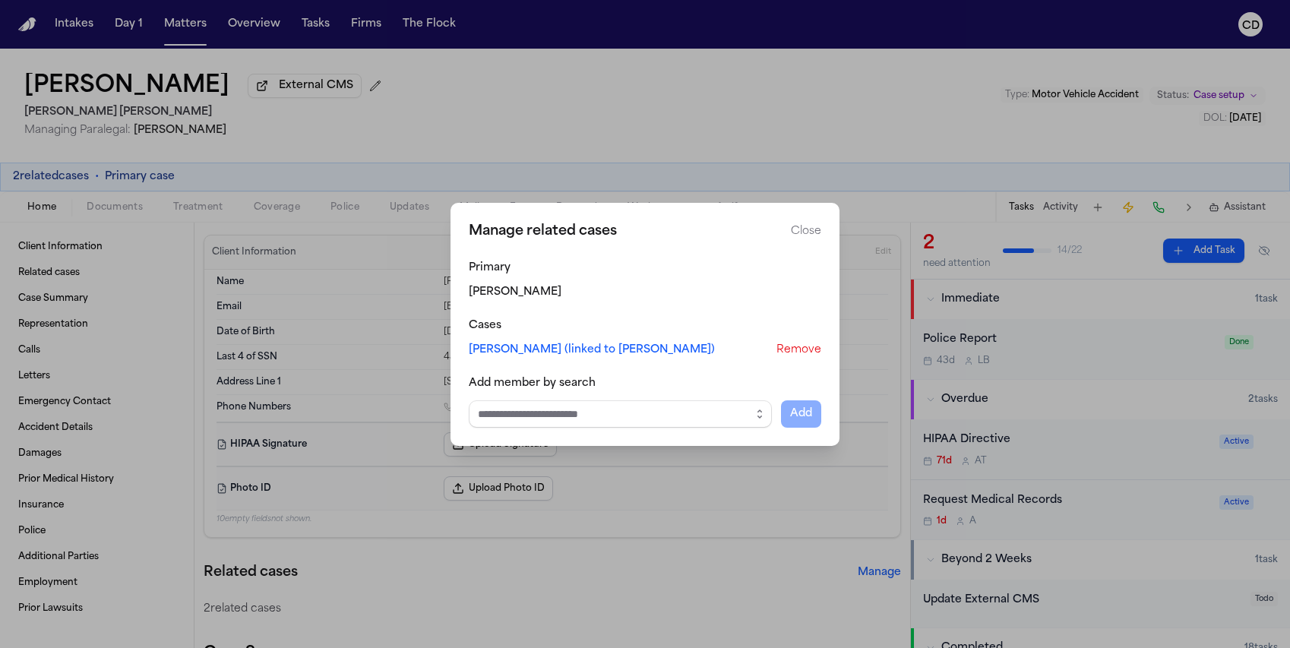
click at [546, 355] on link "[PERSON_NAME] (linked to [PERSON_NAME])" at bounding box center [592, 350] width 246 height 15
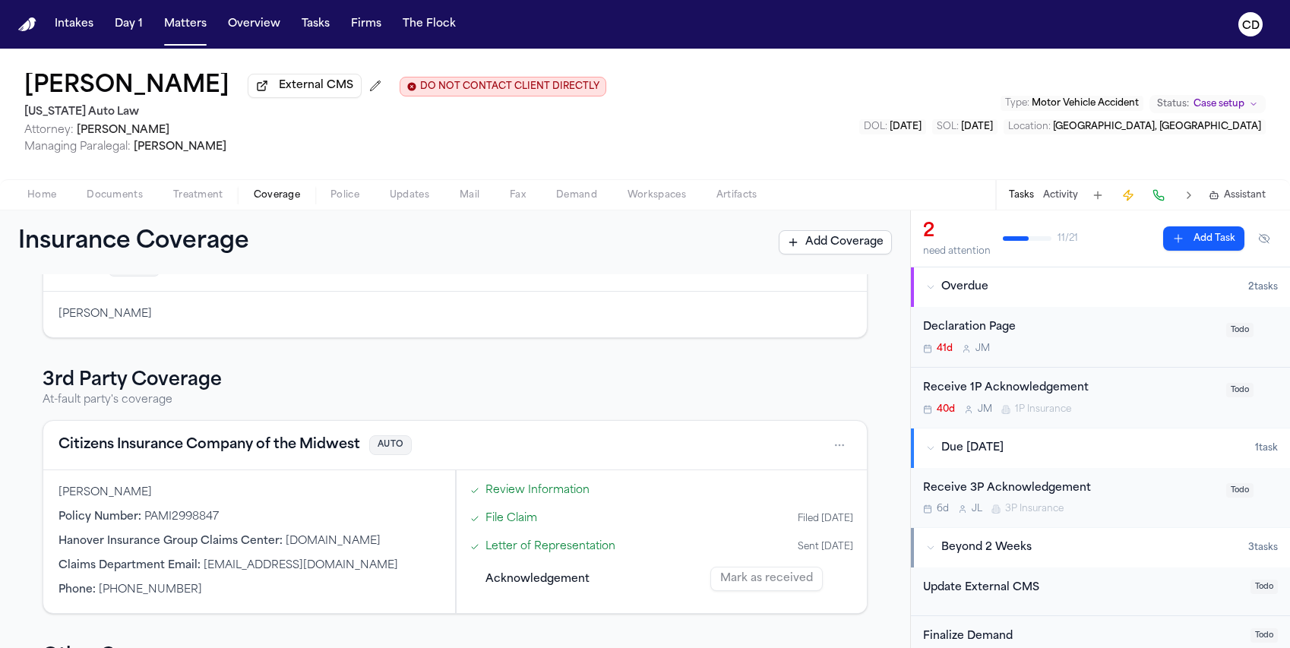
scroll to position [271, 0]
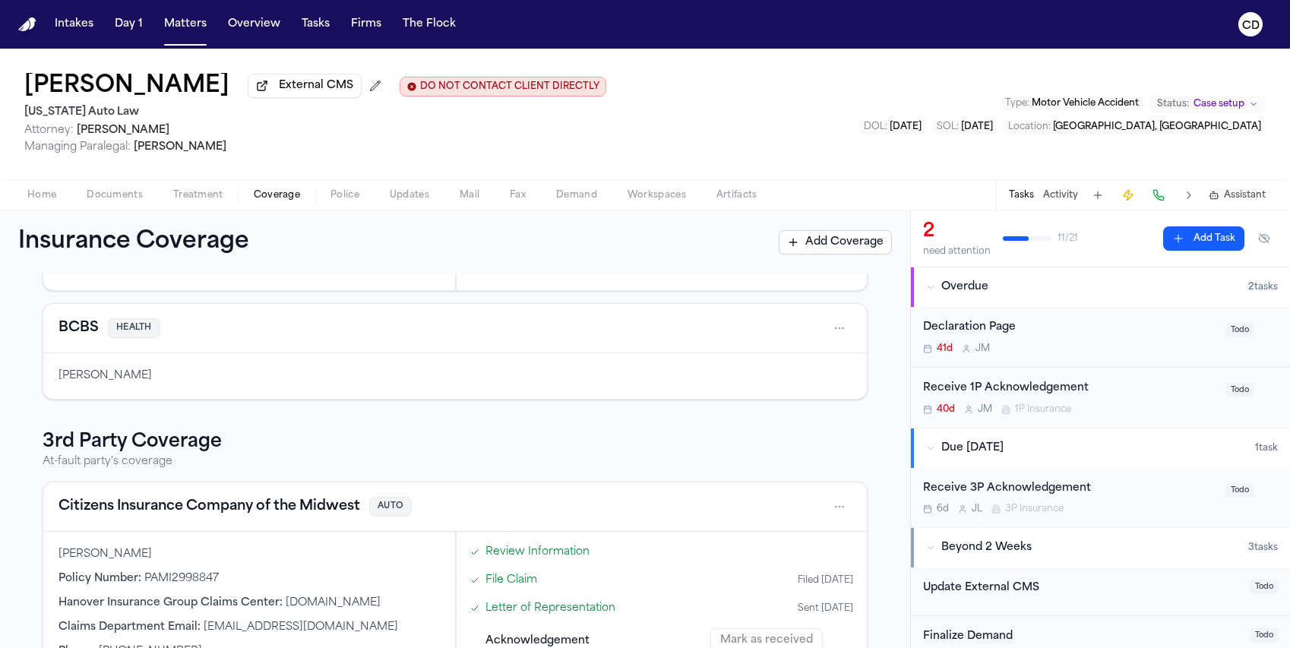
click at [333, 192] on span "Police" at bounding box center [345, 195] width 29 height 12
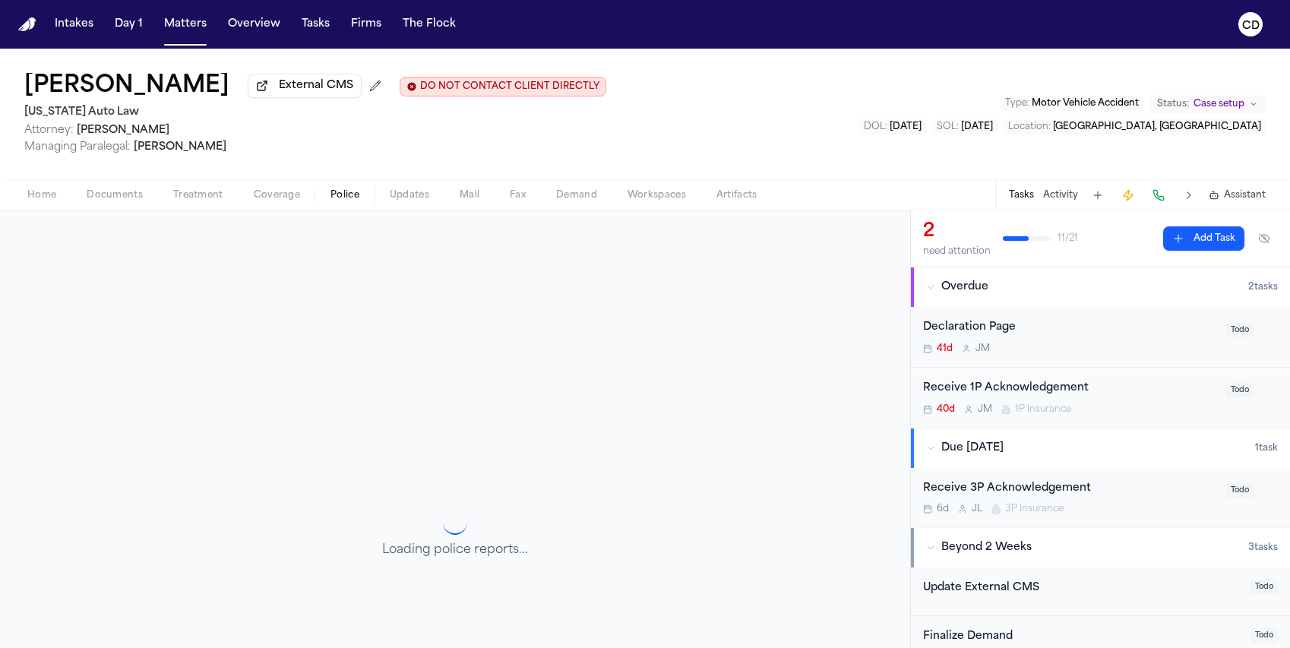
click at [271, 187] on div "Home Documents Treatment Coverage Police Updates Mail Fax Demand Workspaces Art…" at bounding box center [645, 194] width 1290 height 30
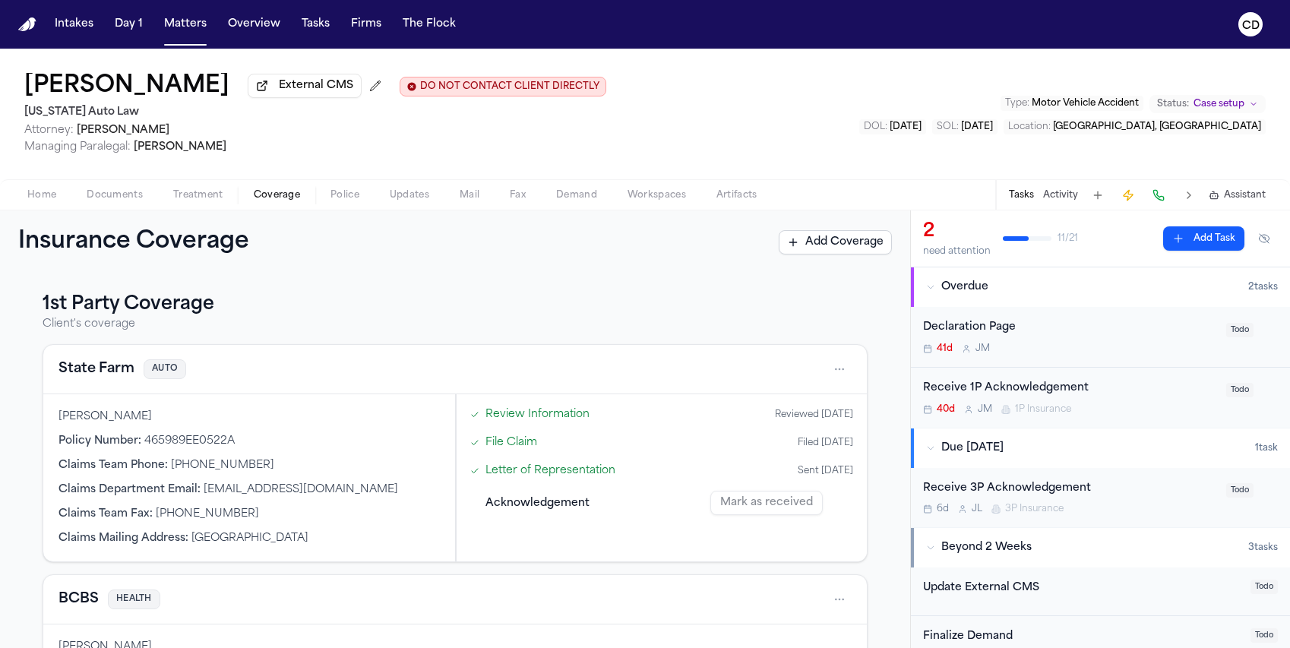
click at [268, 196] on span "Coverage" at bounding box center [277, 195] width 46 height 12
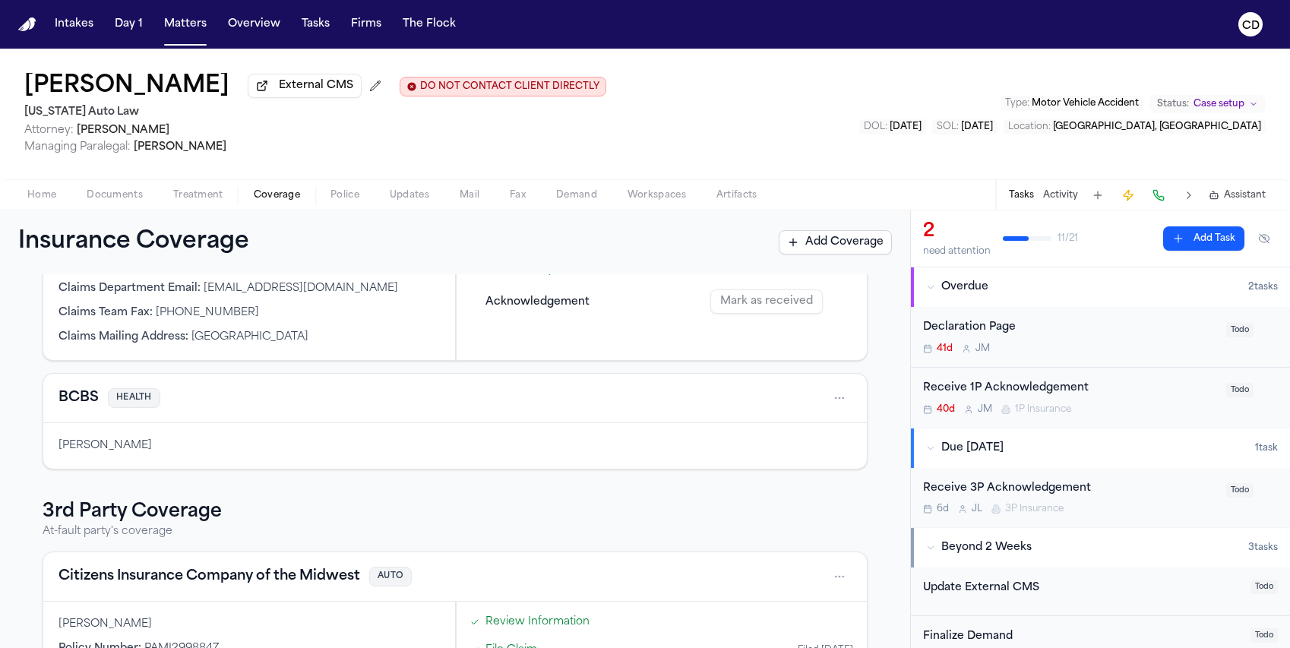
scroll to position [104, 0]
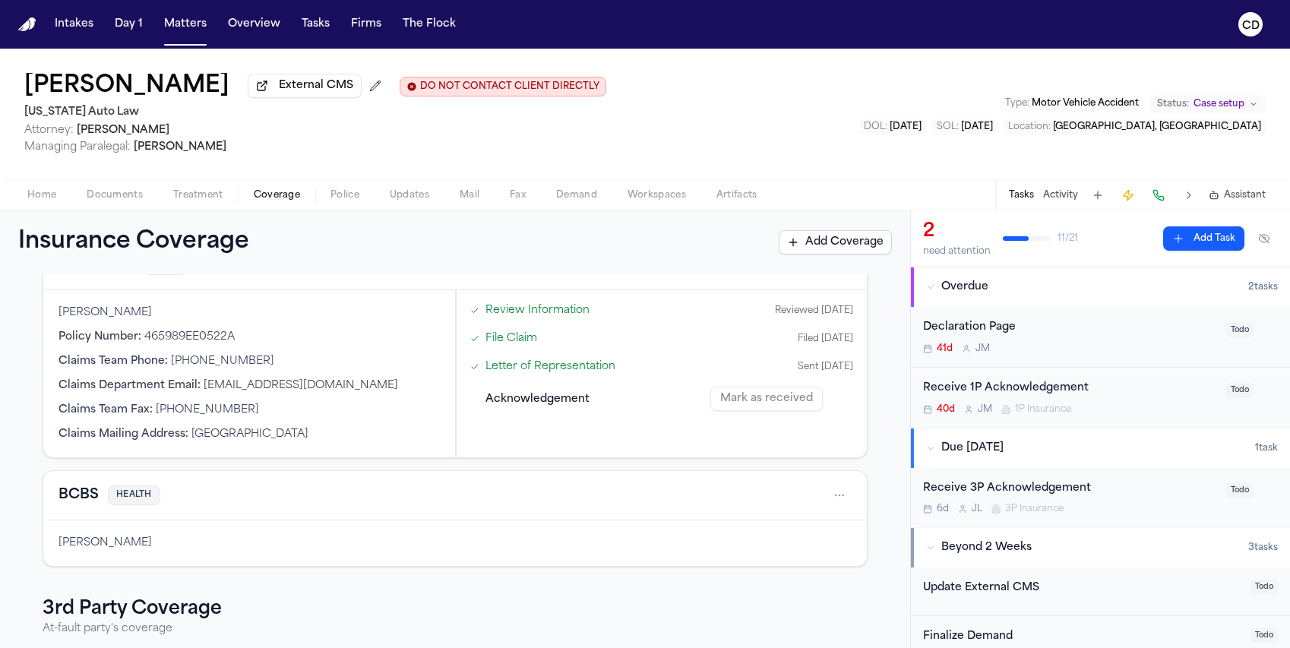
click at [103, 201] on span "Documents" at bounding box center [115, 195] width 56 height 12
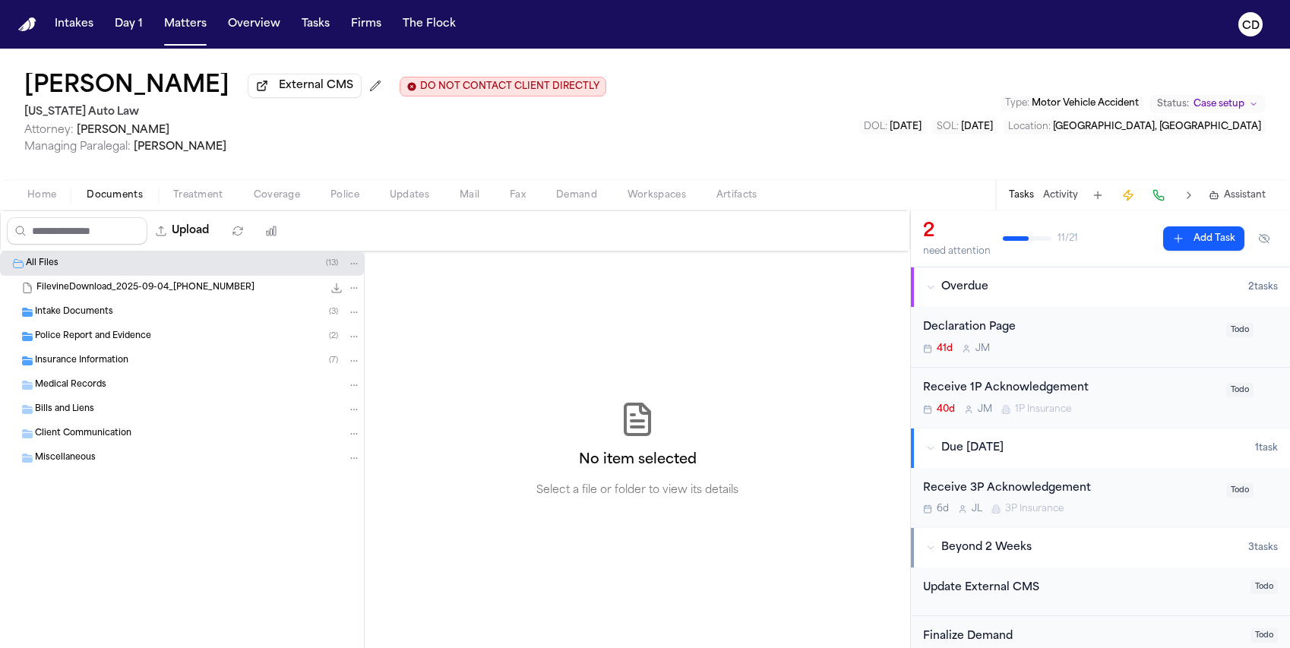
click at [161, 368] on div "Insurance Information ( 7 )" at bounding box center [198, 361] width 326 height 14
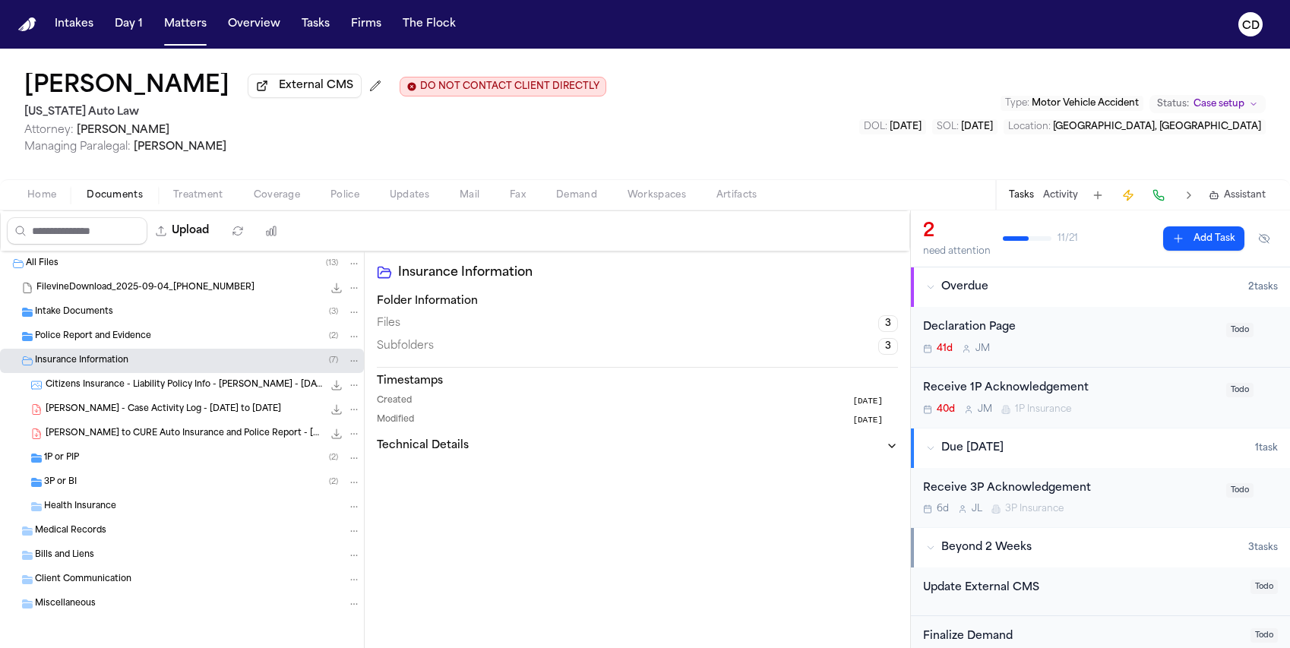
click at [144, 478] on div "3P or BI ( 2 )" at bounding box center [182, 482] width 364 height 24
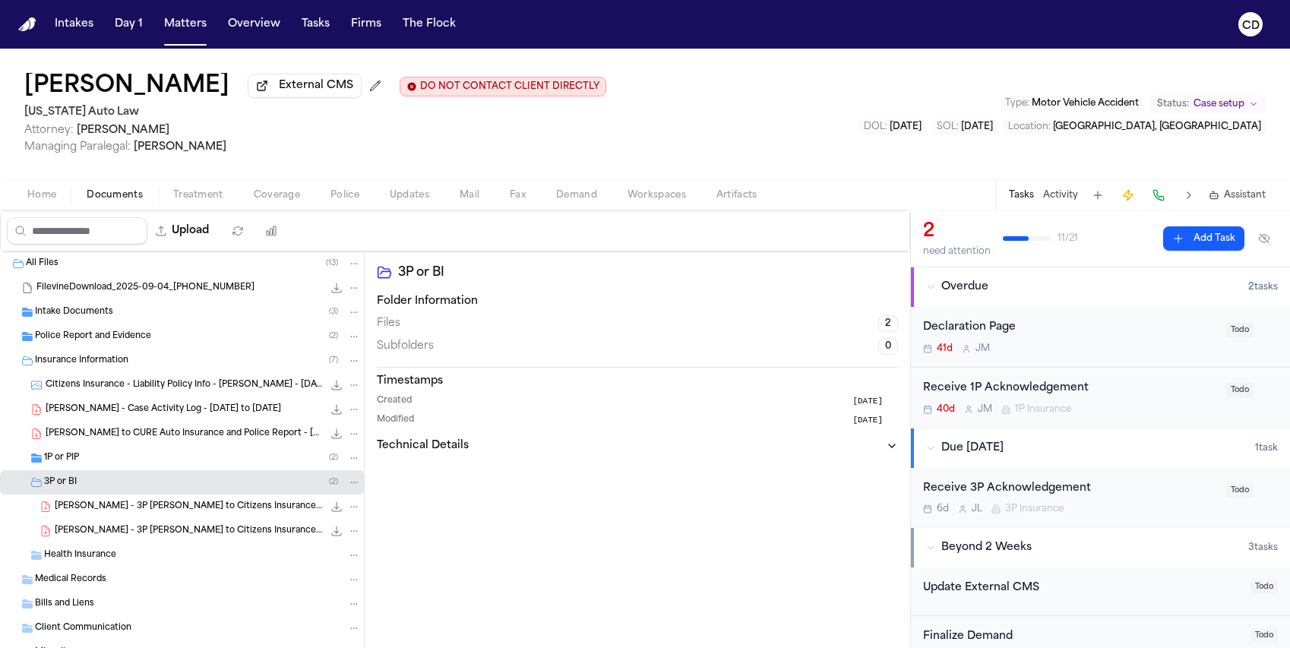
click at [150, 469] on div "1P or PIP ( 2 )" at bounding box center [182, 458] width 364 height 24
